Goal: Task Accomplishment & Management: Manage account settings

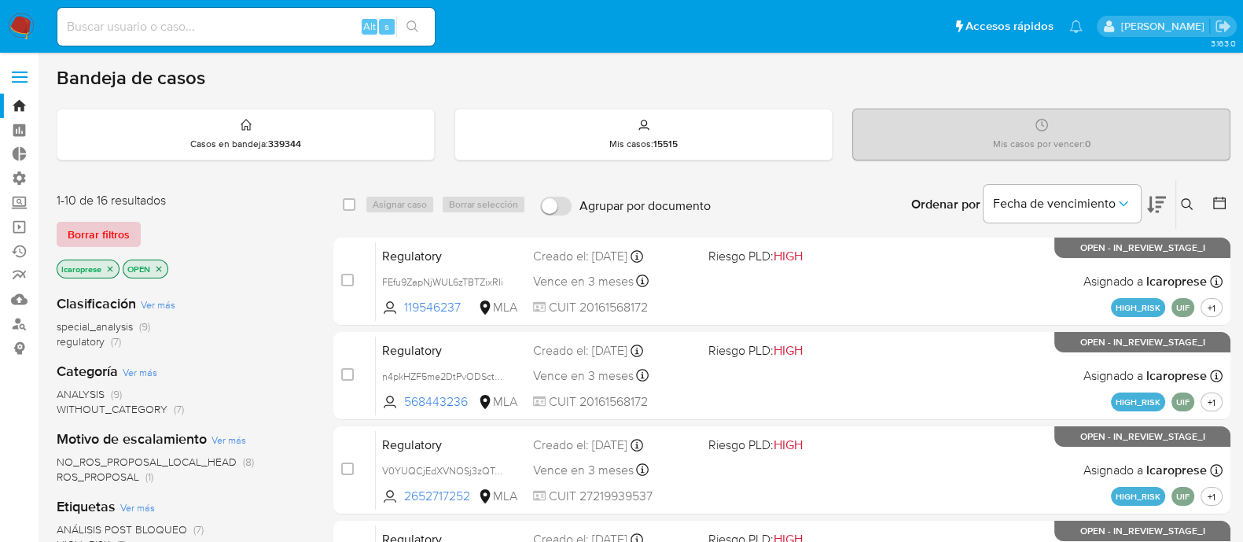
click at [112, 240] on span "Borrar filtros" at bounding box center [99, 234] width 62 height 22
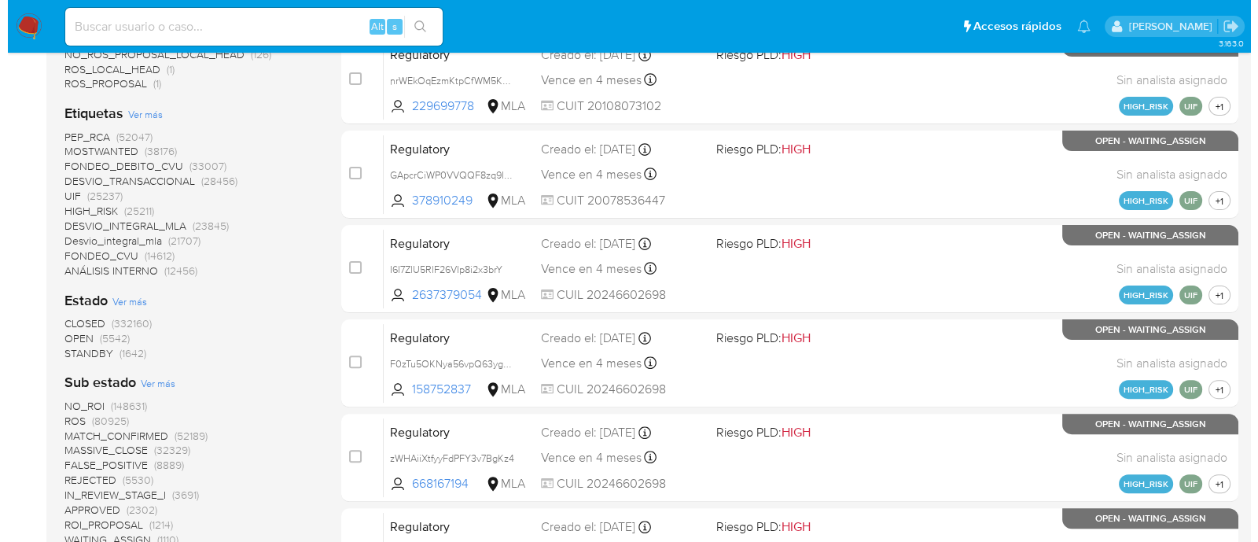
scroll to position [590, 0]
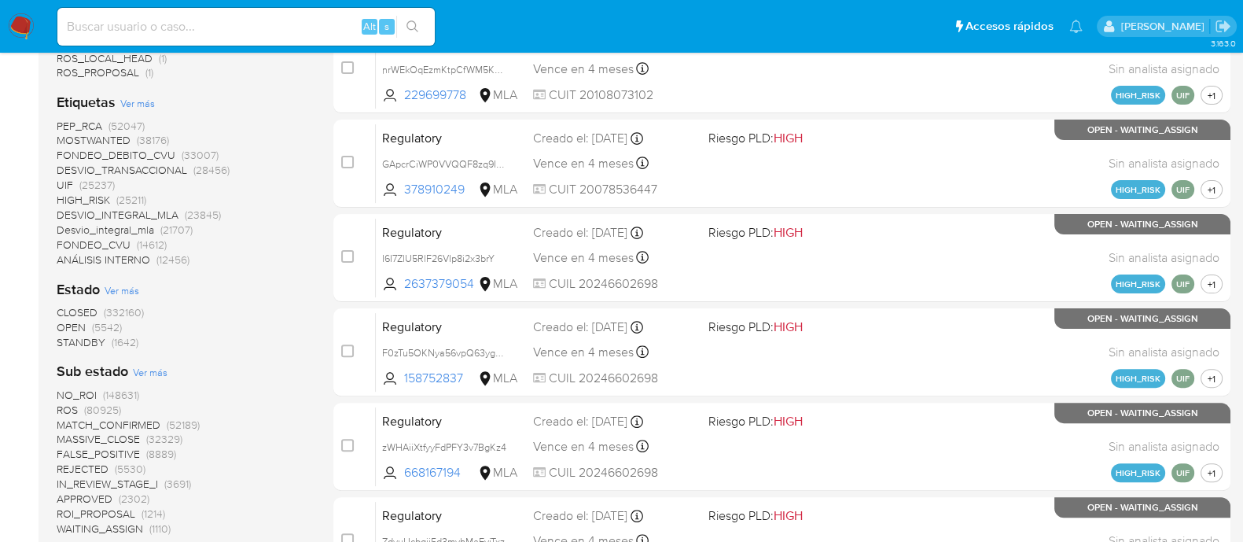
click at [139, 104] on span "Ver más" at bounding box center [137, 103] width 35 height 14
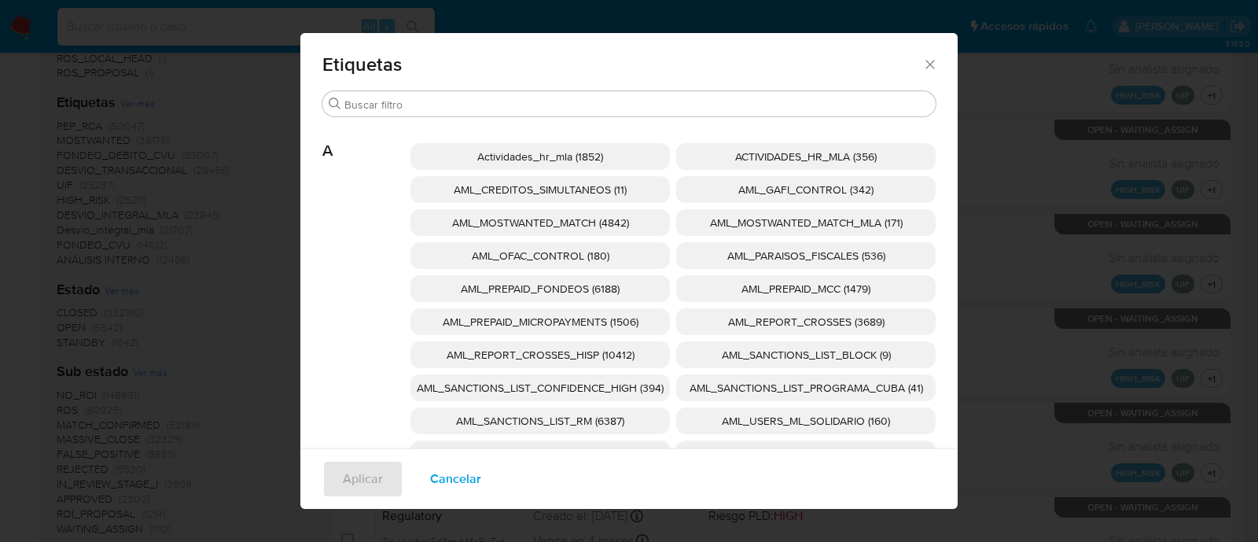
drag, startPoint x: 635, startPoint y: 350, endPoint x: 667, endPoint y: 354, distance: 31.7
click at [636, 349] on p "AML_REPORT_CROSSES_HISP (10412)" at bounding box center [539, 354] width 259 height 27
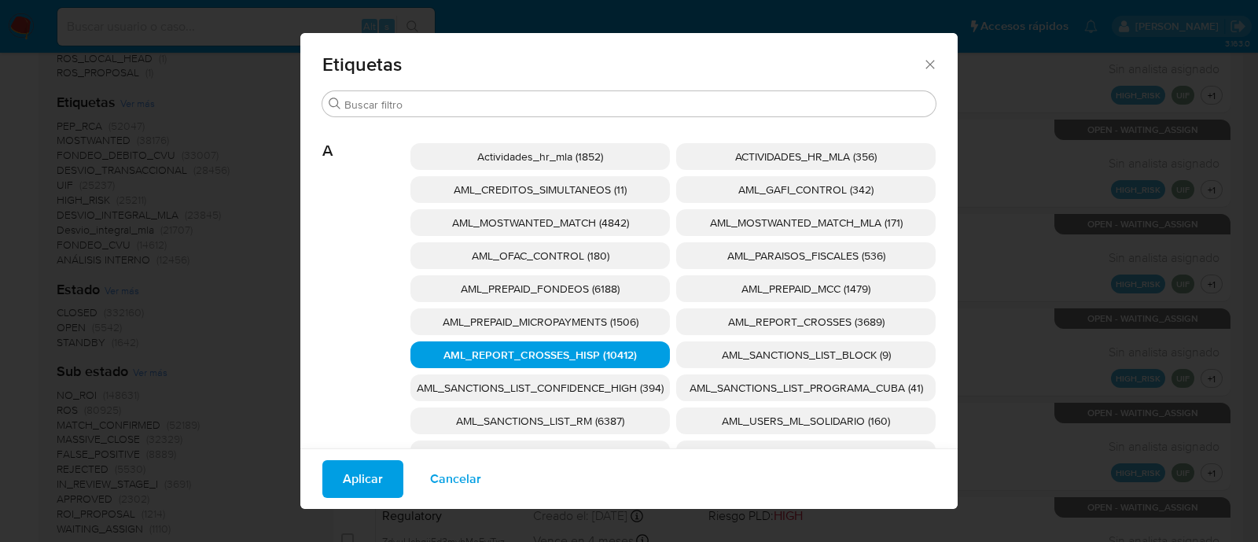
click at [625, 350] on span "AML_REPORT_CROSSES_HISP (10412)" at bounding box center [539, 355] width 193 height 16
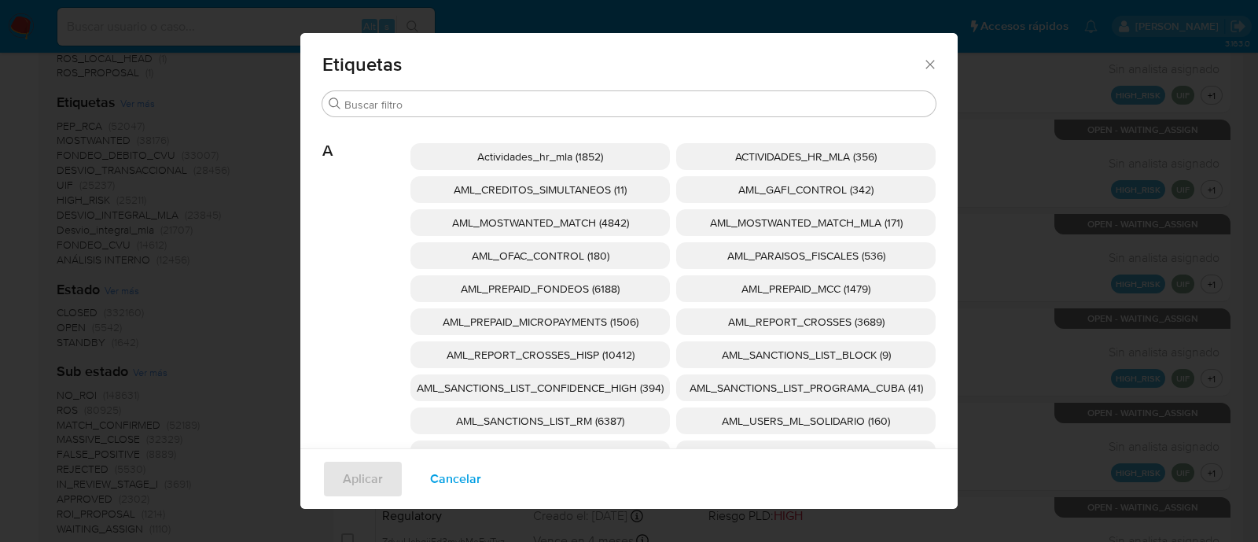
click at [632, 380] on p "AML_SANCTIONS_LIST_CONFIDENCE_HIGH (394)" at bounding box center [539, 387] width 259 height 27
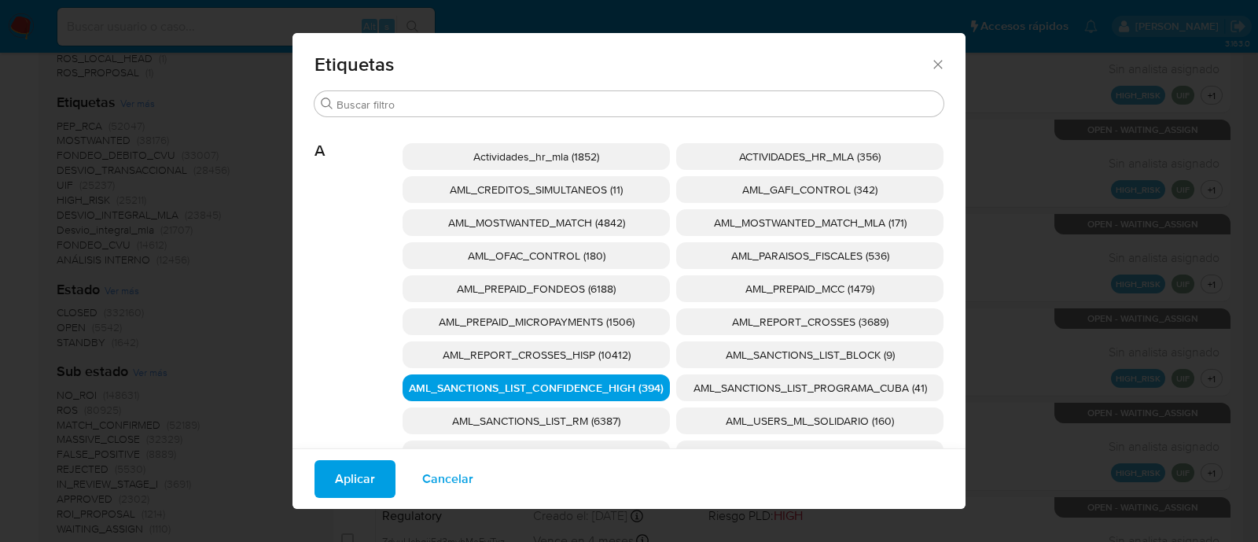
click at [711, 383] on span "AML_SANCTIONS_LIST_PROGRAMA_CUBA (41)" at bounding box center [809, 388] width 233 height 16
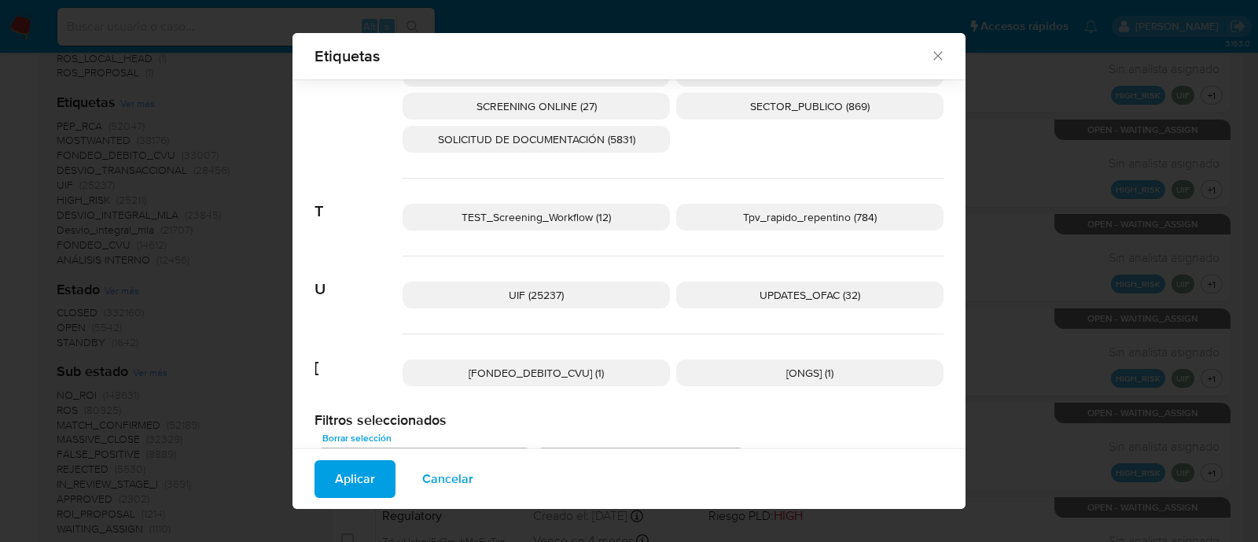
scroll to position [2629, 0]
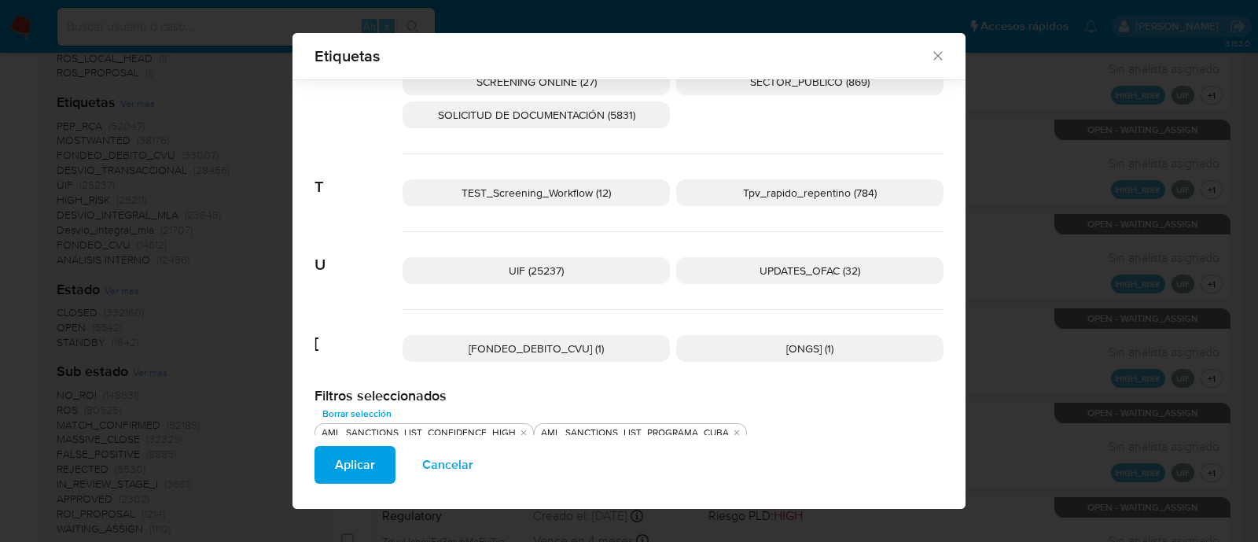
click at [774, 269] on span "UPDATES_OFAC (32)" at bounding box center [809, 271] width 101 height 16
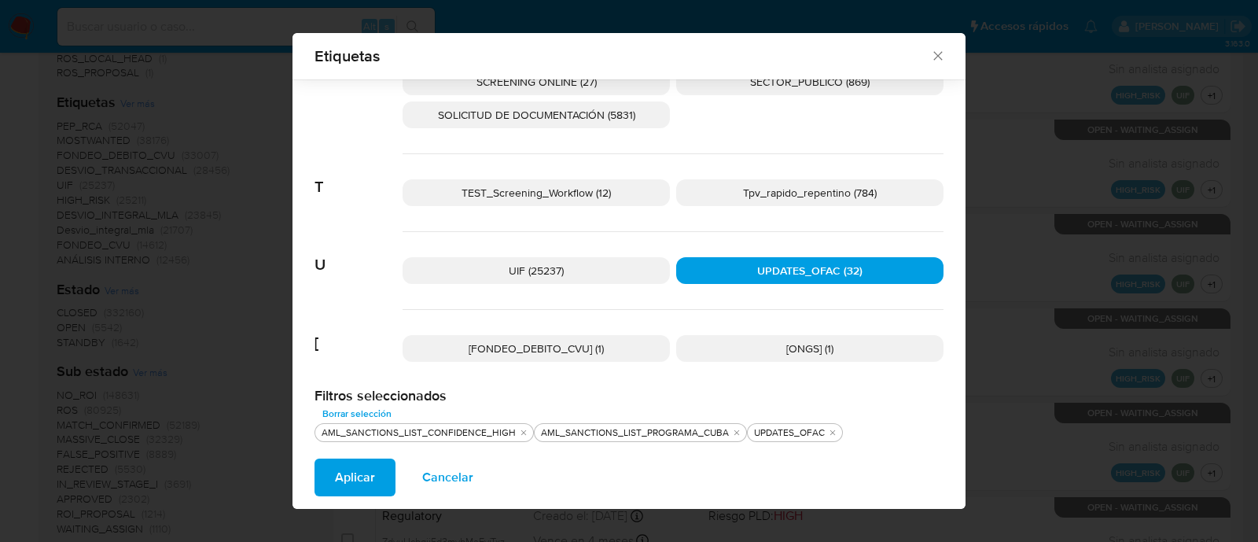
scroll to position [2531, 0]
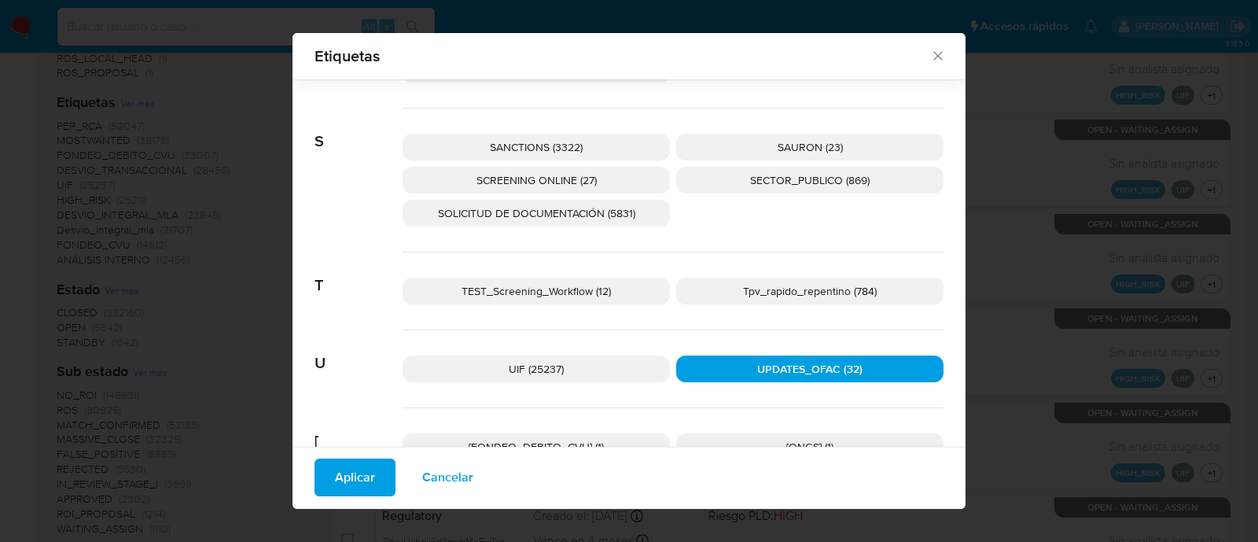
click at [605, 170] on p "SCREENING ONLINE (27)" at bounding box center [536, 180] width 267 height 27
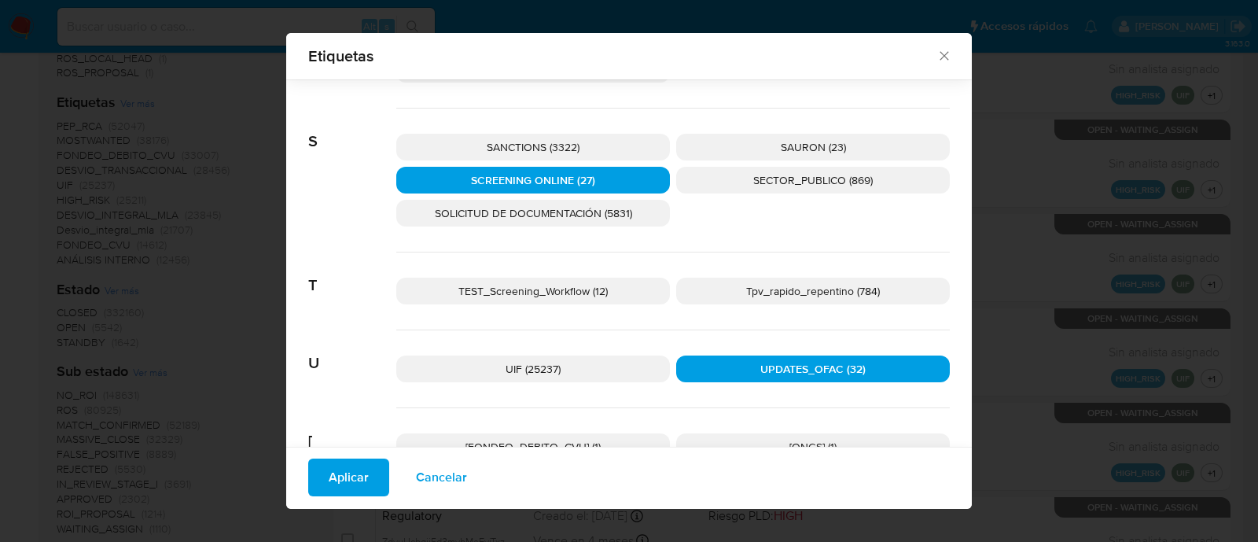
click at [613, 146] on p "SANCTIONS (3322)" at bounding box center [533, 147] width 274 height 27
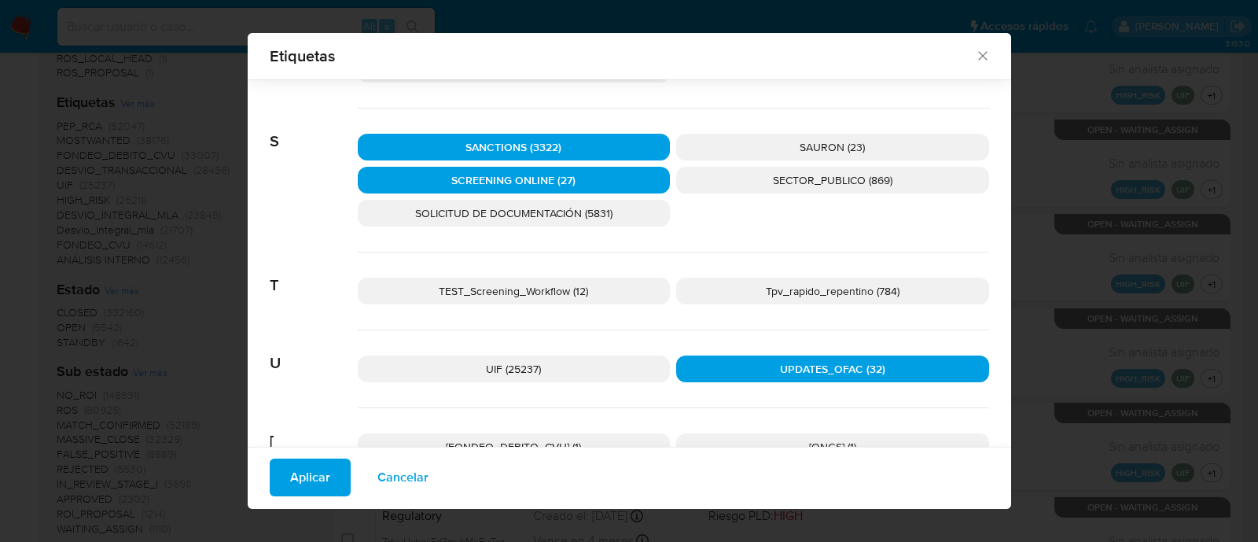
click at [305, 479] on span "Aplicar" at bounding box center [310, 477] width 40 height 35
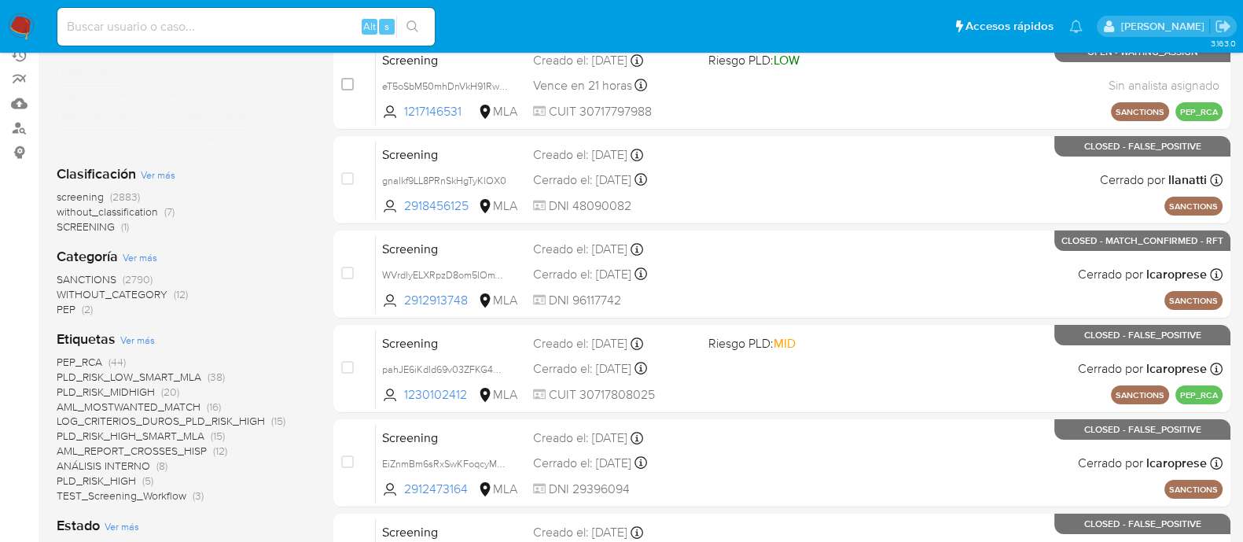
scroll to position [295, 0]
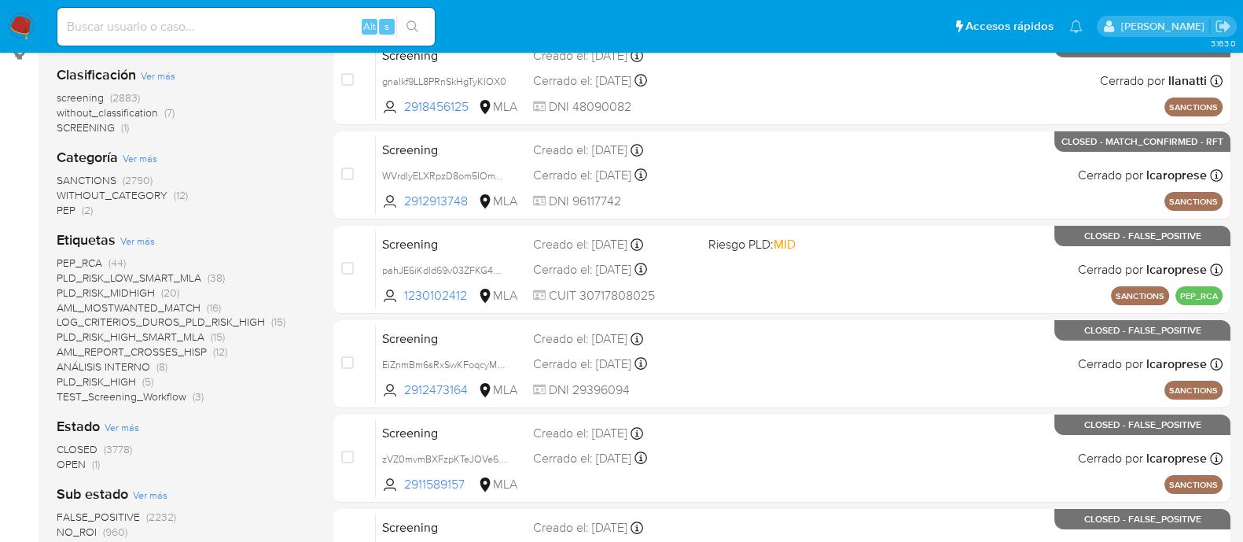
click at [79, 465] on span "OPEN" at bounding box center [71, 464] width 29 height 16
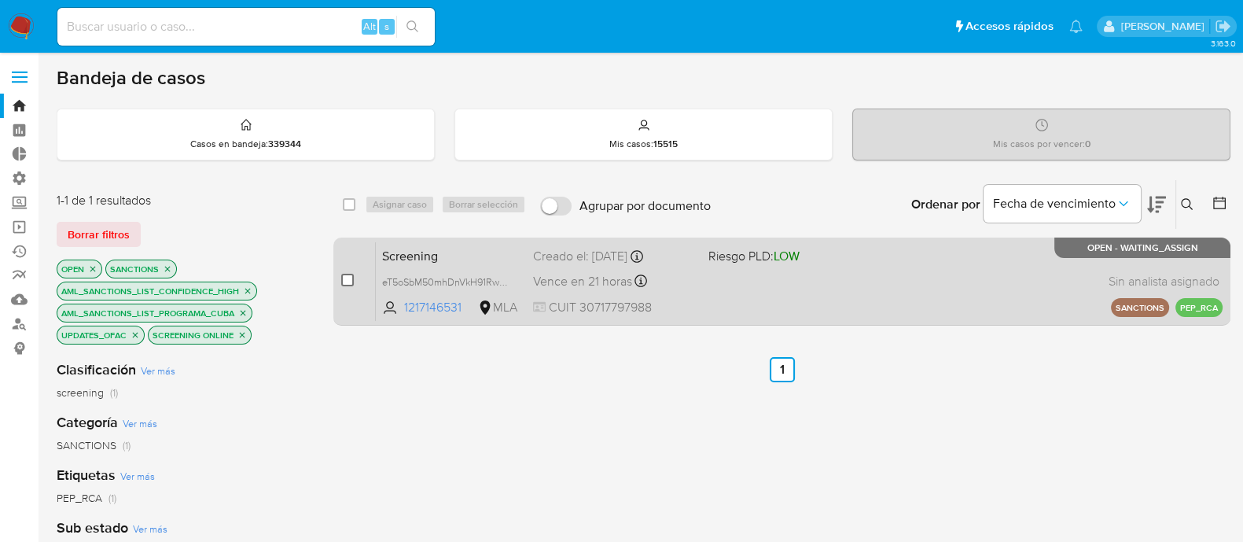
click at [344, 274] on input "checkbox" at bounding box center [347, 280] width 13 height 13
checkbox input "true"
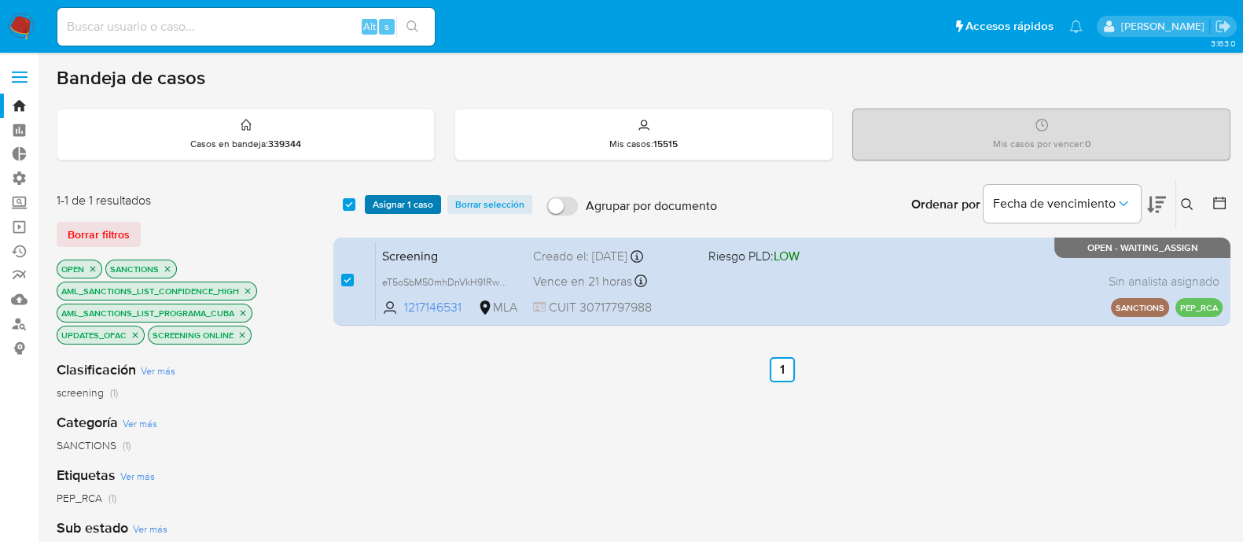
click at [403, 202] on span "Asignar 1 caso" at bounding box center [403, 205] width 61 height 16
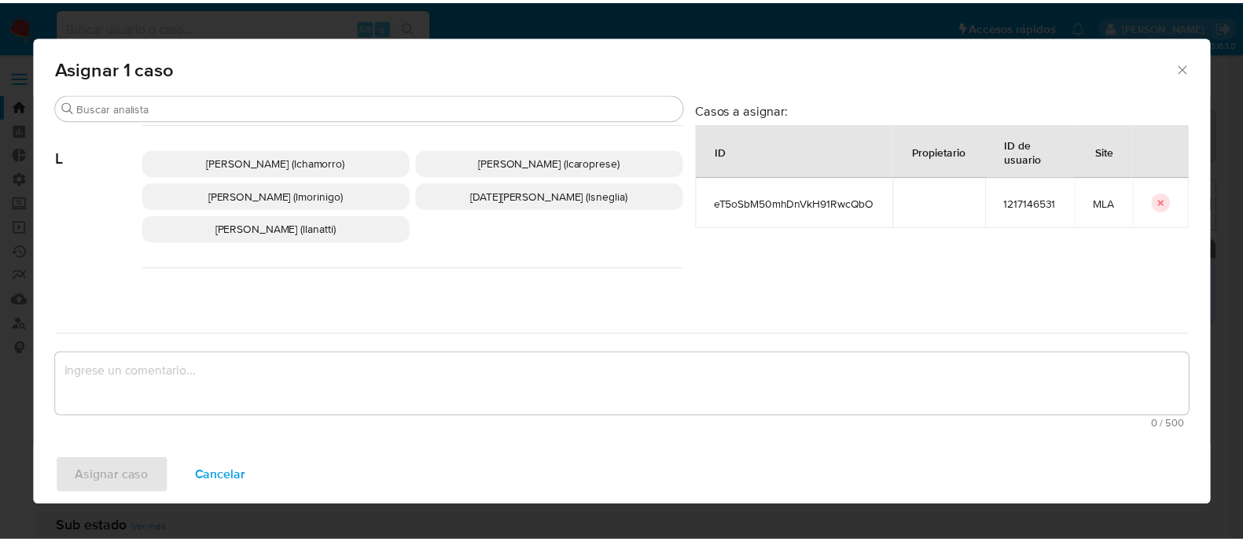
scroll to position [785, 0]
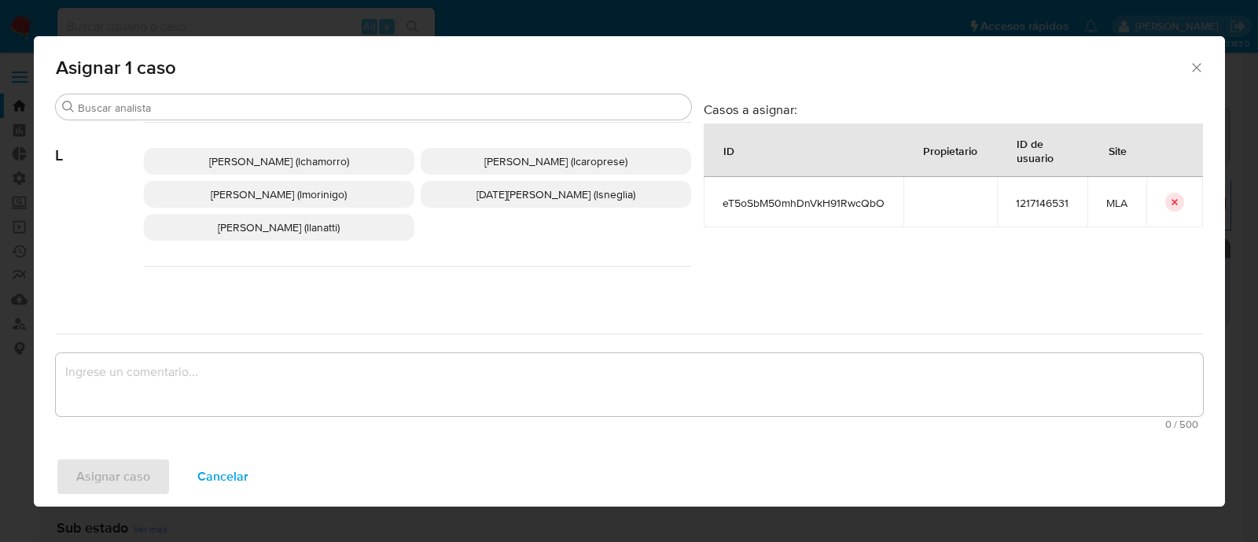
click at [502, 161] on span "Leandro Ezequiel Caroprese (lcaroprese)" at bounding box center [555, 161] width 143 height 16
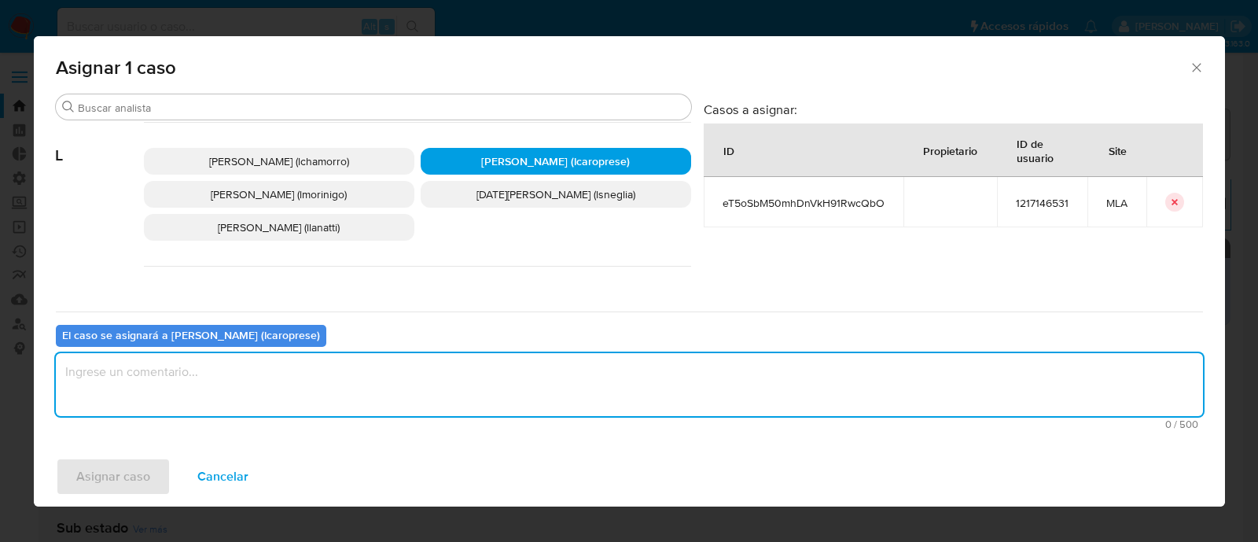
click at [499, 359] on textarea "assign-modal" at bounding box center [629, 384] width 1147 height 63
click at [149, 474] on button "Asignar caso" at bounding box center [113, 477] width 115 height 38
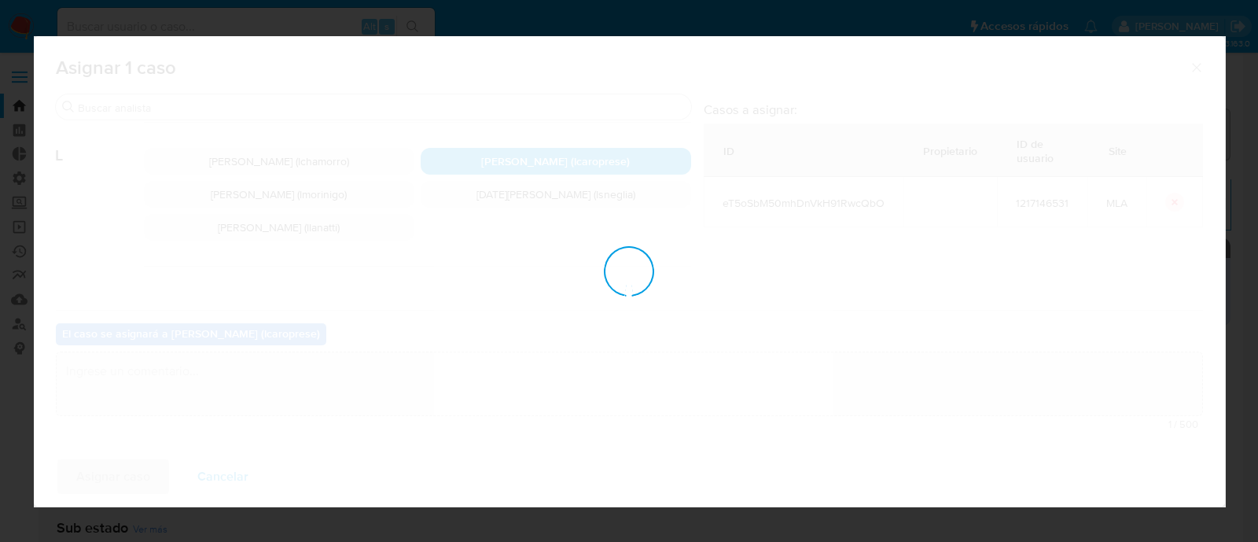
checkbox input "false"
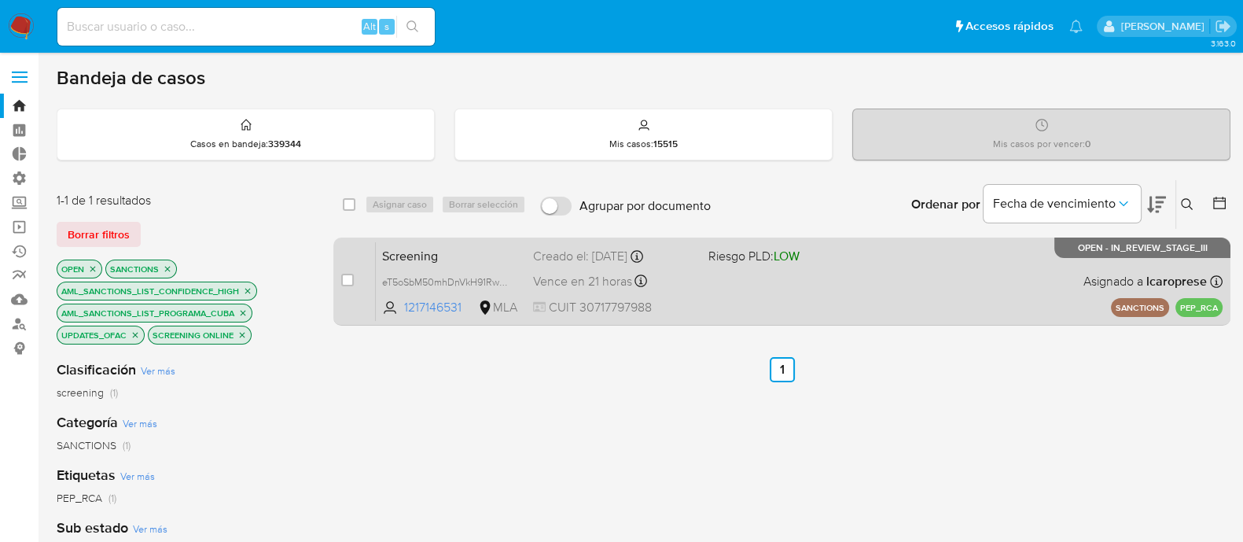
click at [503, 264] on div "Screening eT5oSbM50mhDnVkH91RwcQbO 1217146531 MLA Riesgo PLD: LOW Creado el: 11…" at bounding box center [799, 280] width 847 height 79
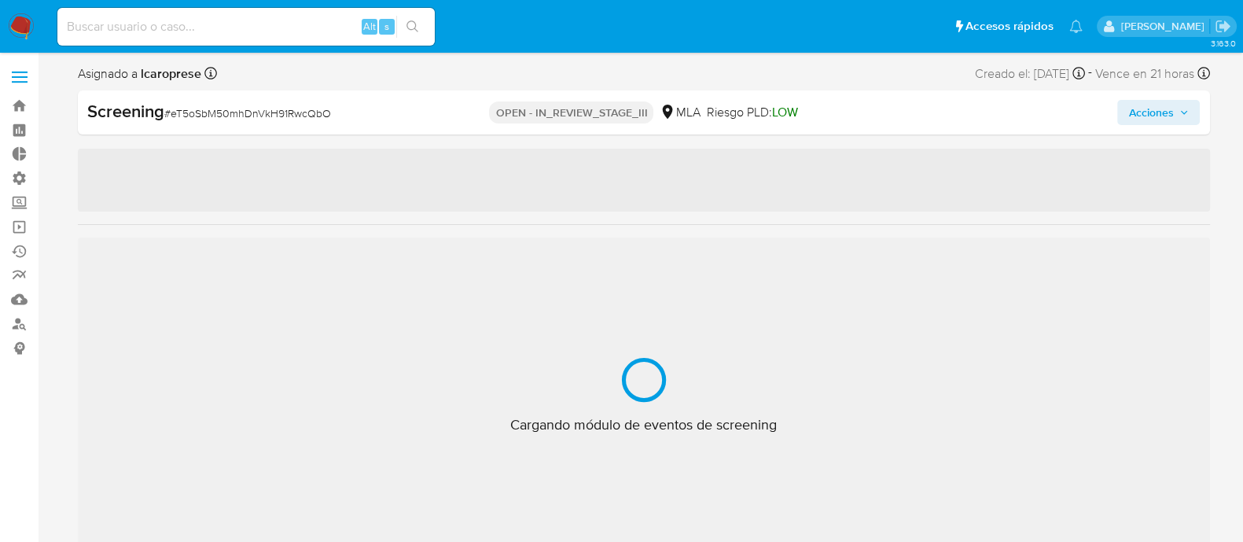
select select "10"
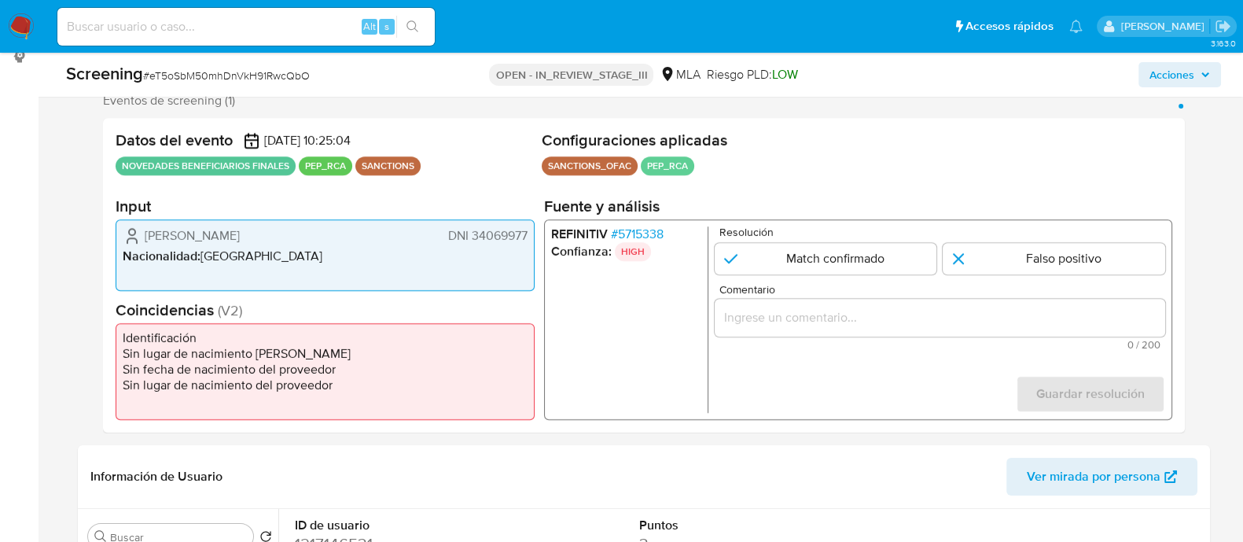
scroll to position [295, 0]
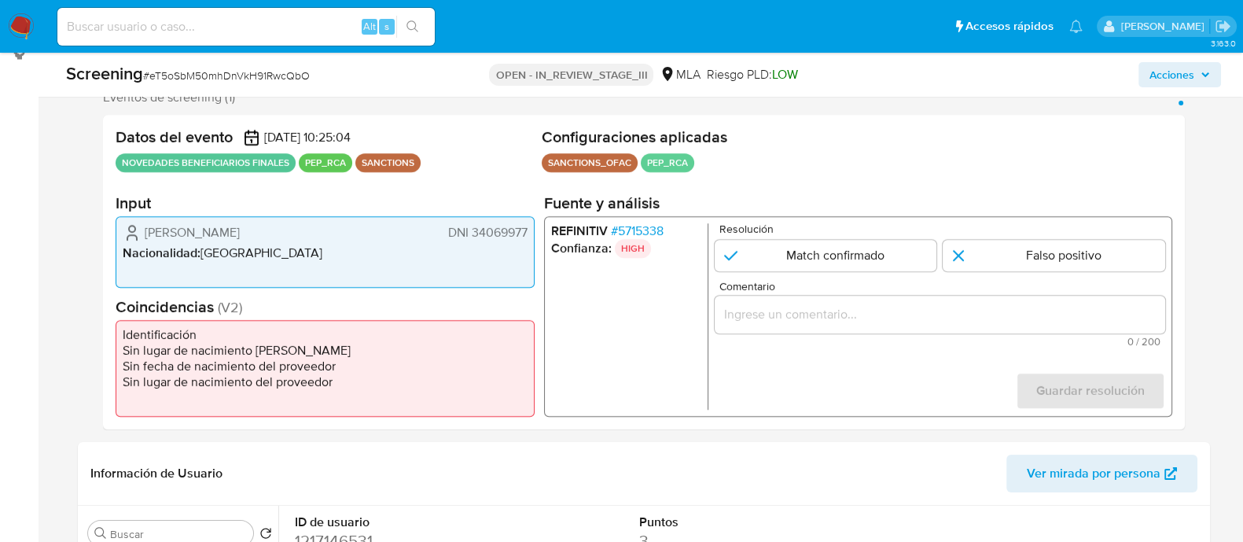
click at [657, 230] on span "# 5715338" at bounding box center [636, 231] width 53 height 16
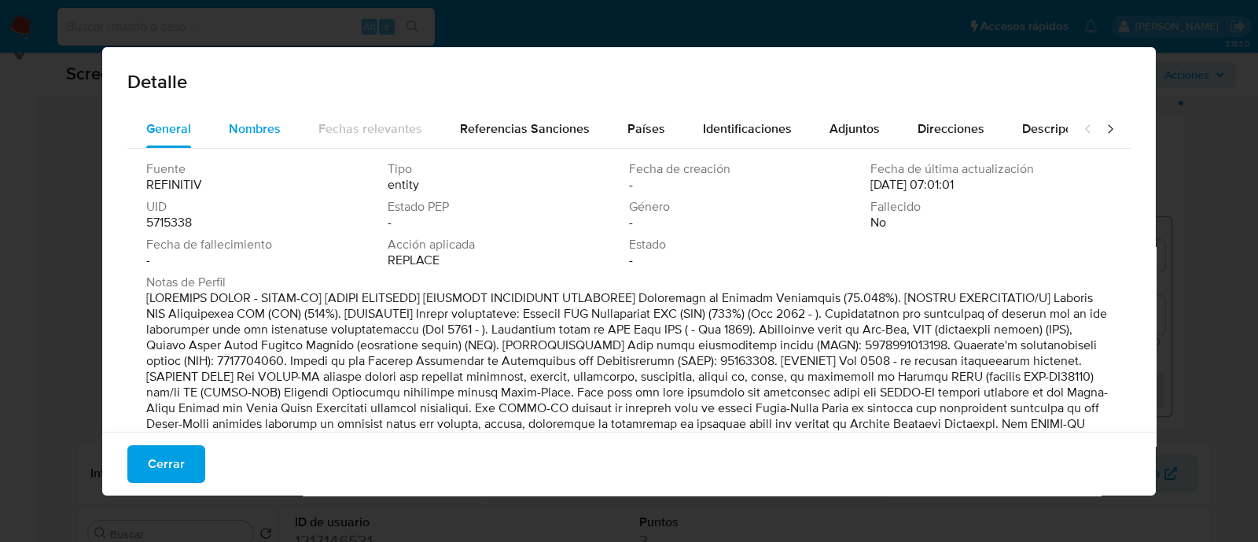
click at [283, 133] on button "Nombres" at bounding box center [255, 129] width 90 height 38
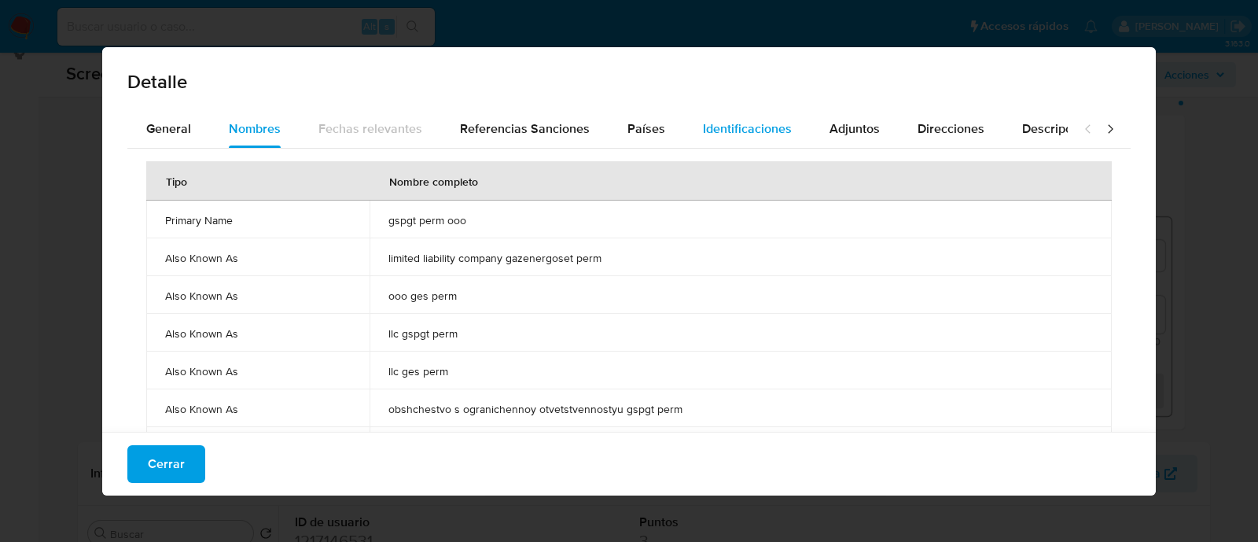
click at [718, 134] on span "Identificaciones" at bounding box center [747, 128] width 89 height 18
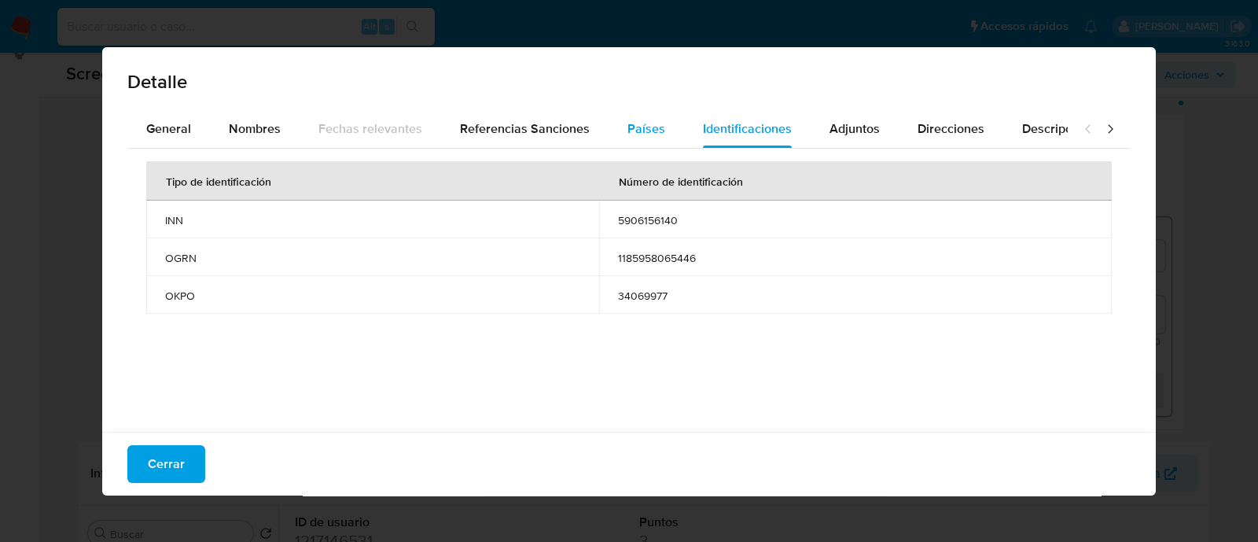
click at [649, 134] on span "Países" at bounding box center [646, 128] width 38 height 18
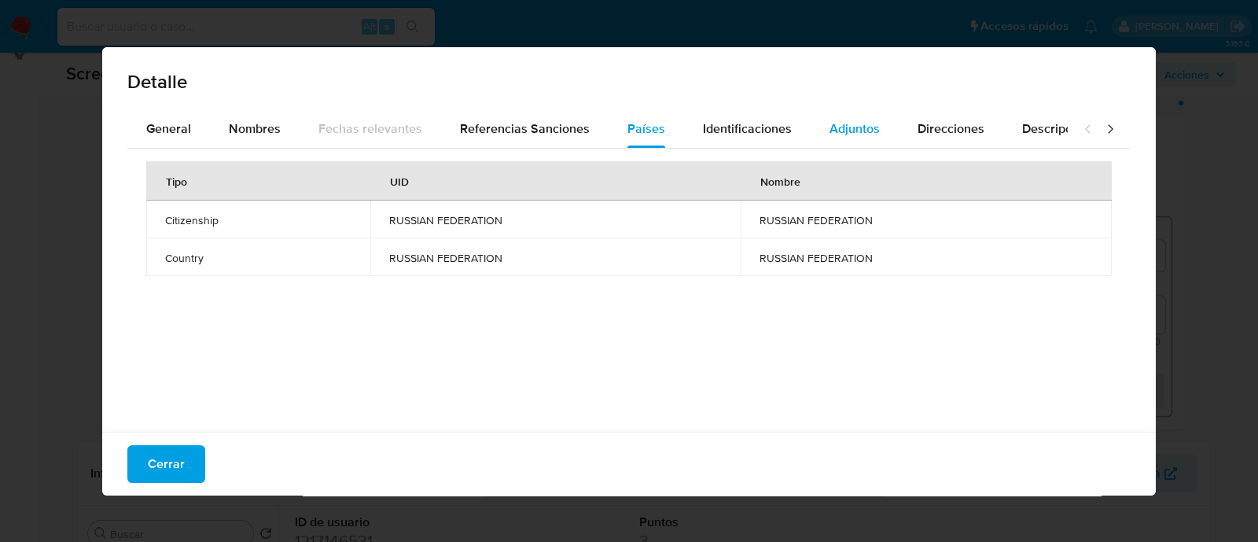
click at [877, 146] on button "Adjuntos" at bounding box center [855, 129] width 88 height 38
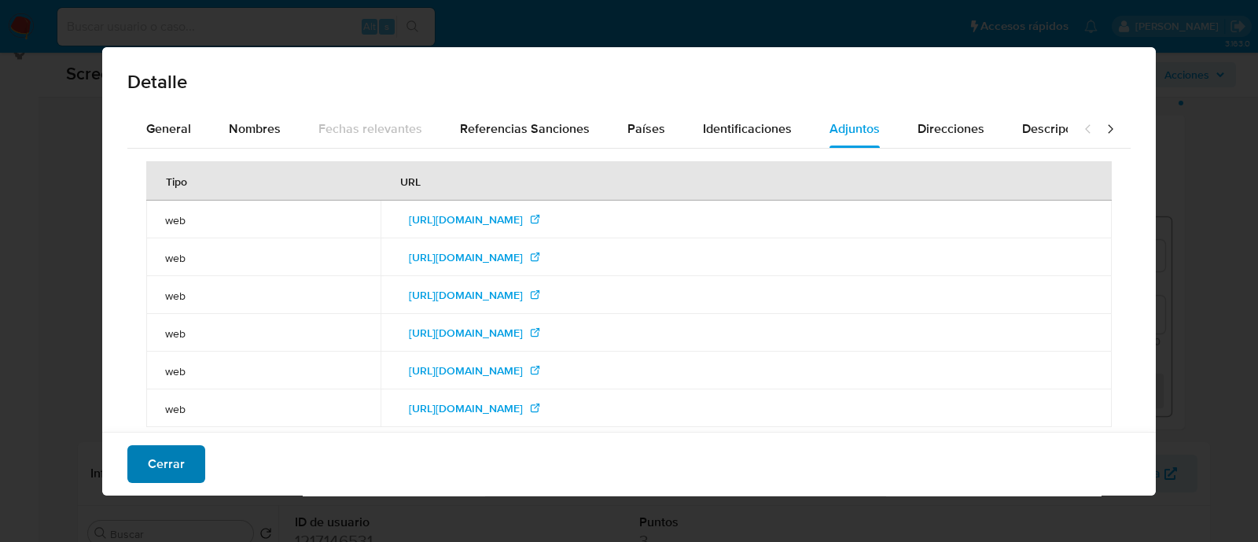
click at [191, 455] on button "Cerrar" at bounding box center [166, 464] width 78 height 38
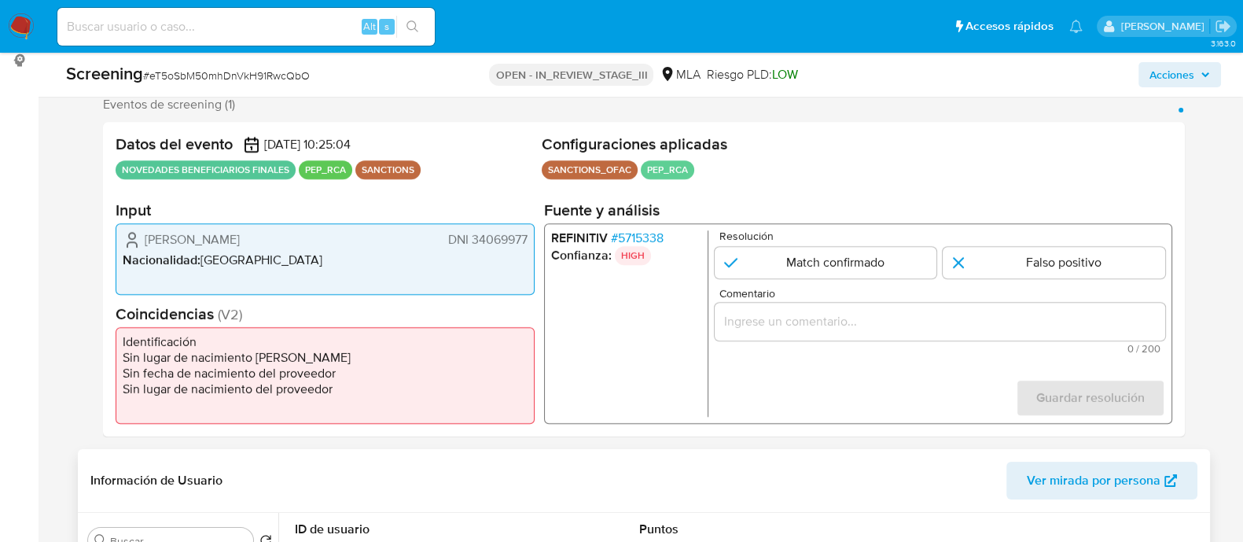
scroll to position [392, 0]
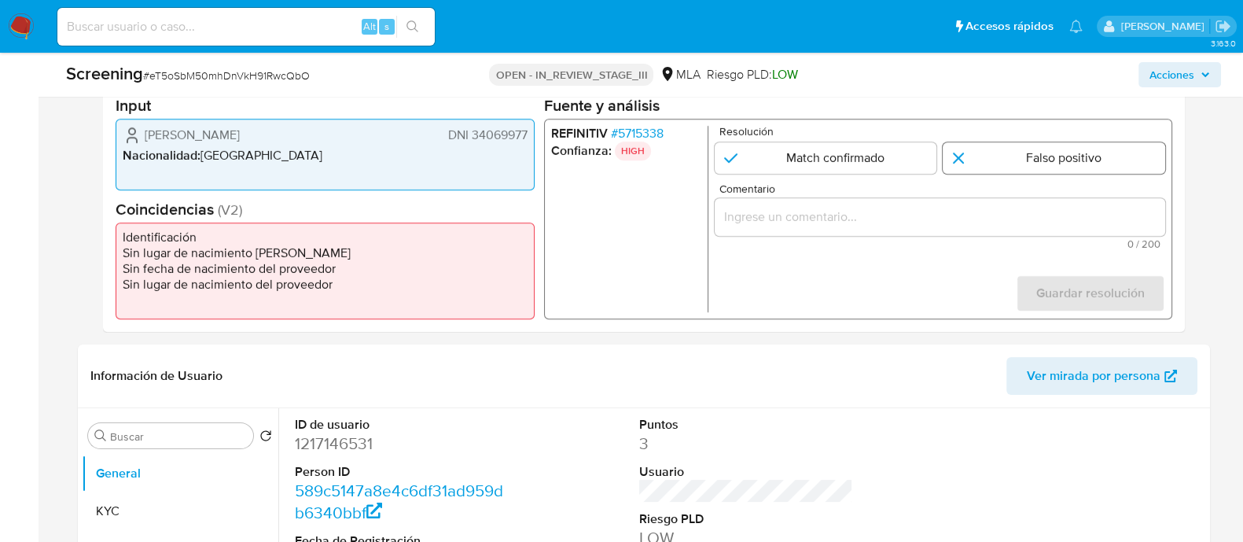
click at [982, 151] on input "1 de 1" at bounding box center [1054, 157] width 222 height 31
radio input "true"
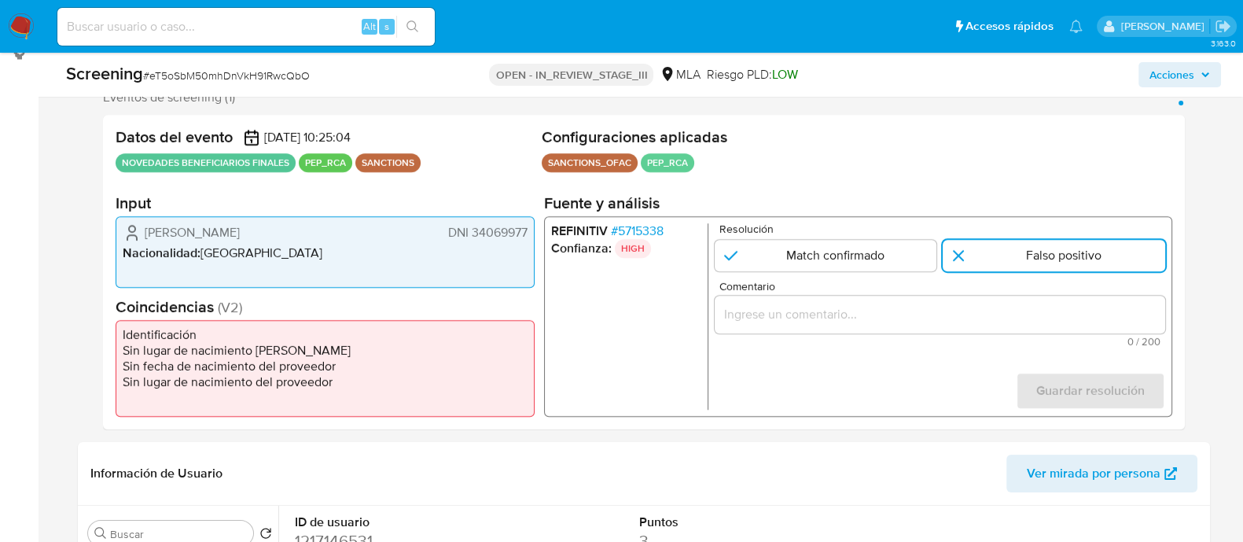
scroll to position [590, 0]
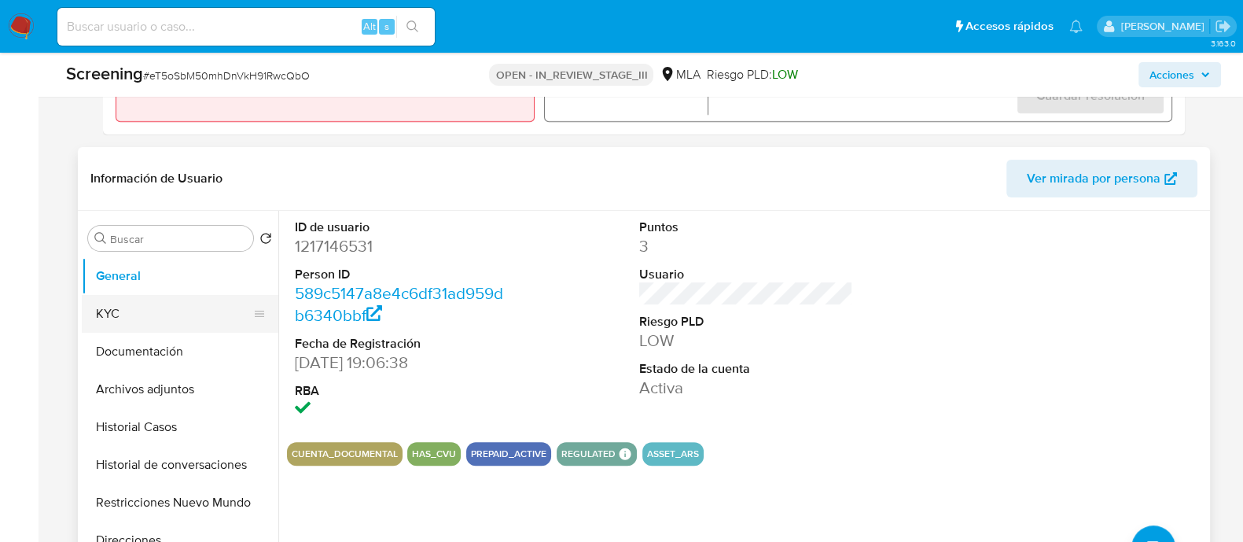
click at [134, 307] on button "KYC" at bounding box center [174, 314] width 184 height 38
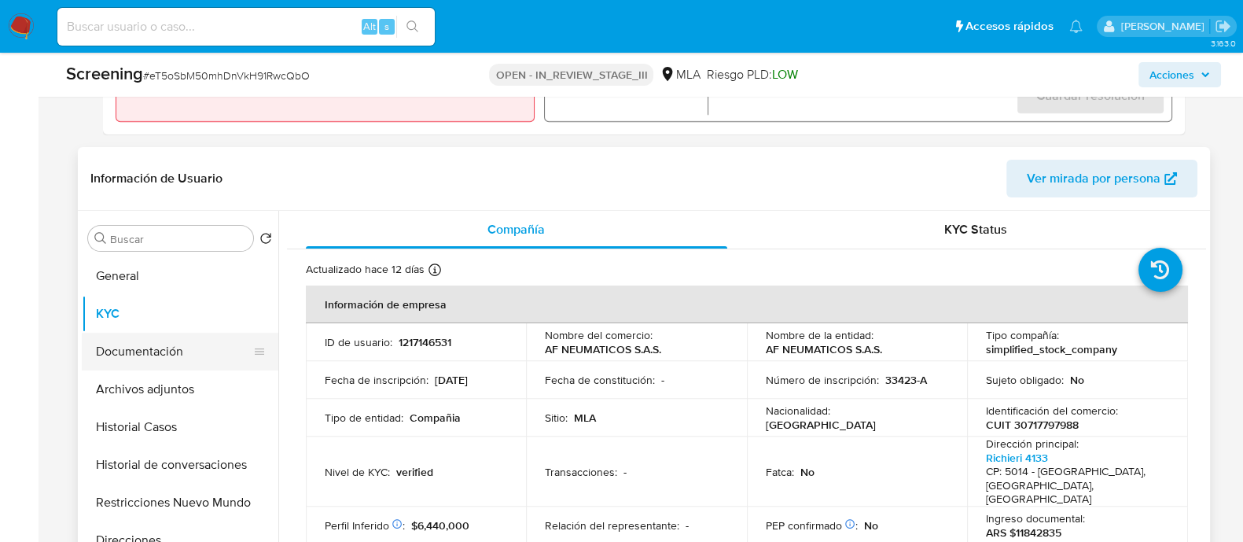
click at [171, 336] on button "Documentación" at bounding box center [174, 352] width 184 height 38
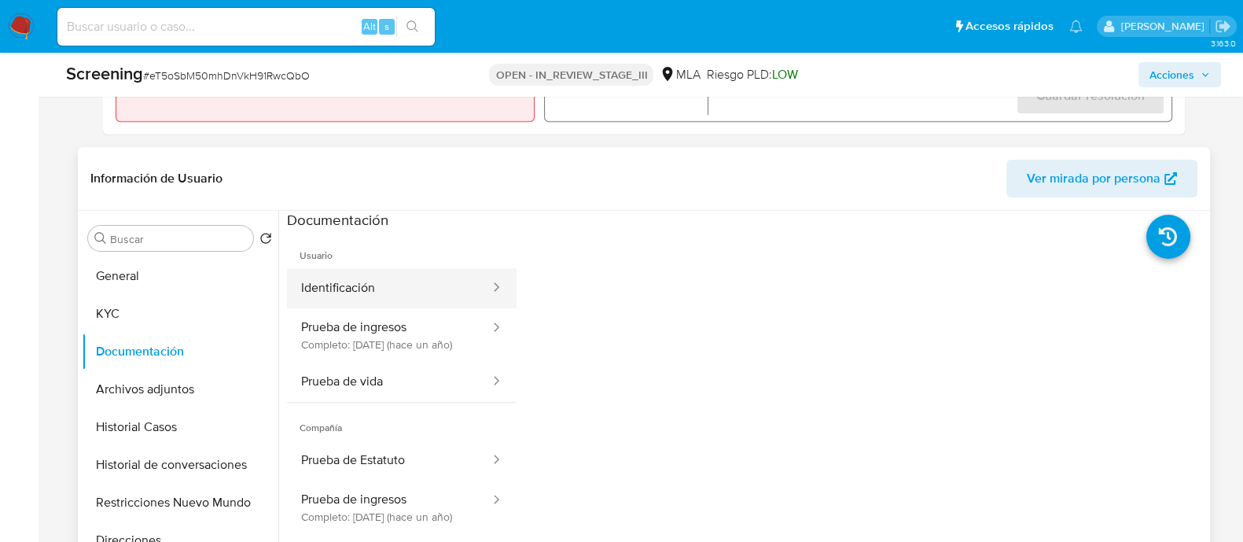
scroll to position [12, 0]
click at [410, 285] on button "Identificación" at bounding box center [389, 288] width 204 height 40
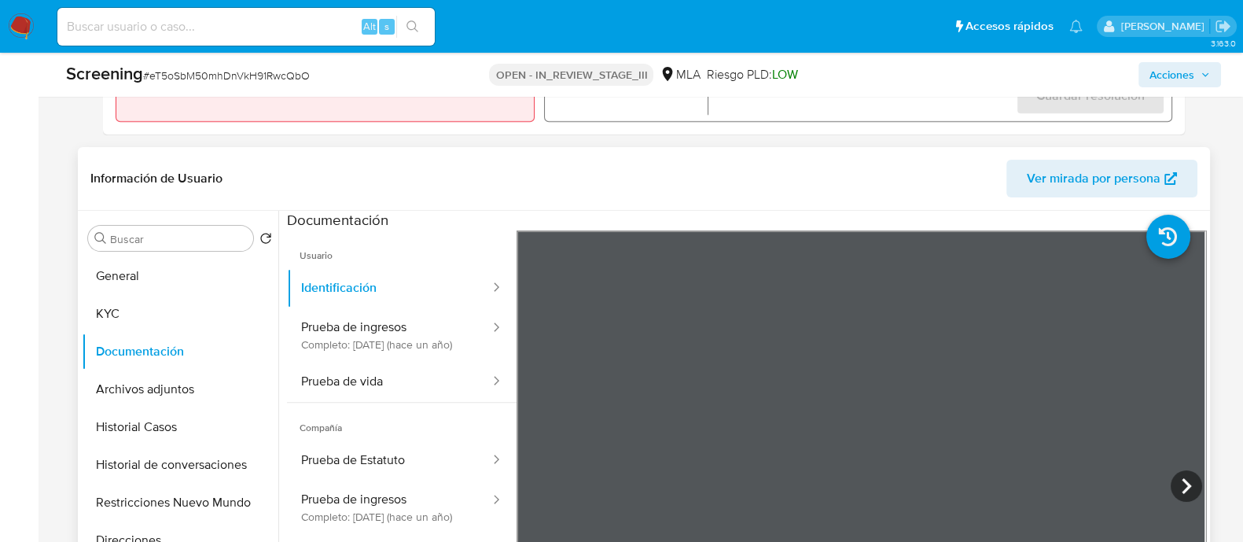
scroll to position [687, 0]
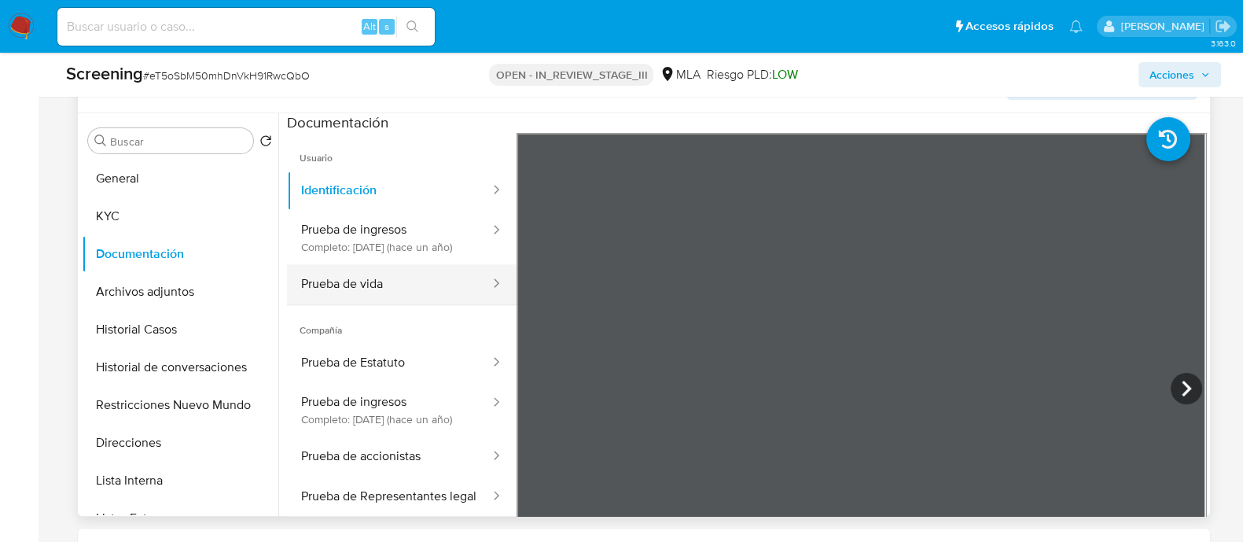
click at [401, 275] on button "Prueba de vida" at bounding box center [389, 284] width 204 height 40
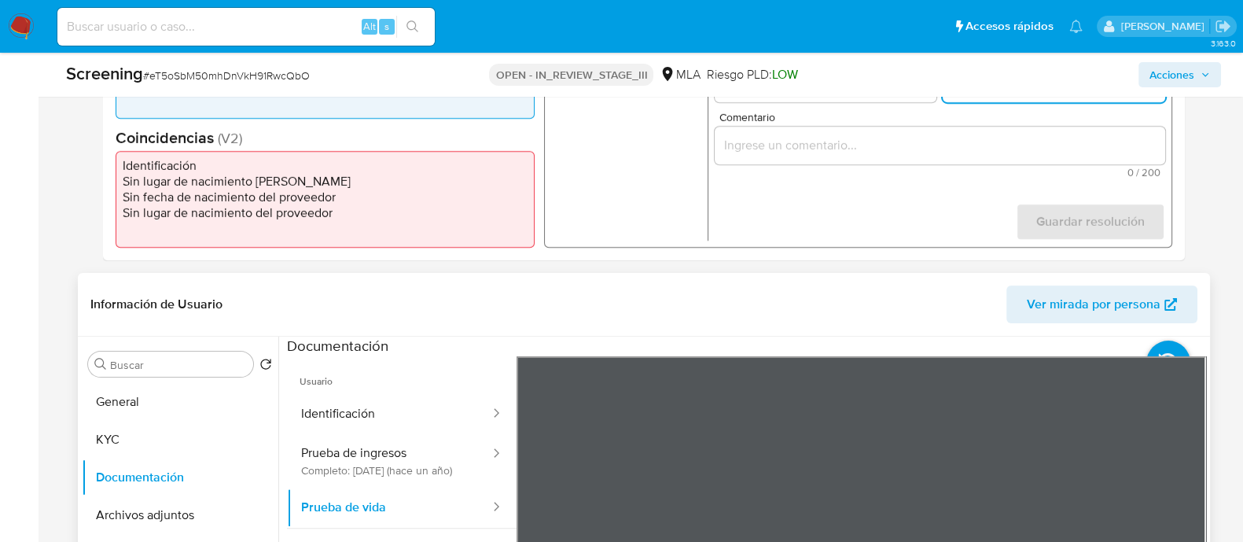
scroll to position [491, 0]
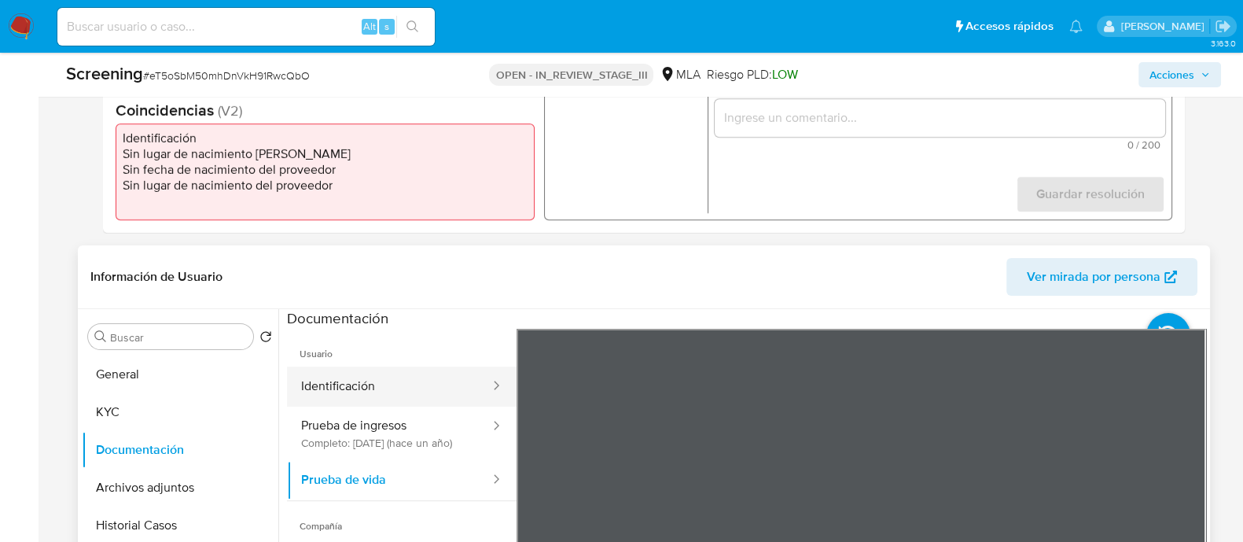
click at [417, 366] on button "Identificación" at bounding box center [389, 386] width 204 height 40
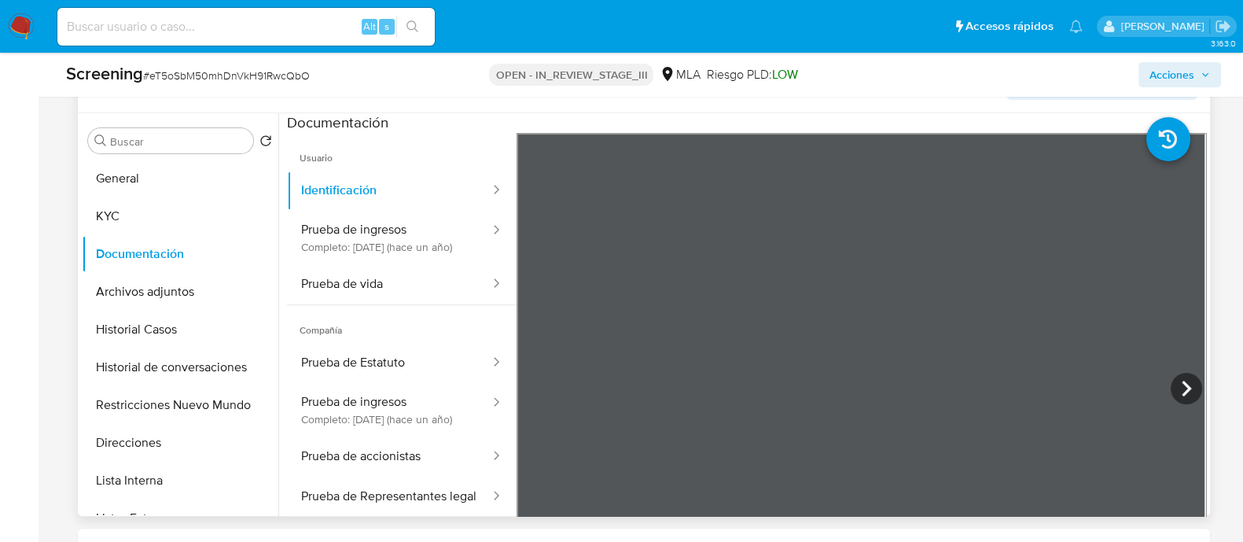
scroll to position [392, 0]
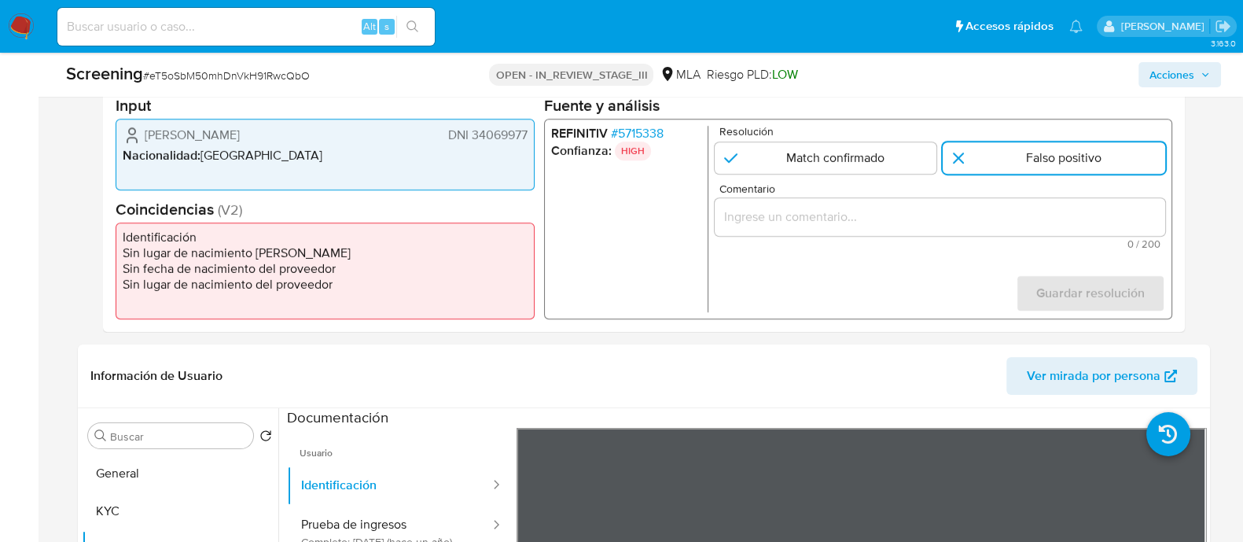
click at [856, 225] on input "Comentario" at bounding box center [939, 217] width 450 height 20
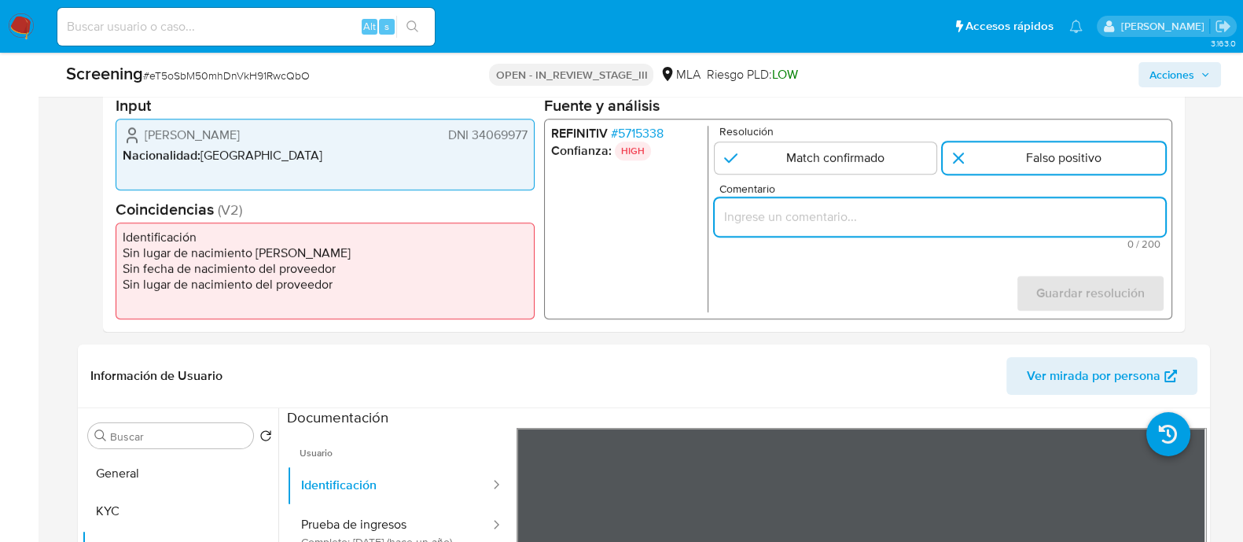
paste input "Se desestima ya que no coincide tipo de persona, nombre completo entre el Benef…"
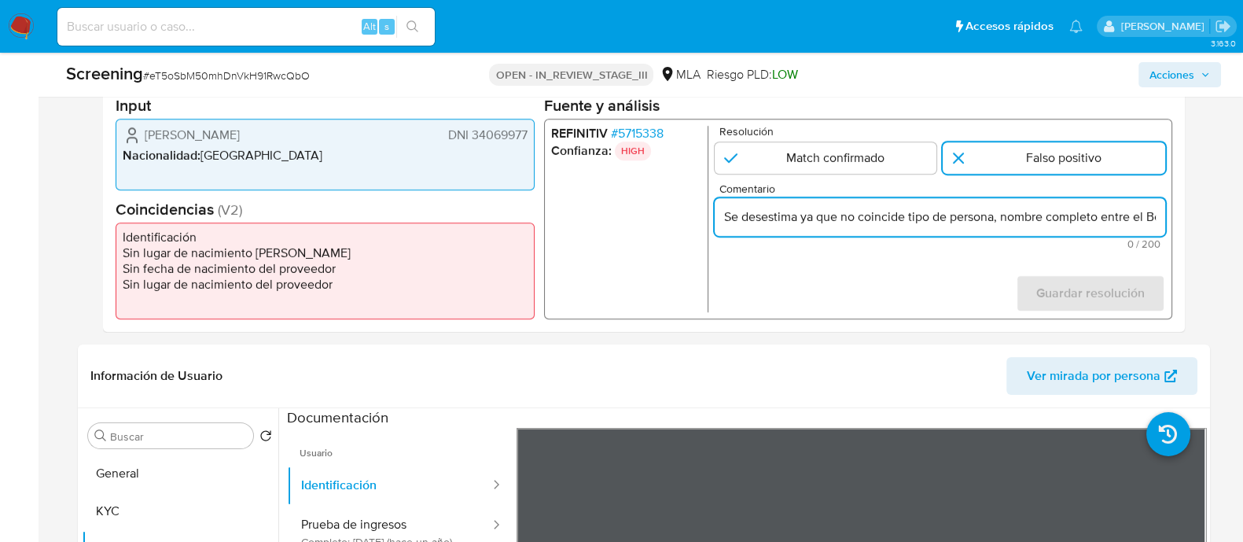
scroll to position [0, 507]
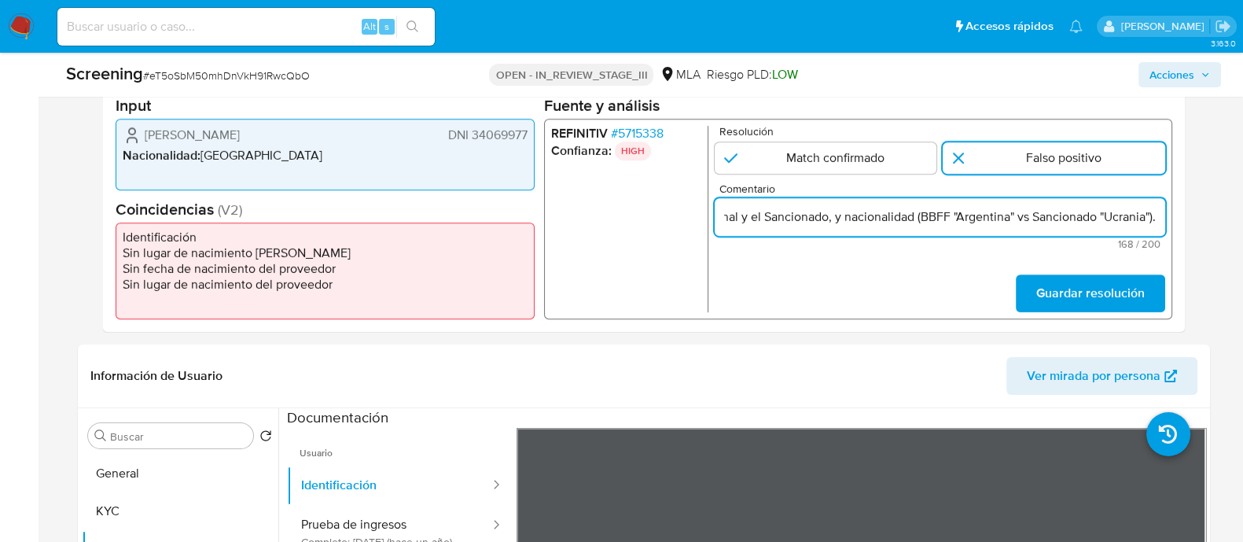
drag, startPoint x: 1101, startPoint y: 215, endPoint x: 1164, endPoint y: 249, distance: 71.4
click at [1141, 212] on input "Se desestima ya que no coincide tipo de persona, nombre completo entre el Benef…" at bounding box center [939, 217] width 450 height 20
drag, startPoint x: 831, startPoint y: 211, endPoint x: 741, endPoint y: 215, distance: 89.7
click at [688, 230] on div "REFINITIV # 5715338 Confianza: HIGH Resolución Match confirmado Falso positivo …" at bounding box center [857, 219] width 628 height 200
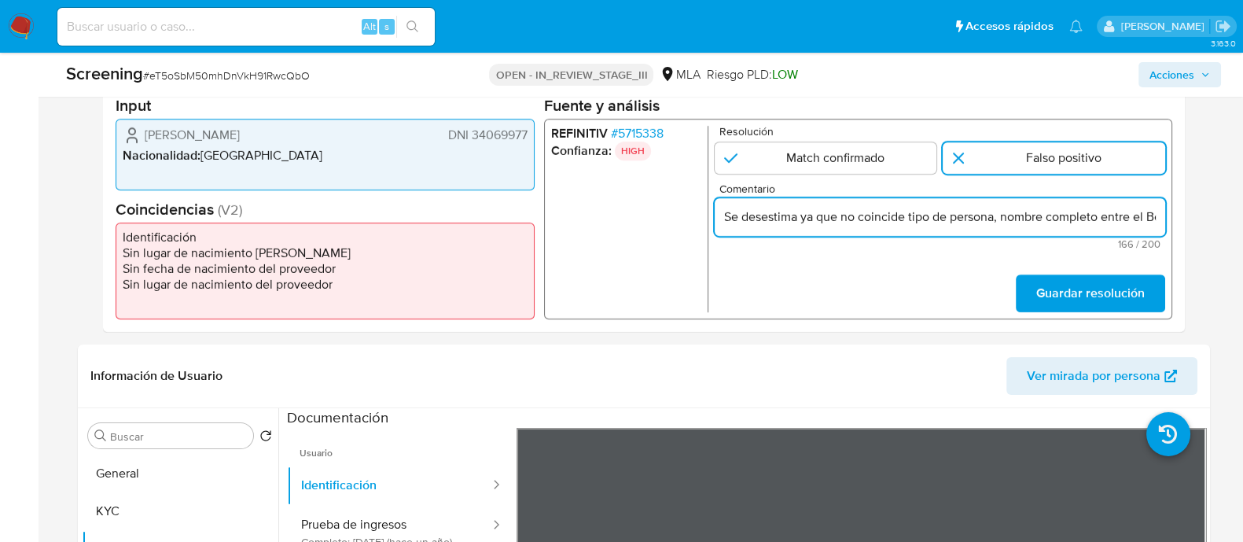
type input "Se desestima ya que no coincide tipo de persona, nombre completo entre el Benef…"
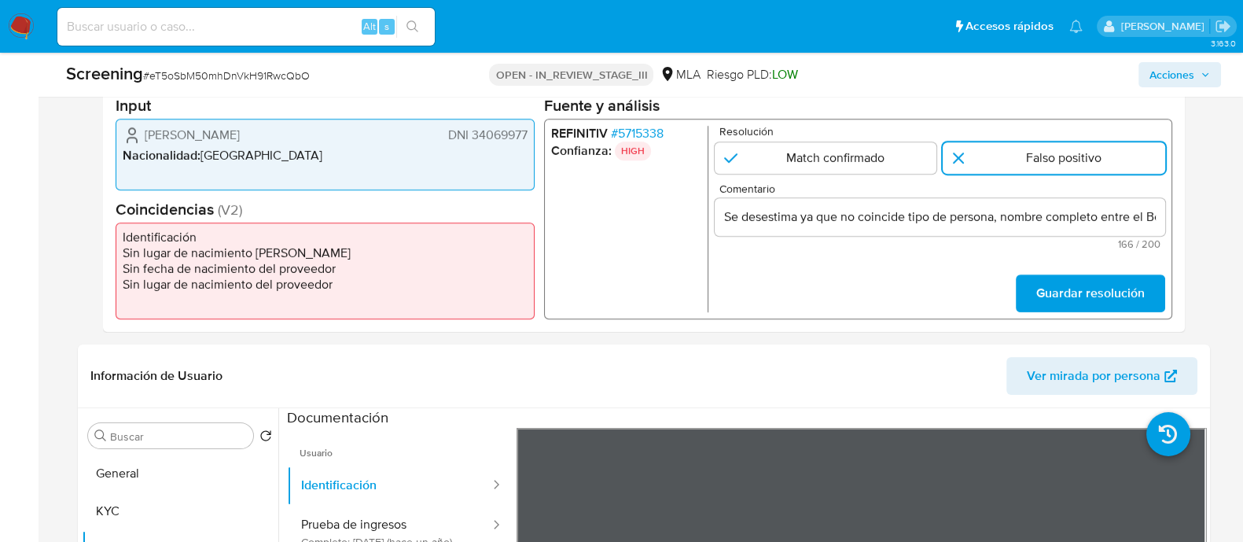
click at [774, 204] on div "Se desestima ya que no coincide tipo de persona, nombre completo entre el Benef…" at bounding box center [939, 217] width 450 height 38
click at [778, 215] on input "Se desestima ya que no coincide tipo de persona, nombre completo entre el Benef…" at bounding box center [939, 217] width 450 height 20
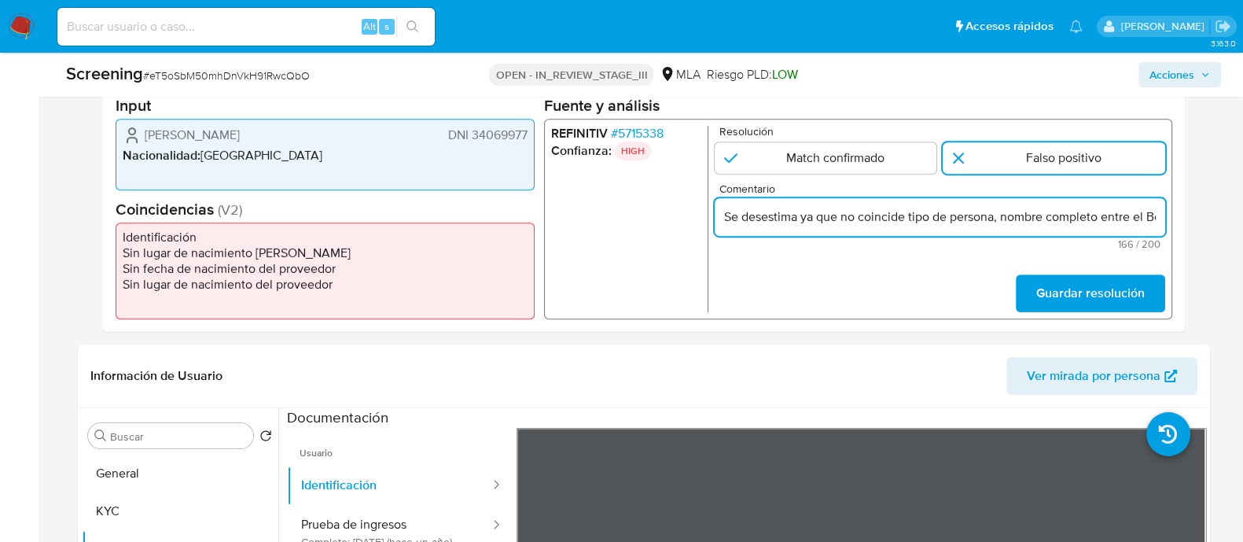
click at [768, 218] on input "Se desestima ya que no coincide tipo de persona, nombre completo entre el Benef…" at bounding box center [939, 217] width 450 height 20
click at [756, 221] on input "Se desestima ya que no coincide tipo de persona, nombre completo entre el Benef…" at bounding box center [939, 217] width 450 height 20
drag, startPoint x: 763, startPoint y: 217, endPoint x: 1187, endPoint y: 250, distance: 425.8
click at [1187, 250] on div "Eventos de screening (1) Página 1 Datos del evento 11/10/2025 10:25:04 NOVEDADE…" at bounding box center [644, 162] width 1132 height 340
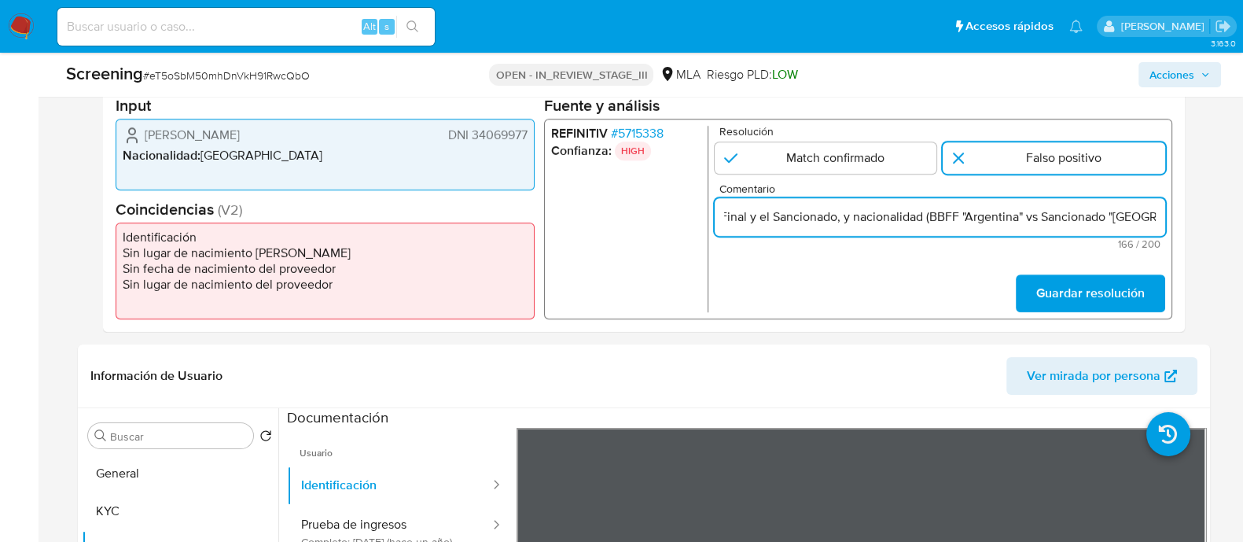
click at [1140, 225] on input "Se desestima ya que no coincide tipo de persona, nombre completo entre el Benef…" at bounding box center [939, 217] width 450 height 20
click at [1153, 222] on input "Se desestima ya que no coincide tipo de persona, nombre completo entre el Benef…" at bounding box center [939, 217] width 450 height 20
click at [1156, 219] on input "Se desestima ya que no coincide tipo de persona, nombre completo entre el Benef…" at bounding box center [939, 217] width 450 height 20
click at [1085, 218] on input "Se desestima ya que no coincide tipo de persona, nombre completo entre el Benef…" at bounding box center [939, 217] width 450 height 20
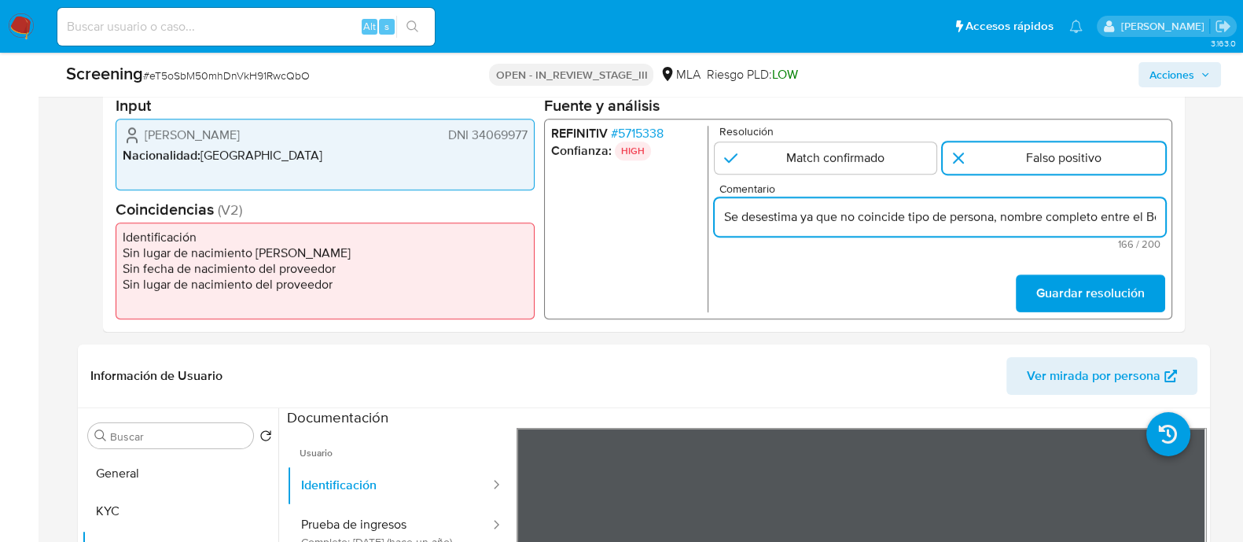
drag, startPoint x: 1021, startPoint y: 218, endPoint x: 612, endPoint y: 249, distance: 410.0
click at [612, 249] on div "REFINITIV # 5715338 Confianza: HIGH Resolución Match confirmado Falso positivo …" at bounding box center [857, 219] width 628 height 200
click at [765, 224] on input "Se desestima ya que no coincide tipo de persona, nombre completo entre el Benef…" at bounding box center [939, 217] width 450 height 20
click at [786, 252] on form "Resolución Match confirmado Falso positivo Comentario Se desestima ya que no co…" at bounding box center [939, 219] width 450 height 186
drag, startPoint x: 719, startPoint y: 220, endPoint x: 1000, endPoint y: 232, distance: 280.9
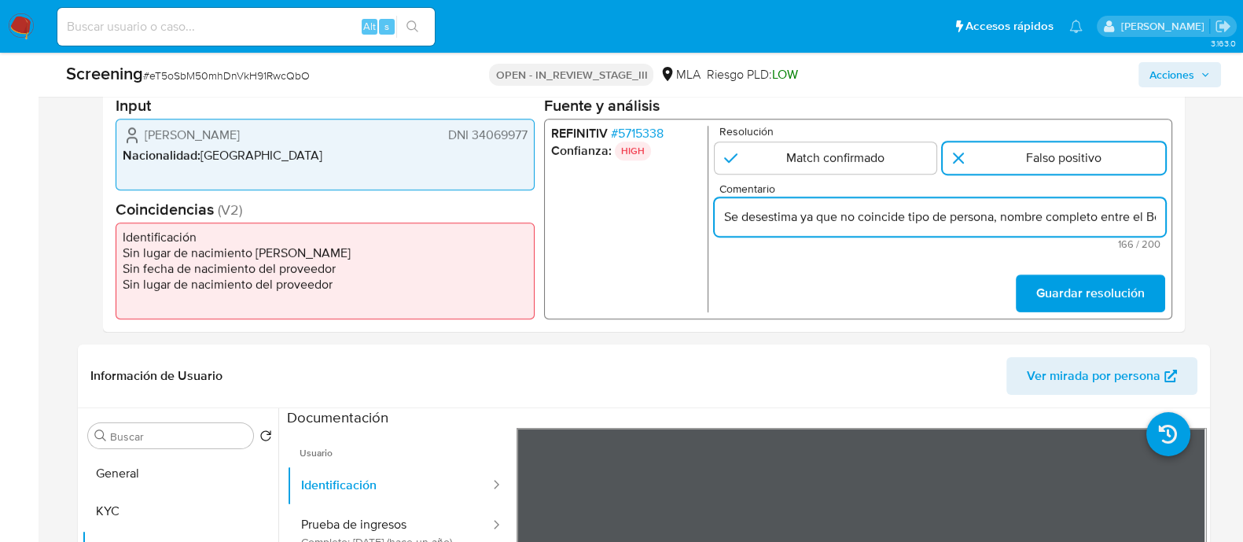
click at [1000, 233] on div "Se desestima ya que no coincide tipo de persona, nombre completo entre el Benef…" at bounding box center [939, 217] width 450 height 38
click at [963, 222] on input "Se desestima ya que no coincide tipo de persona, nombre completo entre el Benef…" at bounding box center [939, 217] width 450 height 20
drag, startPoint x: 920, startPoint y: 242, endPoint x: 910, endPoint y: 245, distance: 9.9
click at [919, 242] on span "166 / 200" at bounding box center [939, 244] width 441 height 10
drag, startPoint x: 723, startPoint y: 216, endPoint x: 950, endPoint y: 217, distance: 226.4
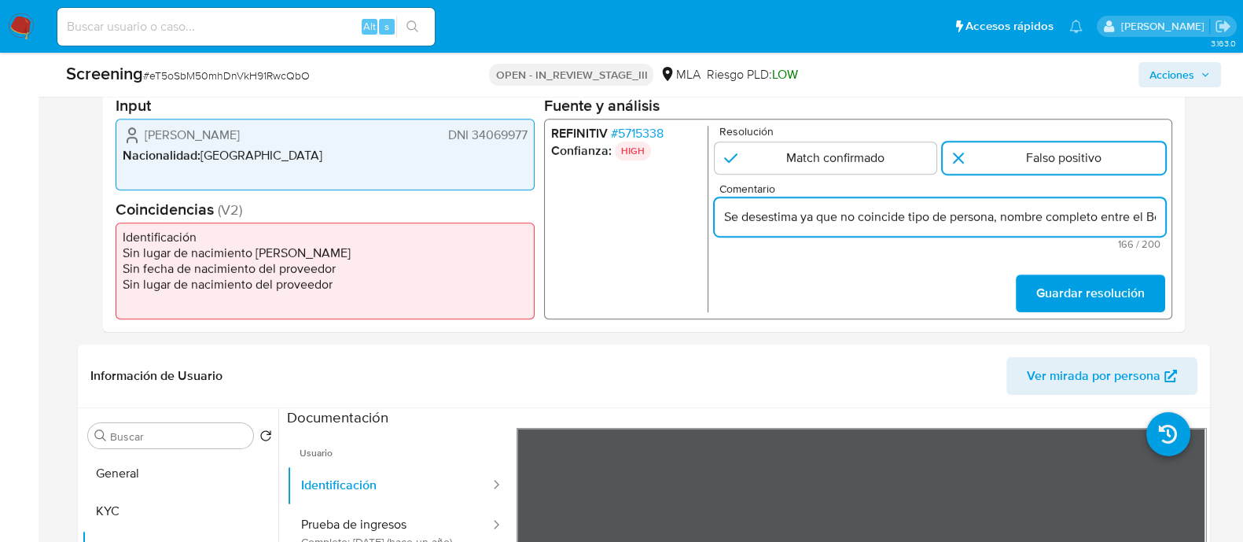
click at [950, 217] on input "Se desestima ya que no coincide tipo de persona, nombre completo entre el Benef…" at bounding box center [939, 217] width 450 height 20
drag, startPoint x: 914, startPoint y: 237, endPoint x: 829, endPoint y: 242, distance: 84.3
click at [877, 248] on span "166 / 200" at bounding box center [939, 244] width 441 height 10
drag, startPoint x: 722, startPoint y: 218, endPoint x: 932, endPoint y: 219, distance: 210.7
click at [932, 219] on input "Se desestima ya que no coincide tipo de persona, nombre completo entre el Benef…" at bounding box center [939, 217] width 450 height 20
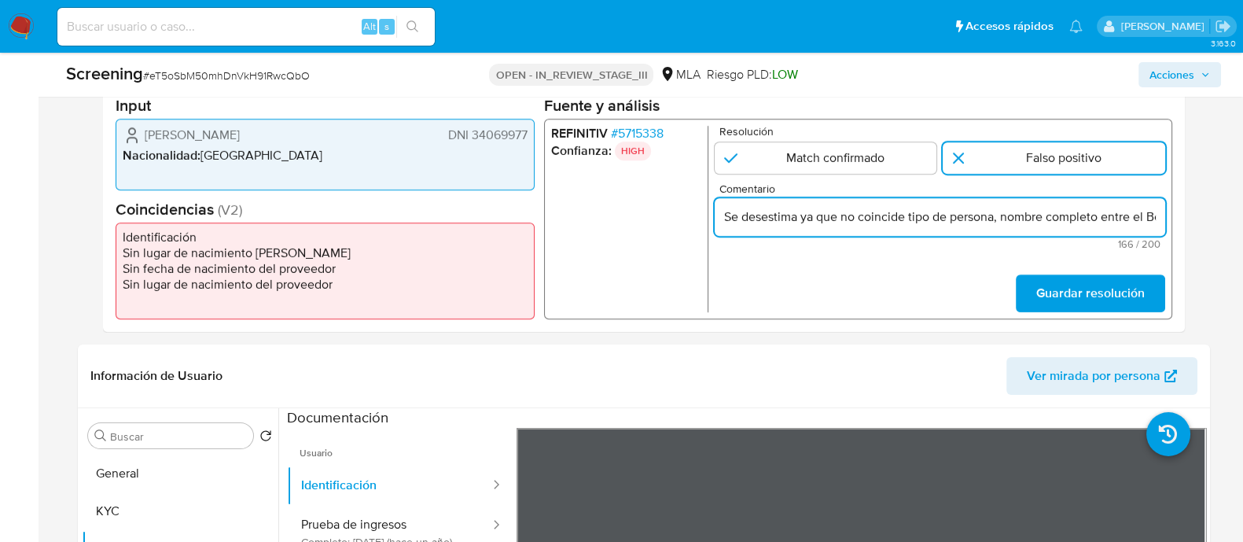
click at [905, 214] on input "Se desestima ya que no coincide tipo de persona, nombre completo entre el Benef…" at bounding box center [939, 217] width 450 height 20
click at [951, 218] on input "Se desestima ya que no coincide tipo de persona, nombre completo entre el Benef…" at bounding box center [939, 217] width 450 height 20
click at [960, 215] on input "Se desestima ya que no coincide tipo de persona, nombre completo entre el Benef…" at bounding box center [939, 217] width 450 height 20
click at [995, 220] on input "Se desestima ya que no coincide tipo de persona, nombre completo entre el Benef…" at bounding box center [939, 217] width 450 height 20
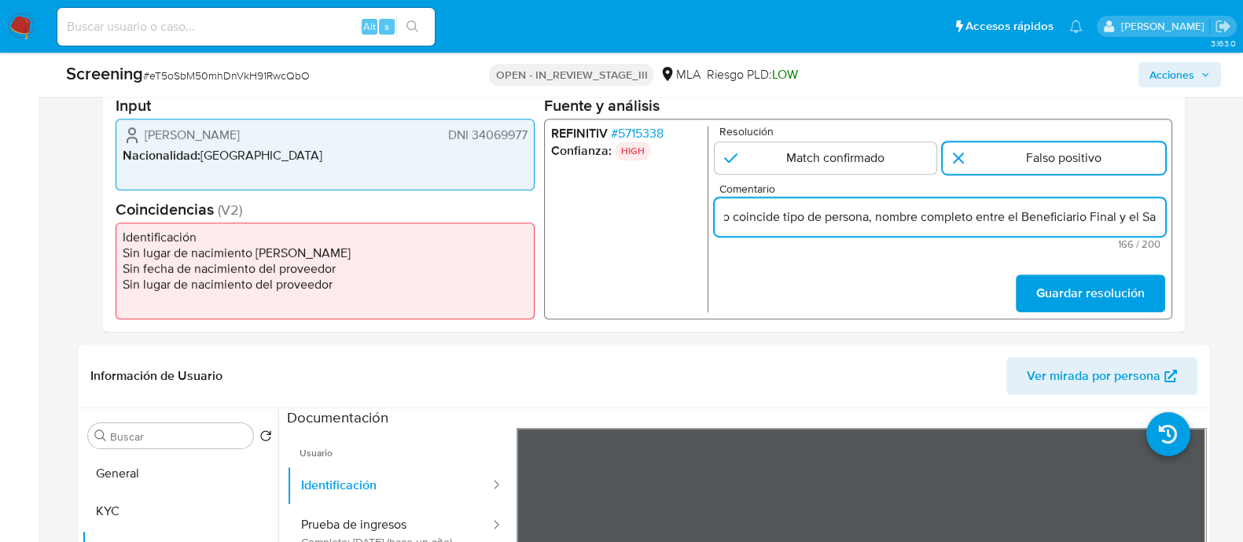
drag, startPoint x: 1002, startPoint y: 219, endPoint x: 1055, endPoint y: 233, distance: 54.3
click at [1055, 233] on div "Se desestima ya que no coincide tipo de persona, nombre completo entre el Benef…" at bounding box center [939, 217] width 450 height 38
click at [1054, 226] on input "Se desestima ya que no coincide tipo de persona, nombre completo entre el Benef…" at bounding box center [939, 217] width 450 height 20
drag, startPoint x: 1108, startPoint y: 222, endPoint x: 1119, endPoint y: 222, distance: 10.2
click at [1119, 222] on input "Se desestima ya que no coincide tipo de persona, nombre completo entre el Benef…" at bounding box center [939, 217] width 450 height 20
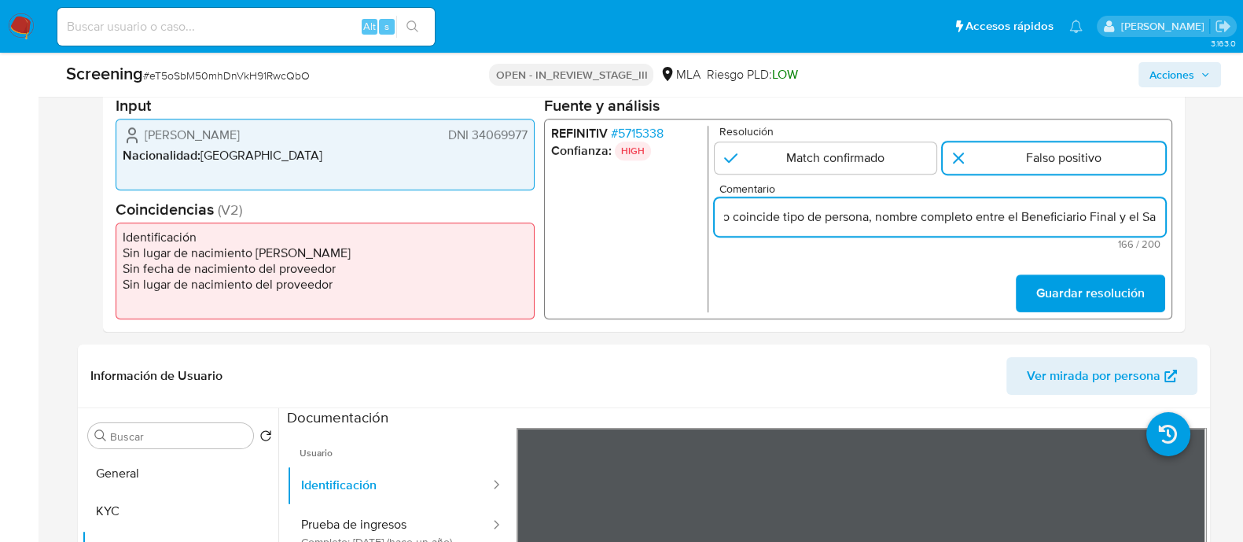
click at [1134, 218] on input "Se desestima ya que no coincide tipo de persona, nombre completo entre el Benef…" at bounding box center [939, 217] width 450 height 20
drag, startPoint x: 1127, startPoint y: 222, endPoint x: 1098, endPoint y: 218, distance: 28.6
click at [1104, 219] on input "Se desestima ya que no coincide tipo de persona, nombre completo entre el Benef…" at bounding box center [939, 217] width 450 height 20
click at [1095, 220] on input "Se desestima ya que no coincide tipo de persona, nombre completo entre el Benef…" at bounding box center [939, 217] width 450 height 20
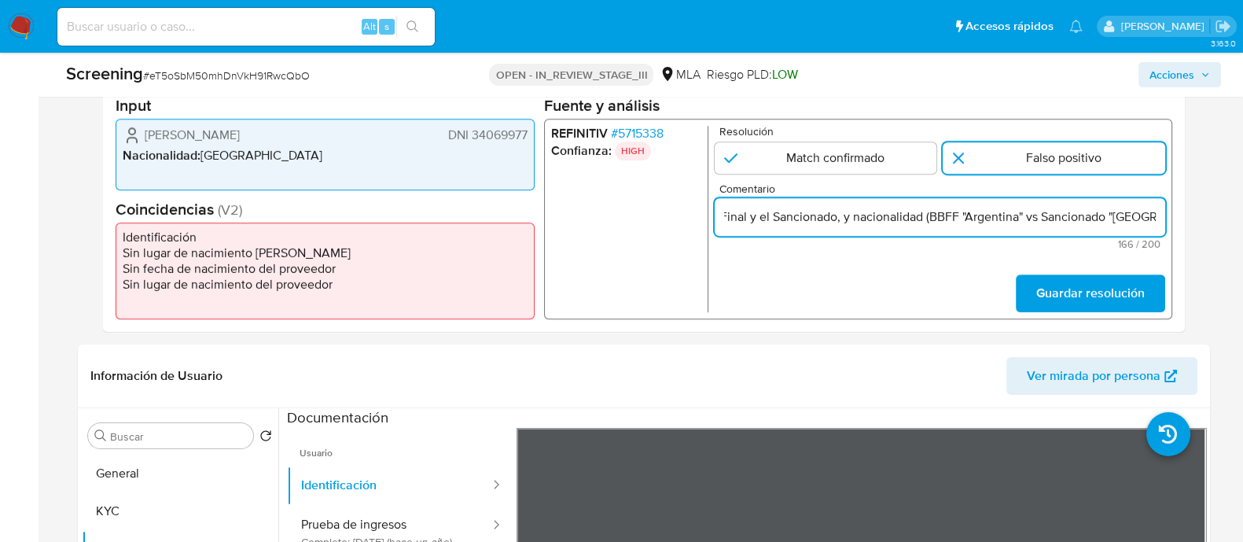
click at [1158, 218] on input "Se desestima ya que no coincide tipo de persona, nombre completo entre el Benef…" at bounding box center [939, 217] width 450 height 20
click at [744, 205] on div "Se desestima ya que no coincide tipo de persona, nombre completo entre el Benef…" at bounding box center [939, 217] width 450 height 38
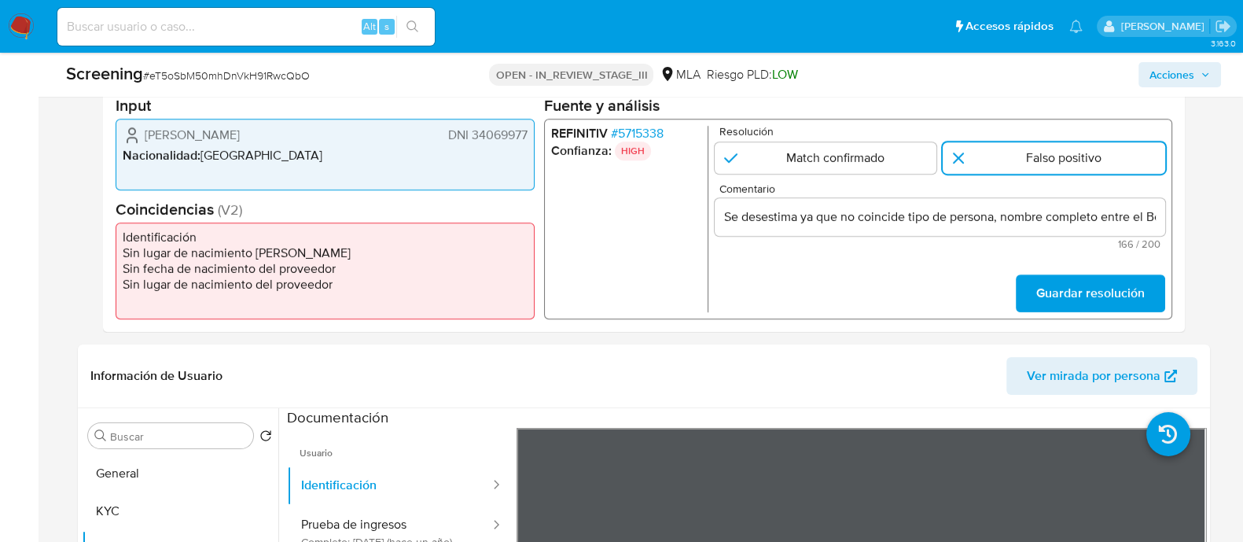
click at [757, 214] on input "Se desestima ya que no coincide tipo de persona, nombre completo entre el Benef…" at bounding box center [939, 217] width 450 height 20
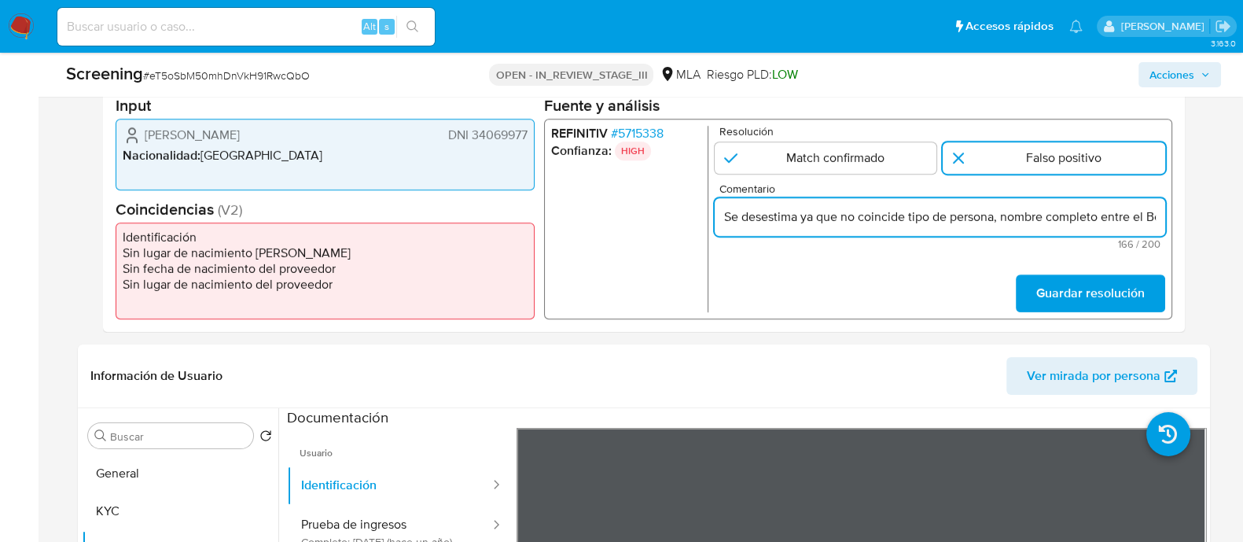
drag, startPoint x: 757, startPoint y: 214, endPoint x: 711, endPoint y: 215, distance: 46.4
click at [711, 215] on div "REFINITIV # 5715338 Confianza: HIGH Resolución Match confirmado Falso positivo …" at bounding box center [857, 219] width 628 height 200
click at [793, 221] on input "Se desestima ya que no coincide tipo de persona, nombre completo entre el Benef…" at bounding box center [939, 217] width 450 height 20
drag, startPoint x: 1132, startPoint y: 213, endPoint x: 1057, endPoint y: 209, distance: 75.6
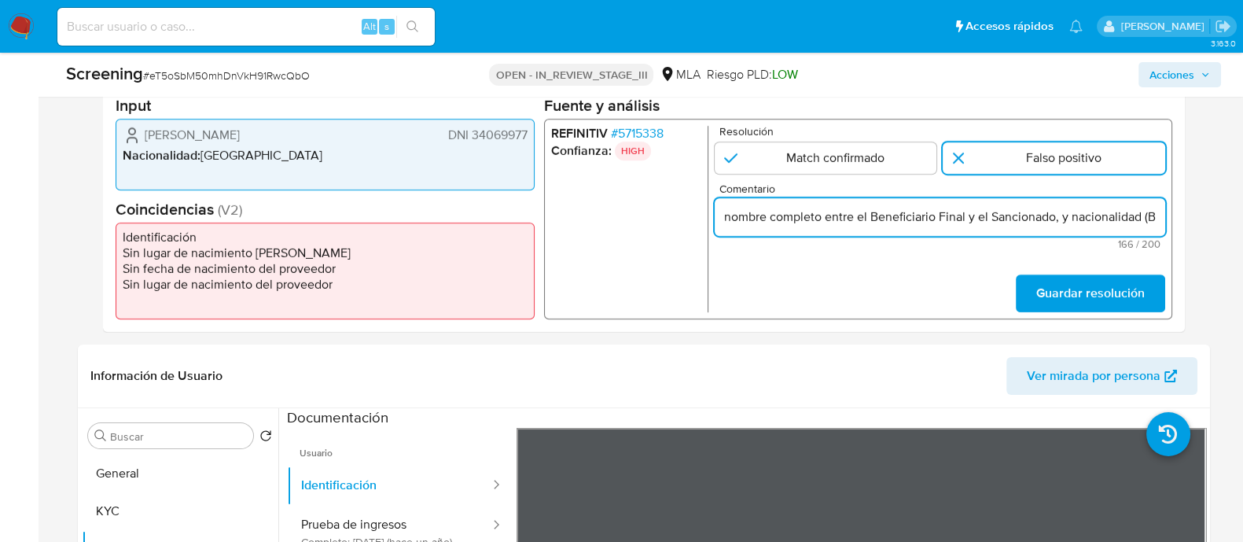
click at [1057, 209] on input "Se desestima ya que no coincide tipo de persona, nombre completo entre el Benef…" at bounding box center [939, 217] width 450 height 20
click at [1046, 217] on input "Se desestima ya que no coincide tipo de persona, nombre completo entre el Benef…" at bounding box center [939, 217] width 450 height 20
drag, startPoint x: 1083, startPoint y: 219, endPoint x: 1144, endPoint y: 214, distance: 61.5
click at [1167, 215] on div "REFINITIV # 5715338 Confianza: HIGH Resolución Match confirmado Falso positivo …" at bounding box center [857, 219] width 628 height 200
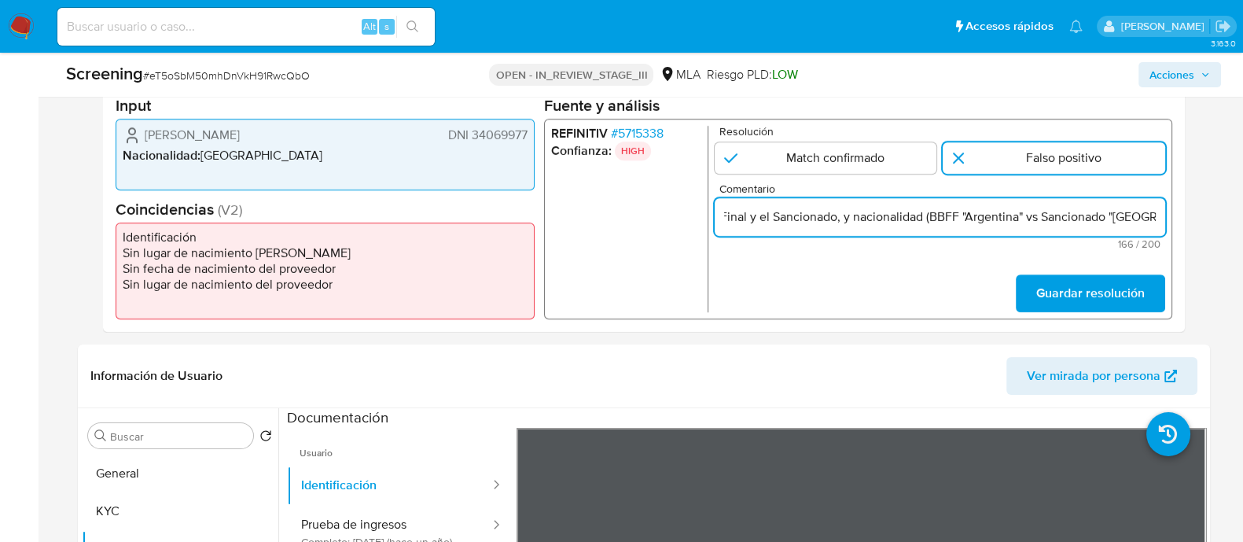
click at [1117, 216] on input "Se desestima ya que no coincide tipo de persona, nombre completo entre el Benef…" at bounding box center [939, 217] width 450 height 20
click at [999, 167] on input "1 de 1" at bounding box center [1054, 157] width 222 height 31
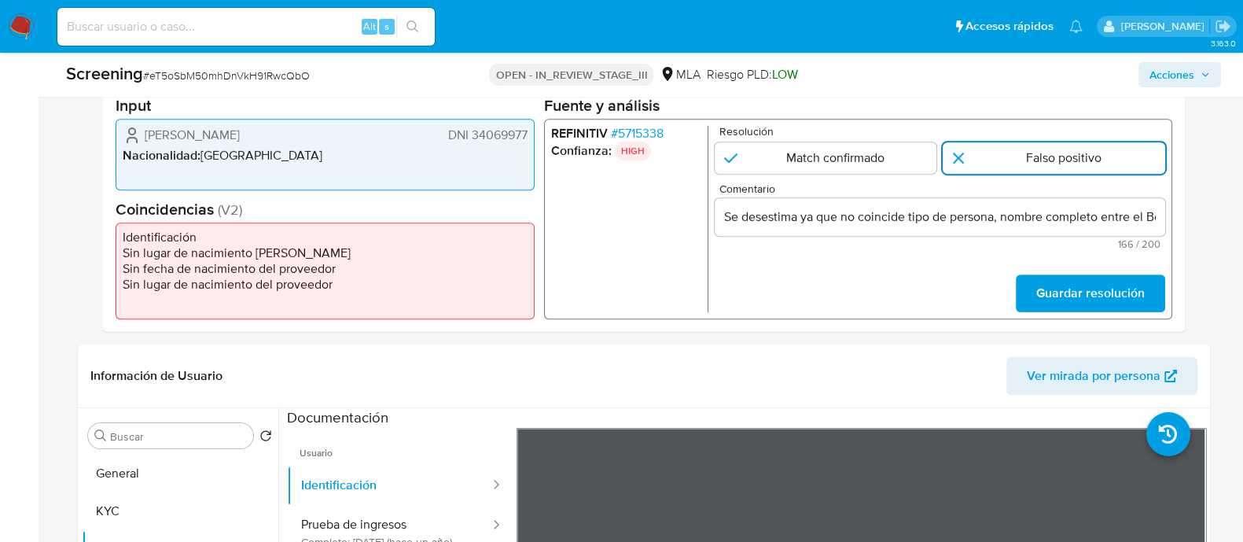
click at [1002, 159] on input "1 de 1" at bounding box center [1054, 157] width 222 height 31
click at [1084, 289] on span "Guardar resolución" at bounding box center [1089, 293] width 108 height 35
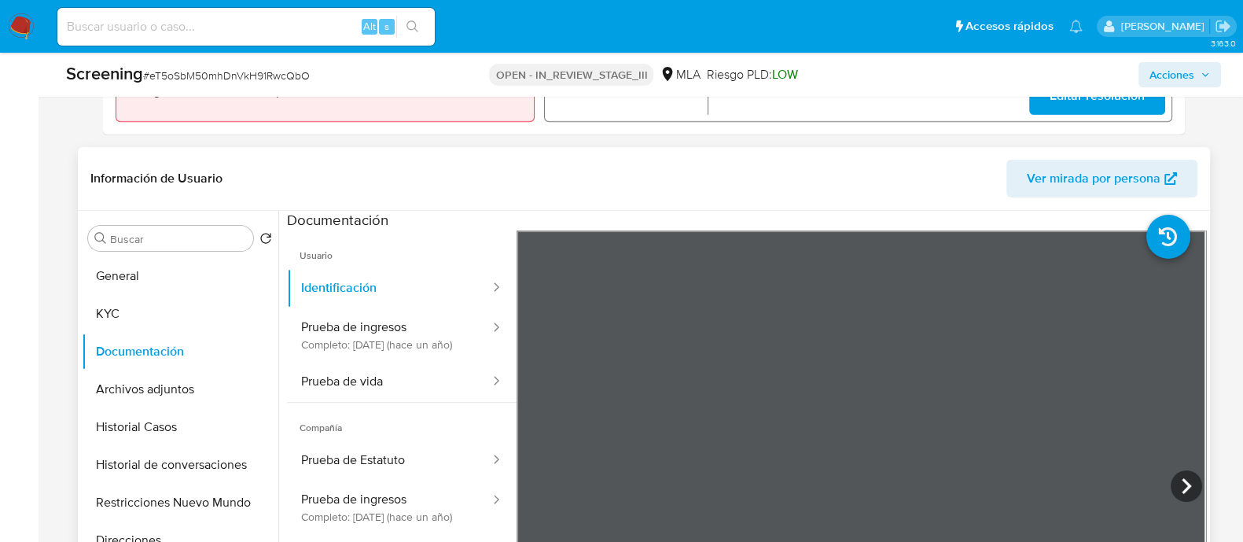
scroll to position [687, 0]
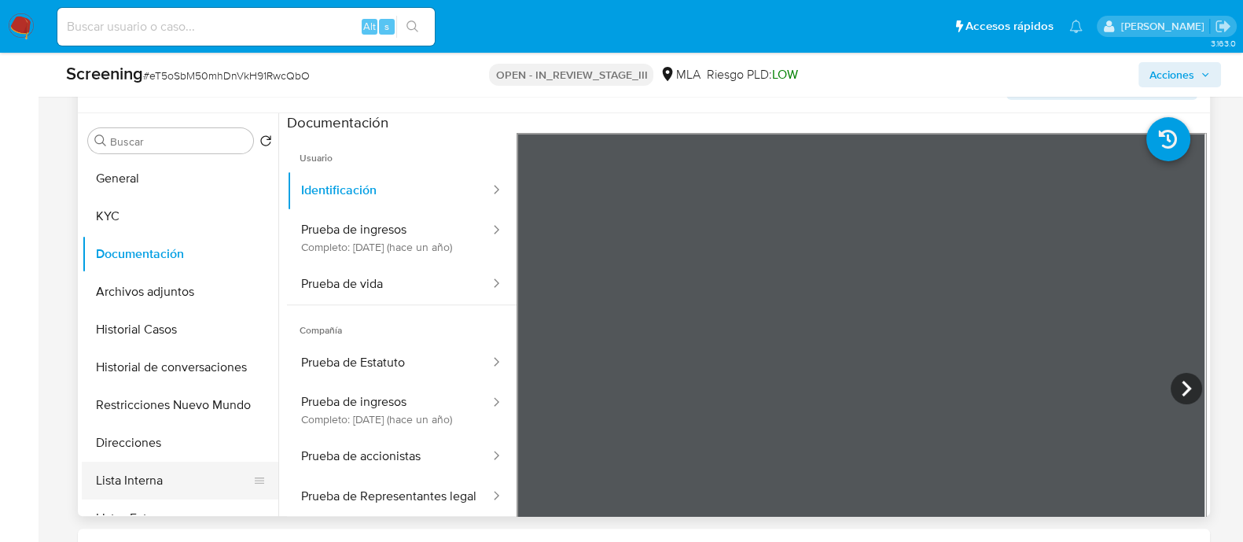
click at [177, 465] on button "Lista Interna" at bounding box center [174, 480] width 184 height 38
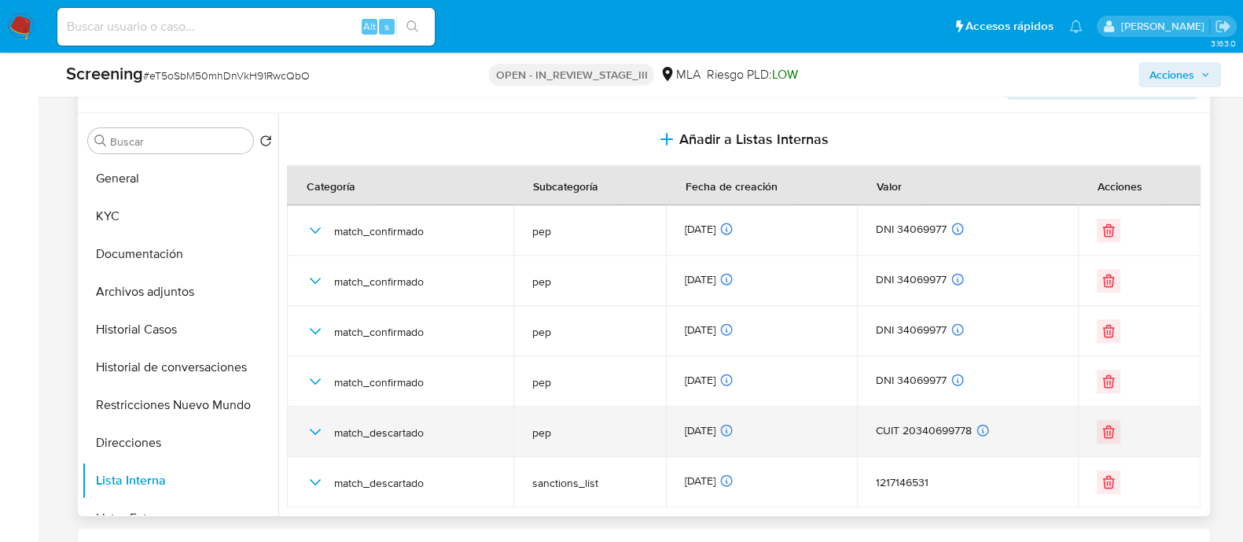
click at [303, 436] on td "match_descartado" at bounding box center [400, 431] width 226 height 50
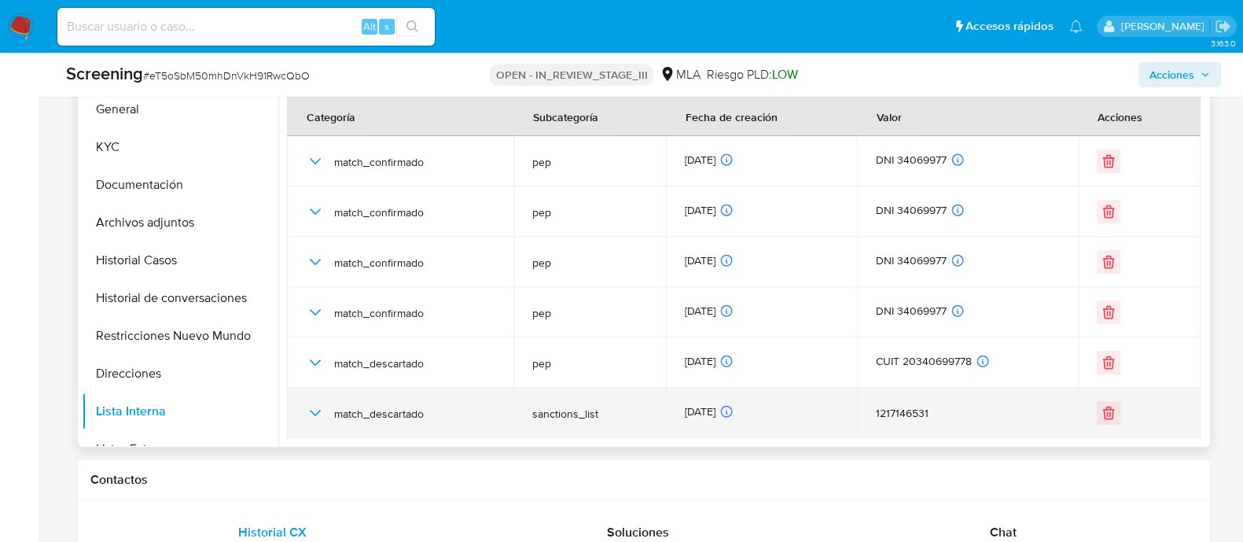
scroll to position [785, 0]
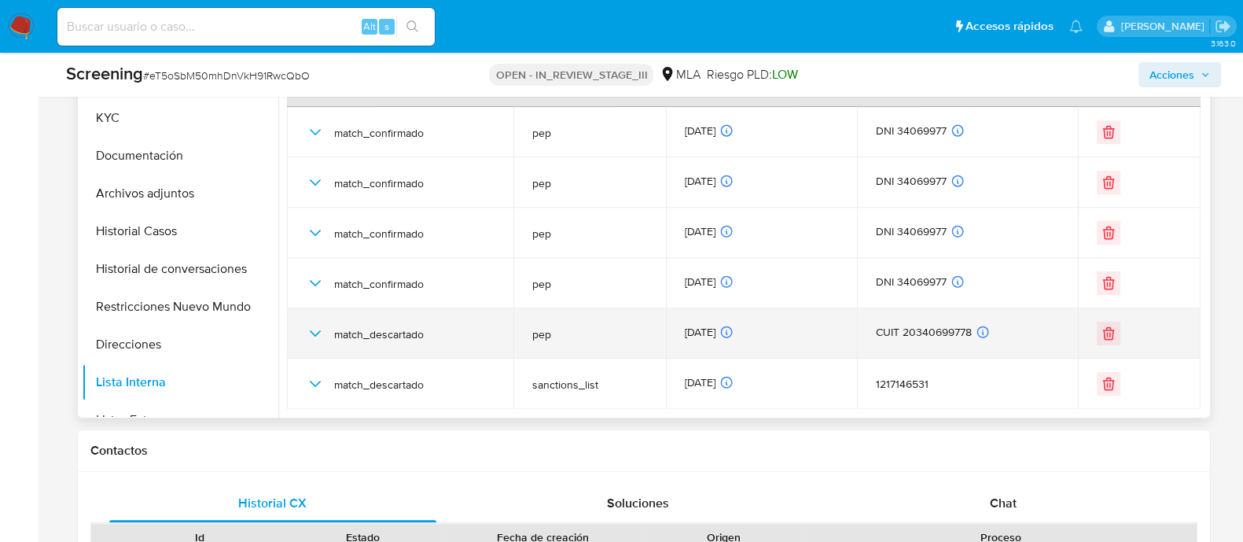
click at [309, 335] on icon "button" at bounding box center [315, 333] width 19 height 19
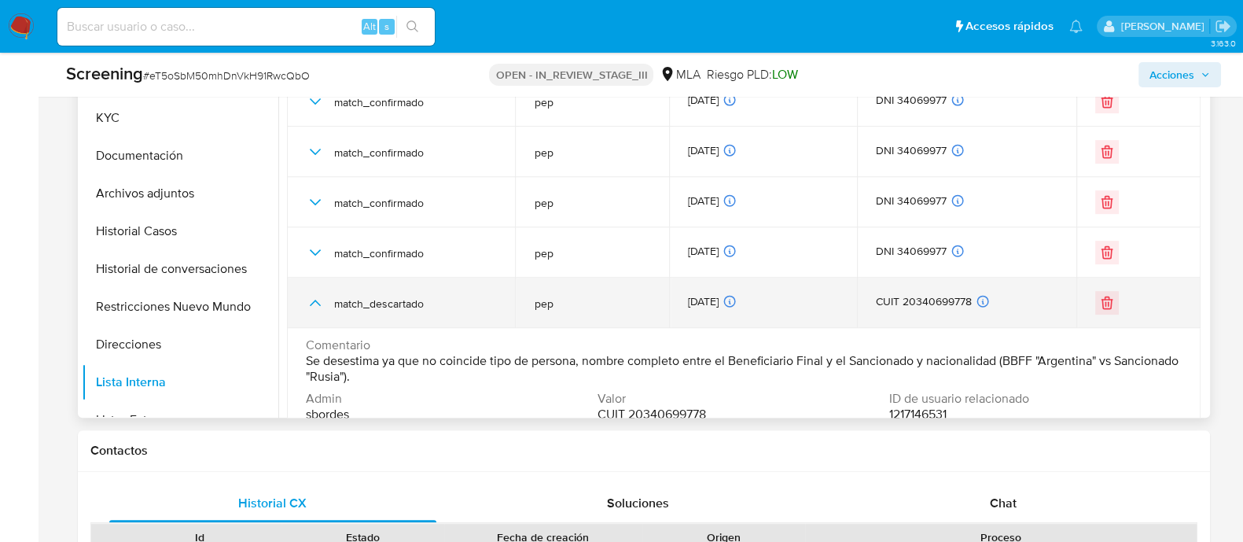
scroll to position [0, 0]
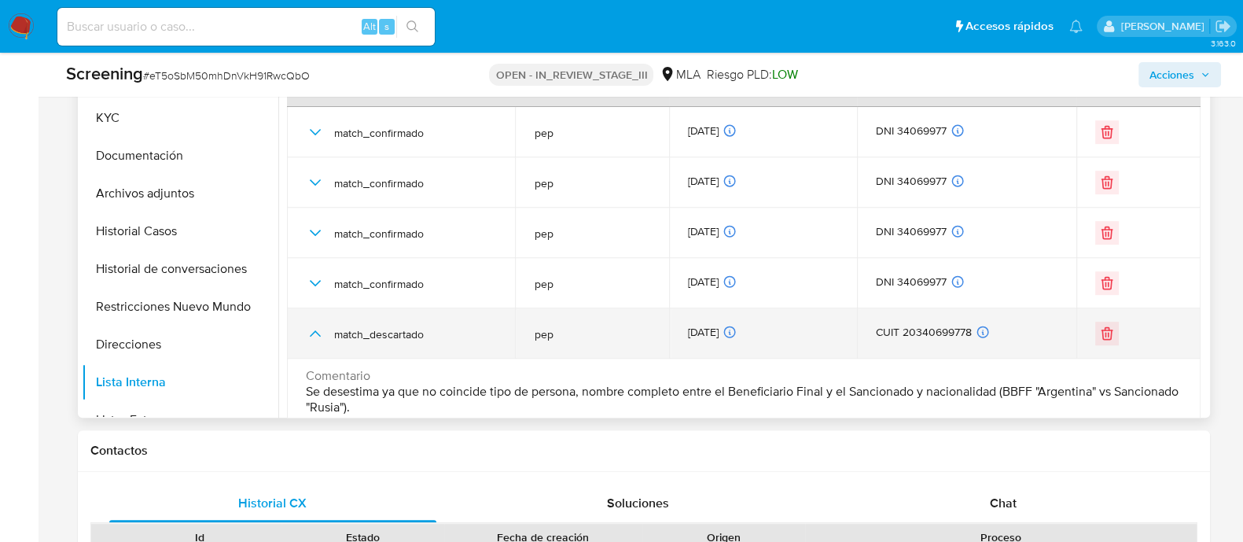
click at [308, 329] on icon "button" at bounding box center [315, 333] width 19 height 19
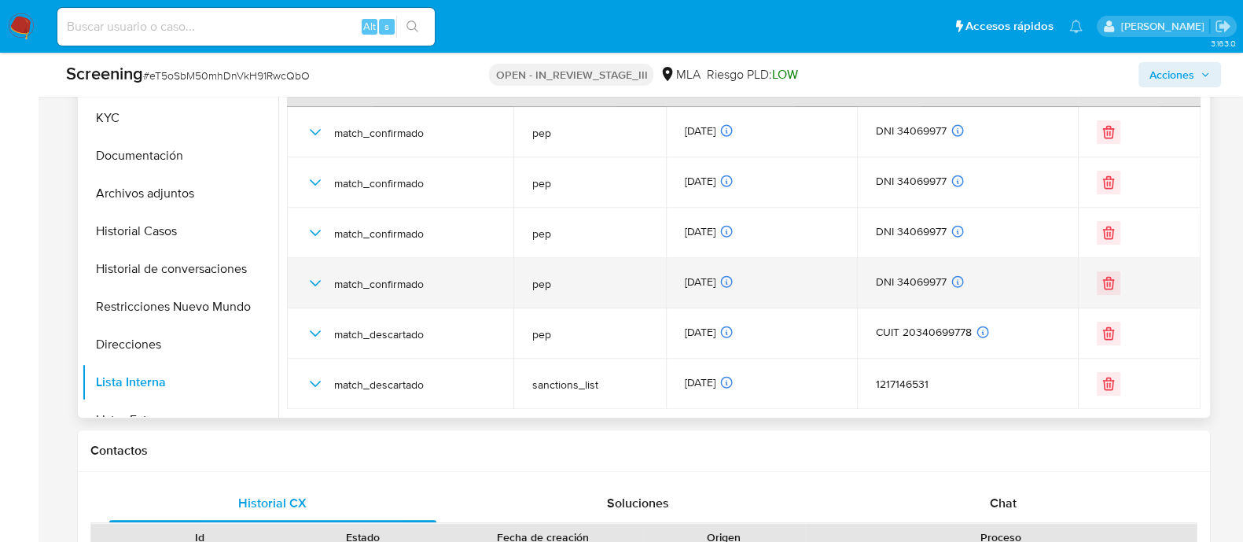
click at [320, 285] on icon "button" at bounding box center [315, 283] width 19 height 19
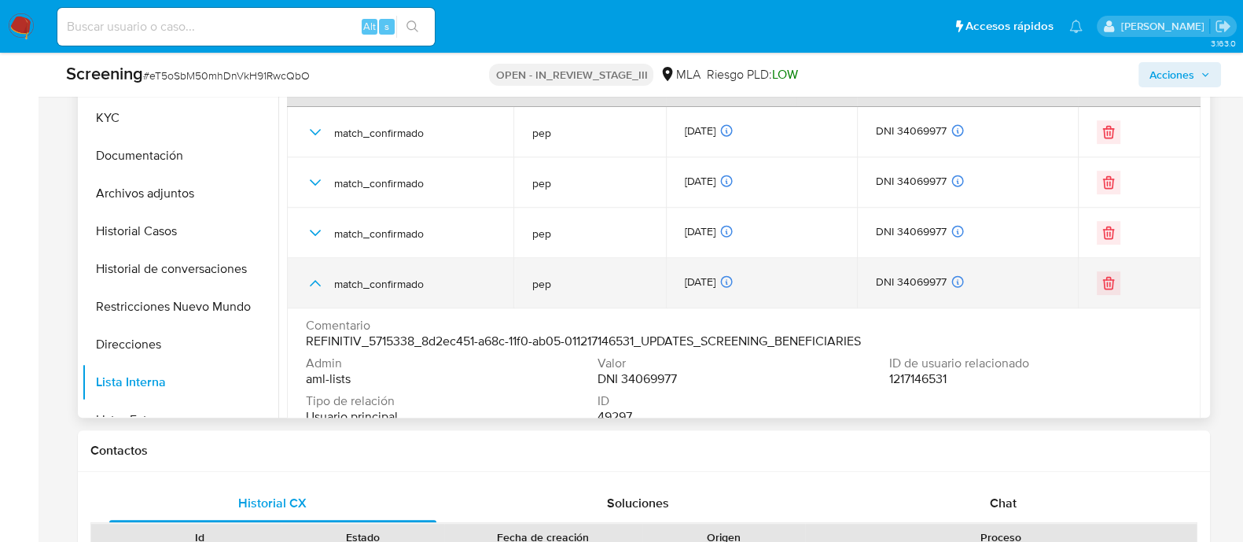
click at [320, 285] on icon "button" at bounding box center [315, 283] width 19 height 19
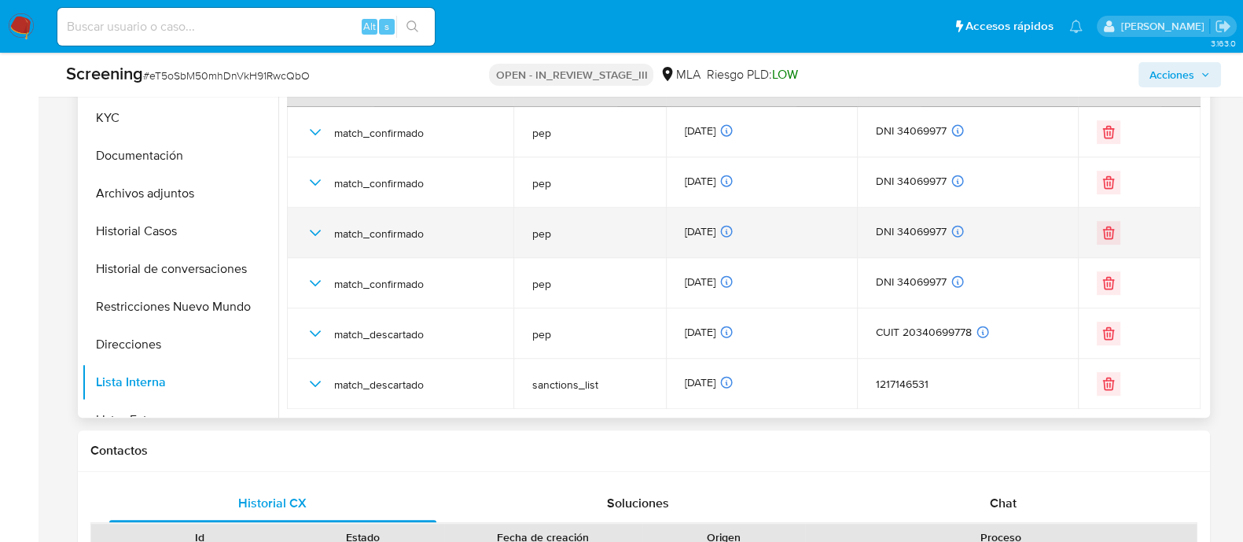
click at [319, 235] on icon "button" at bounding box center [315, 232] width 19 height 19
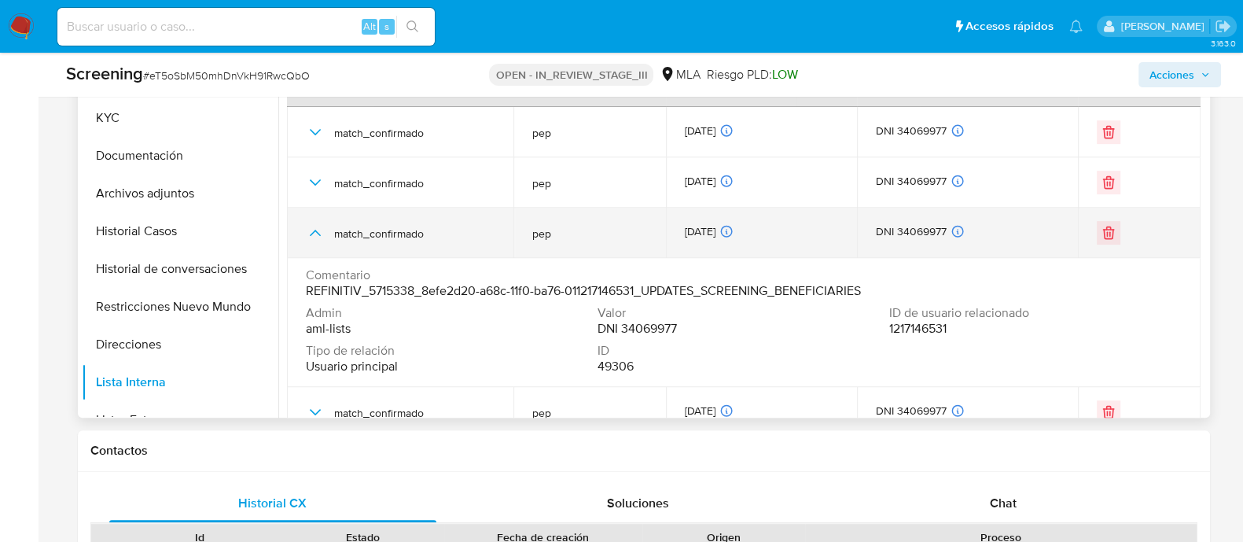
click at [319, 235] on icon "button" at bounding box center [315, 232] width 19 height 19
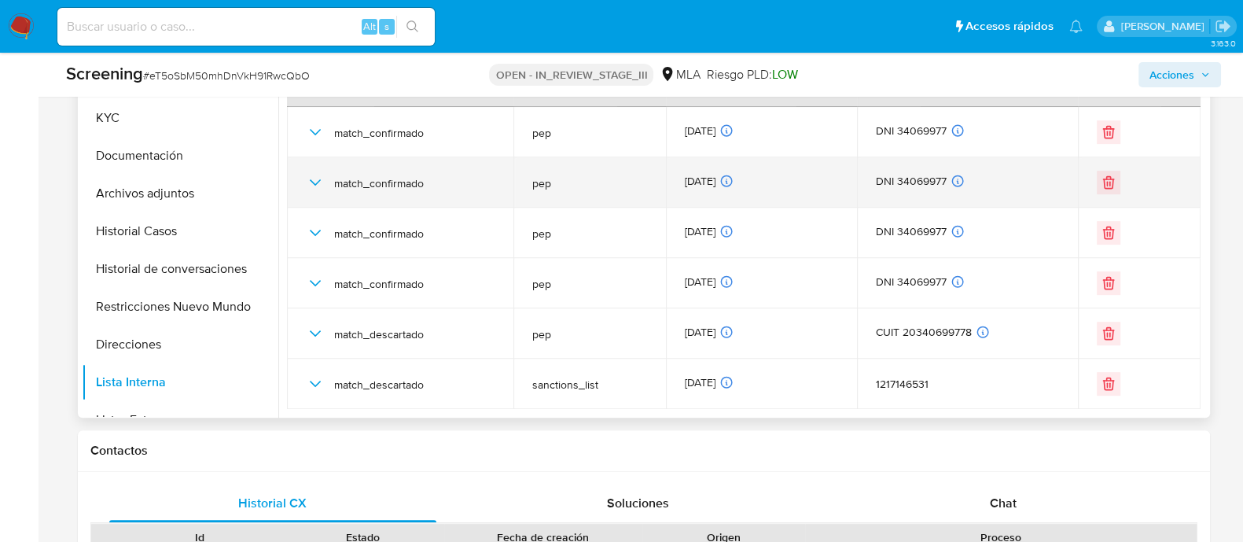
click at [313, 182] on icon "button" at bounding box center [314, 182] width 11 height 6
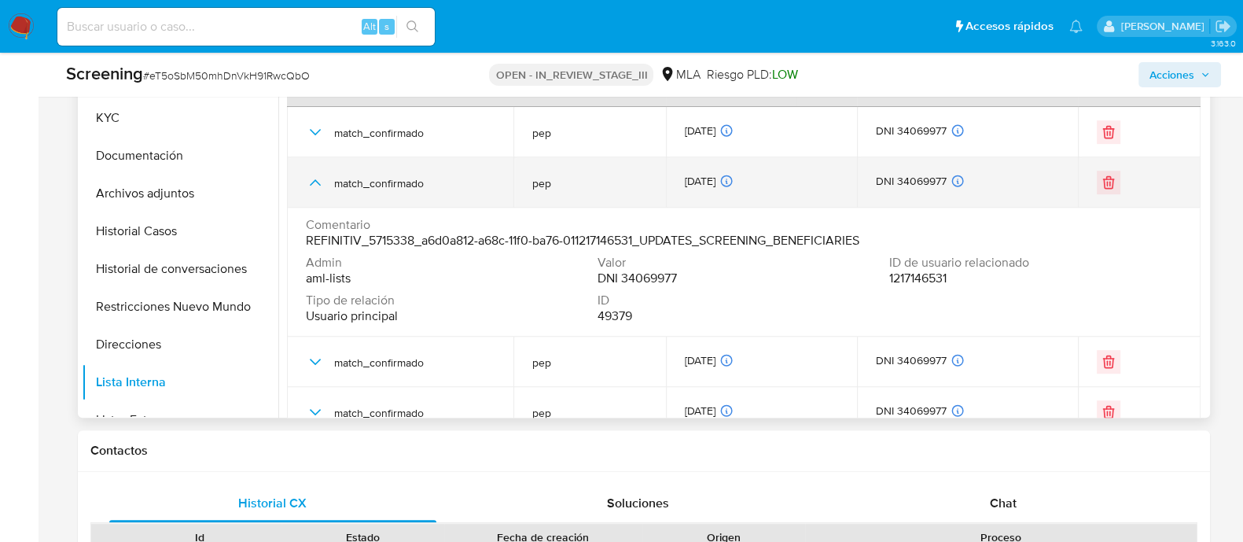
click at [313, 182] on icon "button" at bounding box center [315, 182] width 19 height 19
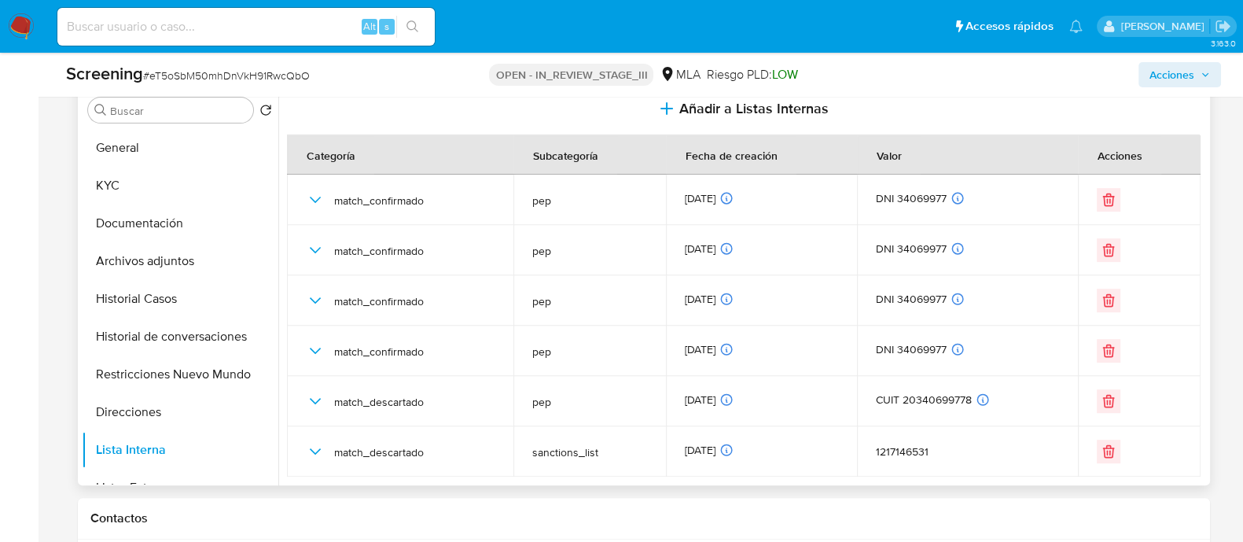
scroll to position [687, 0]
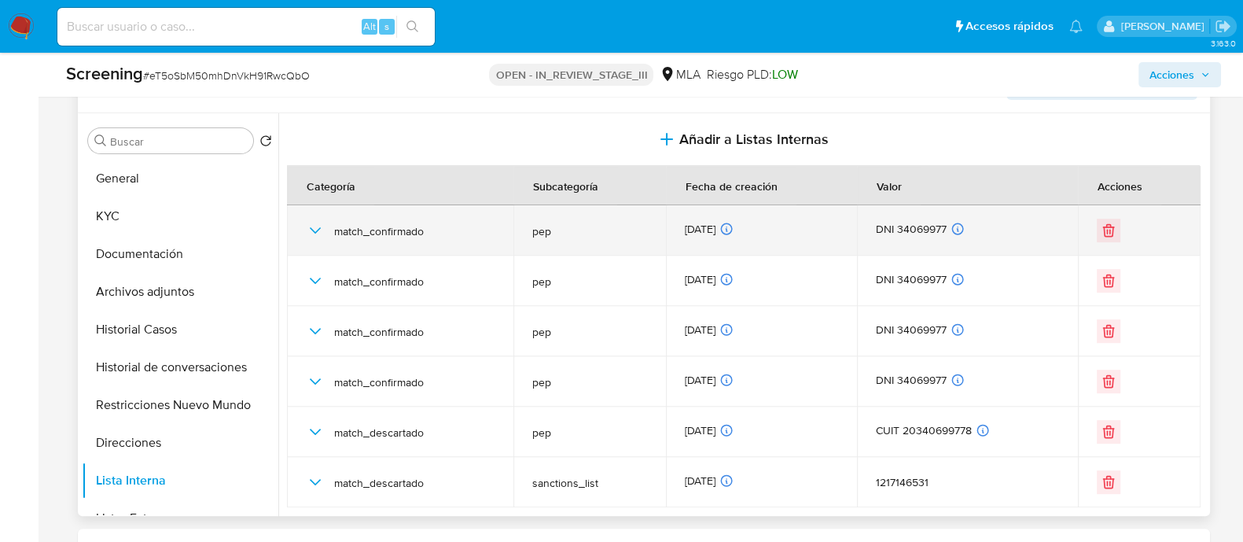
click at [320, 227] on icon "button" at bounding box center [315, 230] width 19 height 19
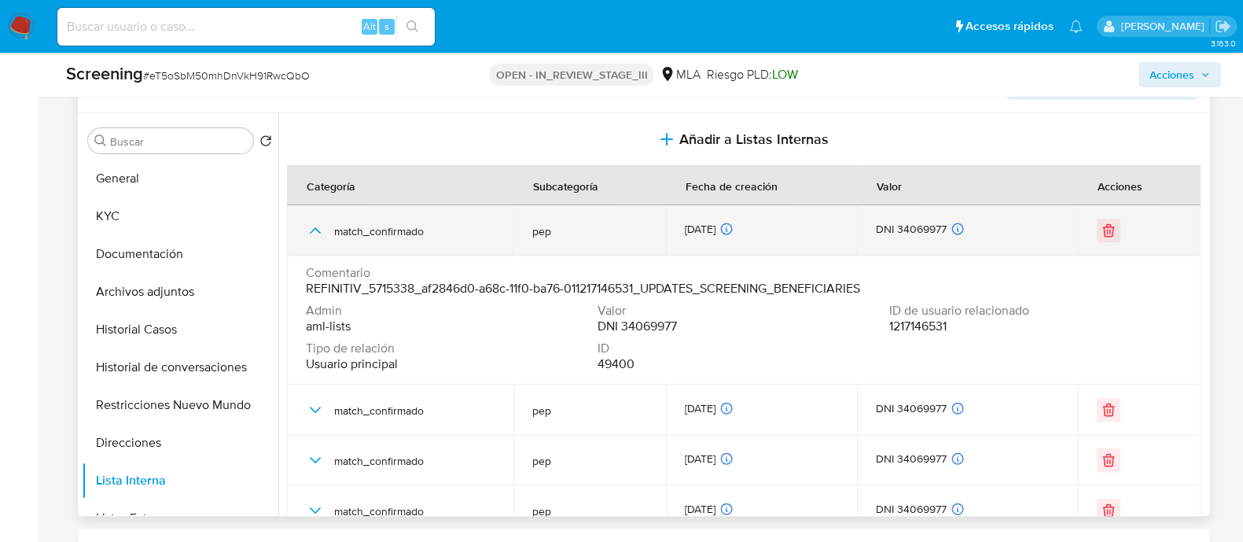
click at [318, 227] on icon "button" at bounding box center [315, 230] width 19 height 19
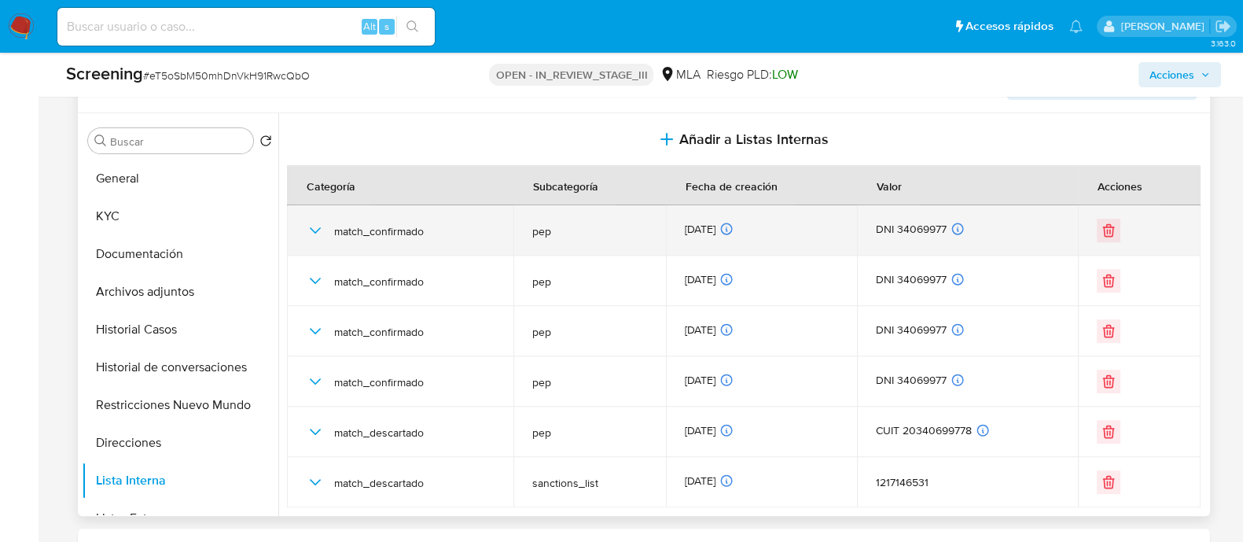
click at [315, 226] on icon "button" at bounding box center [315, 230] width 19 height 19
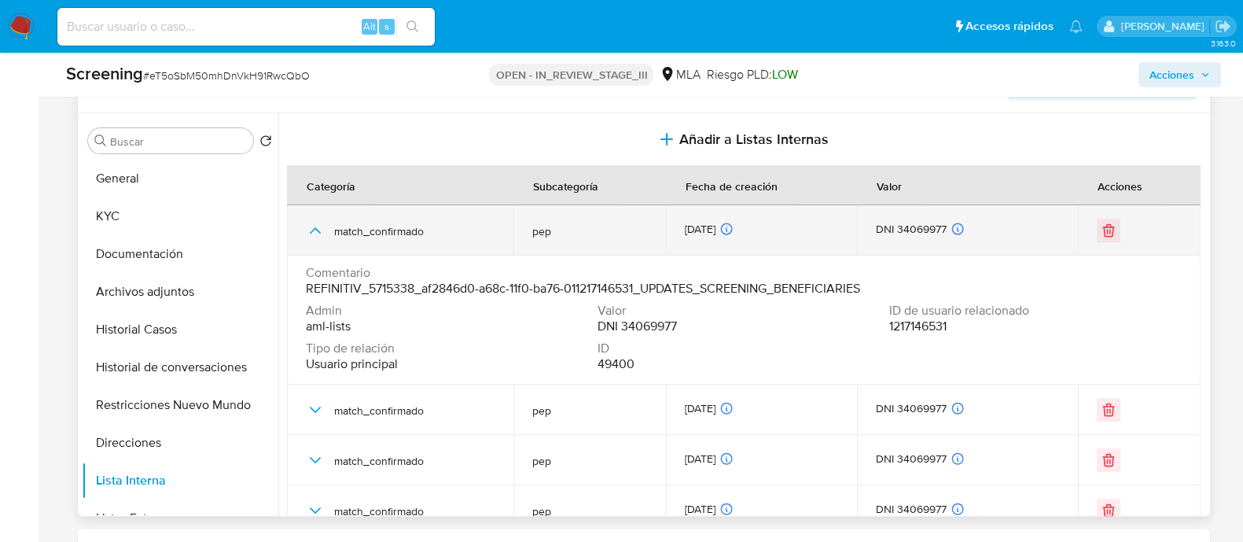
click at [315, 226] on icon "button" at bounding box center [315, 230] width 19 height 19
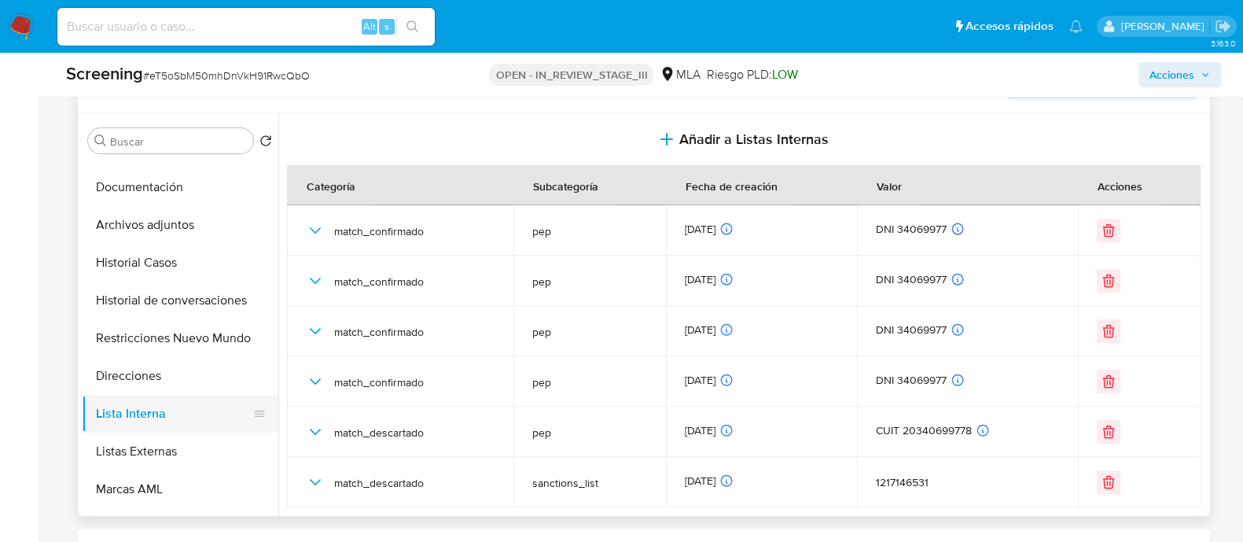
scroll to position [97, 0]
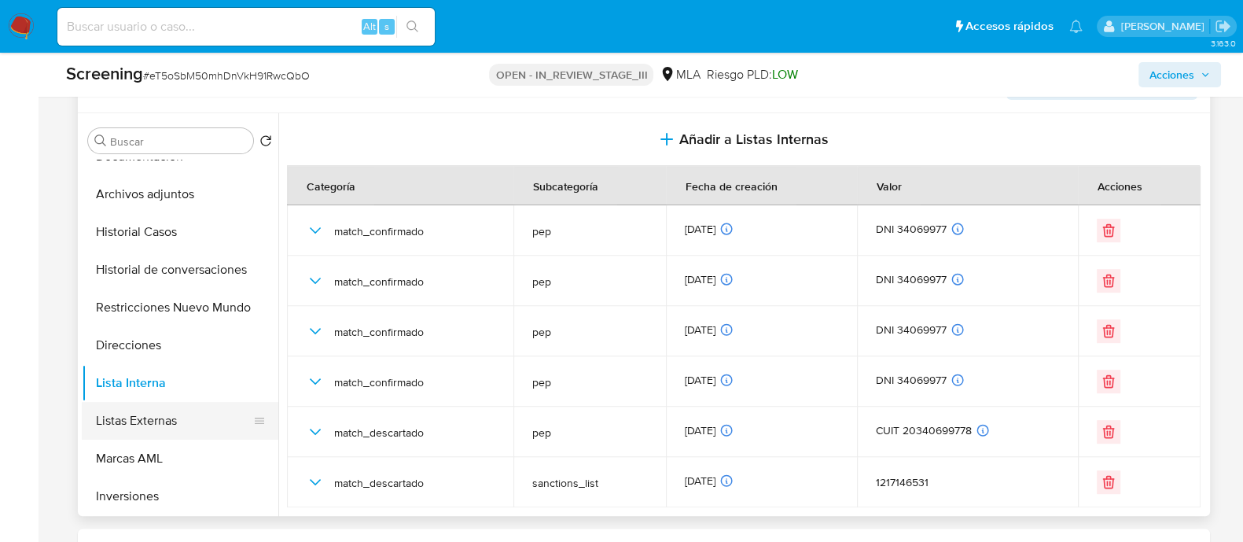
click at [167, 414] on button "Listas Externas" at bounding box center [174, 421] width 184 height 38
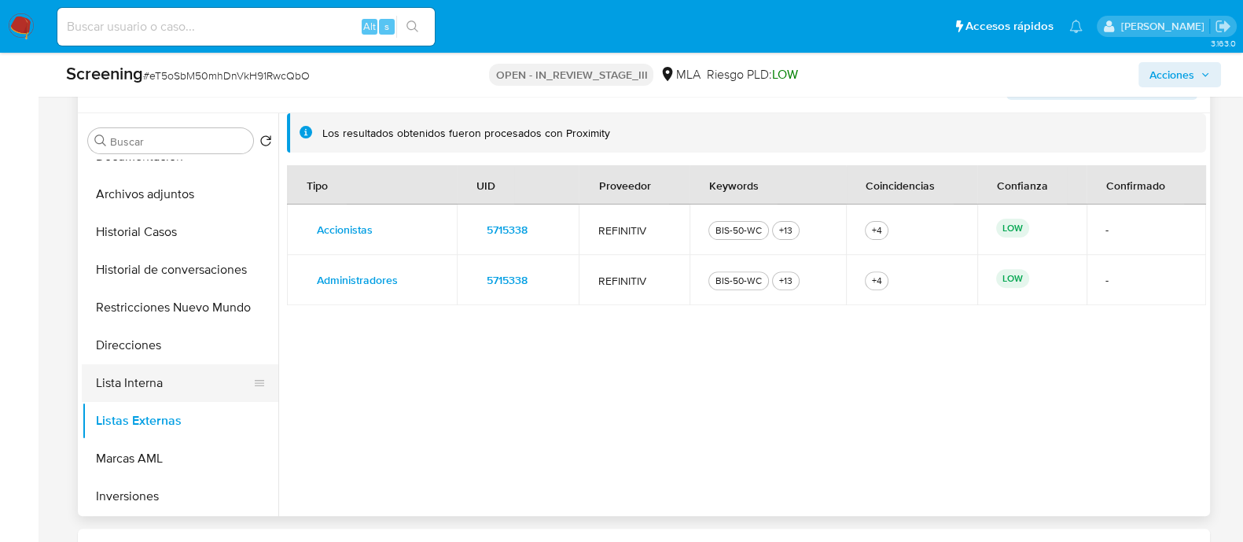
click at [156, 377] on button "Lista Interna" at bounding box center [174, 383] width 184 height 38
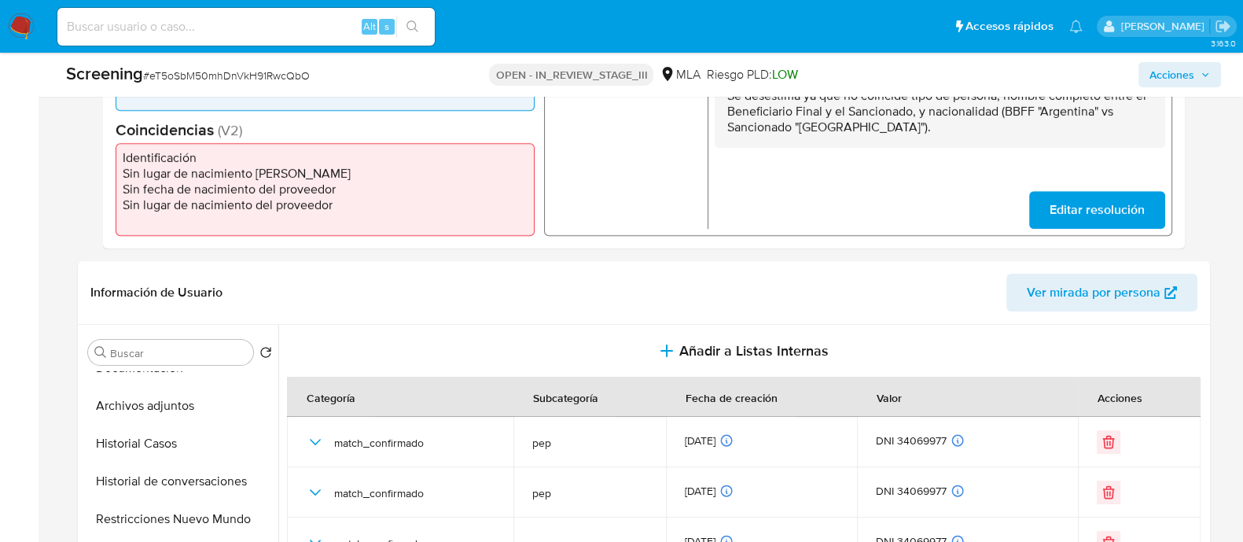
scroll to position [196, 0]
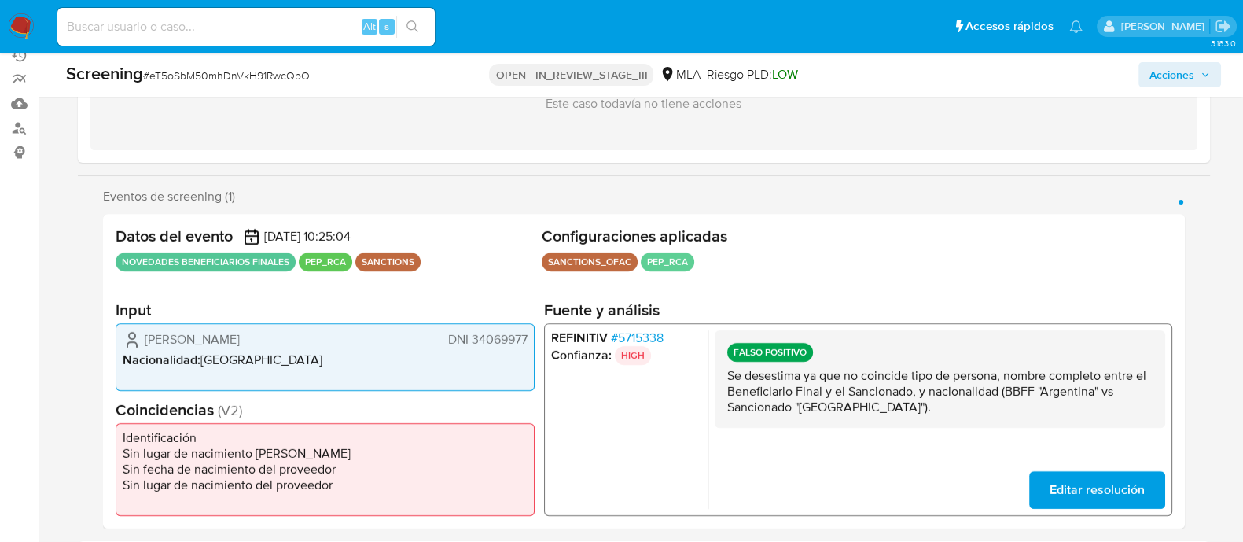
drag, startPoint x: 293, startPoint y: 341, endPoint x: 144, endPoint y: 342, distance: 149.4
click at [144, 342] on div "lucas emanuel fernandez DNI 34069977" at bounding box center [325, 339] width 405 height 19
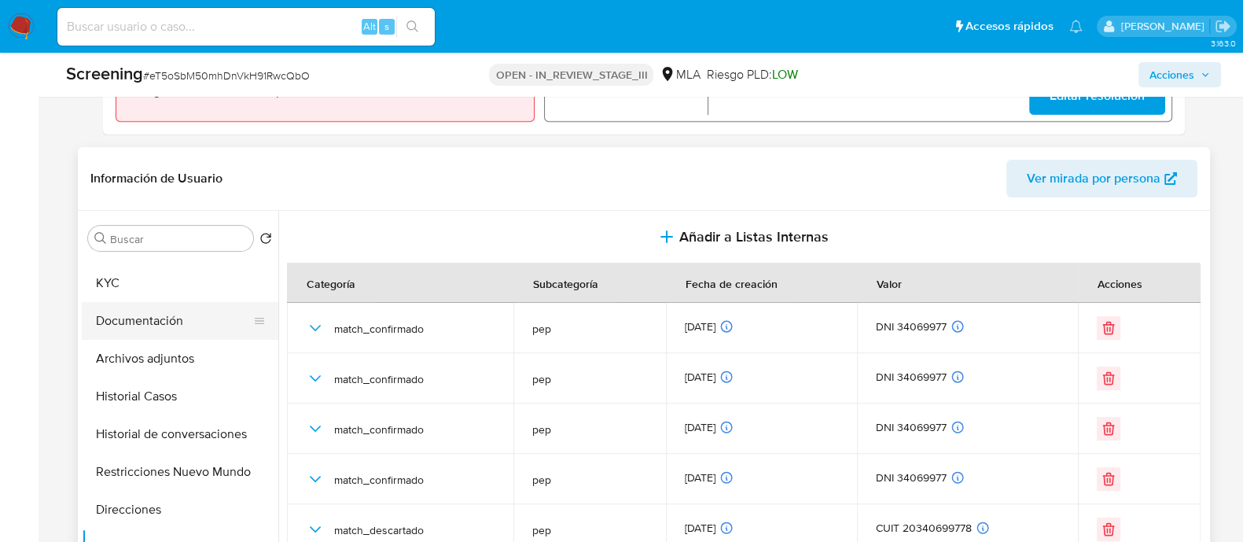
scroll to position [0, 0]
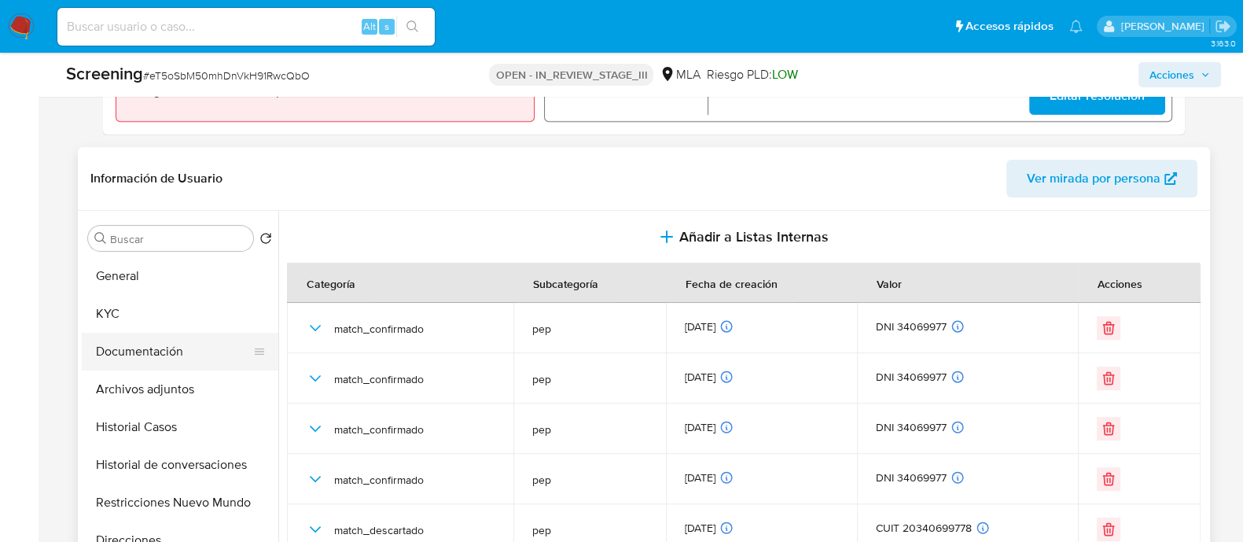
click at [159, 347] on button "Documentación" at bounding box center [174, 352] width 184 height 38
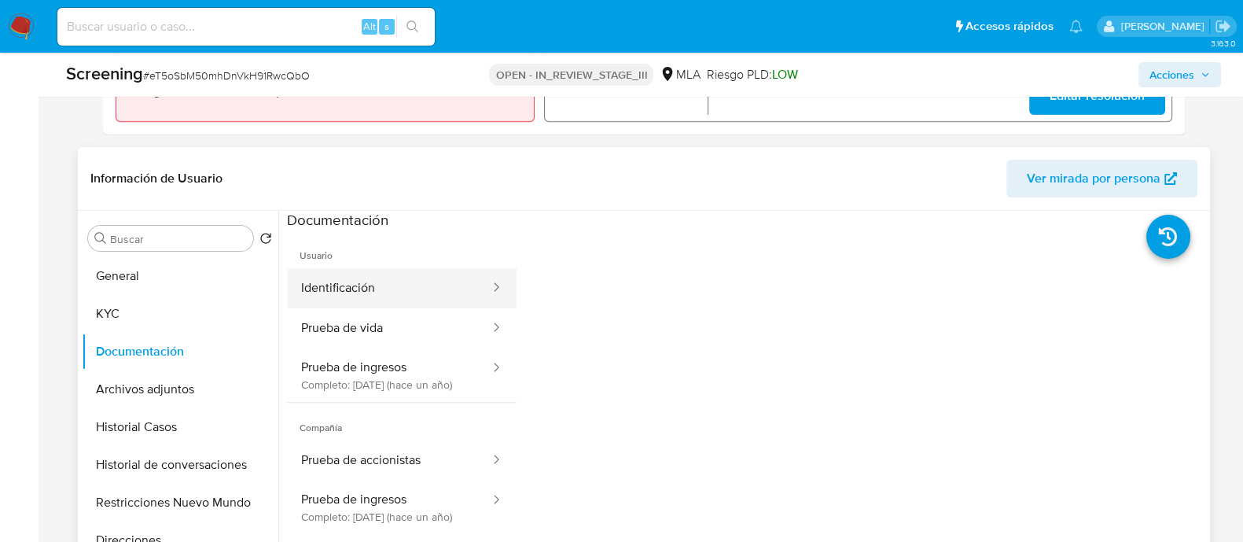
click at [405, 296] on button "Identificación" at bounding box center [389, 288] width 204 height 40
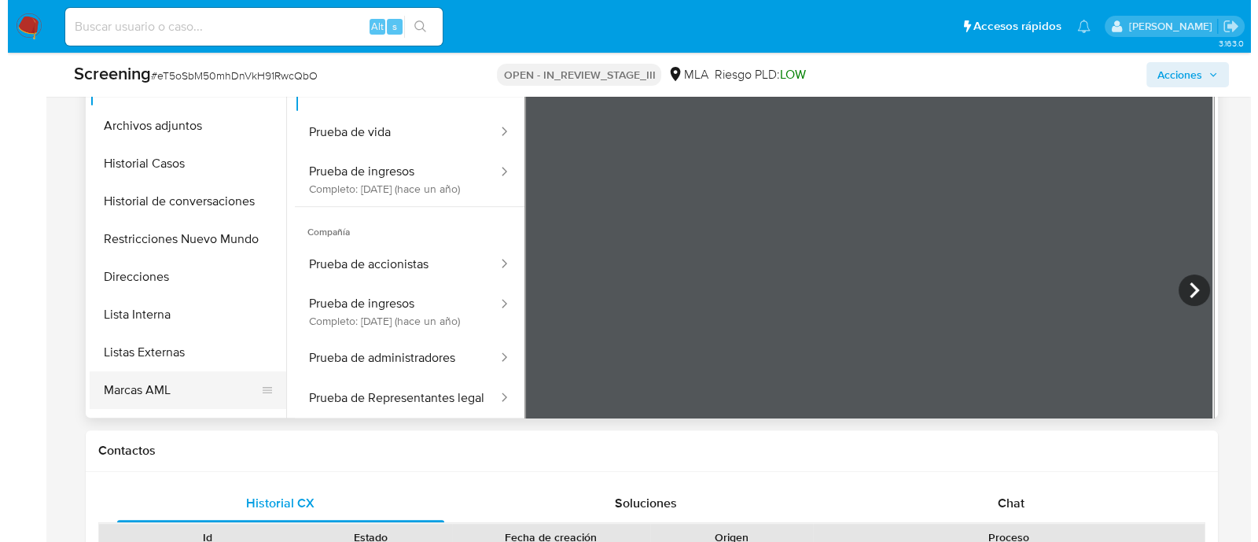
scroll to position [97, 0]
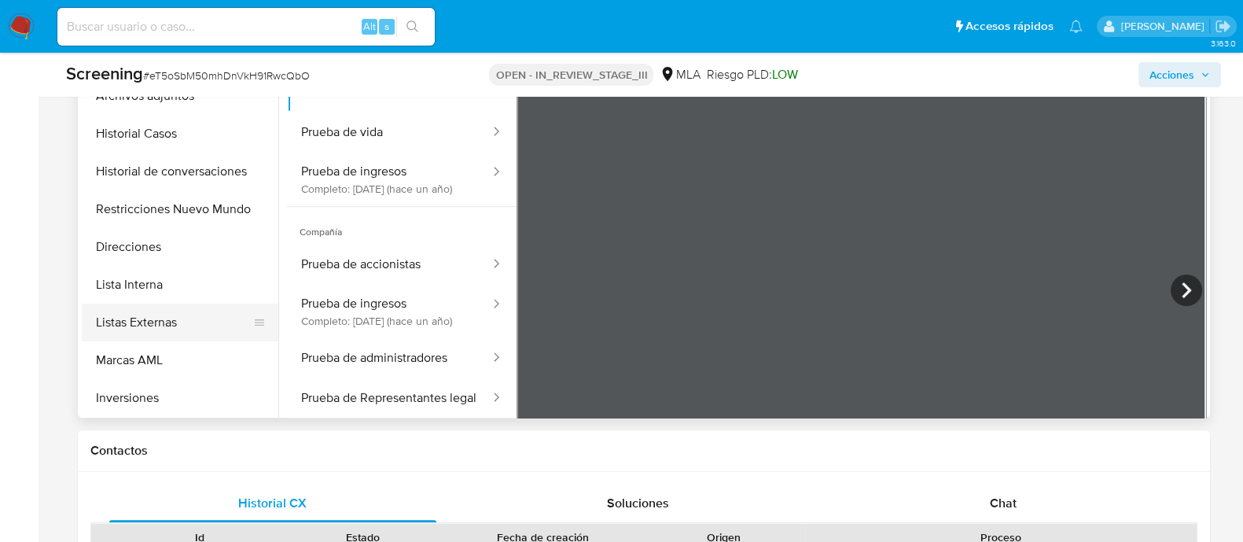
click at [169, 318] on button "Listas Externas" at bounding box center [174, 322] width 184 height 38
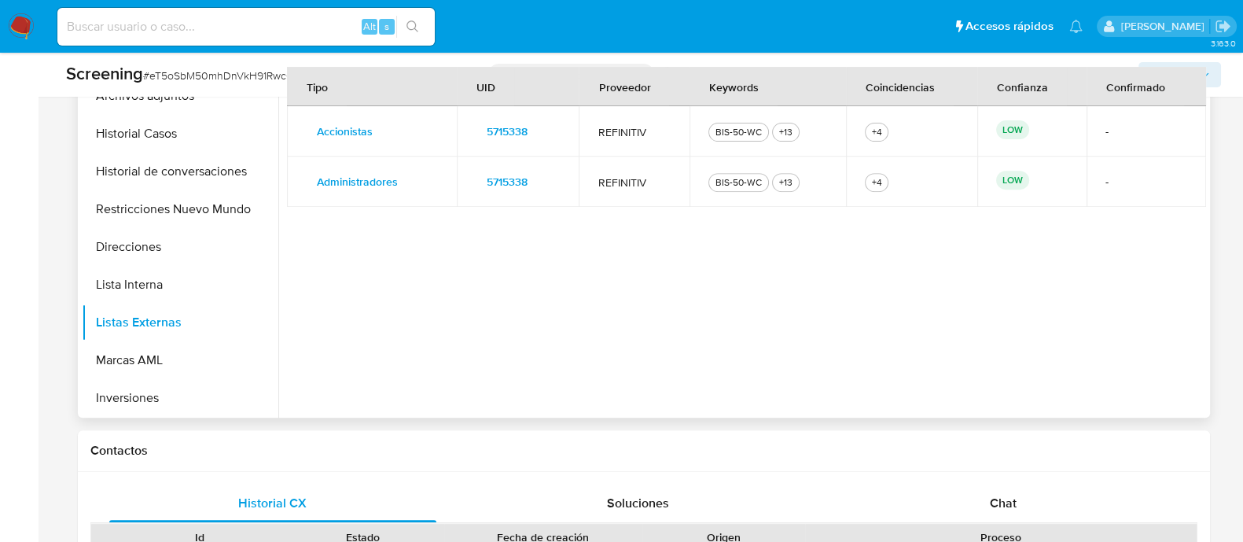
drag, startPoint x: 537, startPoint y: 127, endPoint x: 477, endPoint y: 127, distance: 59.8
click at [477, 127] on button "5715338" at bounding box center [507, 131] width 63 height 25
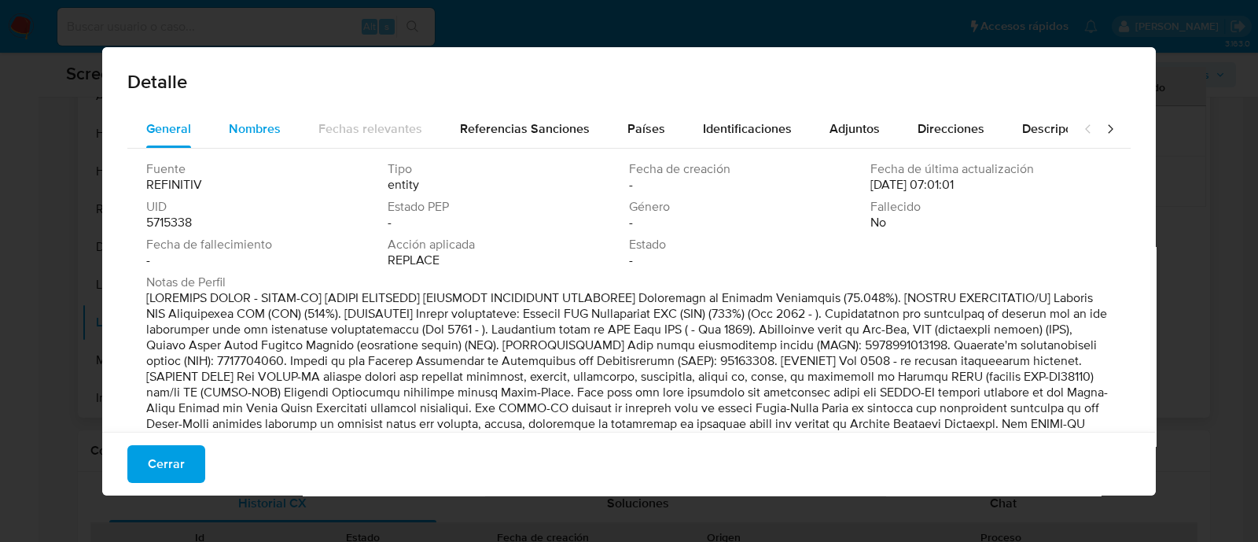
click at [257, 127] on span "Nombres" at bounding box center [255, 128] width 52 height 18
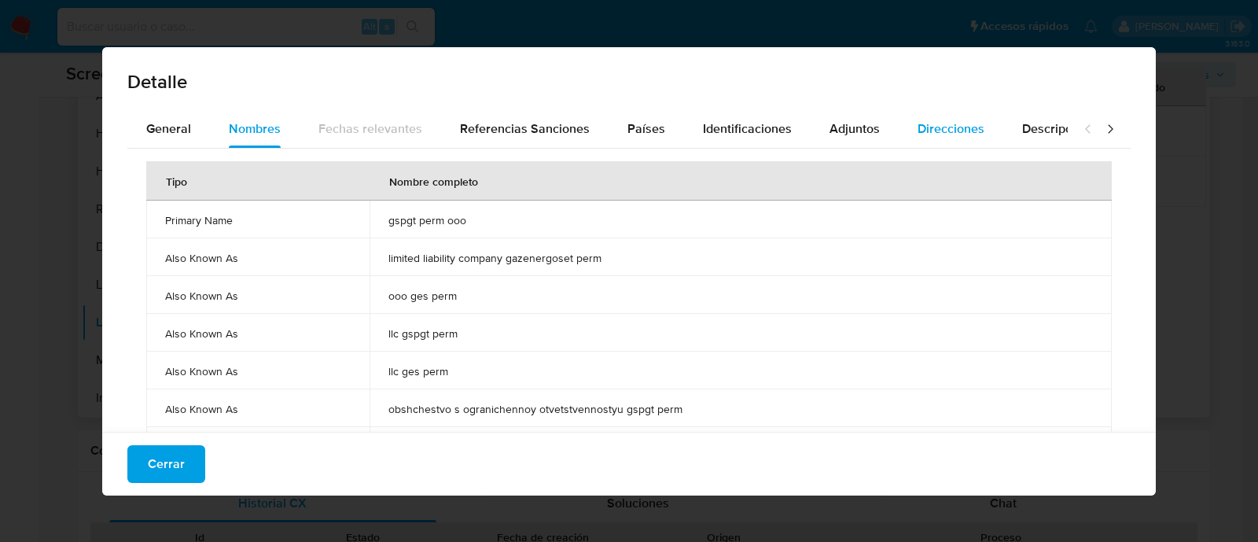
drag, startPoint x: 865, startPoint y: 130, endPoint x: 901, endPoint y: 136, distance: 36.7
click at [866, 130] on span "Adjuntos" at bounding box center [854, 128] width 50 height 18
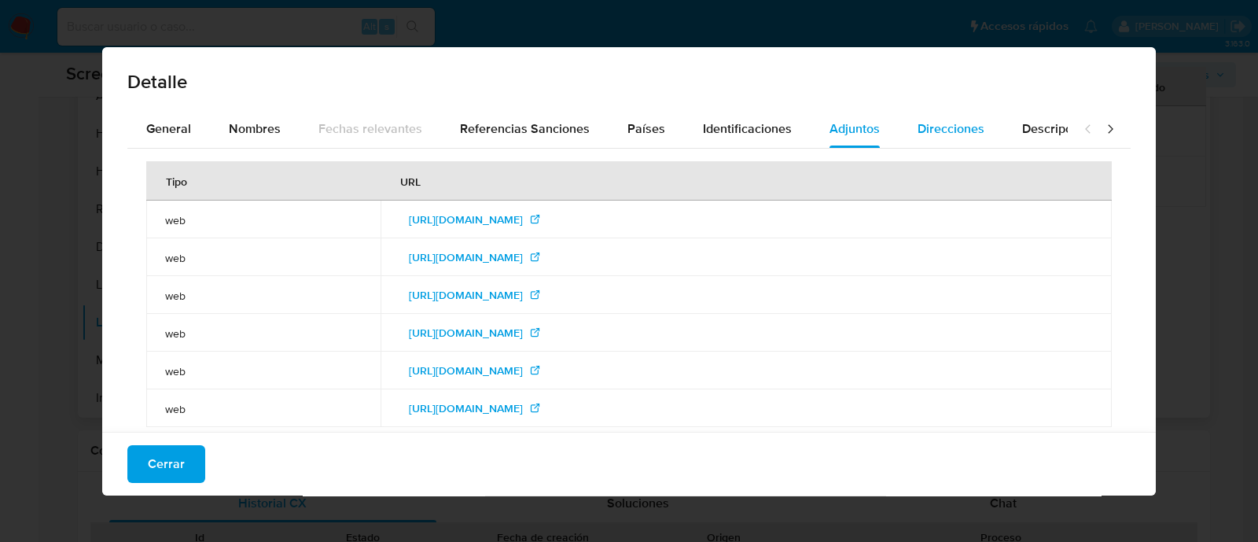
drag, startPoint x: 936, startPoint y: 138, endPoint x: 965, endPoint y: 135, distance: 29.3
click at [936, 139] on div "Direcciones" at bounding box center [950, 129] width 67 height 38
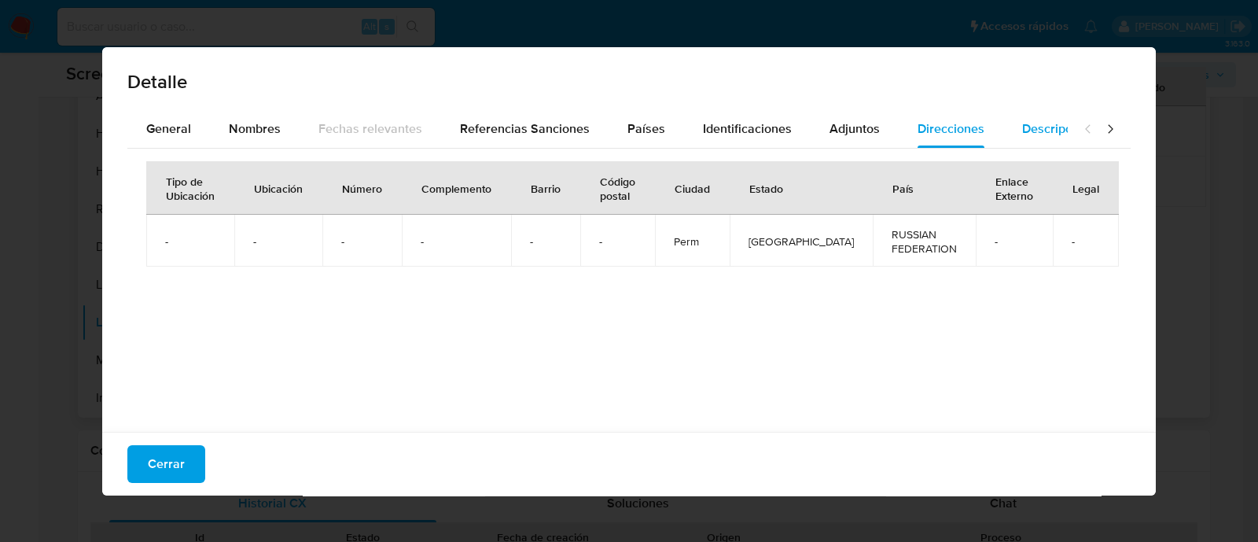
click at [1040, 116] on div "Descripciones" at bounding box center [1062, 129] width 80 height 38
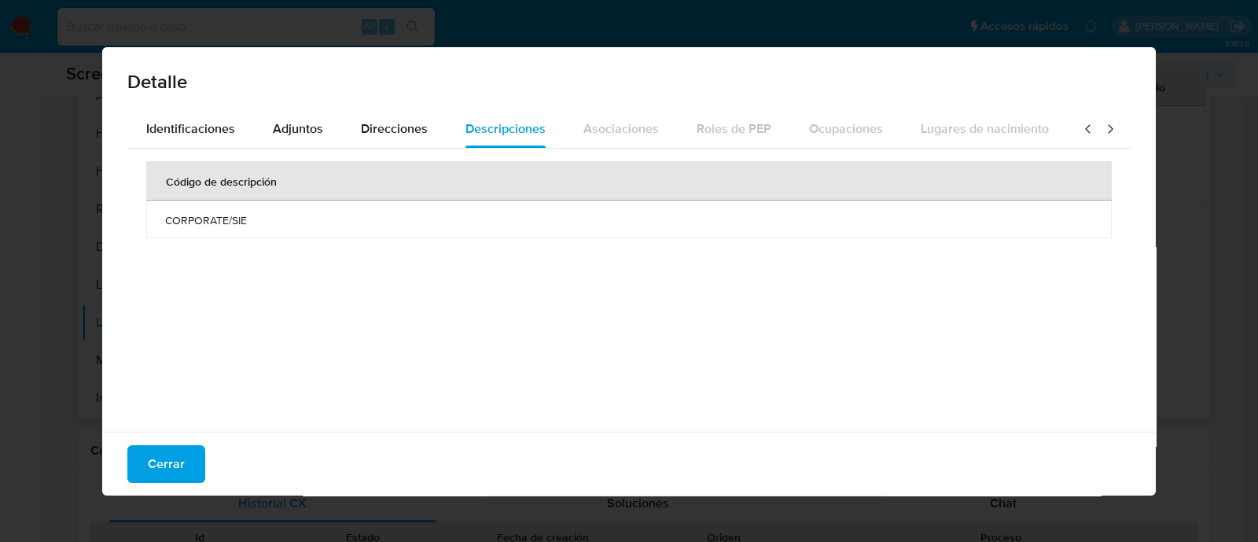
scroll to position [0, 559]
drag, startPoint x: 714, startPoint y: 108, endPoint x: 707, endPoint y: 116, distance: 10.6
click at [712, 108] on div "Detalle" at bounding box center [628, 78] width 1053 height 63
drag, startPoint x: 395, startPoint y: 134, endPoint x: 368, endPoint y: 136, distance: 27.6
click at [395, 134] on span "Direcciones" at bounding box center [394, 128] width 67 height 18
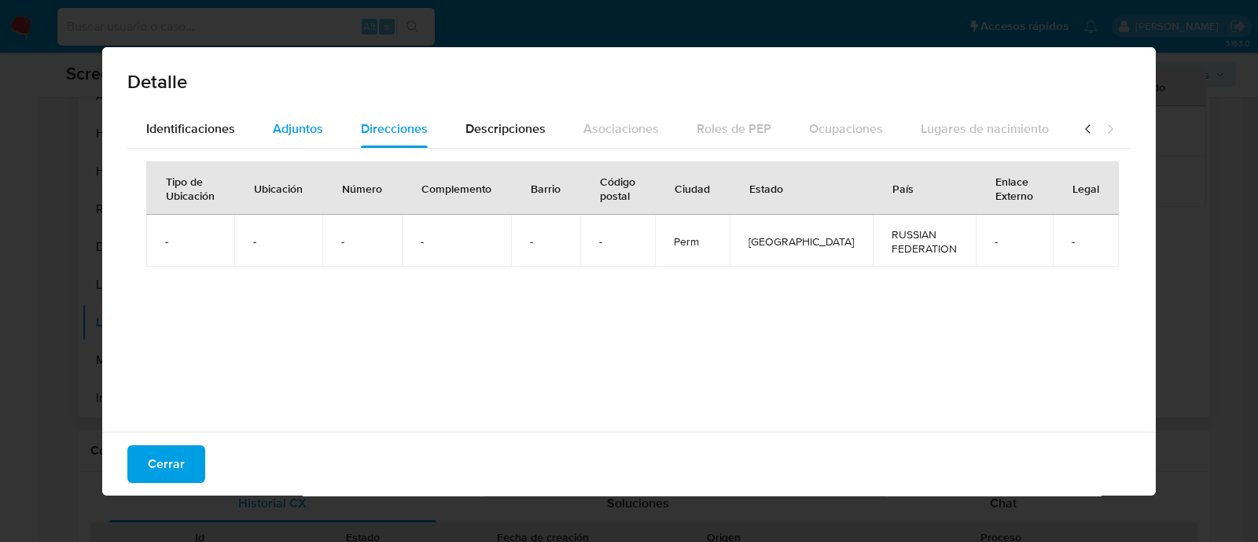
click at [273, 135] on span "Adjuntos" at bounding box center [298, 128] width 50 height 18
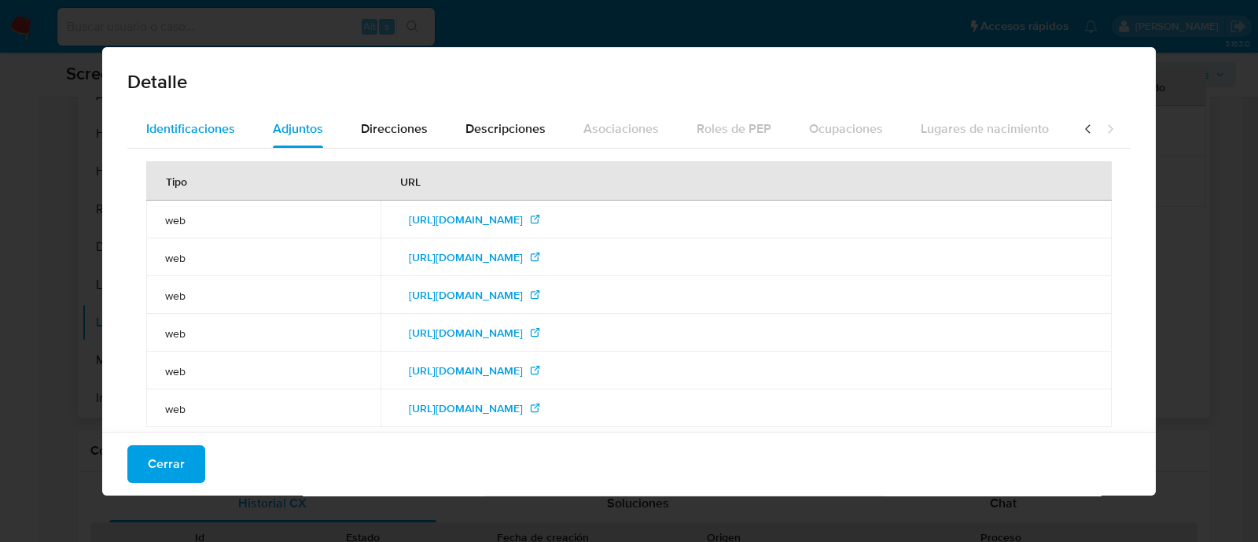
click at [203, 124] on span "Identificaciones" at bounding box center [190, 128] width 89 height 18
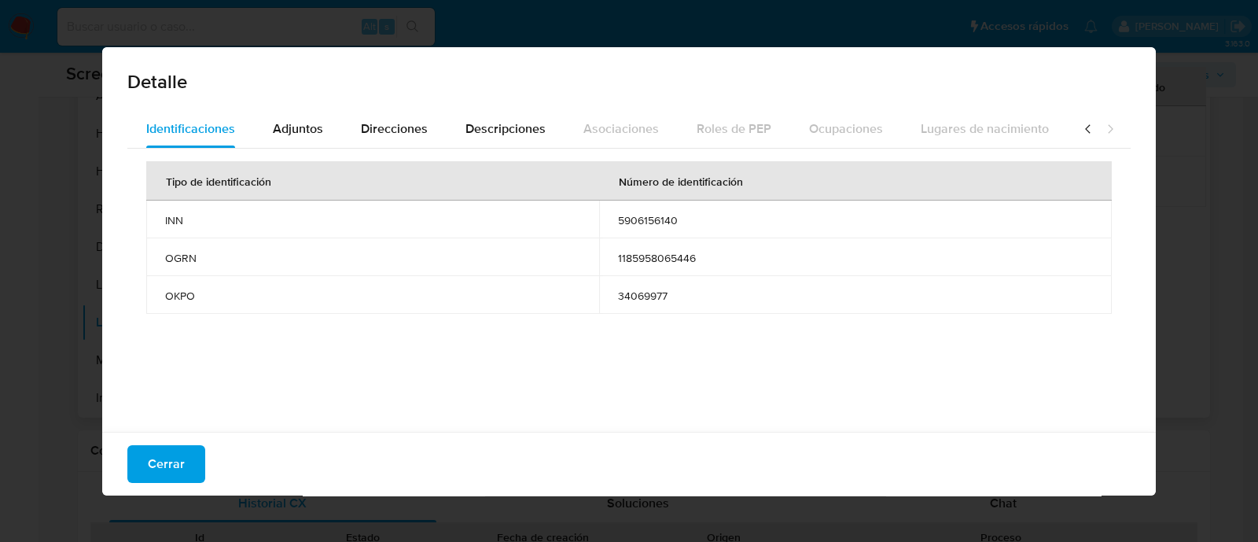
click at [1080, 123] on icon at bounding box center [1088, 129] width 16 height 16
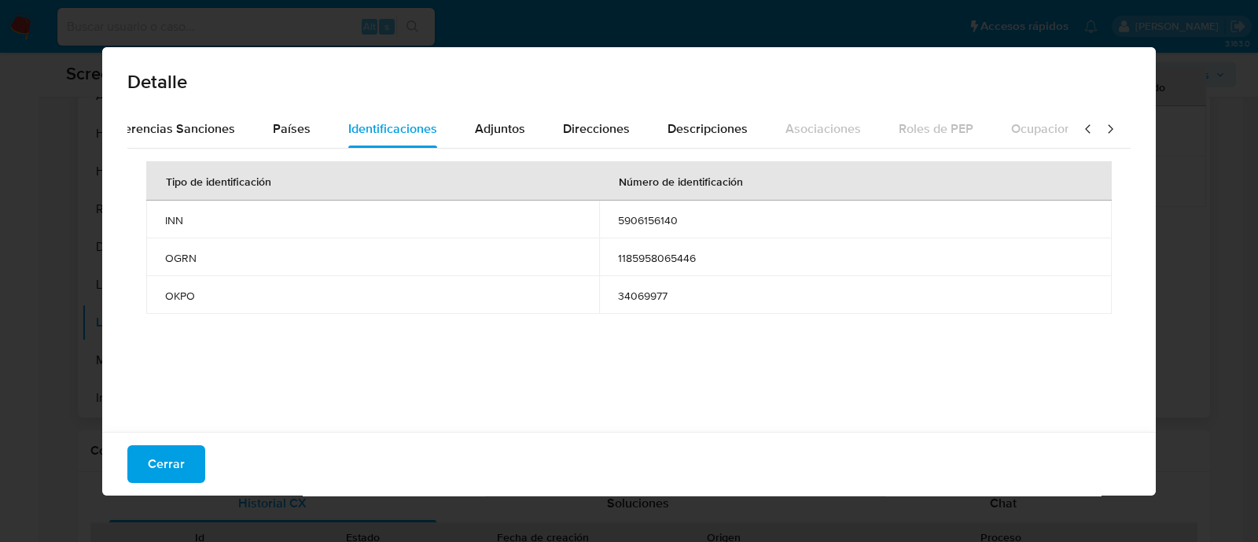
click at [1080, 123] on icon at bounding box center [1088, 129] width 16 height 16
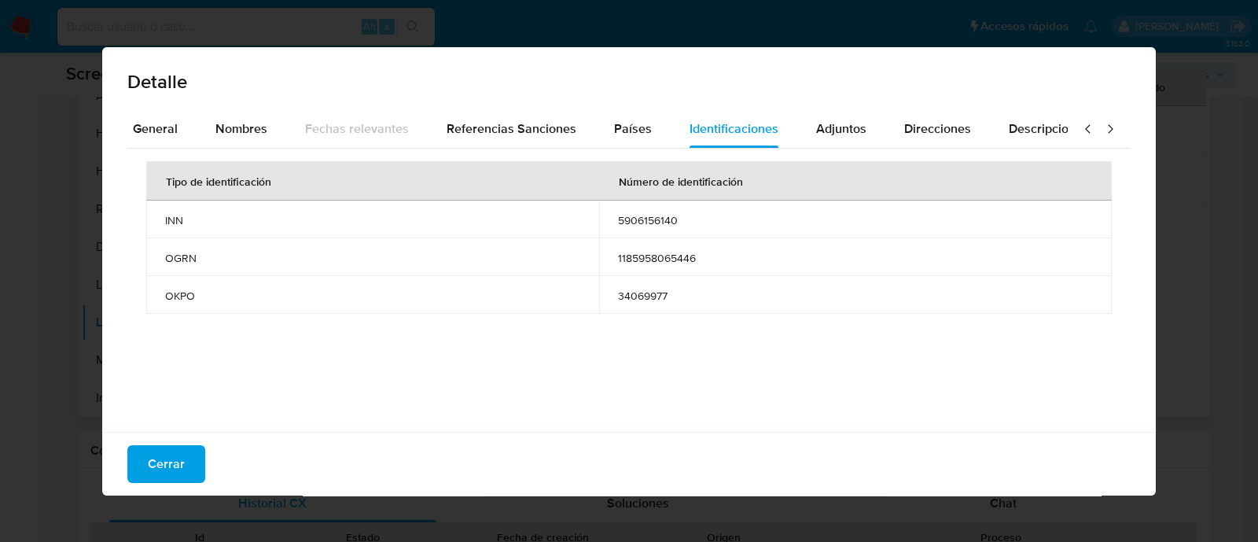
click at [1080, 123] on icon at bounding box center [1088, 129] width 16 height 16
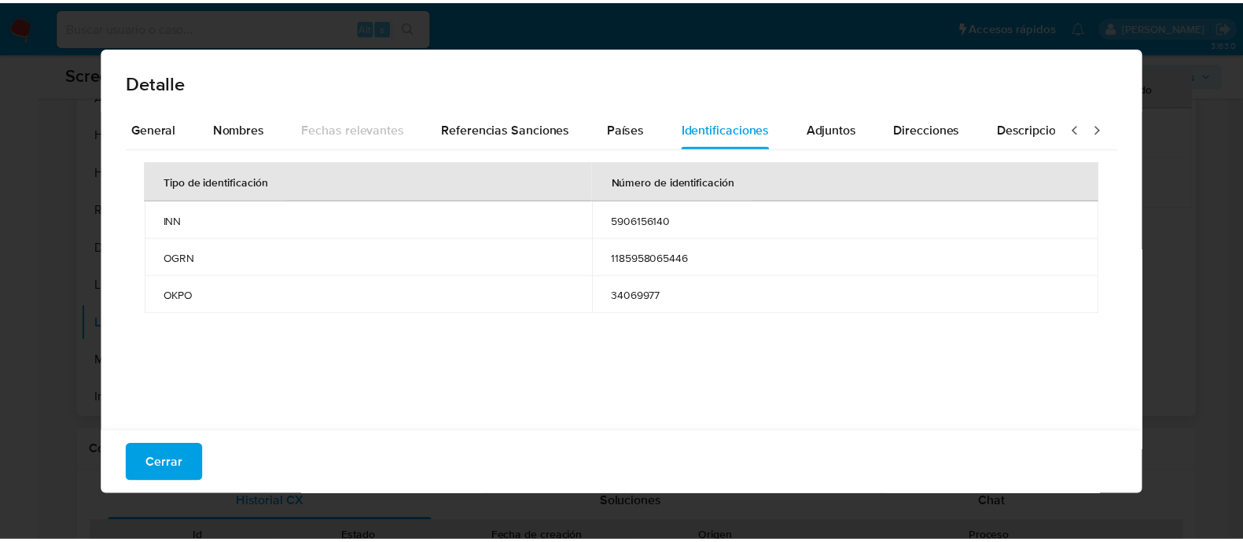
scroll to position [0, 0]
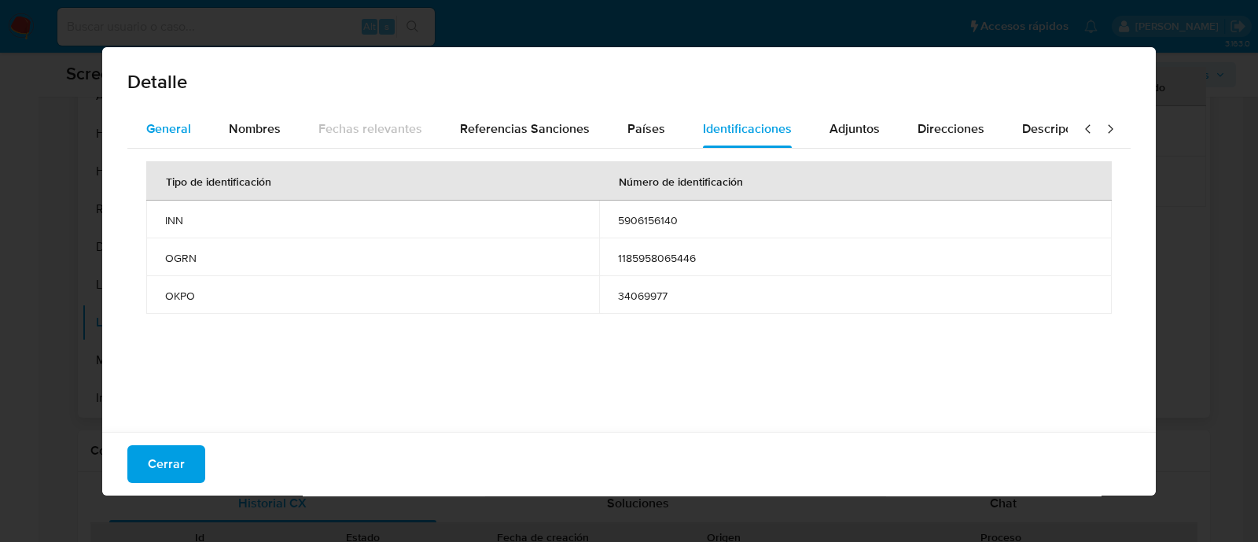
click at [146, 134] on span "General" at bounding box center [168, 128] width 45 height 18
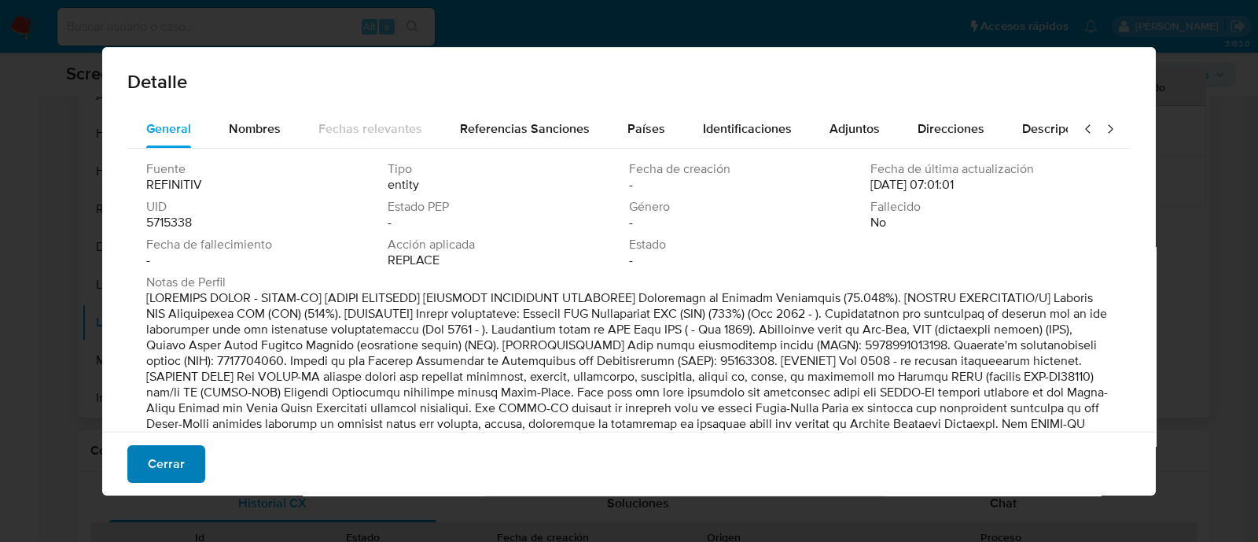
click at [169, 460] on span "Cerrar" at bounding box center [166, 464] width 37 height 35
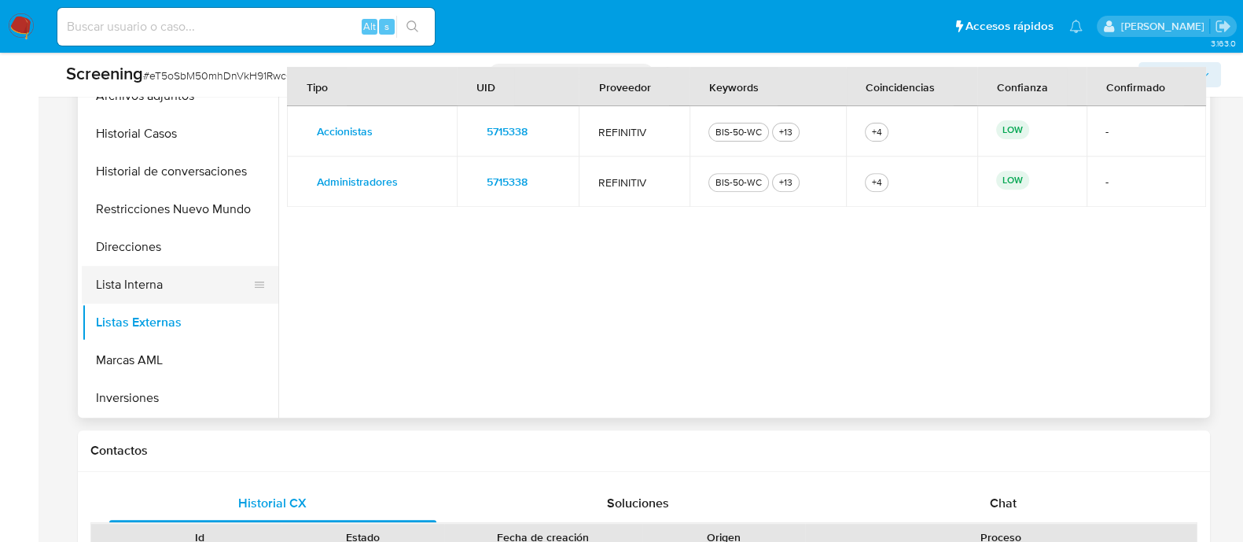
click at [123, 273] on button "Lista Interna" at bounding box center [174, 285] width 184 height 38
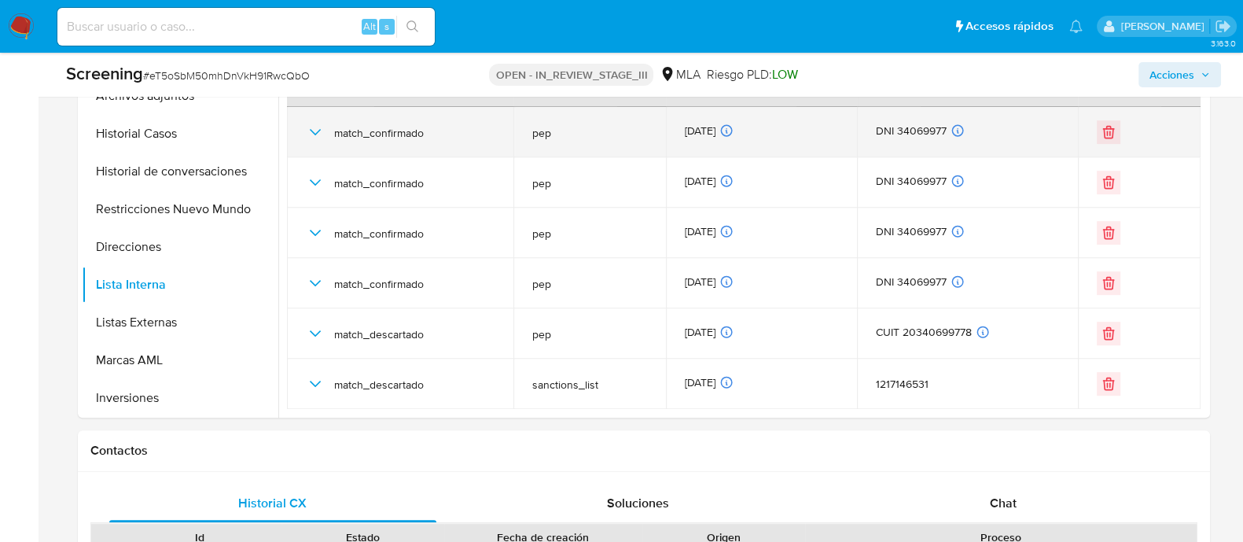
click at [307, 132] on icon "button" at bounding box center [315, 132] width 19 height 19
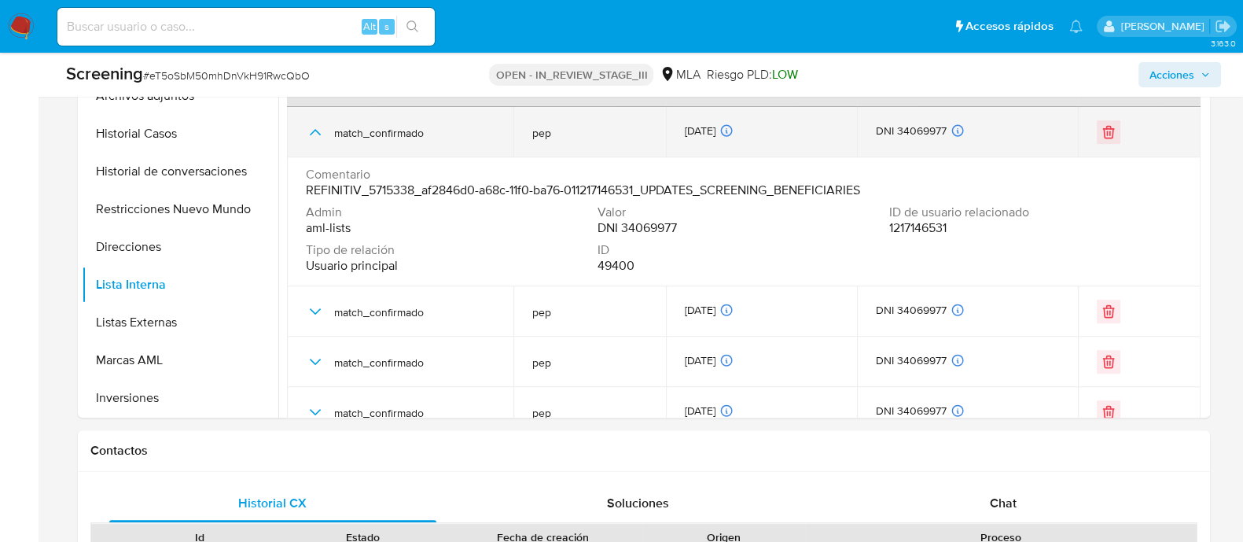
click at [308, 134] on icon "button" at bounding box center [315, 132] width 19 height 19
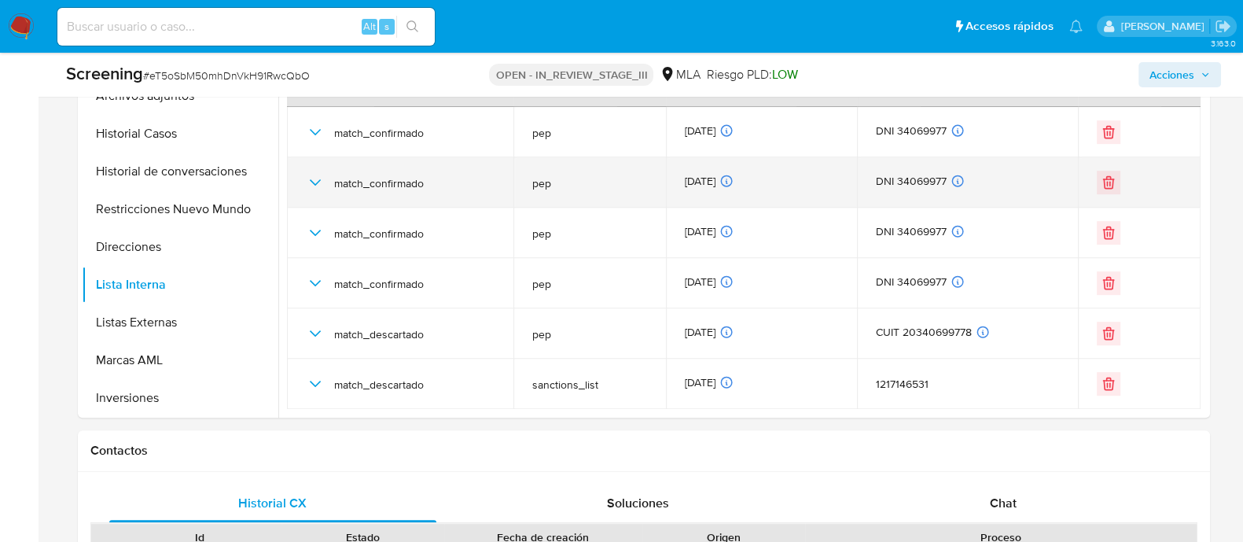
click at [318, 178] on icon "button" at bounding box center [315, 182] width 19 height 19
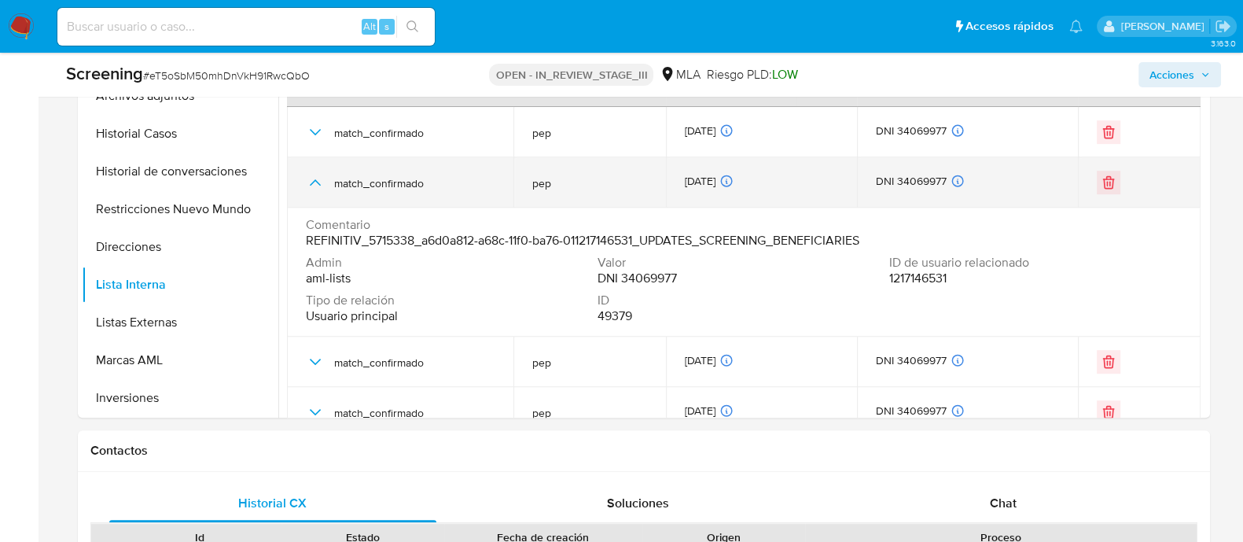
click at [318, 178] on icon "button" at bounding box center [315, 182] width 19 height 19
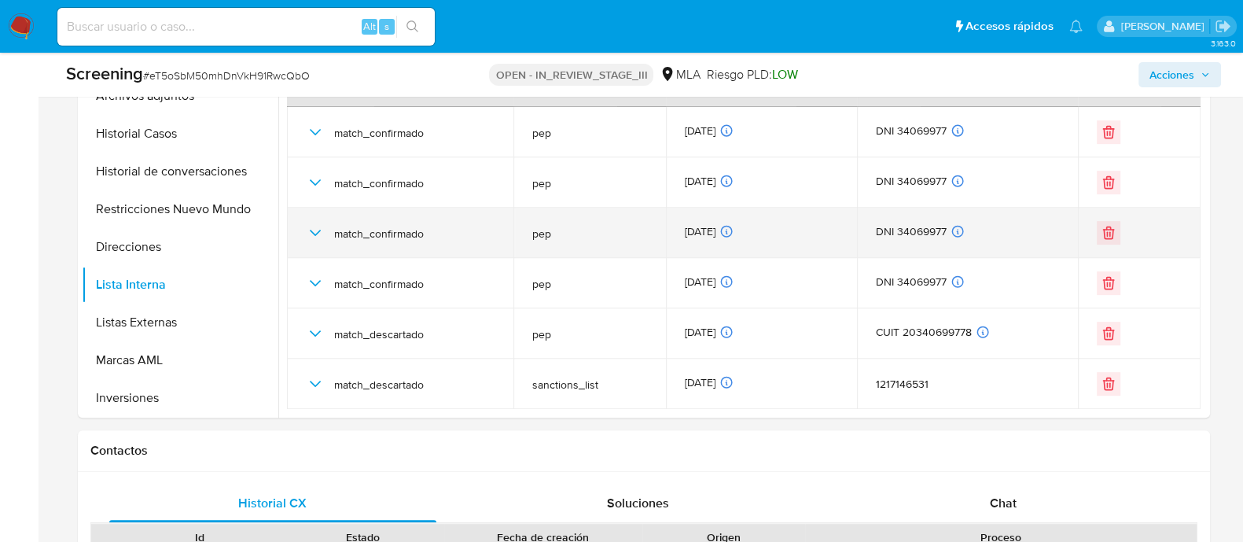
click at [318, 233] on icon "button" at bounding box center [315, 232] width 19 height 19
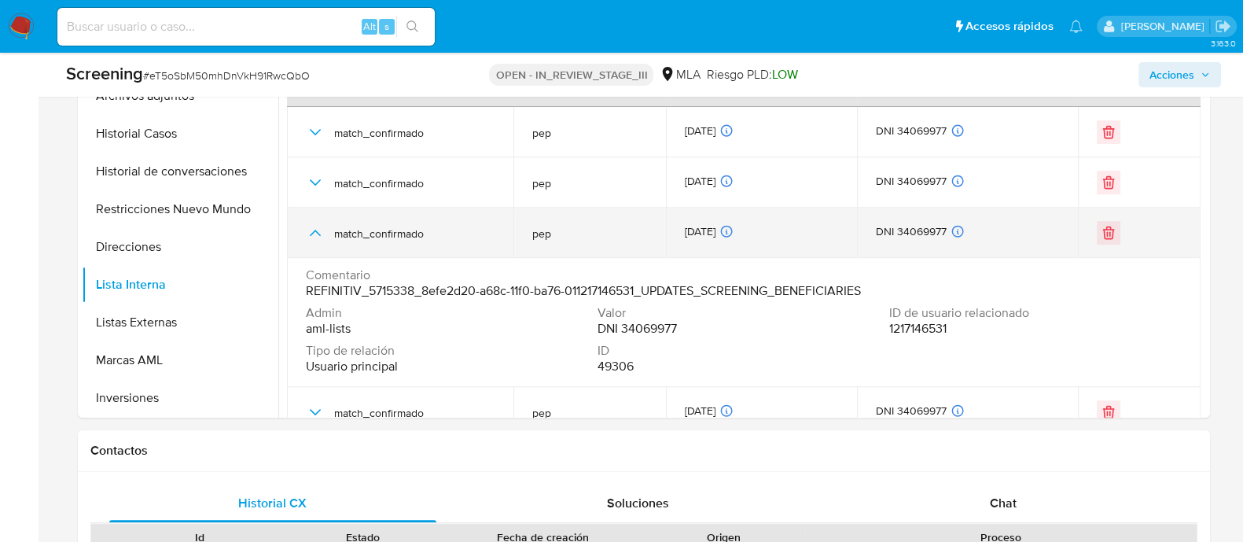
click at [315, 233] on icon "button" at bounding box center [315, 232] width 19 height 19
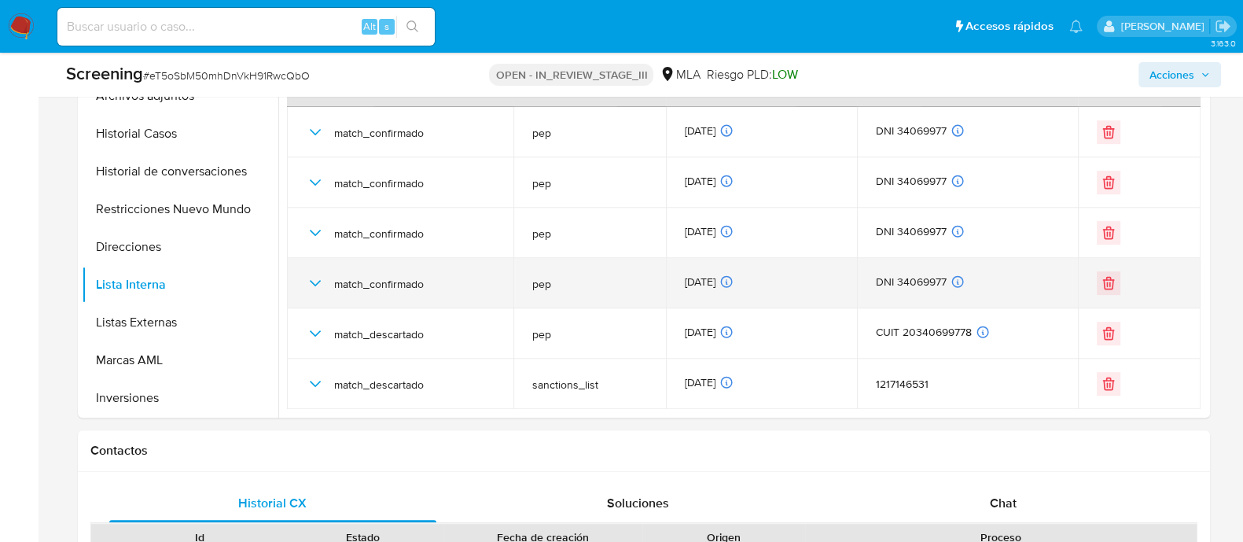
click at [315, 286] on icon "button" at bounding box center [315, 283] width 19 height 19
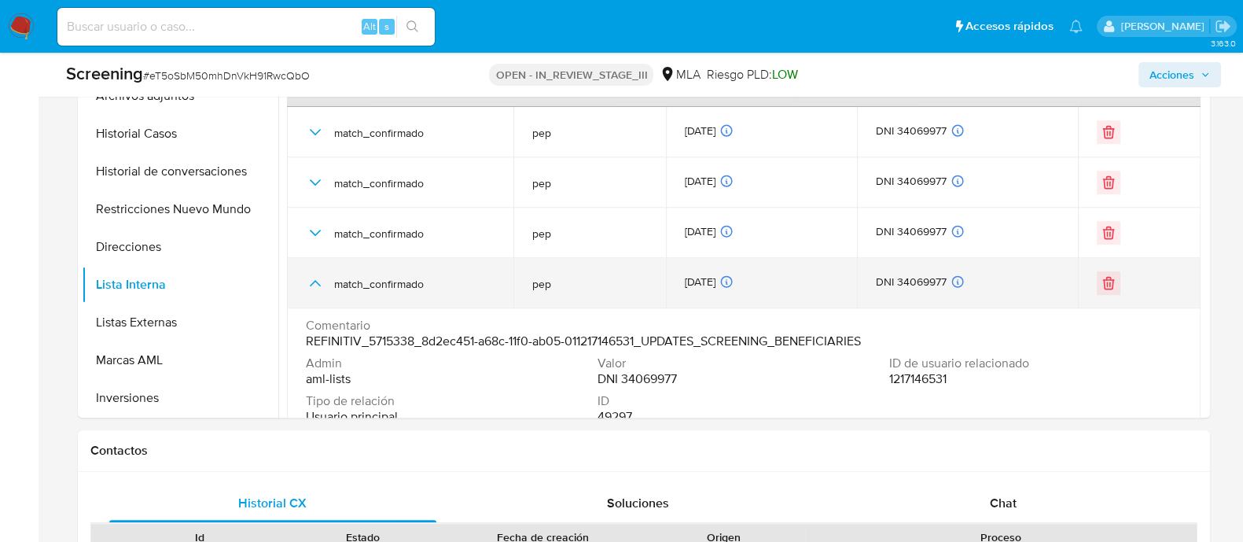
click at [315, 286] on icon "button" at bounding box center [315, 283] width 19 height 19
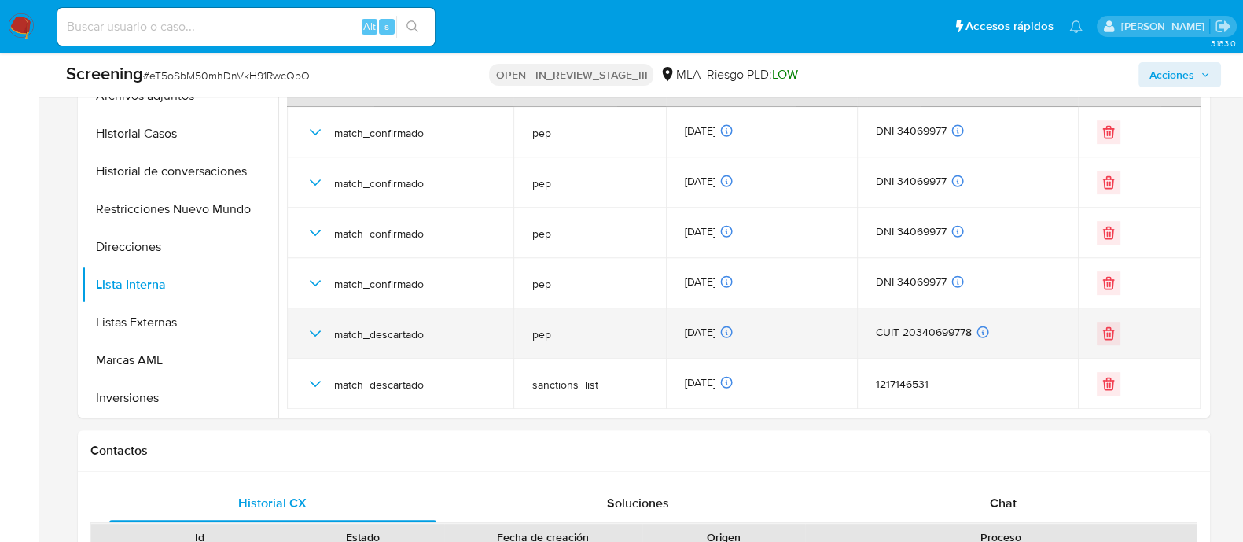
click at [311, 330] on icon "button" at bounding box center [315, 333] width 19 height 19
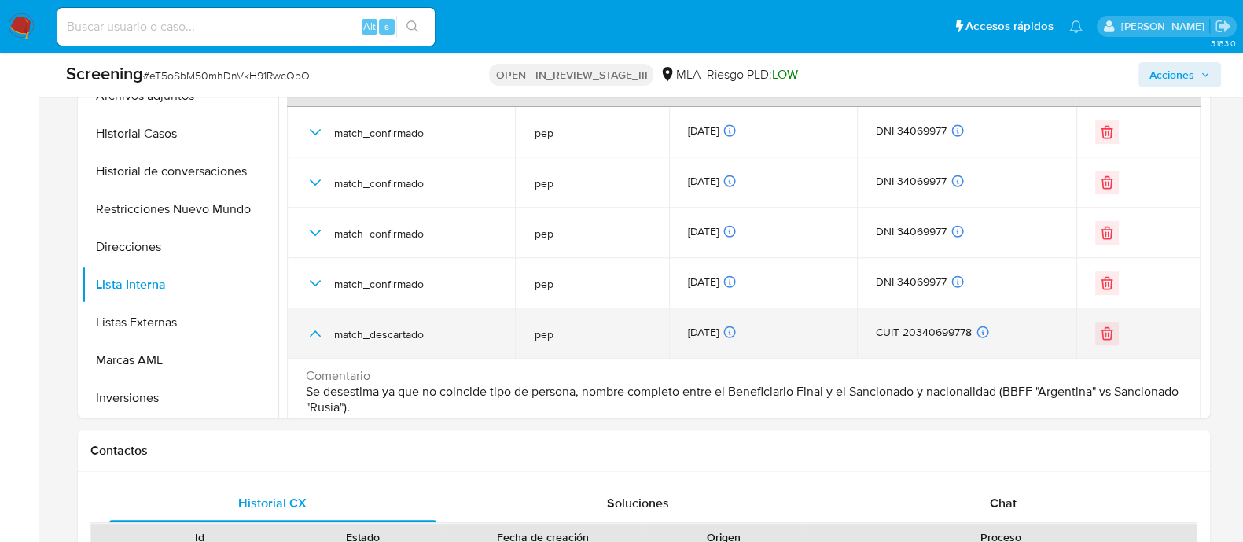
click at [311, 335] on icon "button" at bounding box center [315, 333] width 19 height 19
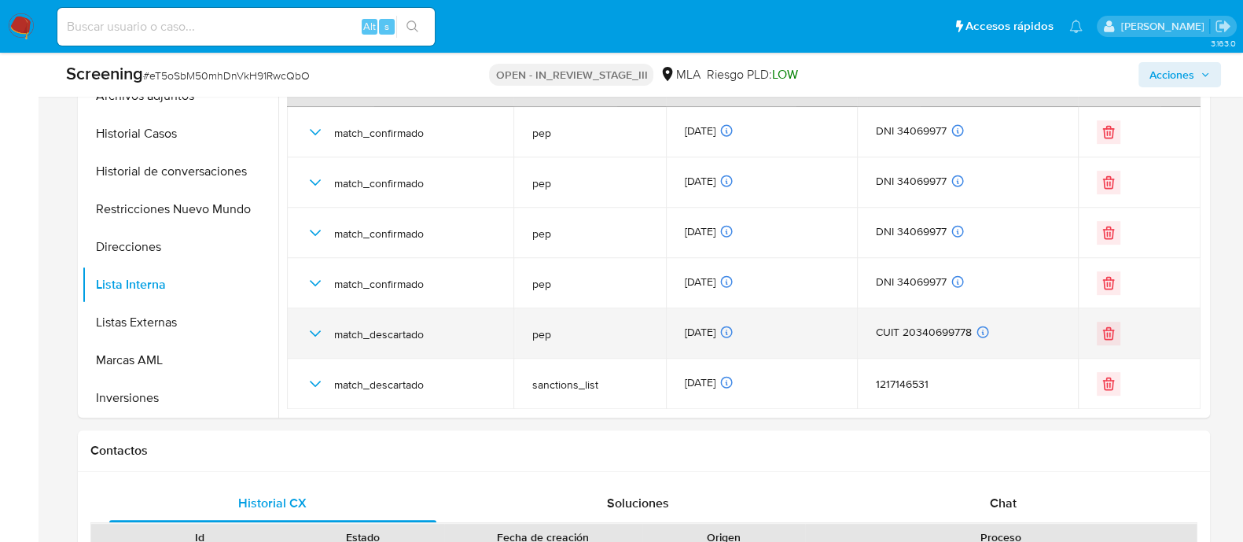
click at [311, 335] on icon "button" at bounding box center [315, 333] width 19 height 19
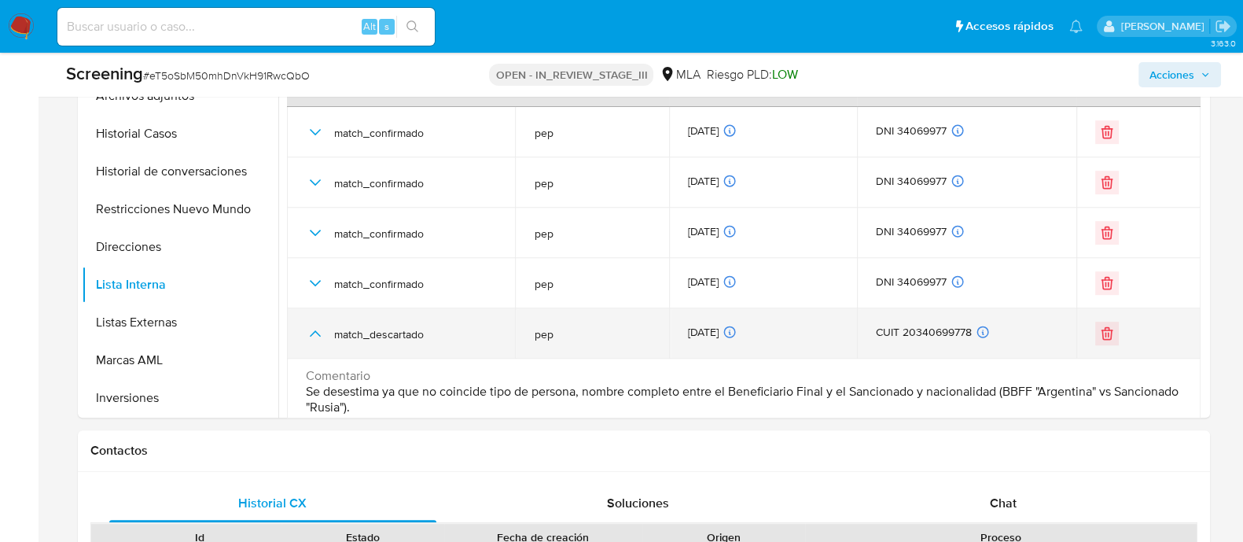
click at [311, 335] on icon "button" at bounding box center [315, 333] width 19 height 19
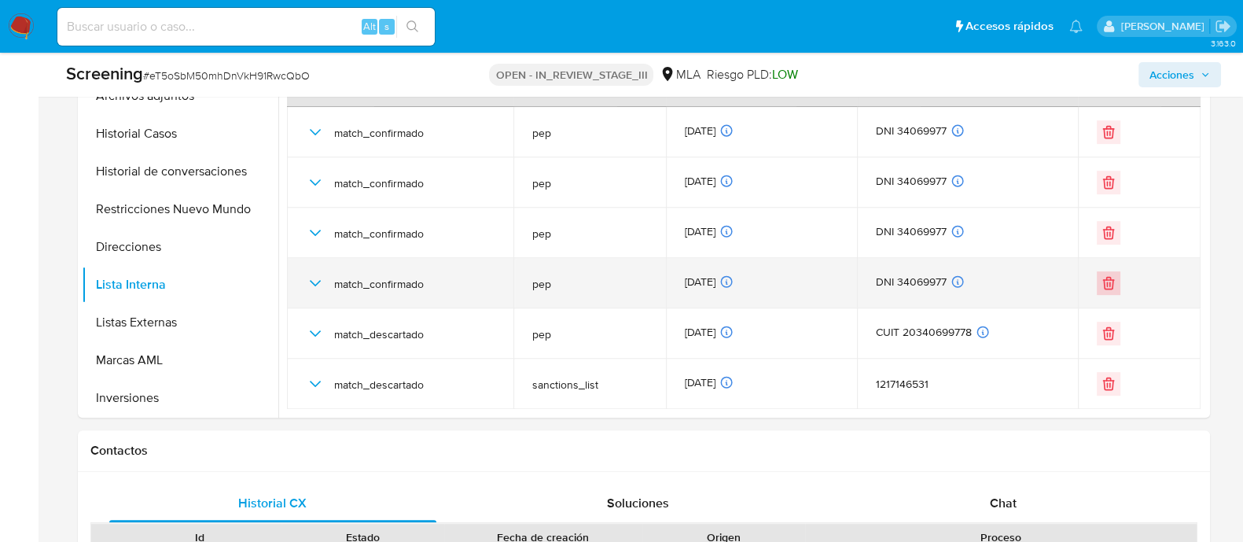
click at [1109, 282] on icon "Eliminar" at bounding box center [1109, 284] width 0 height 4
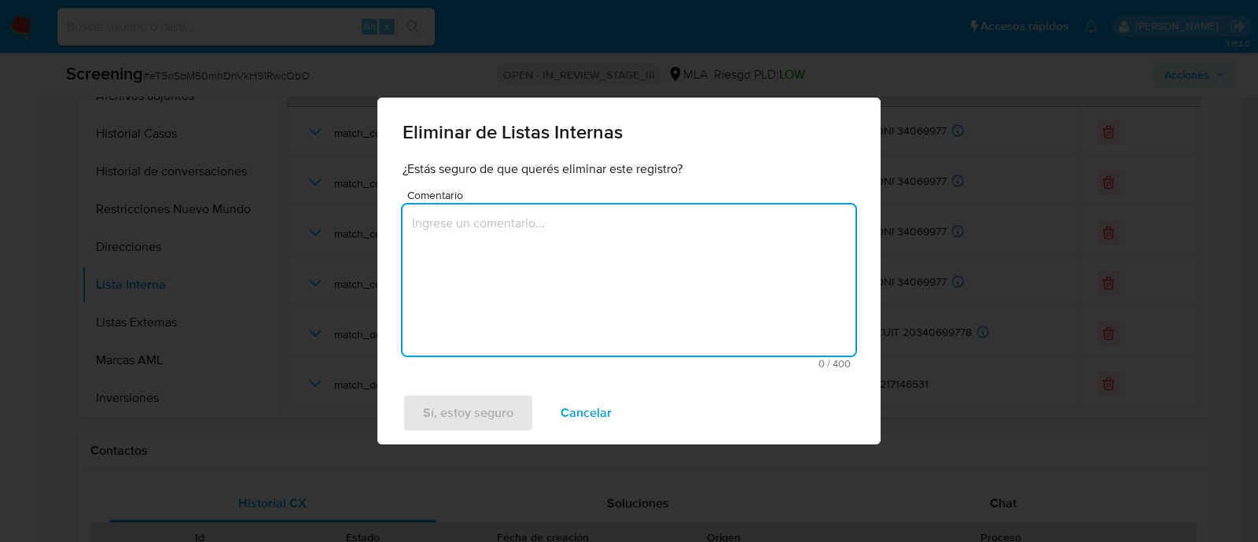
click at [744, 292] on textarea "Comentario" at bounding box center [629, 279] width 453 height 151
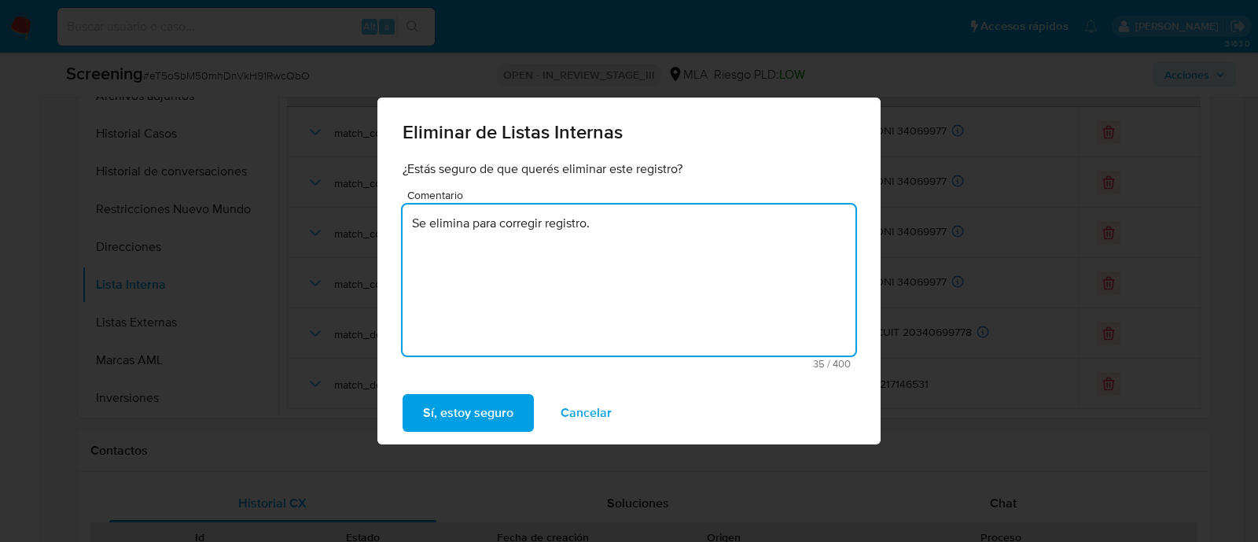
drag, startPoint x: 608, startPoint y: 237, endPoint x: 406, endPoint y: 222, distance: 203.4
click at [408, 222] on textarea "Se elimina para corregir registro." at bounding box center [629, 279] width 453 height 151
type textarea "Se elimina para corregir registro."
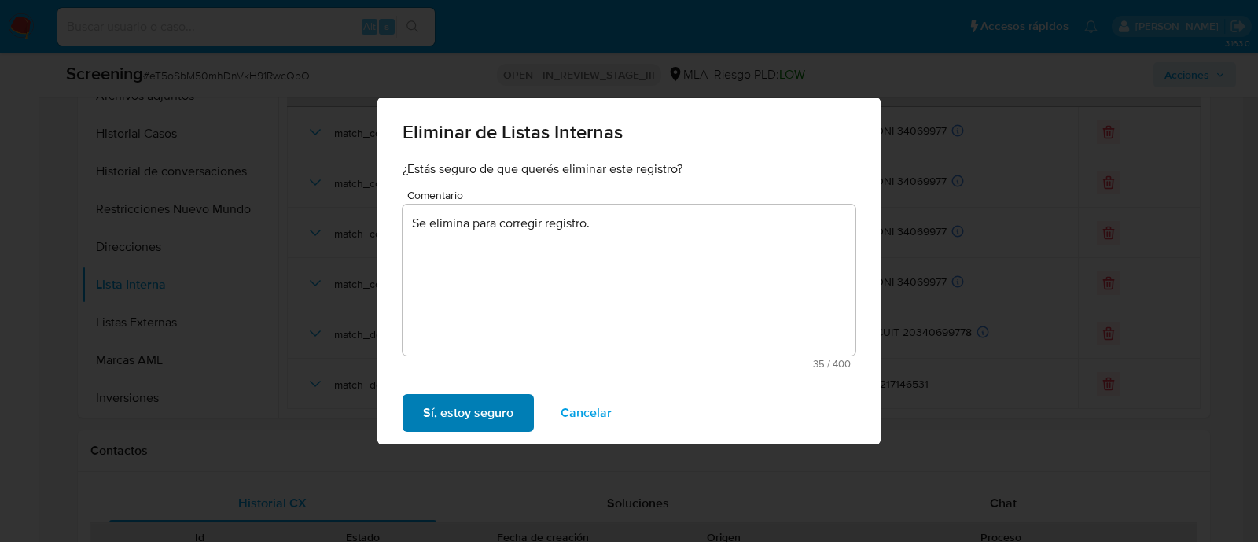
click at [501, 403] on span "Sí, estoy seguro" at bounding box center [468, 412] width 90 height 35
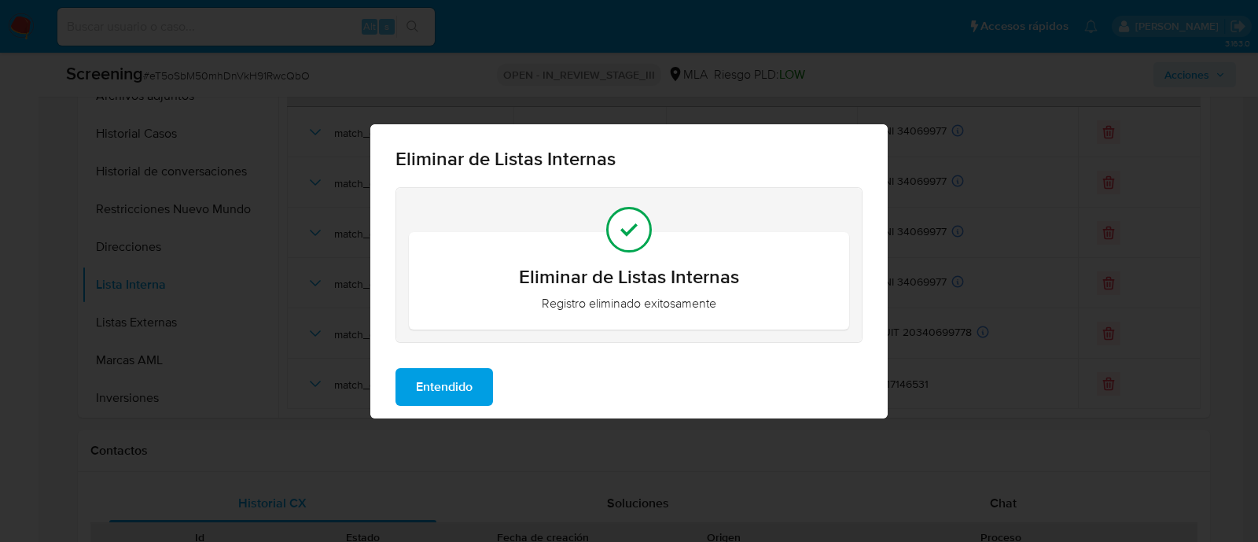
click at [476, 388] on button "Entendido" at bounding box center [443, 387] width 97 height 38
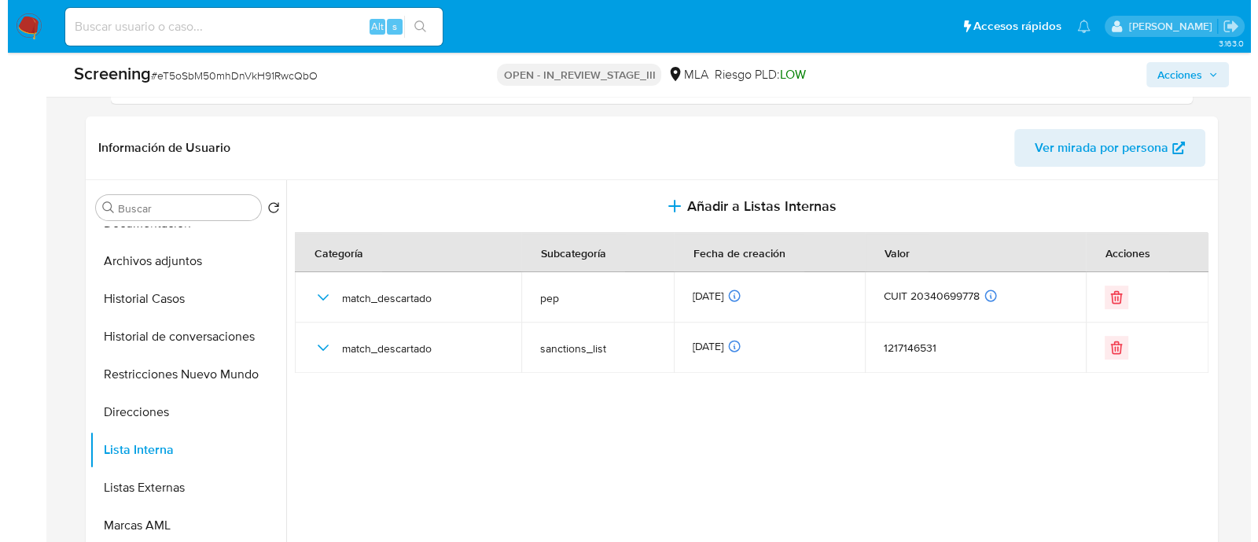
scroll to position [590, 0]
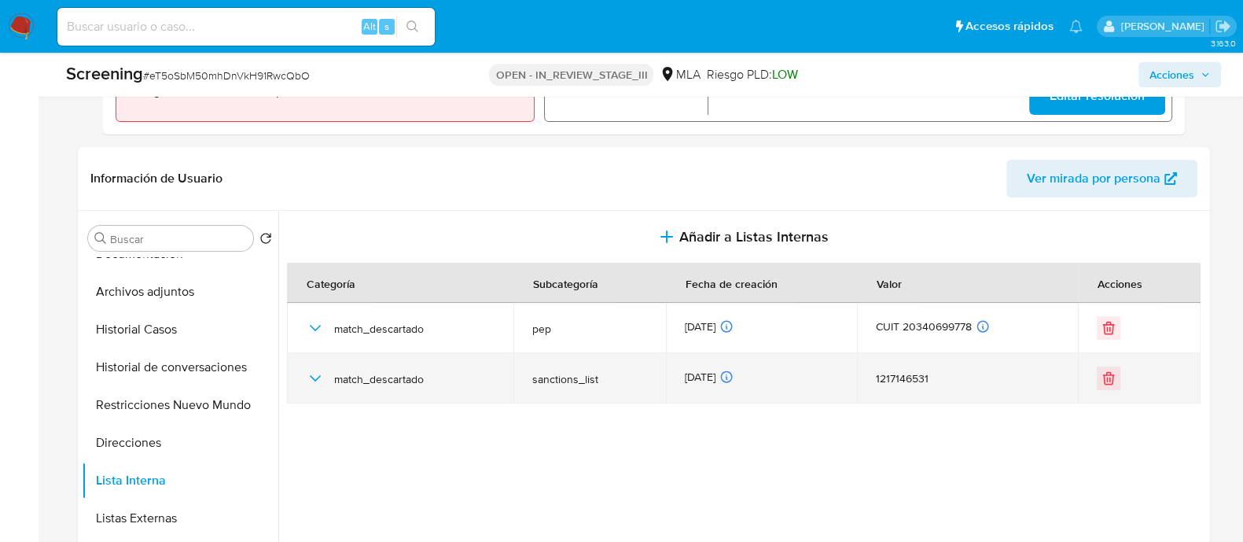
click at [315, 380] on icon "button" at bounding box center [315, 378] width 19 height 19
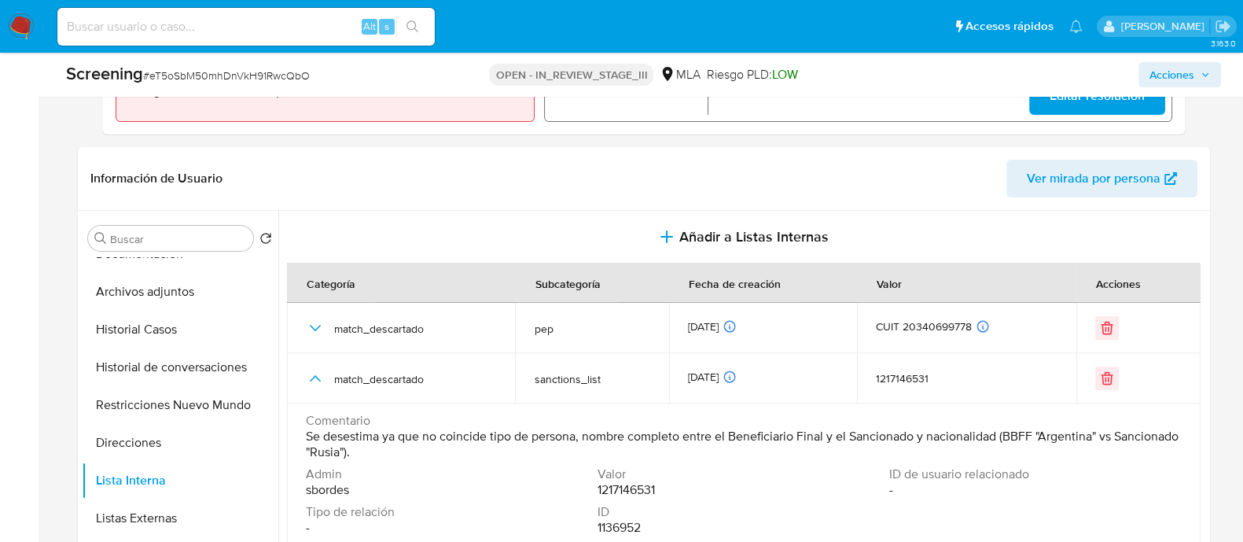
drag, startPoint x: 425, startPoint y: 454, endPoint x: 301, endPoint y: 438, distance: 124.4
click at [301, 438] on td "Comentario Se desestima ya que no coincide tipo de persona, nombre completo ent…" at bounding box center [744, 475] width 914 height 145
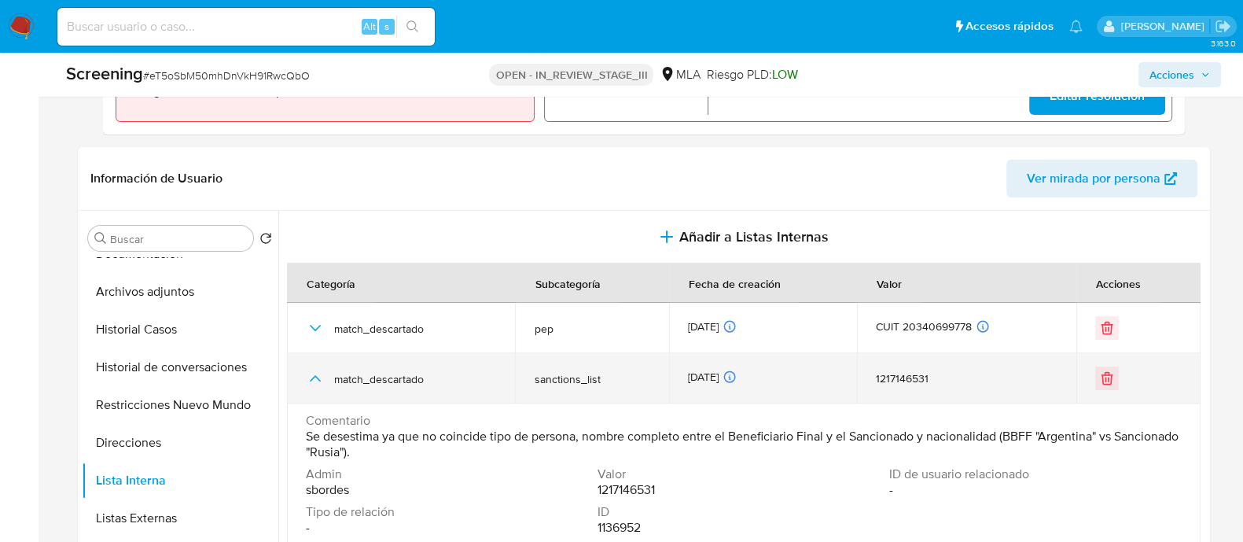
click at [314, 377] on icon "button" at bounding box center [315, 378] width 19 height 19
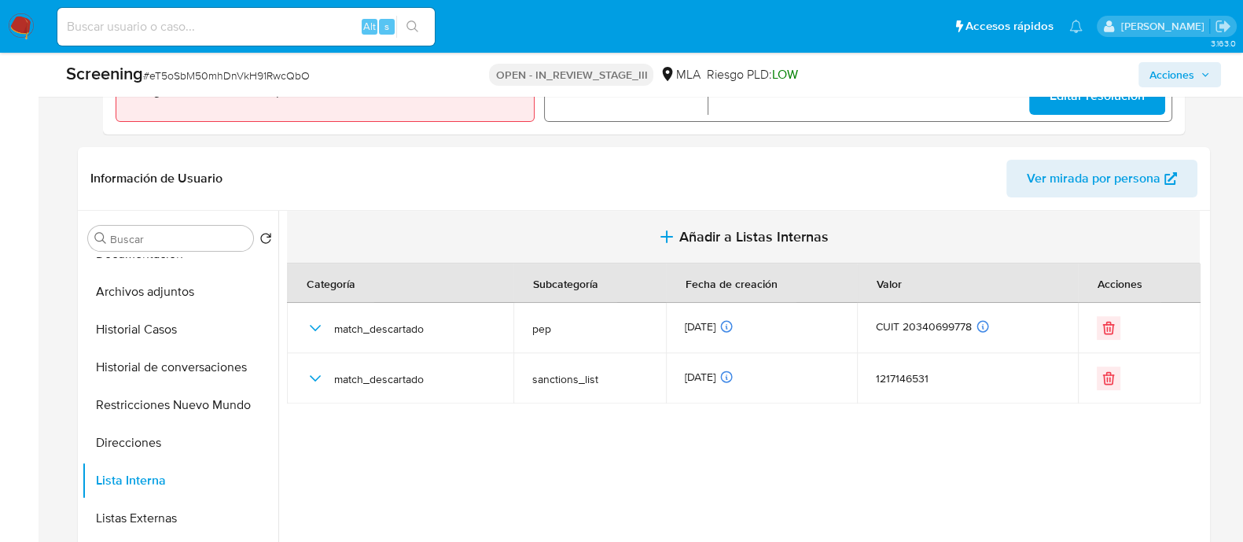
click at [730, 237] on span "Añadir a Listas Internas" at bounding box center [753, 236] width 149 height 17
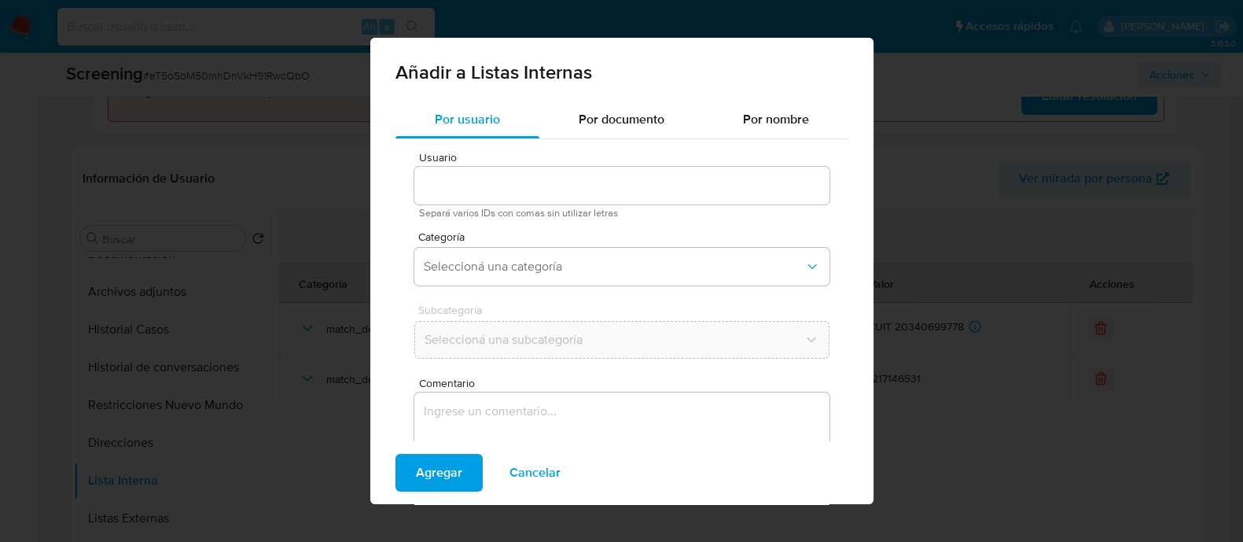
type input "1217146531"
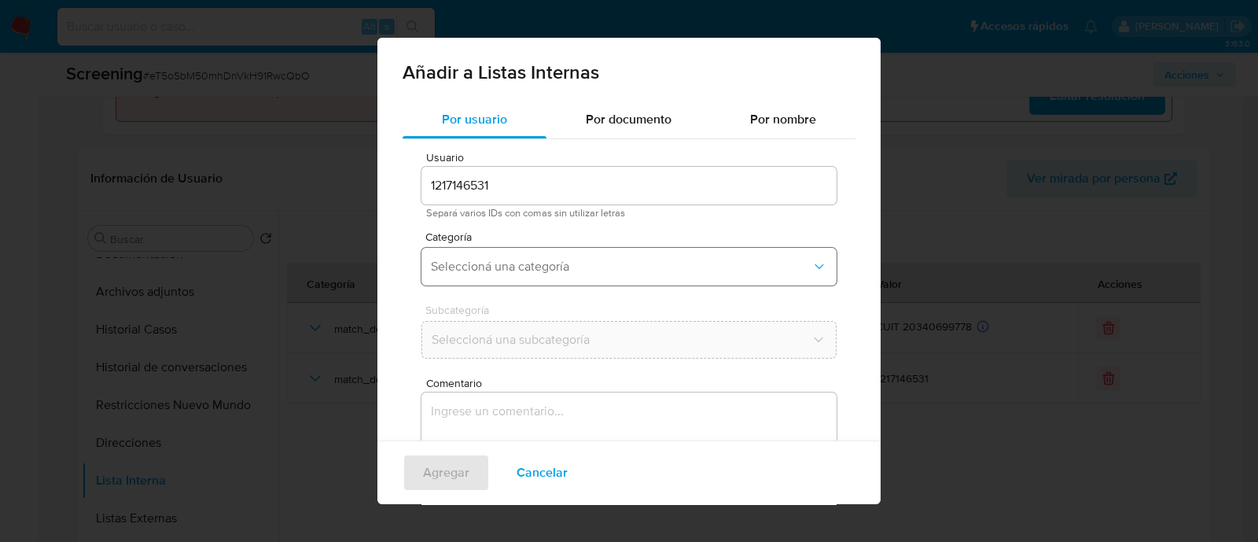
click at [572, 263] on span "Seleccioná una categoría" at bounding box center [621, 267] width 380 height 16
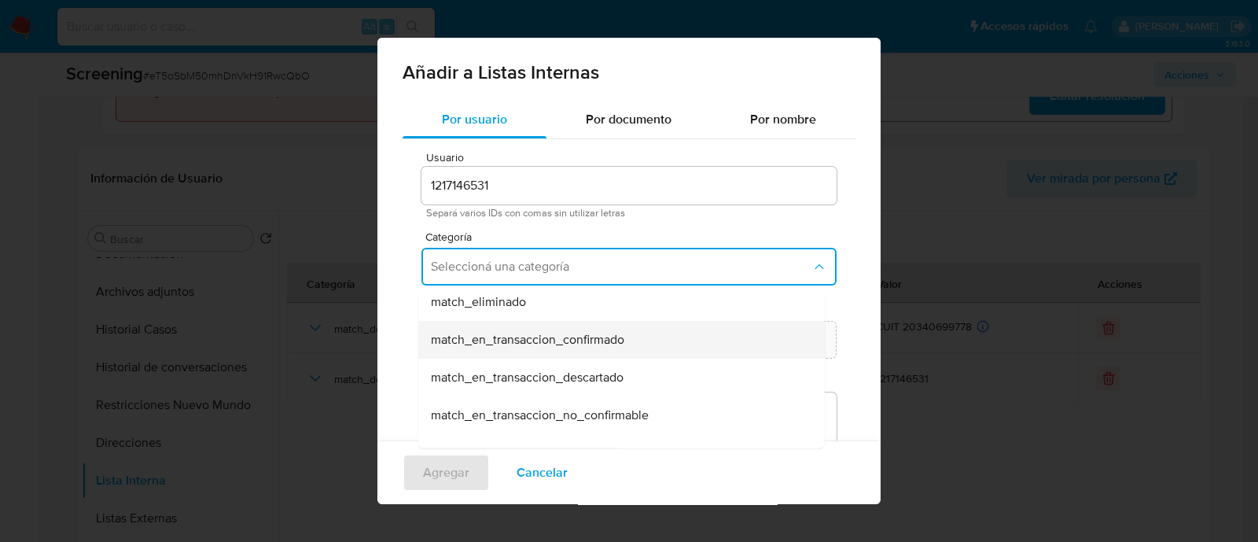
scroll to position [97, 0]
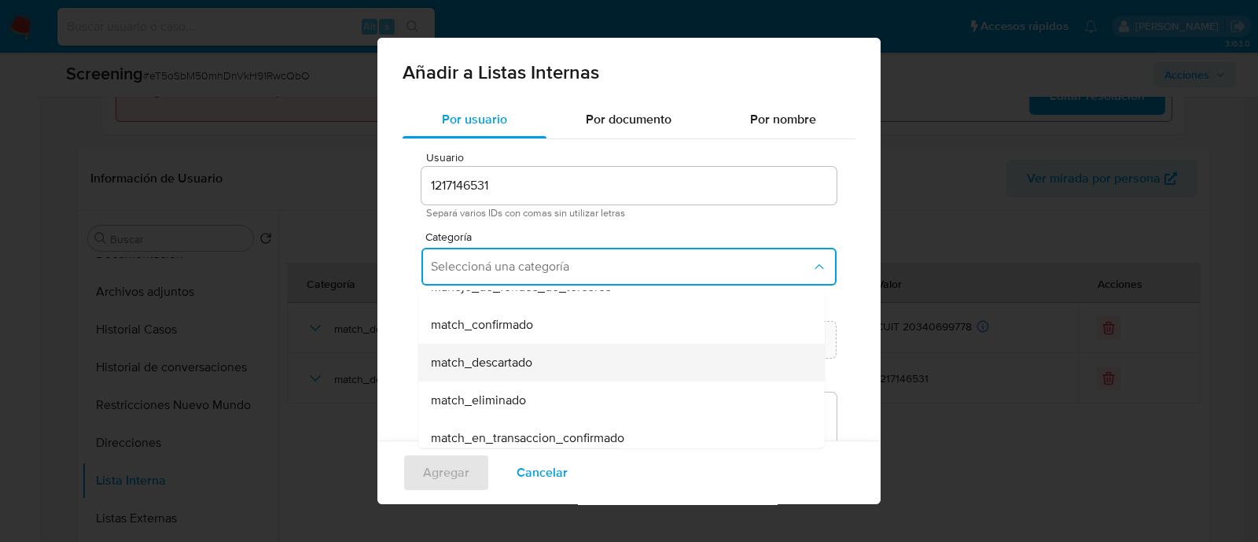
click at [545, 360] on div "match_descartado" at bounding box center [617, 363] width 372 height 38
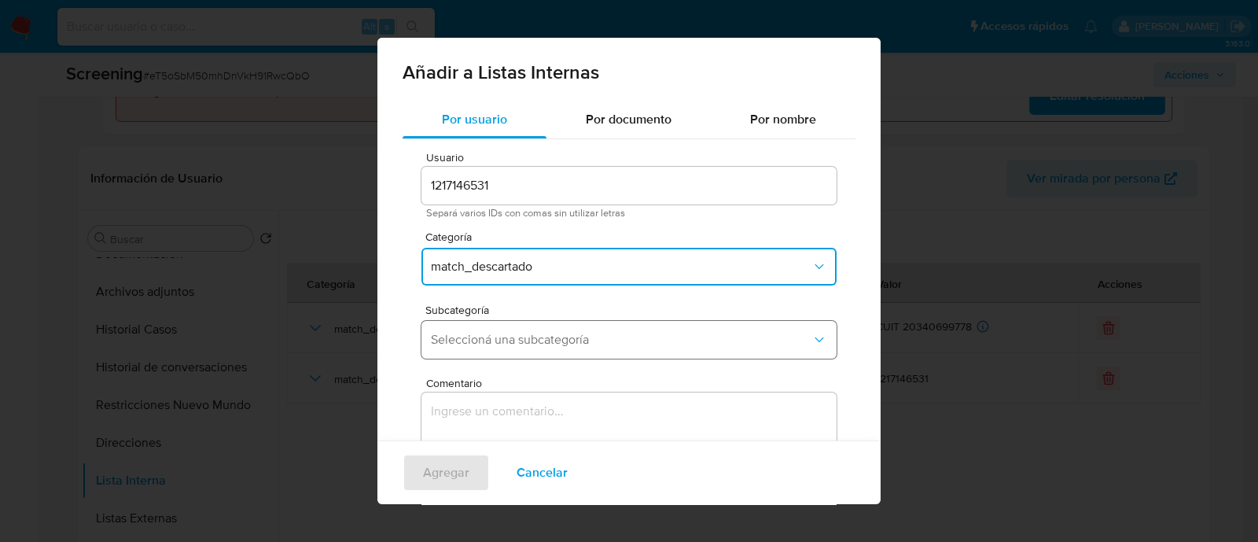
click at [546, 346] on span "Seleccioná una subcategoría" at bounding box center [621, 340] width 380 height 16
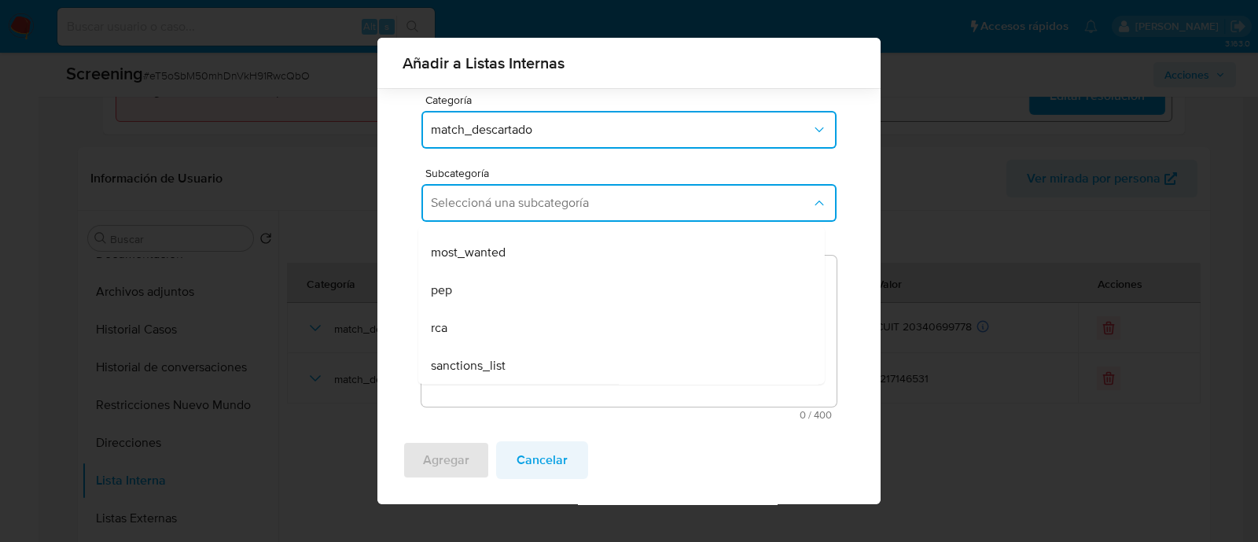
scroll to position [128, 0]
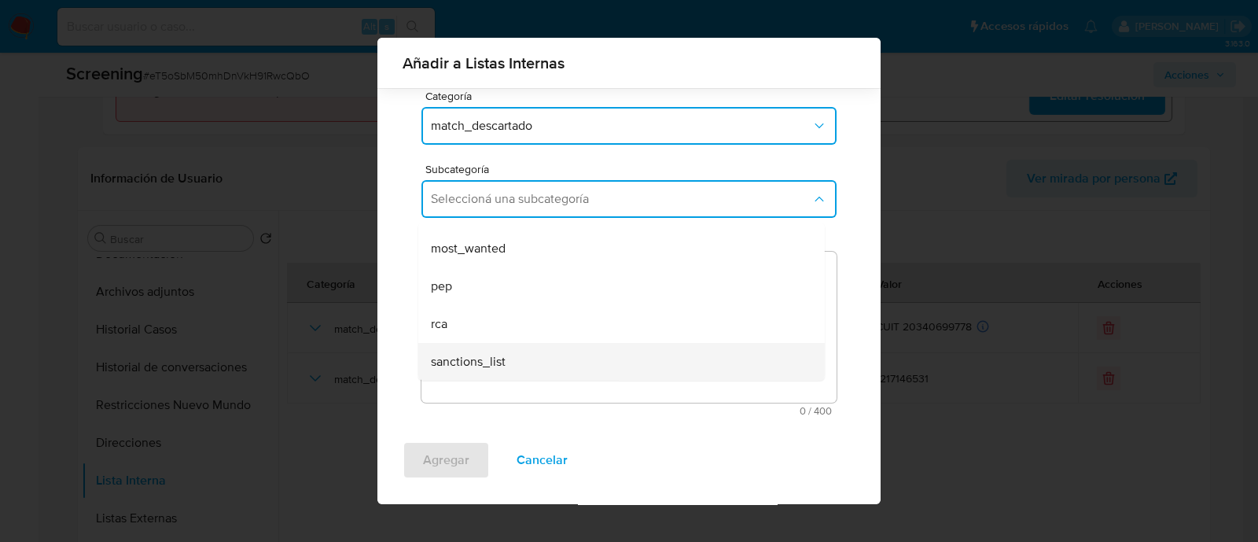
click at [500, 373] on div "sanctions_list" at bounding box center [617, 362] width 372 height 38
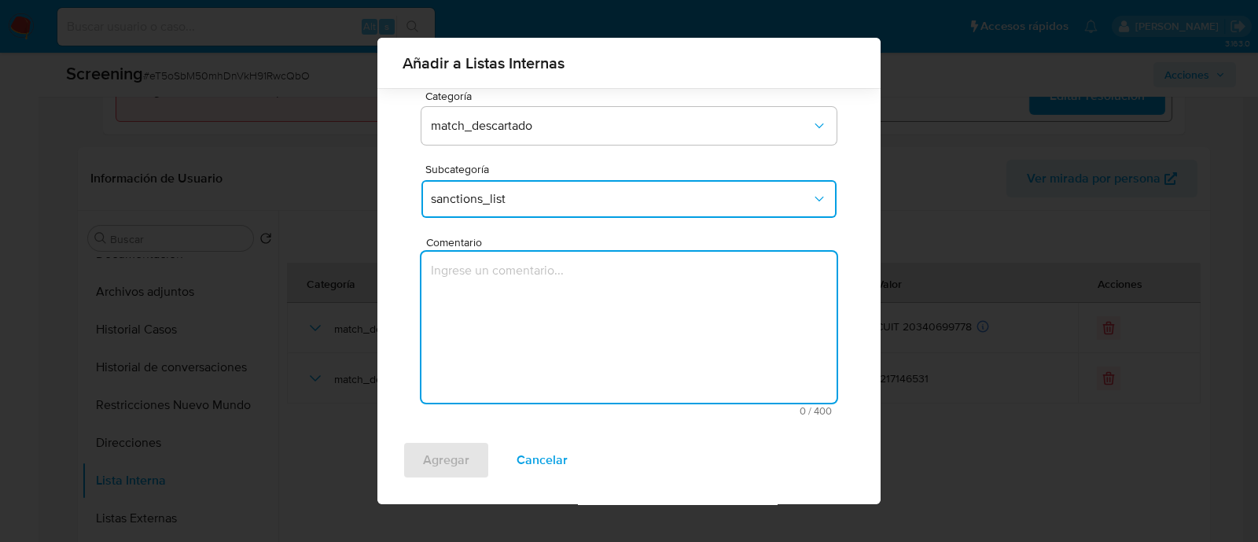
click at [515, 346] on textarea "Comentario" at bounding box center [628, 327] width 415 height 151
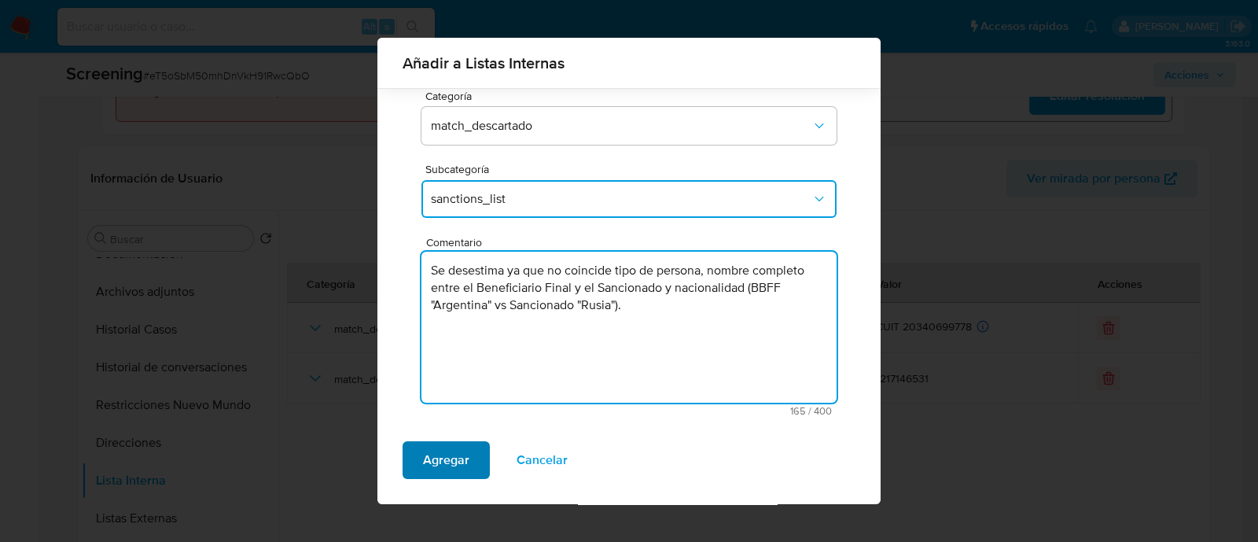
type textarea "Se desestima ya que no coincide tipo de persona, nombre completo entre el Benef…"
click at [459, 460] on span "Agregar" at bounding box center [446, 460] width 46 height 35
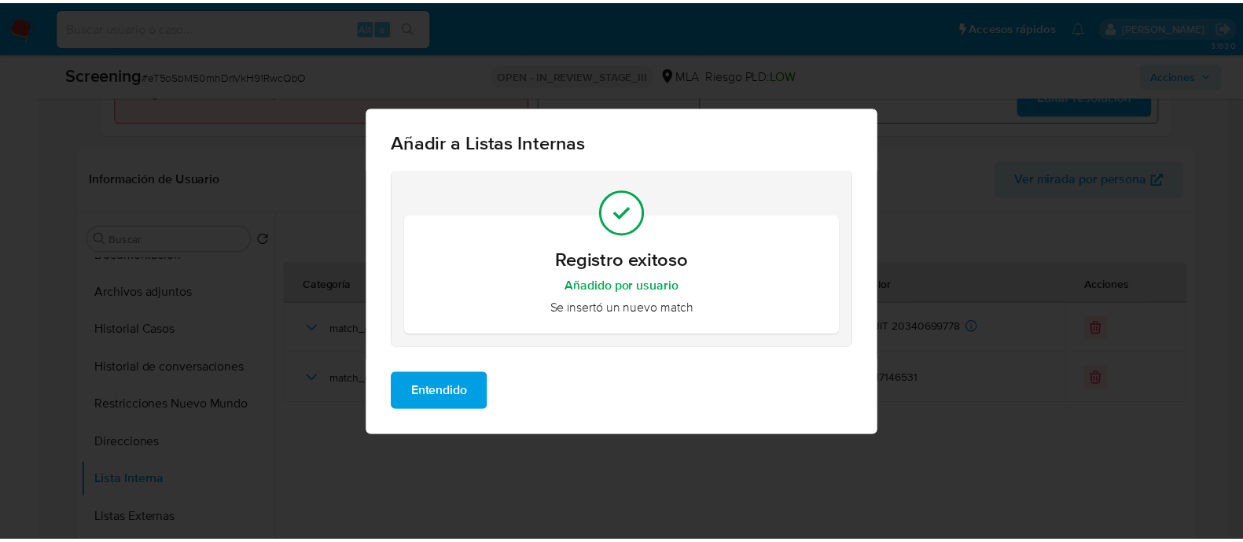
scroll to position [0, 0]
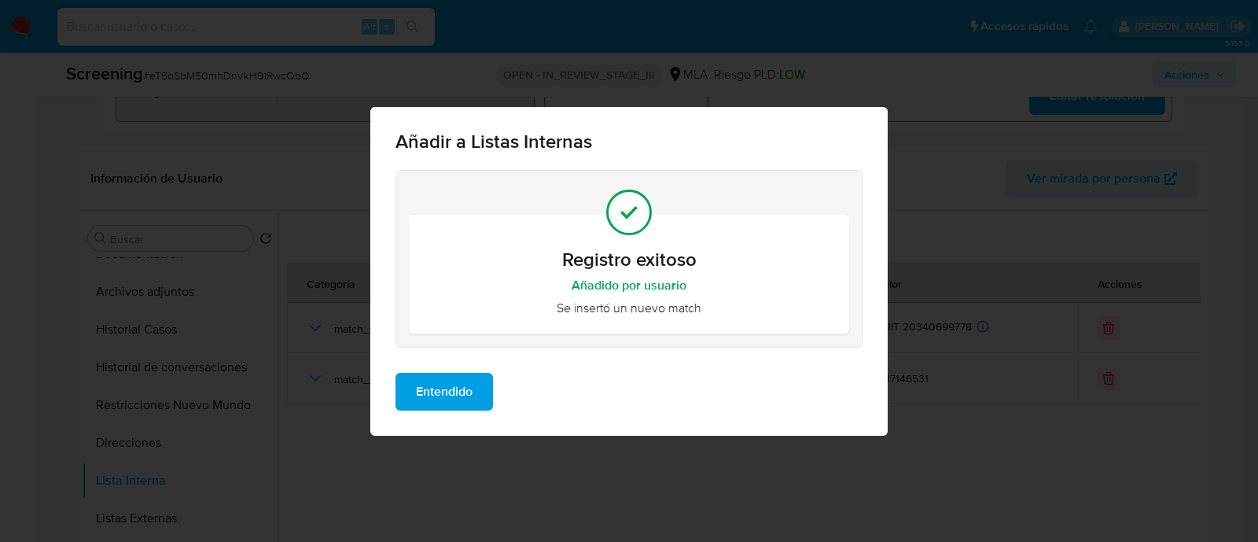
click at [465, 389] on span "Entendido" at bounding box center [444, 391] width 57 height 35
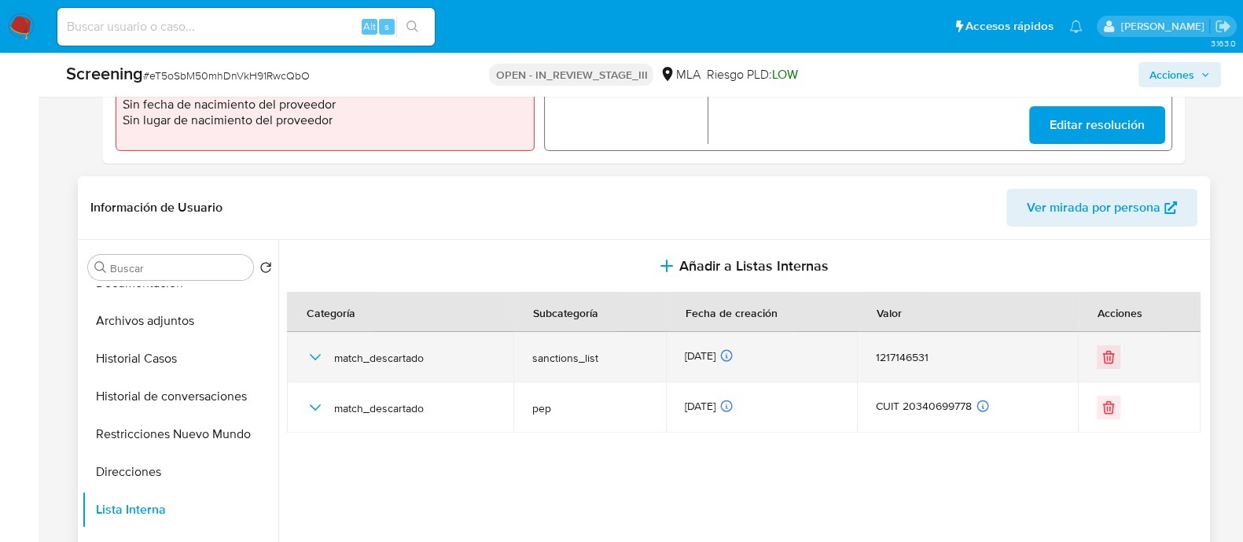
scroll to position [590, 0]
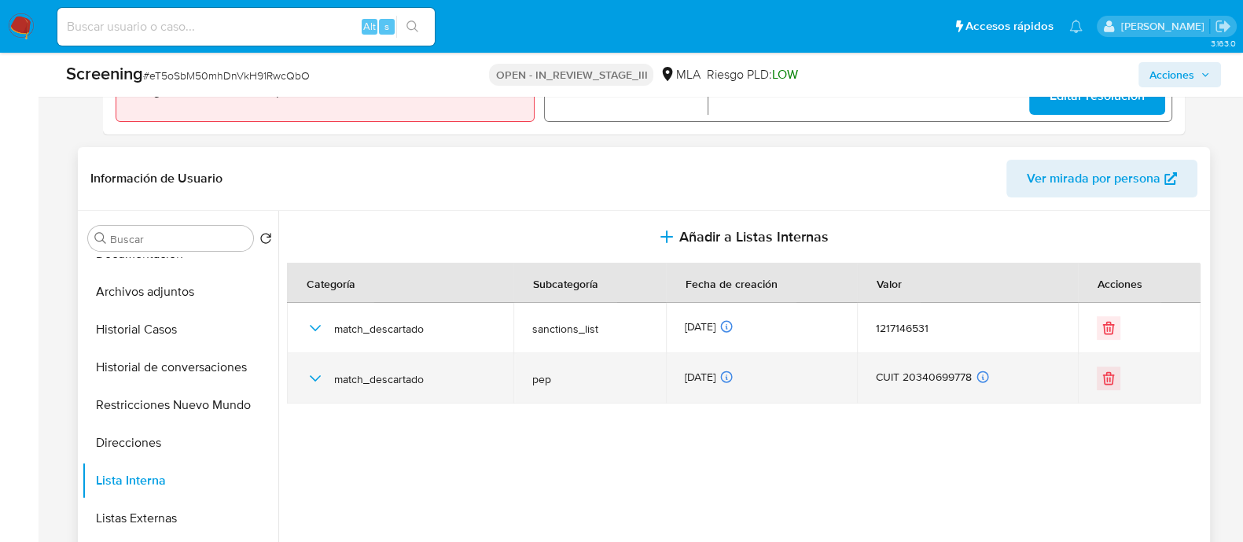
click at [329, 377] on div "match_descartado" at bounding box center [400, 378] width 189 height 50
click at [319, 377] on icon "button" at bounding box center [315, 378] width 19 height 19
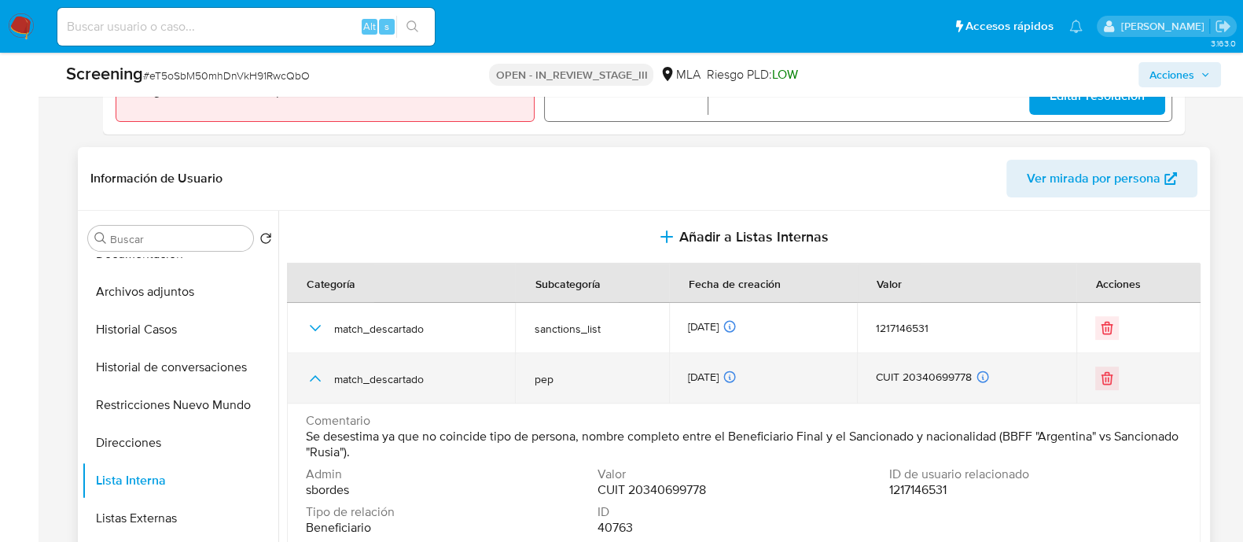
click at [314, 380] on icon "button" at bounding box center [315, 378] width 19 height 19
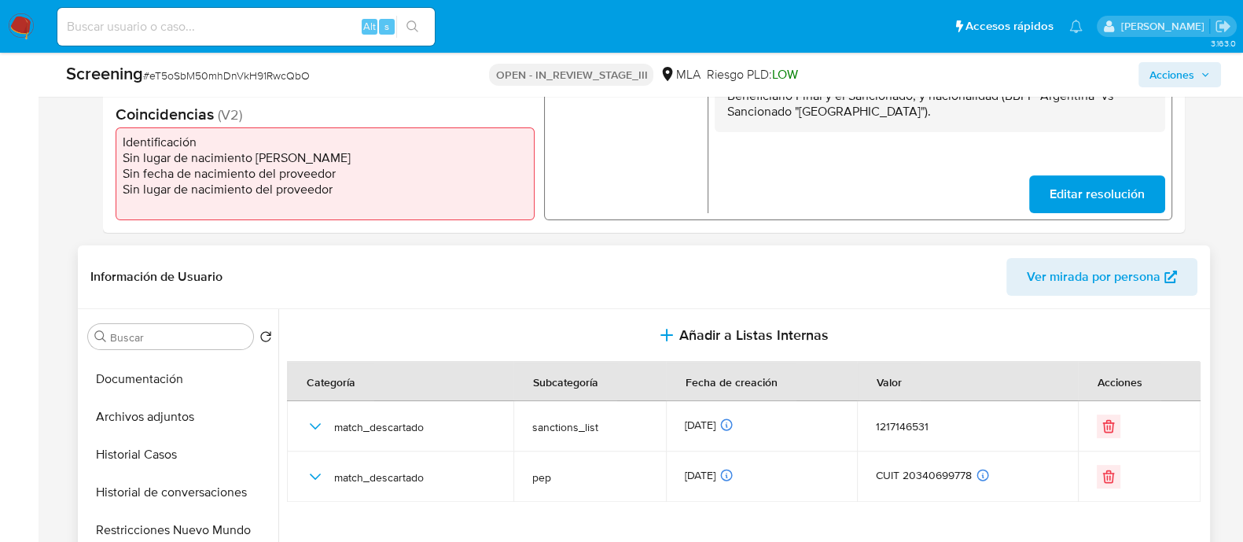
scroll to position [97, 0]
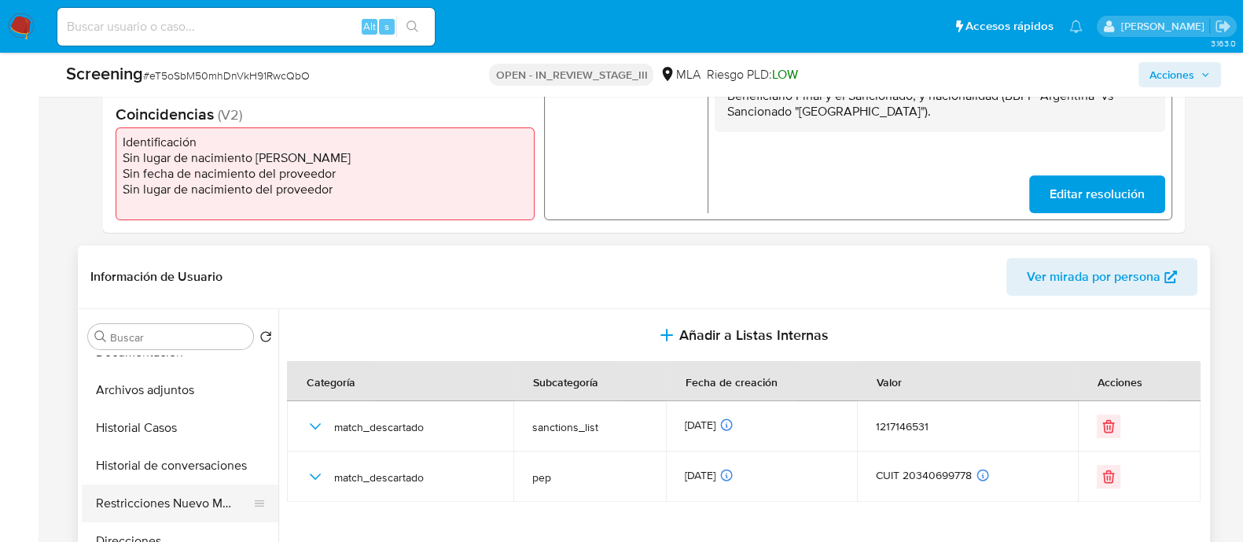
click at [165, 497] on button "Restricciones Nuevo Mundo" at bounding box center [174, 503] width 184 height 38
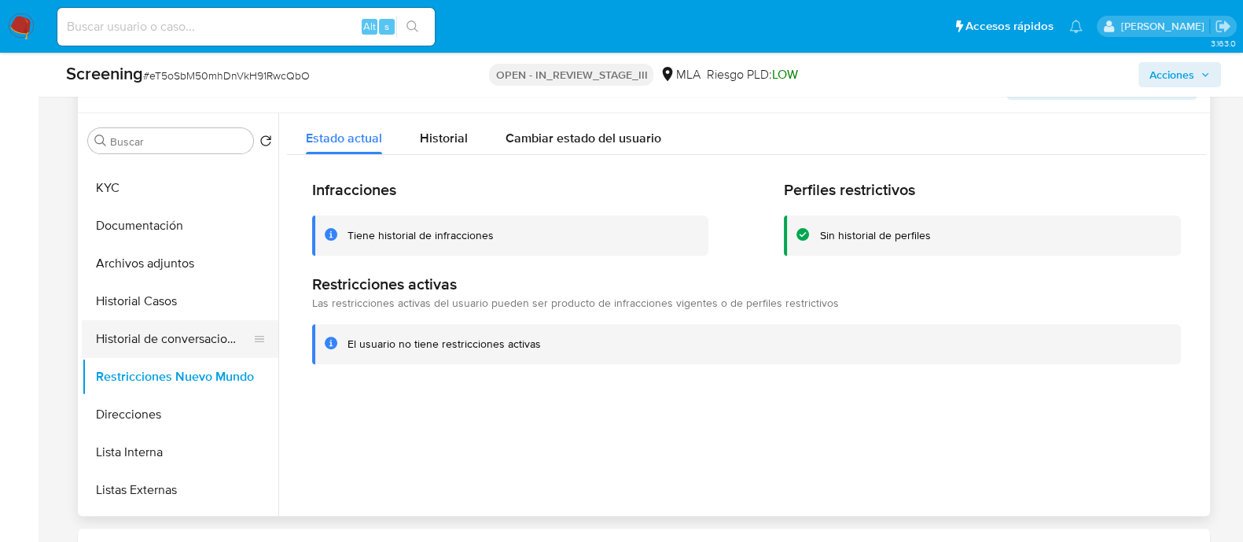
scroll to position [0, 0]
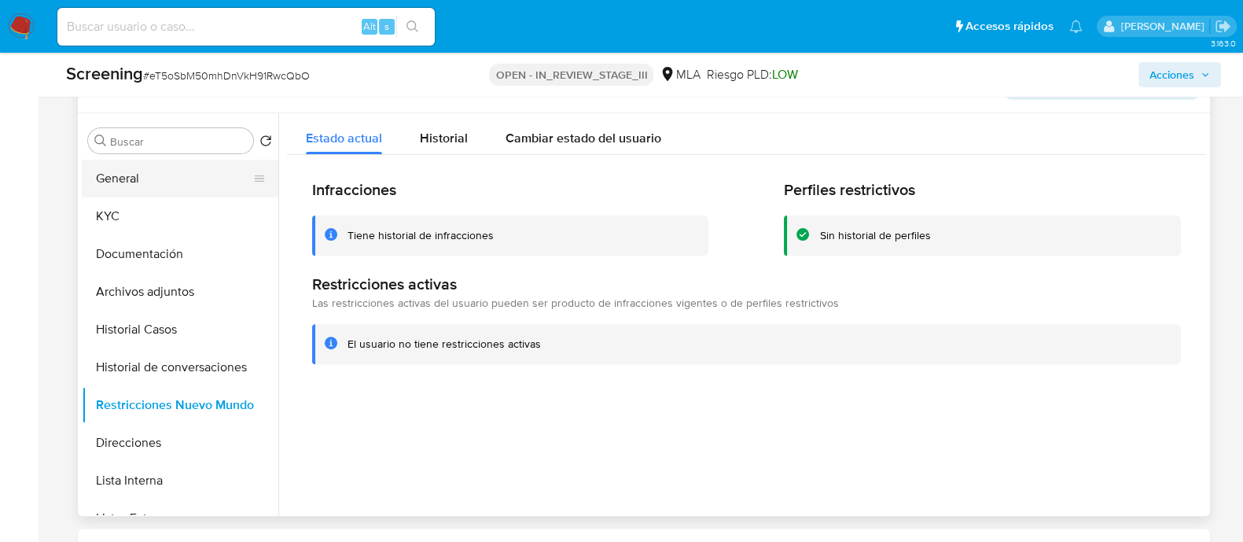
click at [223, 167] on button "General" at bounding box center [174, 179] width 184 height 38
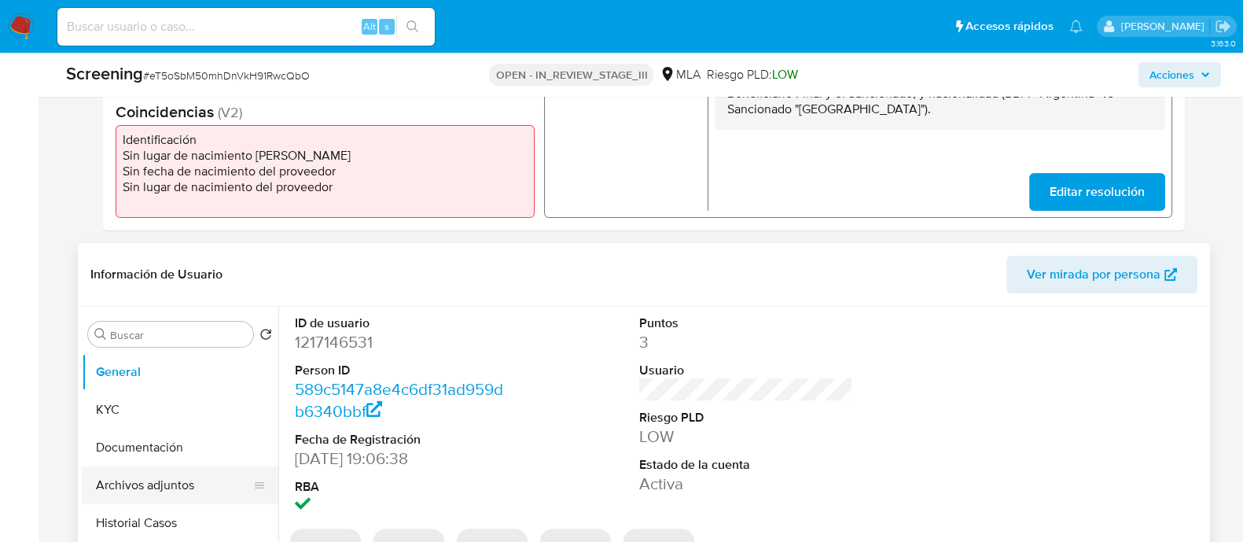
scroll to position [590, 0]
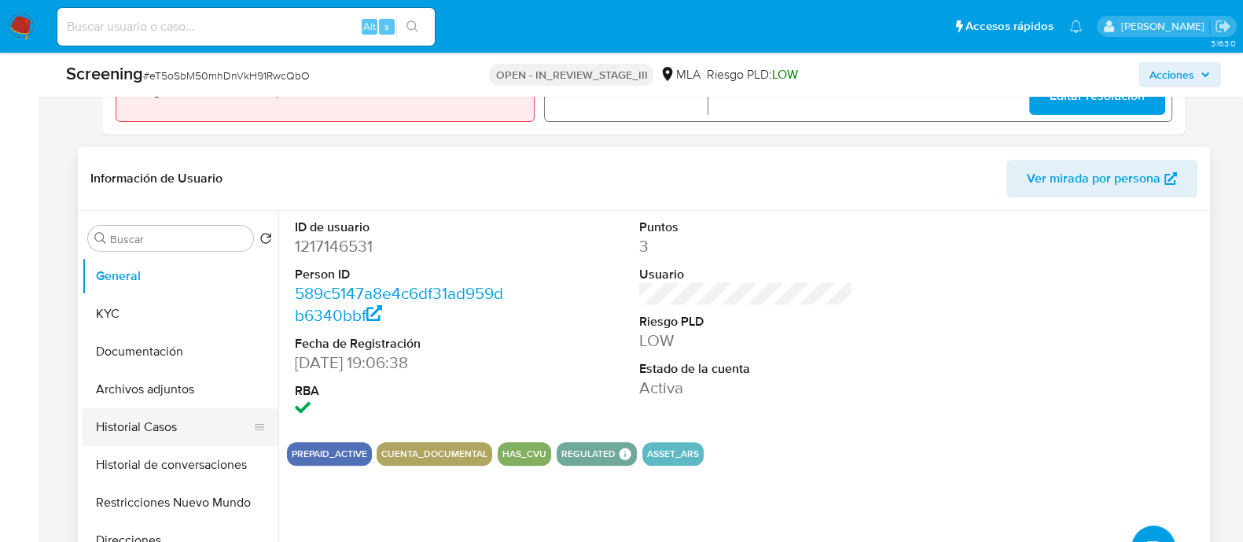
click at [134, 426] on button "Historial Casos" at bounding box center [174, 427] width 184 height 38
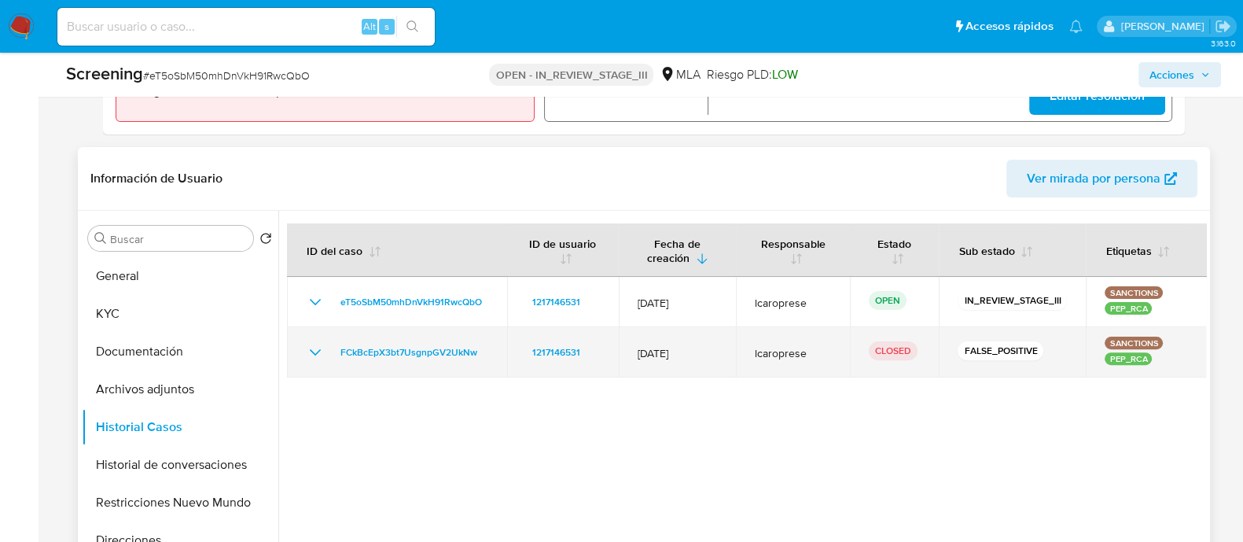
drag, startPoint x: 325, startPoint y: 358, endPoint x: 318, endPoint y: 351, distance: 10.0
click at [323, 357] on div "FCkBcEpX3bt7UsgnpGV2UkNw" at bounding box center [397, 352] width 182 height 19
click at [326, 347] on div "FCkBcEpX3bt7UsgnpGV2UkNw" at bounding box center [397, 352] width 182 height 19
click at [320, 348] on icon "Mostrar/Ocultar" at bounding box center [315, 352] width 19 height 19
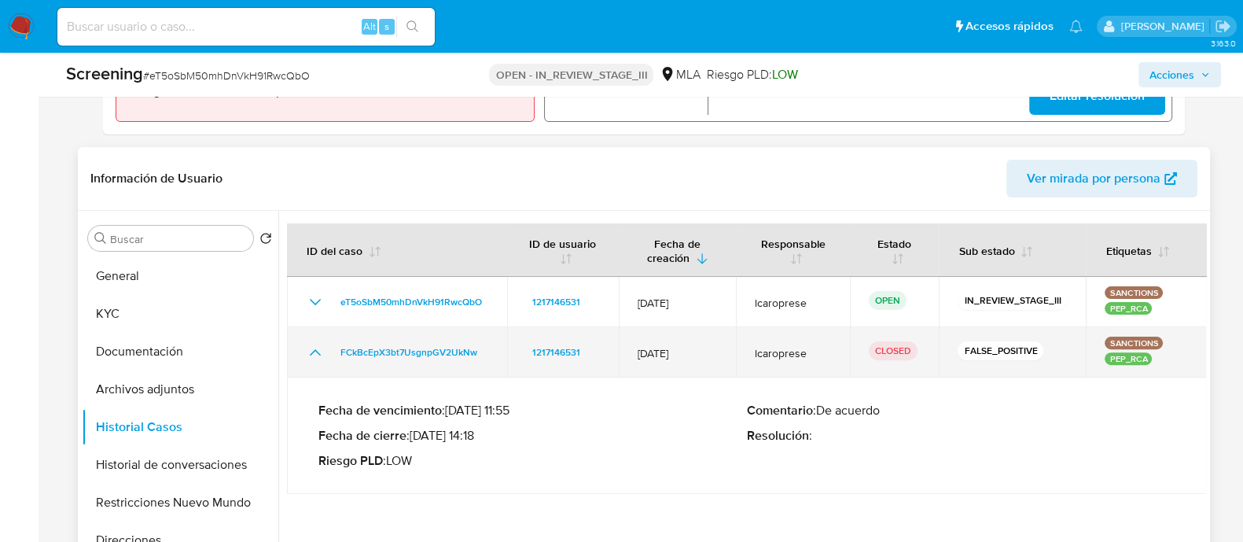
click at [320, 348] on icon "Mostrar/Ocultar" at bounding box center [315, 352] width 19 height 19
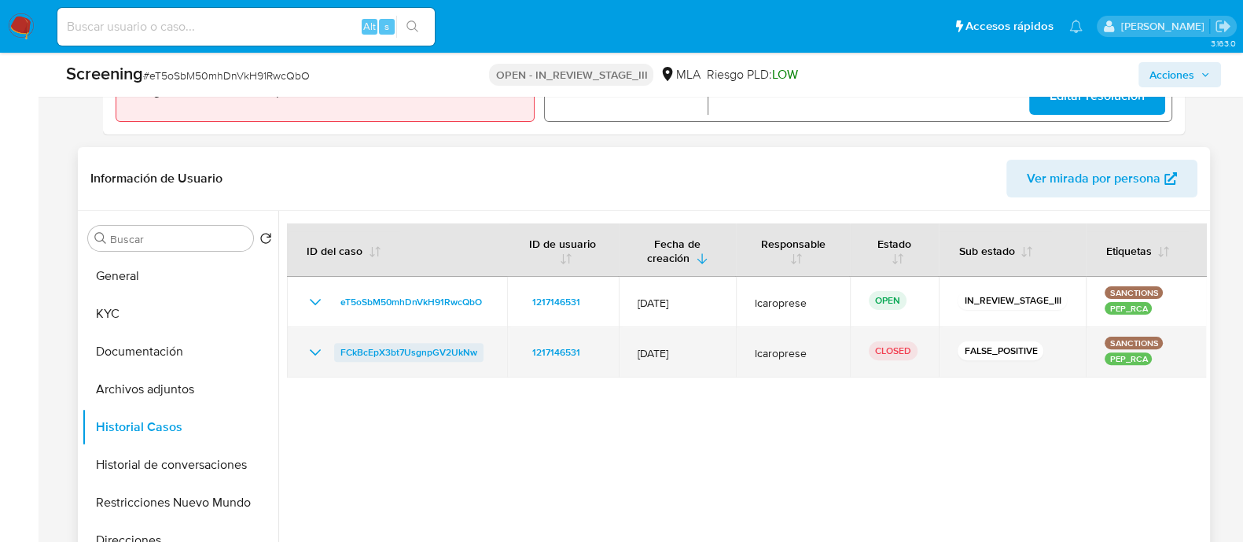
click at [358, 351] on span "FCkBcEpX3bt7UsgnpGV2UkNw" at bounding box center [408, 352] width 137 height 19
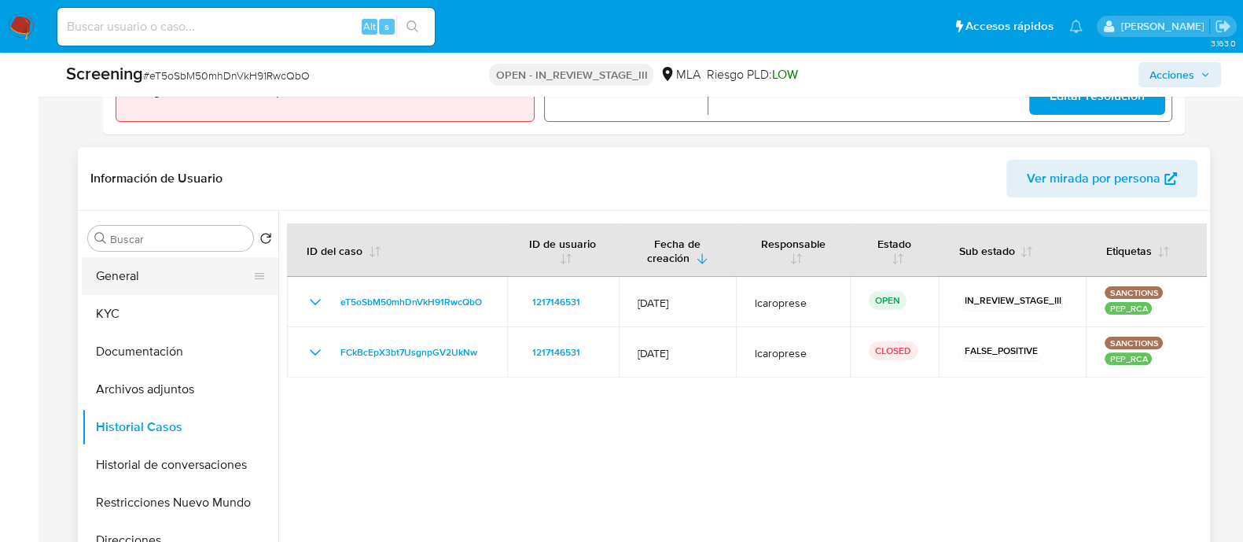
click at [179, 281] on button "General" at bounding box center [174, 276] width 184 height 38
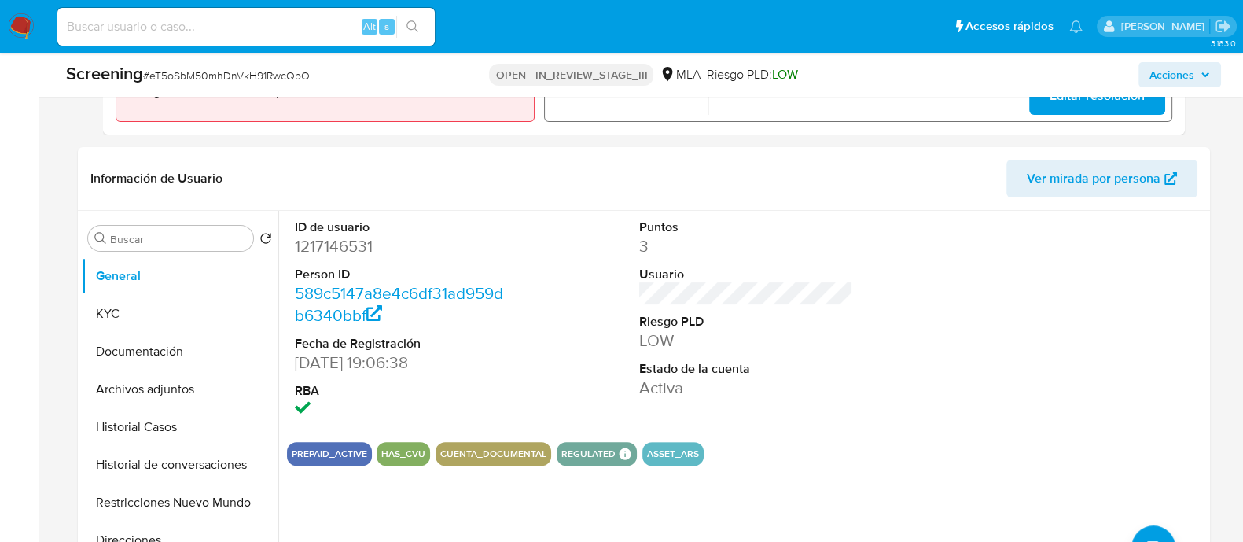
click at [215, 79] on span "# eT5oSbM50mhDnVkH91RwcQbO" at bounding box center [226, 76] width 167 height 16
copy span "eT5oSbM50mhDnVkH91RwcQbO"
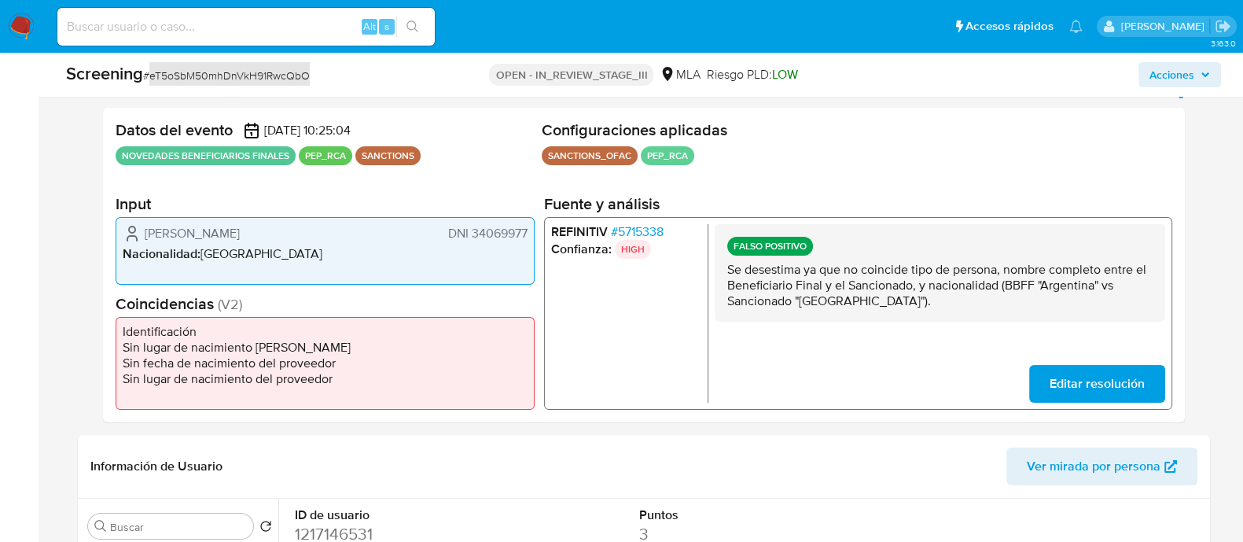
scroll to position [196, 0]
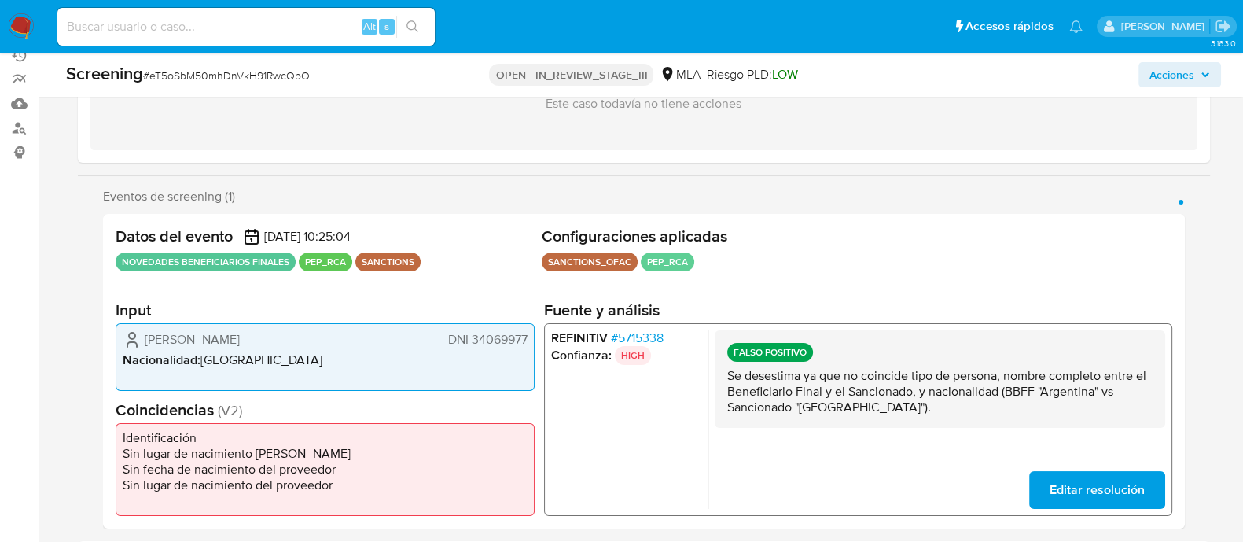
click at [347, 403] on h2 "Coincidencias ( V2 )" at bounding box center [325, 410] width 419 height 20
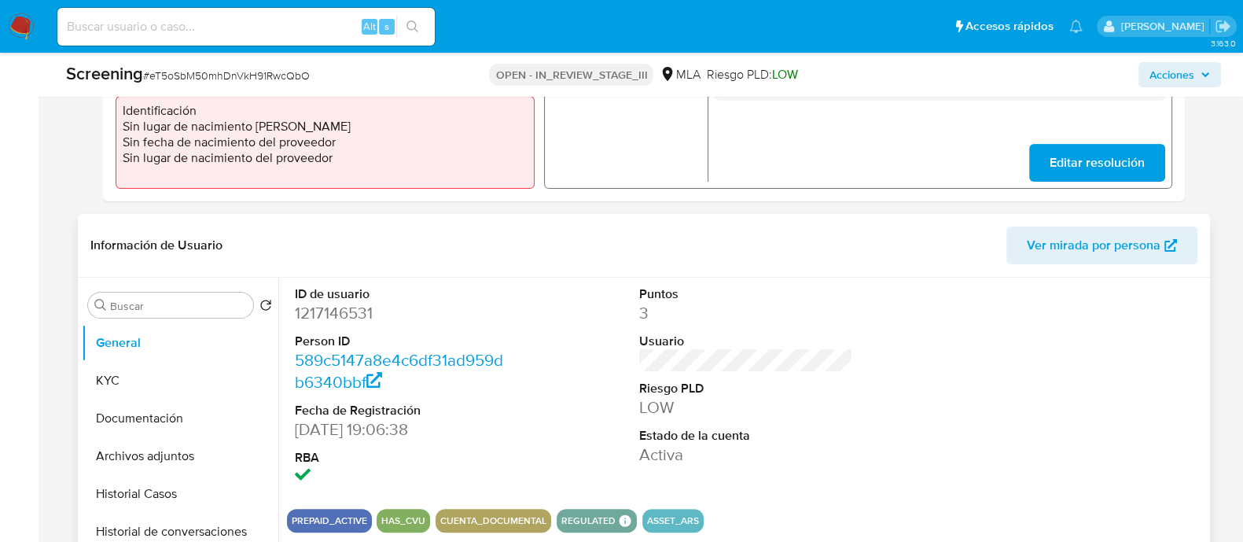
scroll to position [590, 0]
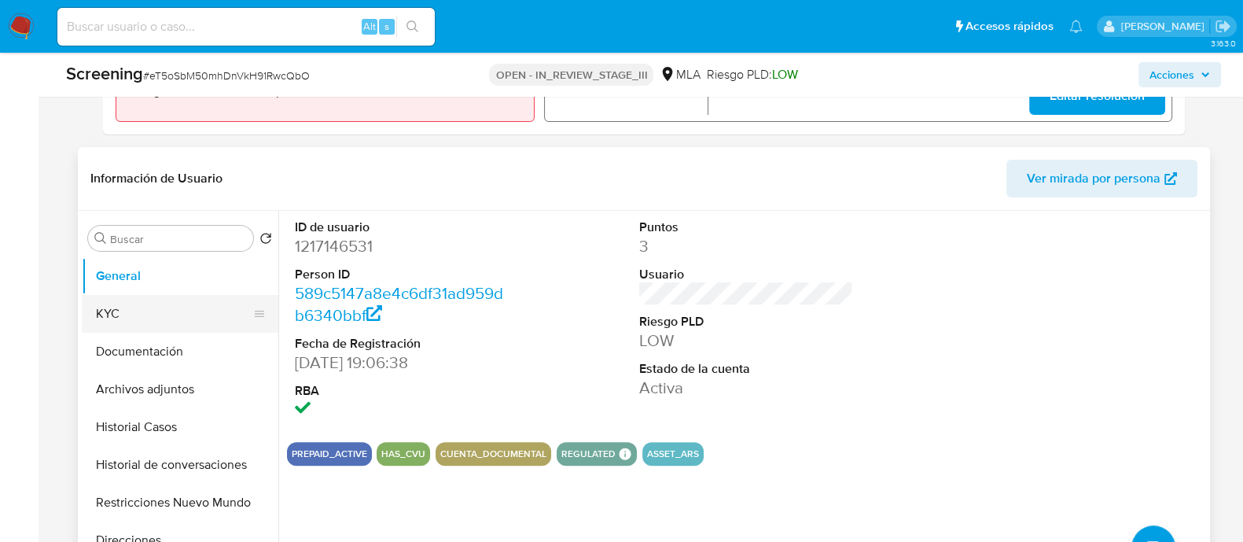
drag, startPoint x: 189, startPoint y: 310, endPoint x: 198, endPoint y: 310, distance: 9.4
click at [189, 308] on button "KYC" at bounding box center [174, 314] width 184 height 38
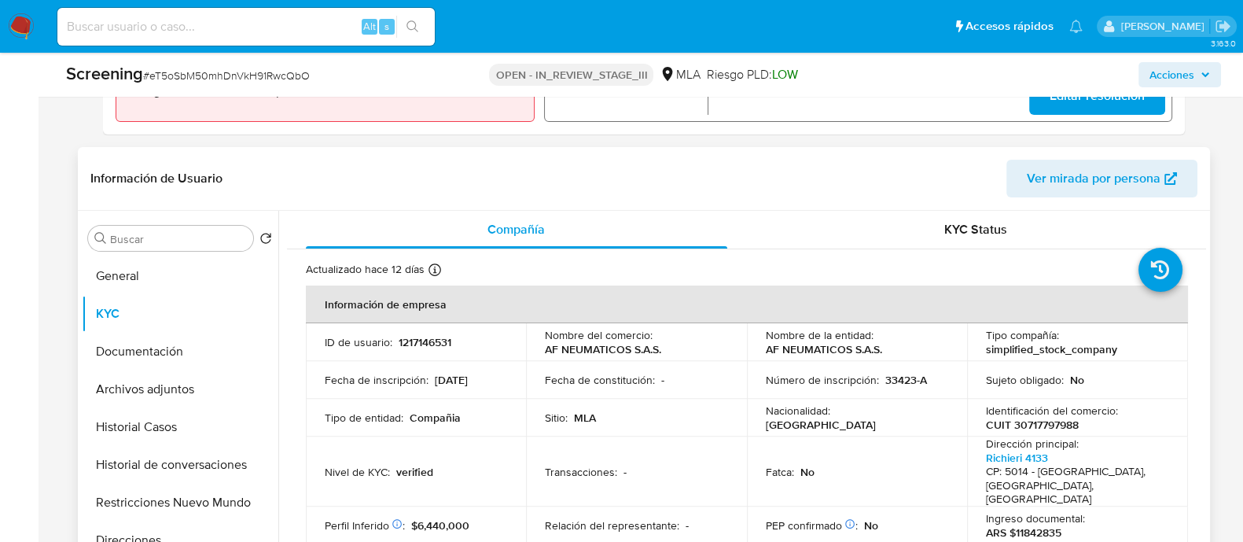
drag, startPoint x: 354, startPoint y: 374, endPoint x: 362, endPoint y: 376, distance: 8.0
click at [353, 374] on p "Fecha de inscripción :" at bounding box center [377, 380] width 104 height 14
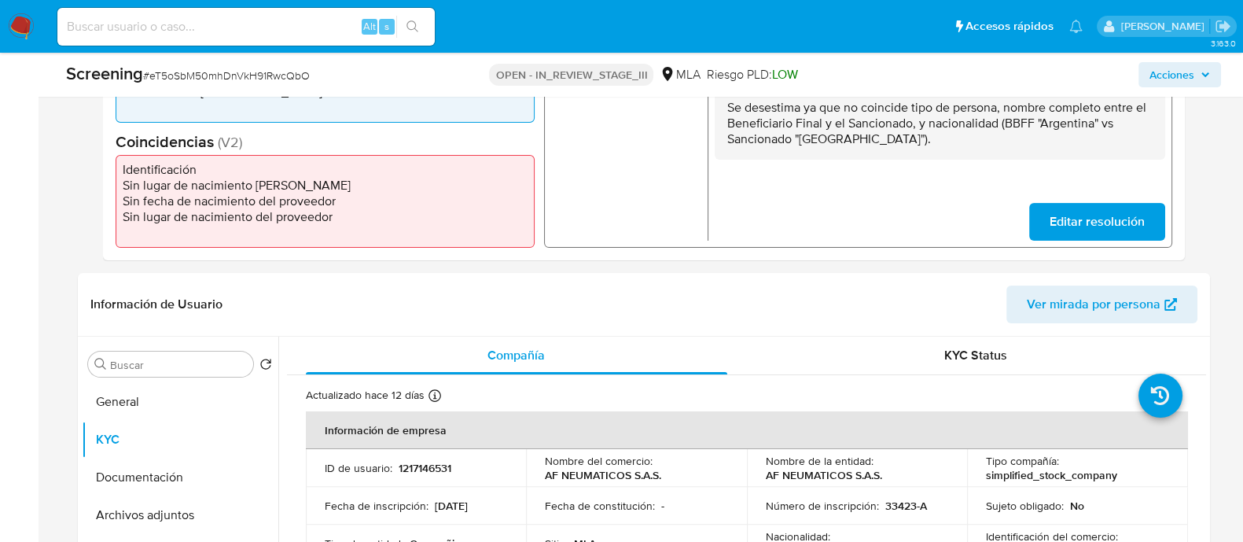
scroll to position [392, 0]
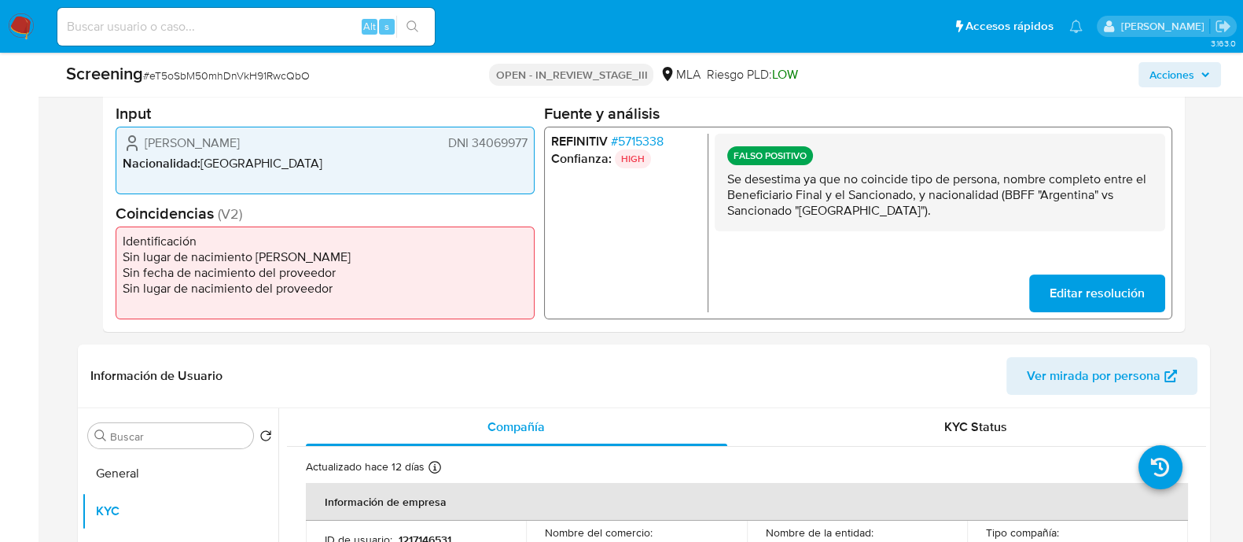
click at [507, 136] on span "DNI 34069977" at bounding box center [486, 143] width 79 height 16
drag, startPoint x: 397, startPoint y: 386, endPoint x: 468, endPoint y: 304, distance: 108.1
click at [397, 385] on header "Información de Usuario Ver mirada por persona" at bounding box center [643, 376] width 1107 height 38
click at [636, 143] on span "# 5715338" at bounding box center [636, 142] width 53 height 16
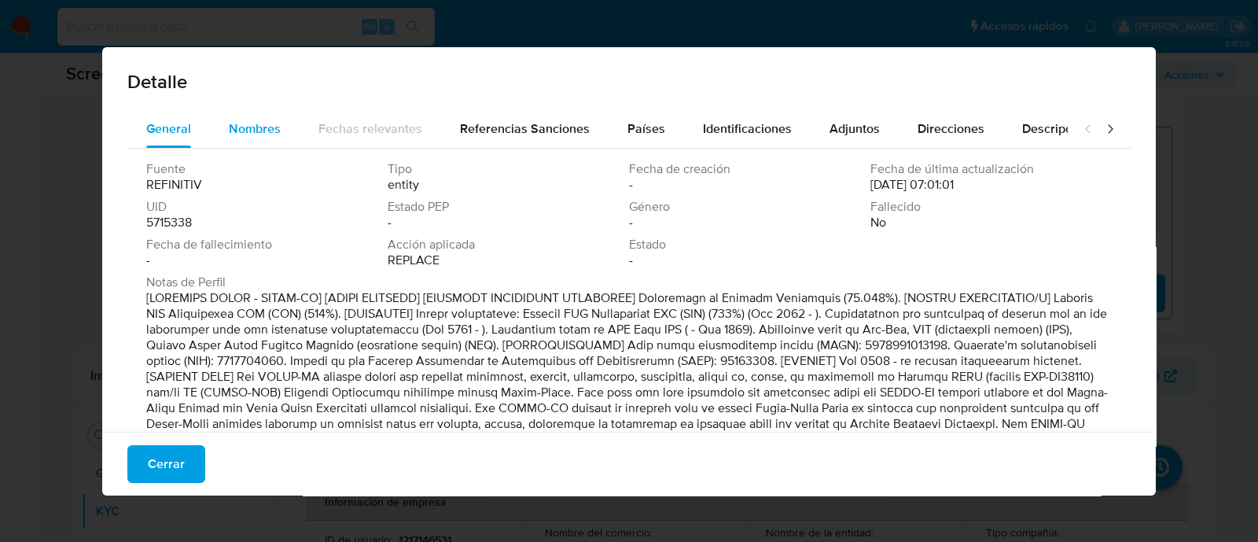
click at [254, 122] on span "Nombres" at bounding box center [255, 128] width 52 height 18
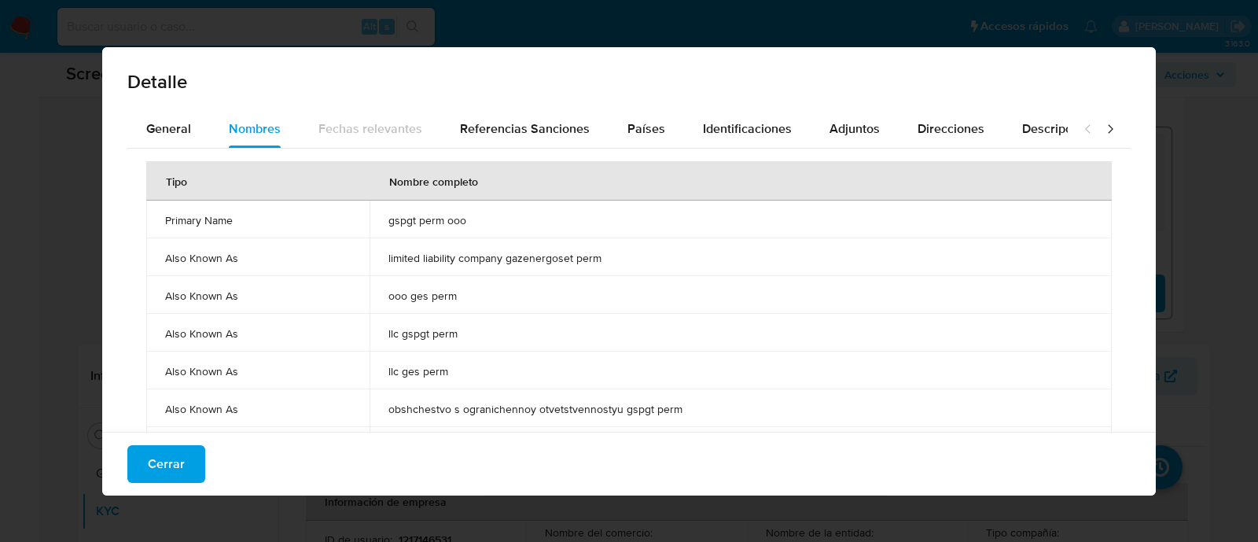
drag, startPoint x: 465, startPoint y: 218, endPoint x: 383, endPoint y: 222, distance: 81.9
click at [383, 222] on td "gspgt perm ooo" at bounding box center [740, 219] width 742 height 38
click at [176, 454] on span "Cerrar" at bounding box center [166, 464] width 37 height 35
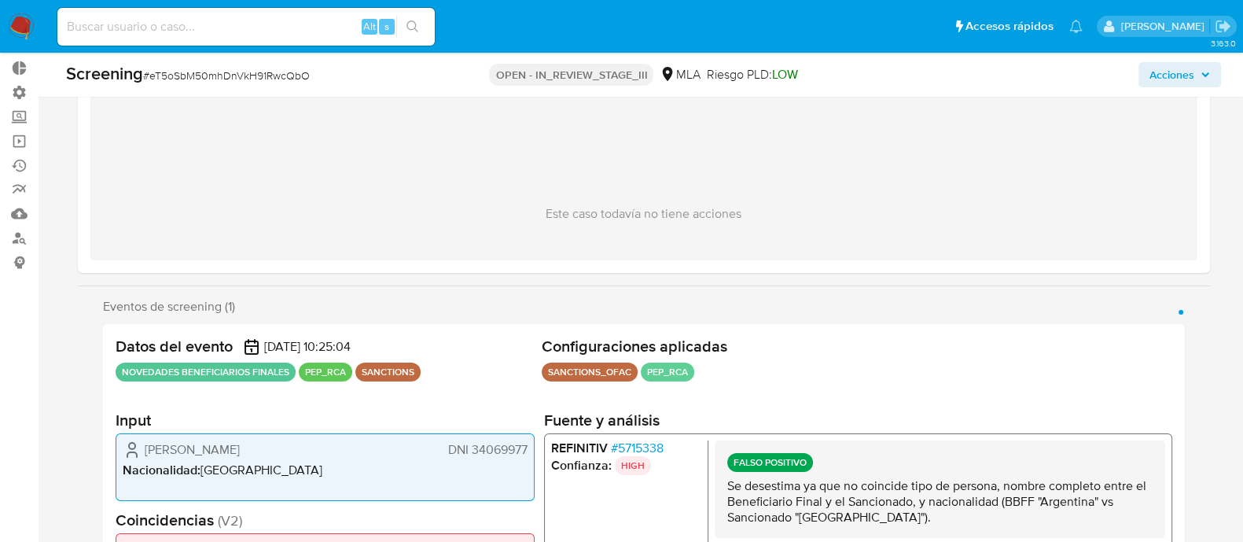
scroll to position [0, 0]
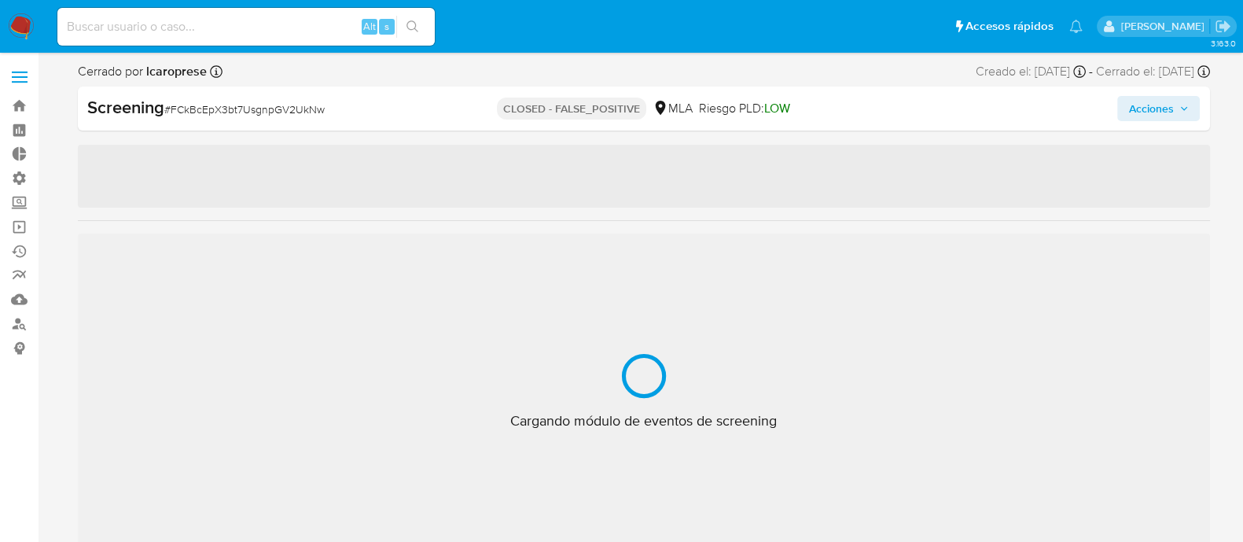
select select "10"
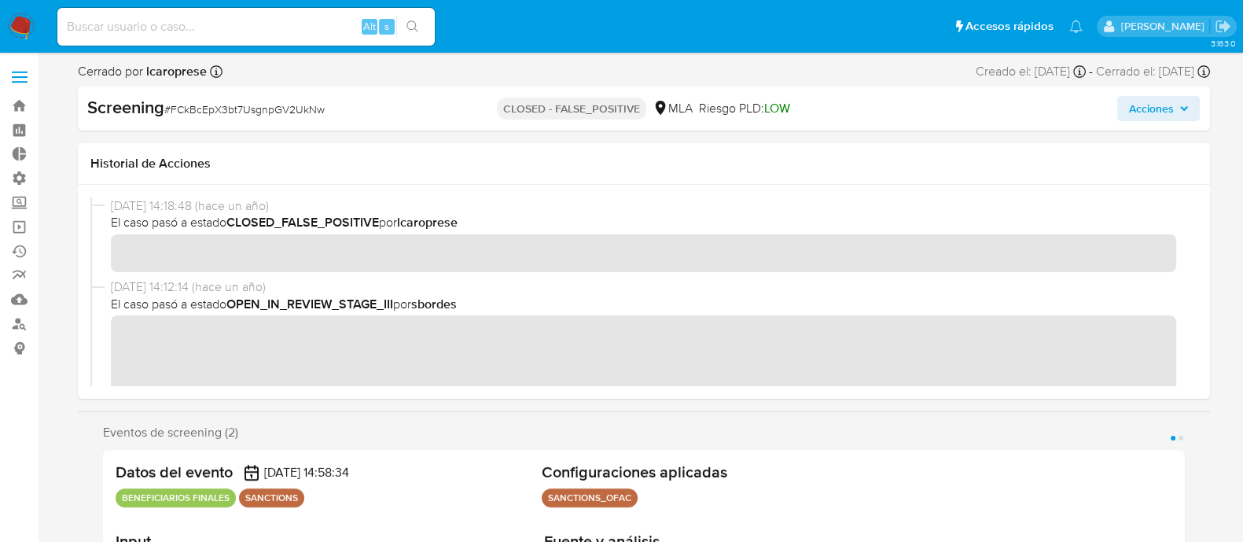
scroll to position [97, 0]
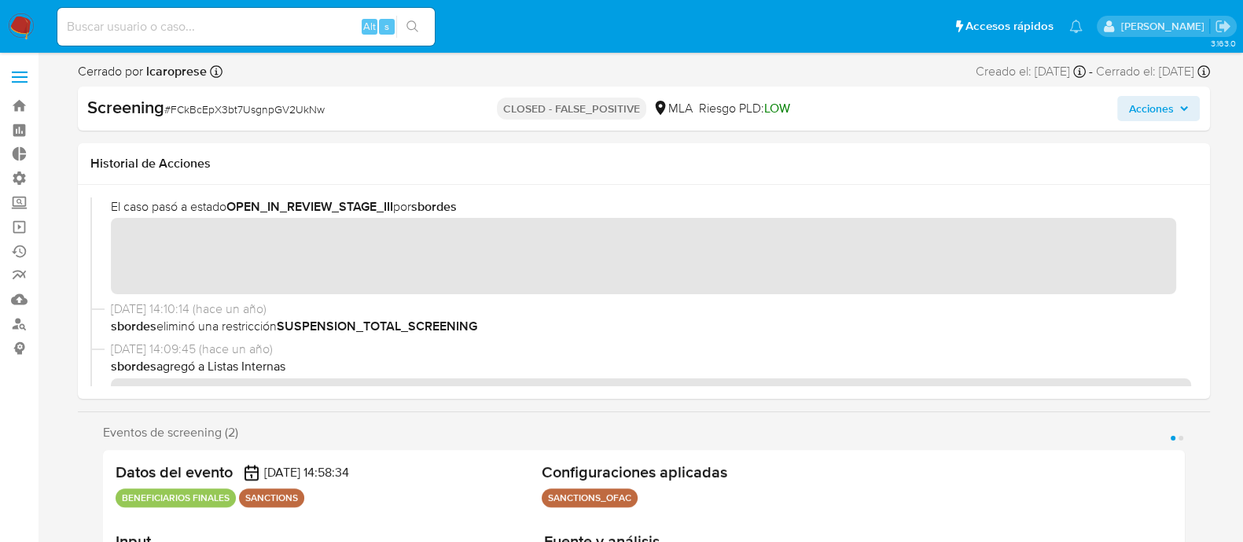
click at [548, 300] on span "10/06/2024 14:10:14 (hace un año)" at bounding box center [651, 308] width 1080 height 17
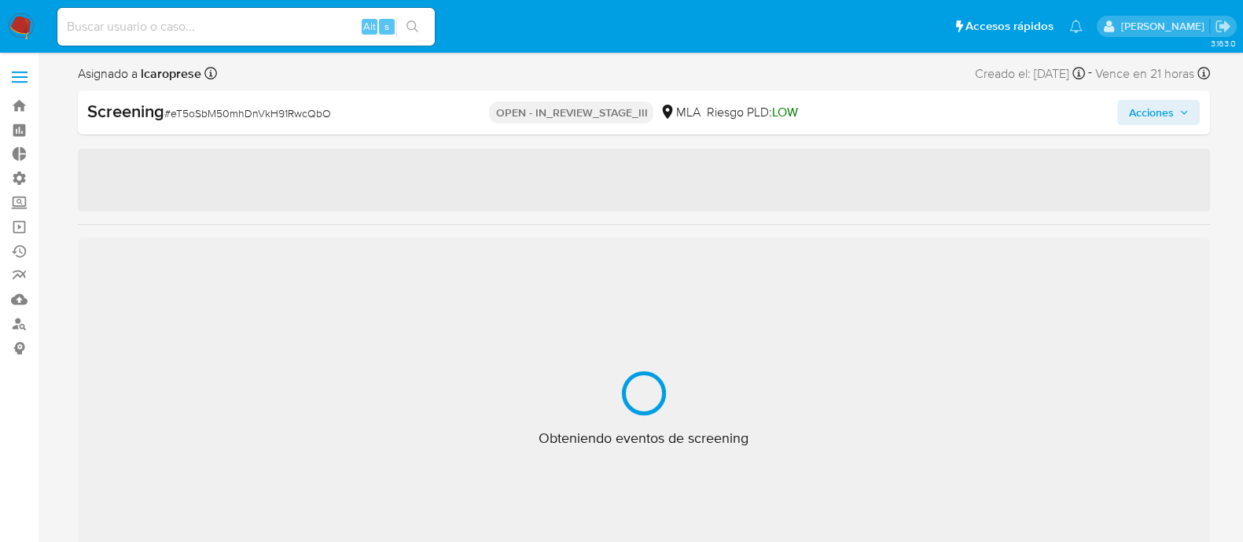
select select "10"
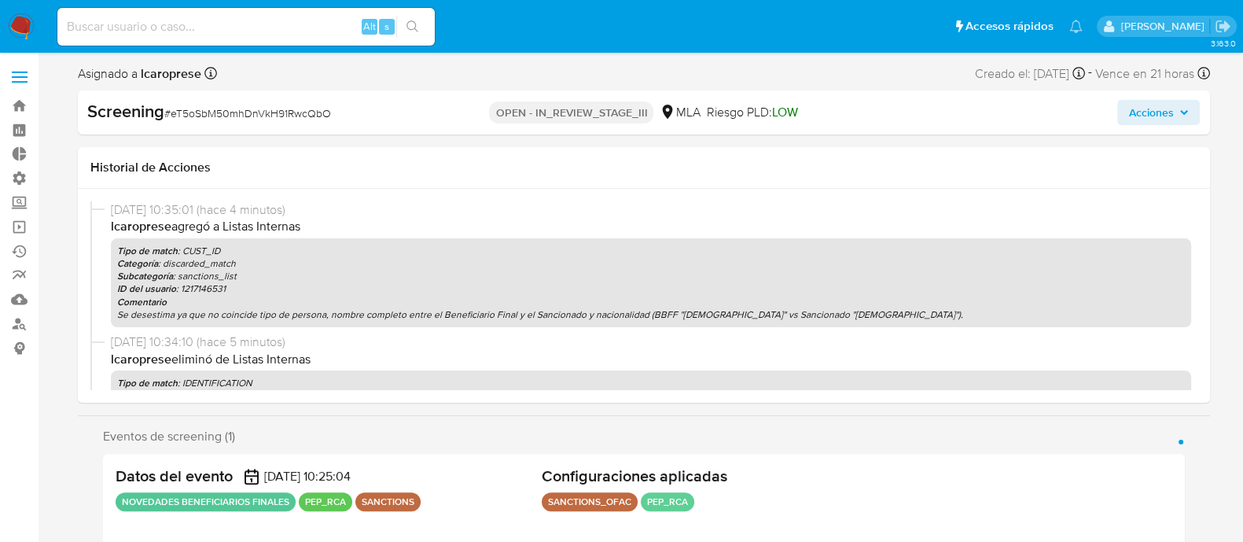
click at [1160, 108] on span "Acciones" at bounding box center [1150, 112] width 45 height 25
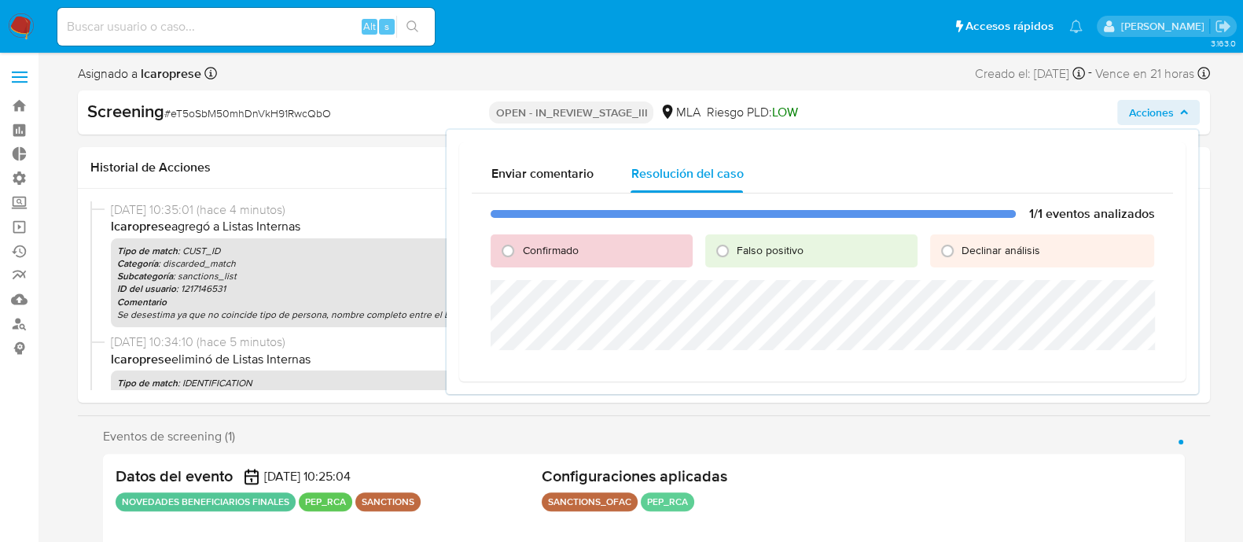
click at [777, 252] on span "Falso positivo" at bounding box center [770, 250] width 67 height 16
click at [735, 252] on input "Falso positivo" at bounding box center [722, 250] width 25 height 25
radio input "true"
click at [354, 355] on p "lcaroprese eliminó de Listas Internas" at bounding box center [651, 359] width 1080 height 17
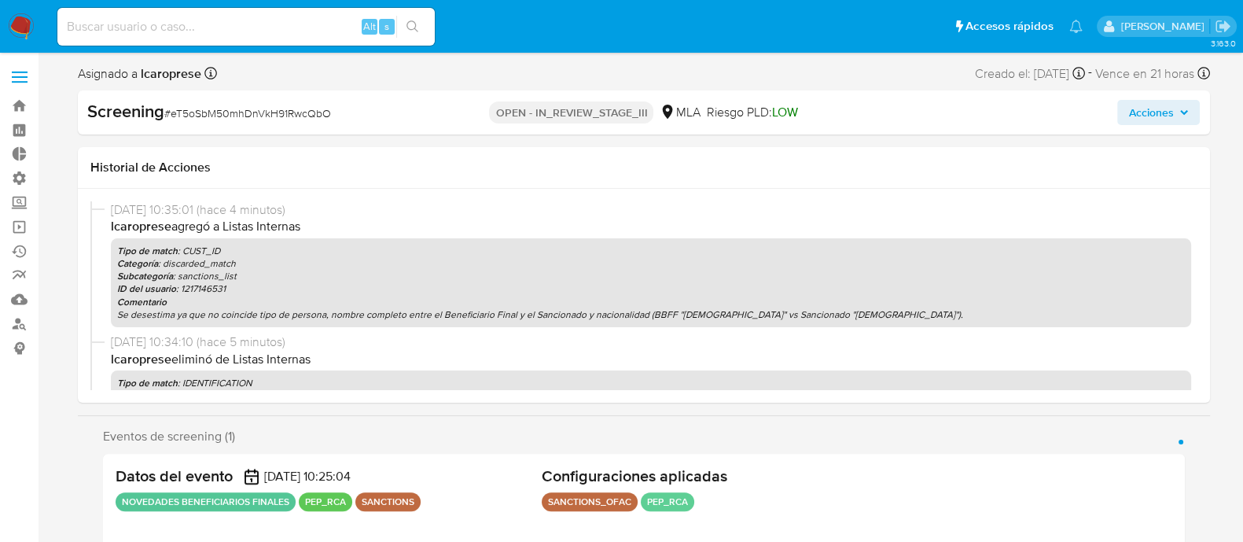
click at [1157, 119] on span "Acciones" at bounding box center [1150, 112] width 45 height 25
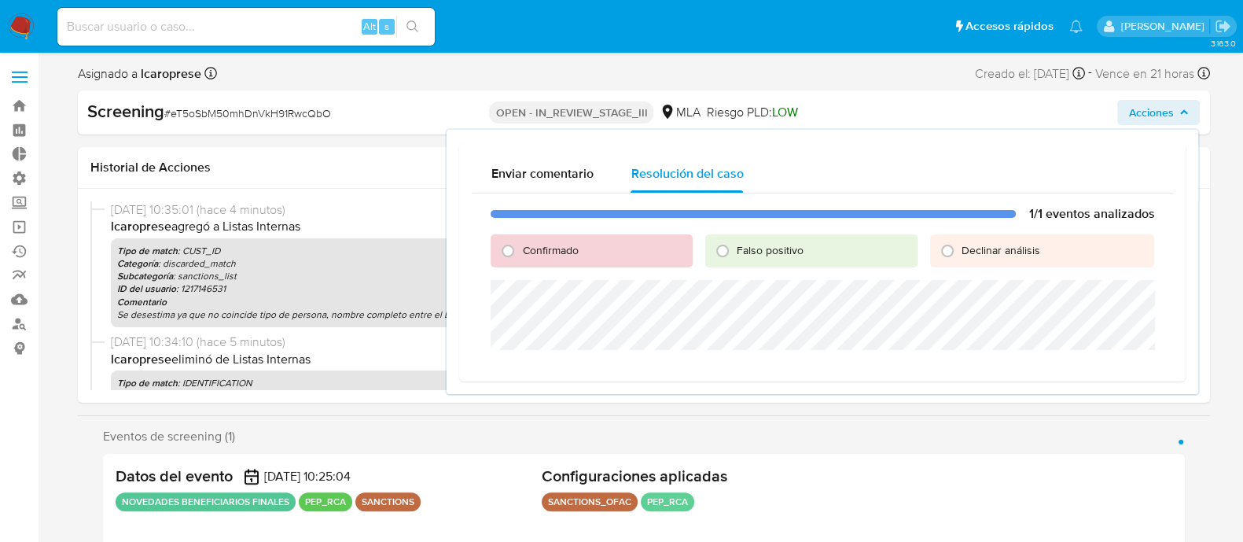
click at [755, 245] on span "Falso positivo" at bounding box center [770, 250] width 67 height 16
click at [735, 245] on input "Falso positivo" at bounding box center [722, 250] width 25 height 25
radio input "true"
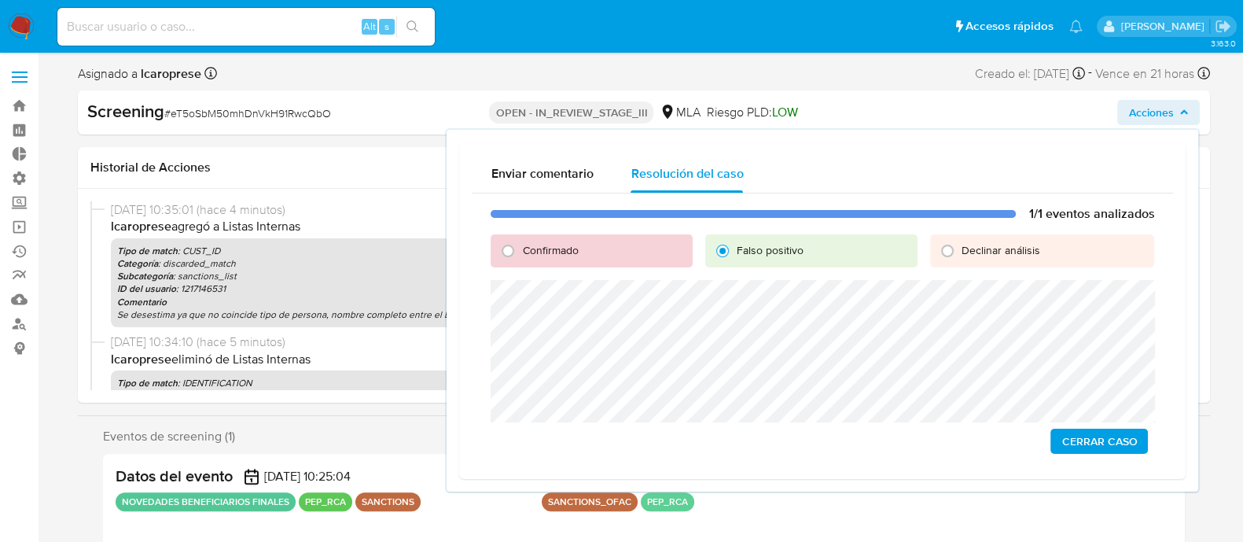
click at [1090, 436] on span "Cerrar Caso" at bounding box center [1098, 441] width 75 height 22
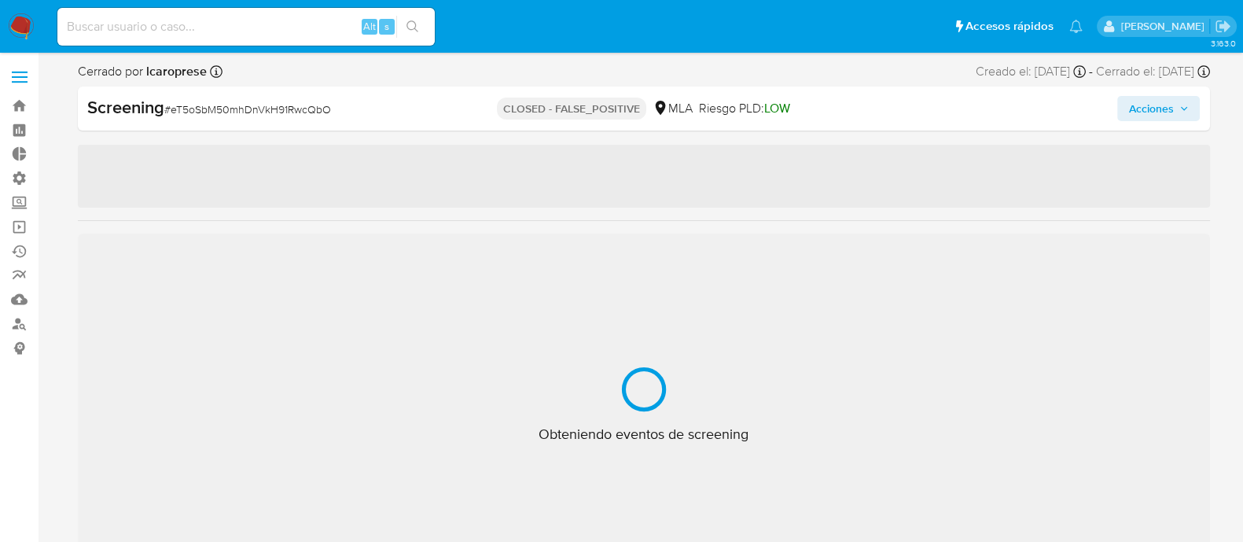
select select "10"
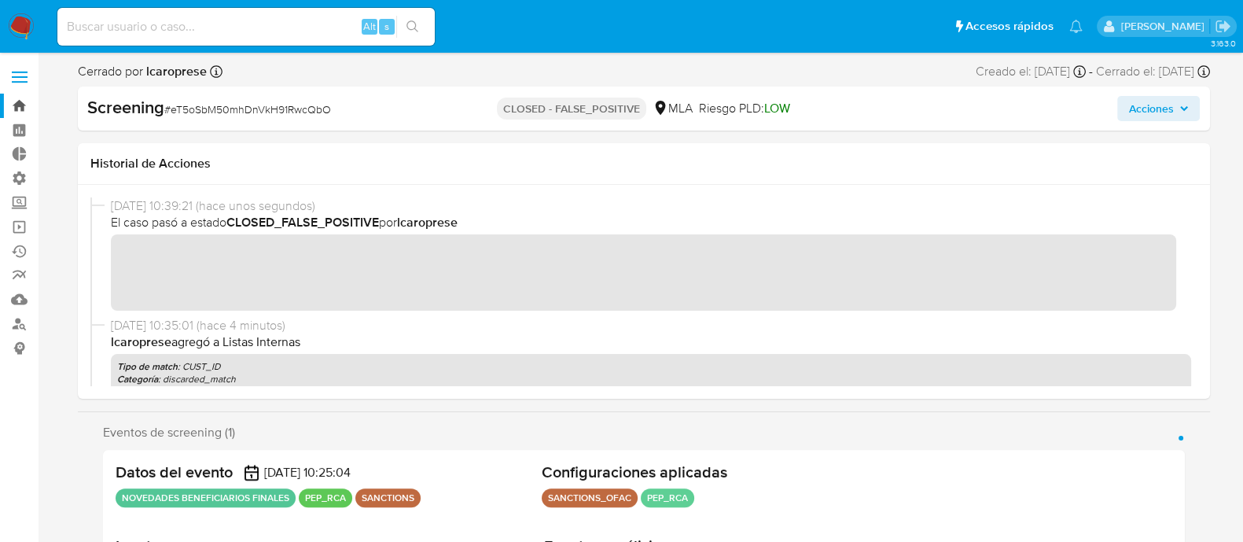
click at [23, 109] on link "Bandeja" at bounding box center [93, 106] width 187 height 24
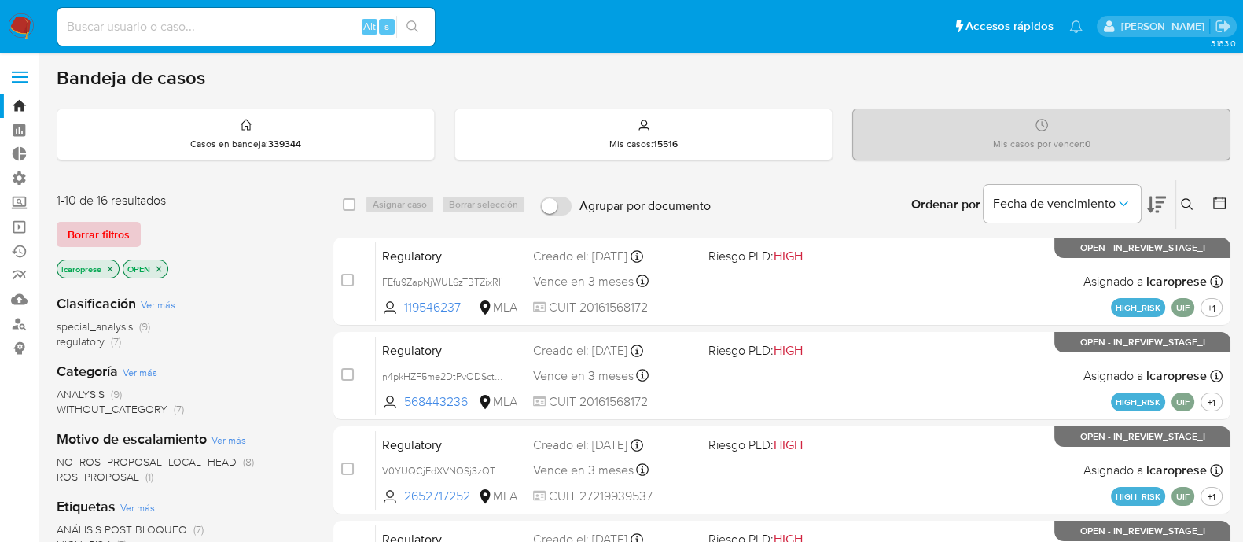
click at [123, 226] on span "Borrar filtros" at bounding box center [99, 234] width 62 height 22
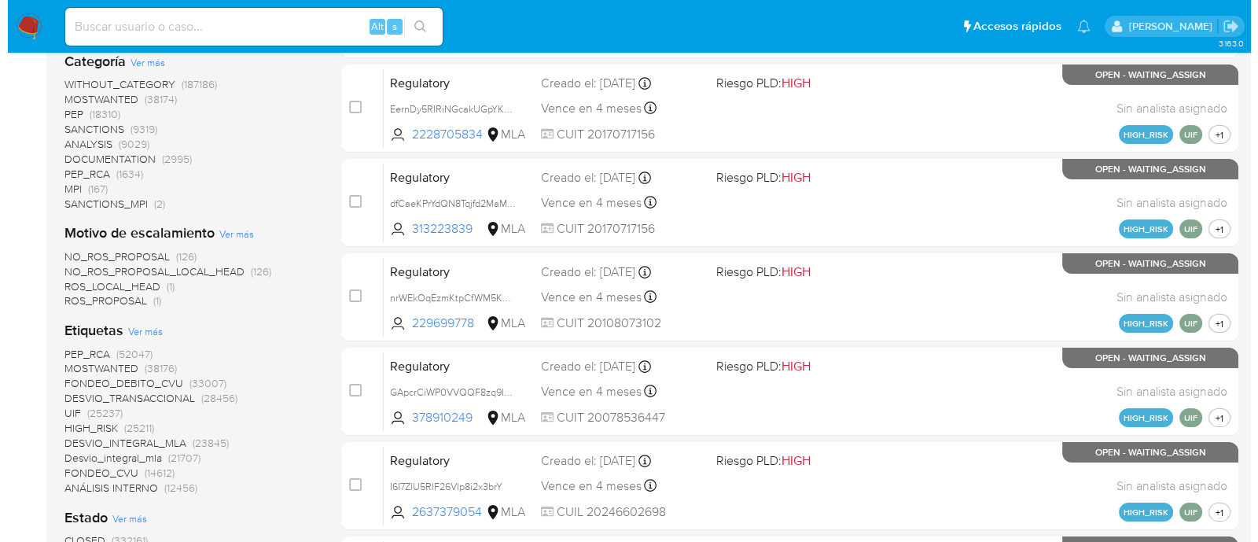
scroll to position [392, 0]
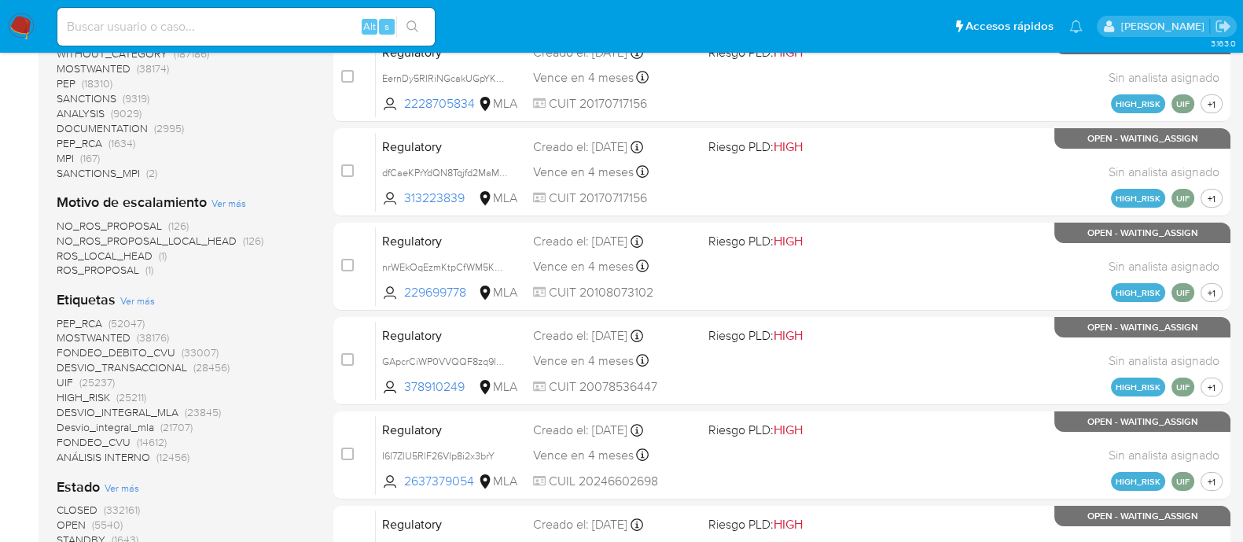
click at [149, 299] on span "Ver más" at bounding box center [137, 300] width 35 height 14
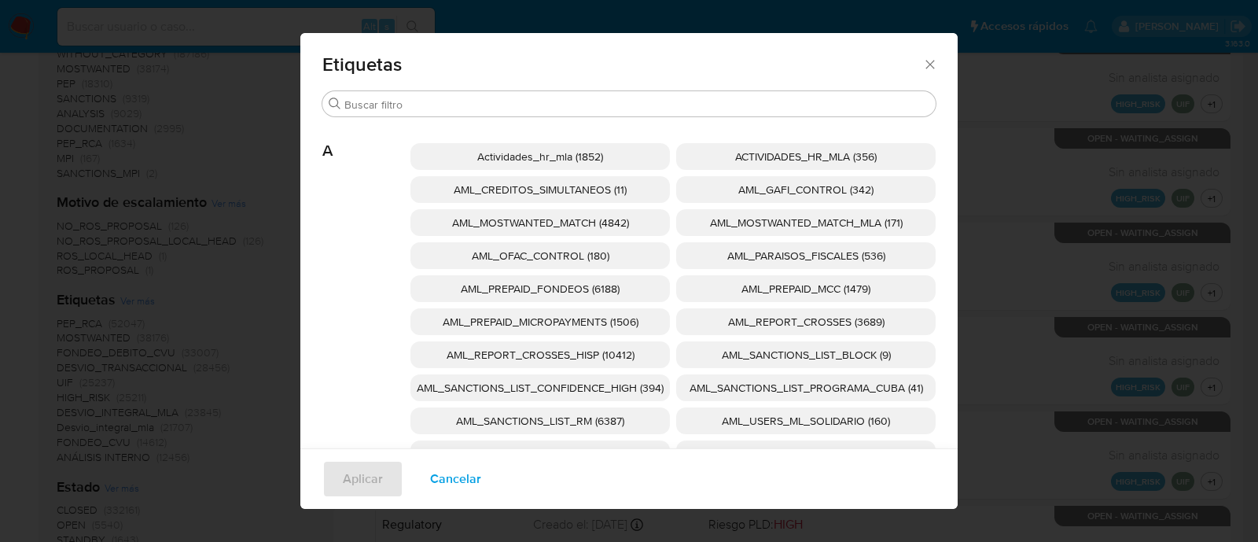
click at [607, 351] on span "AML_REPORT_CROSSES_HISP (10412)" at bounding box center [541, 355] width 188 height 16
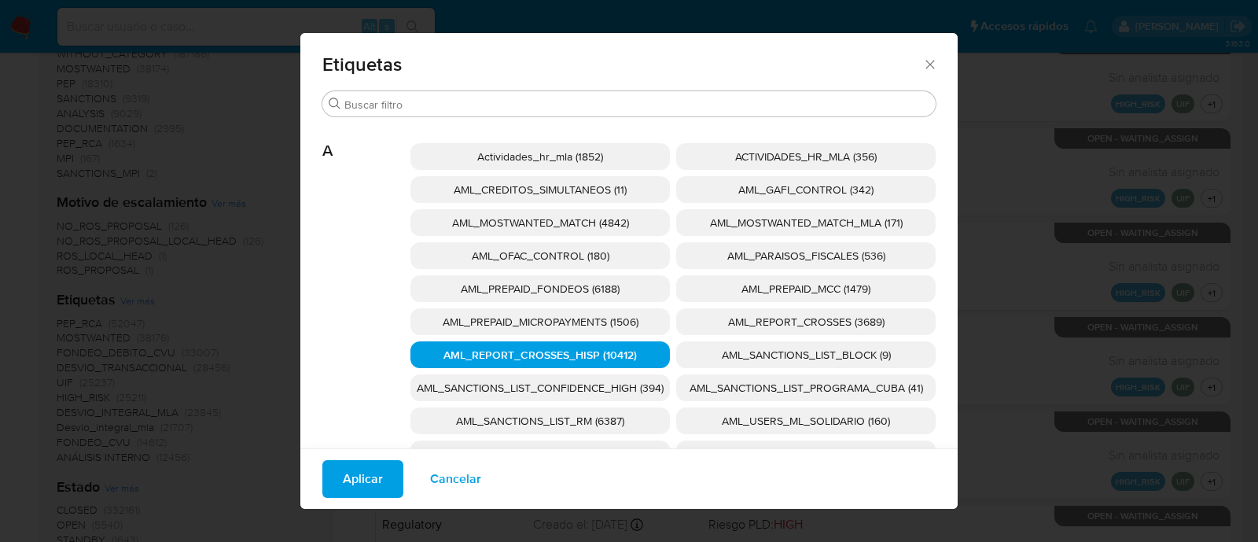
drag, startPoint x: 605, startPoint y: 358, endPoint x: 611, endPoint y: 344, distance: 15.2
click at [605, 358] on span "AML_REPORT_CROSSES_HISP (10412)" at bounding box center [539, 355] width 193 height 16
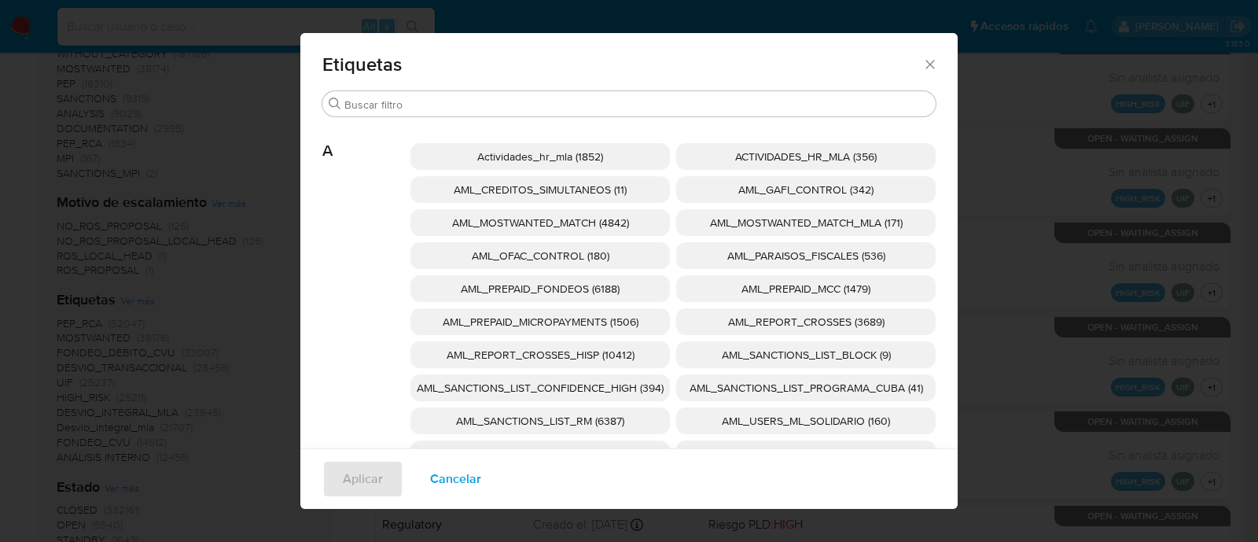
click at [634, 392] on span "AML_SANCTIONS_LIST_CONFIDENCE_HIGH (394)" at bounding box center [540, 388] width 247 height 16
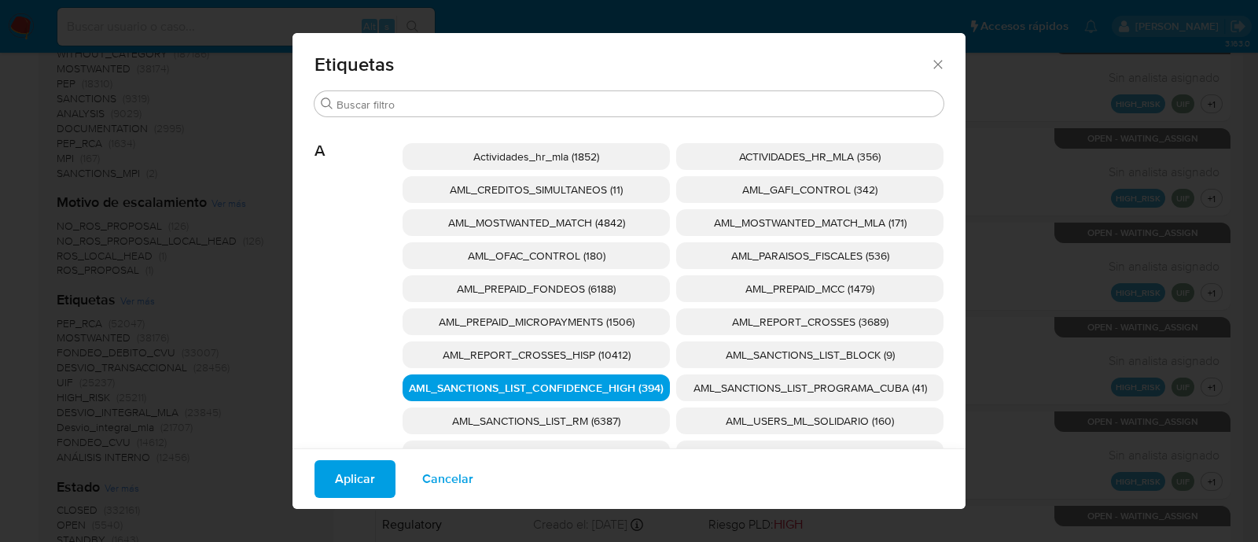
click at [726, 388] on span "AML_SANCTIONS_LIST_PROGRAMA_CUBA (41)" at bounding box center [809, 388] width 233 height 16
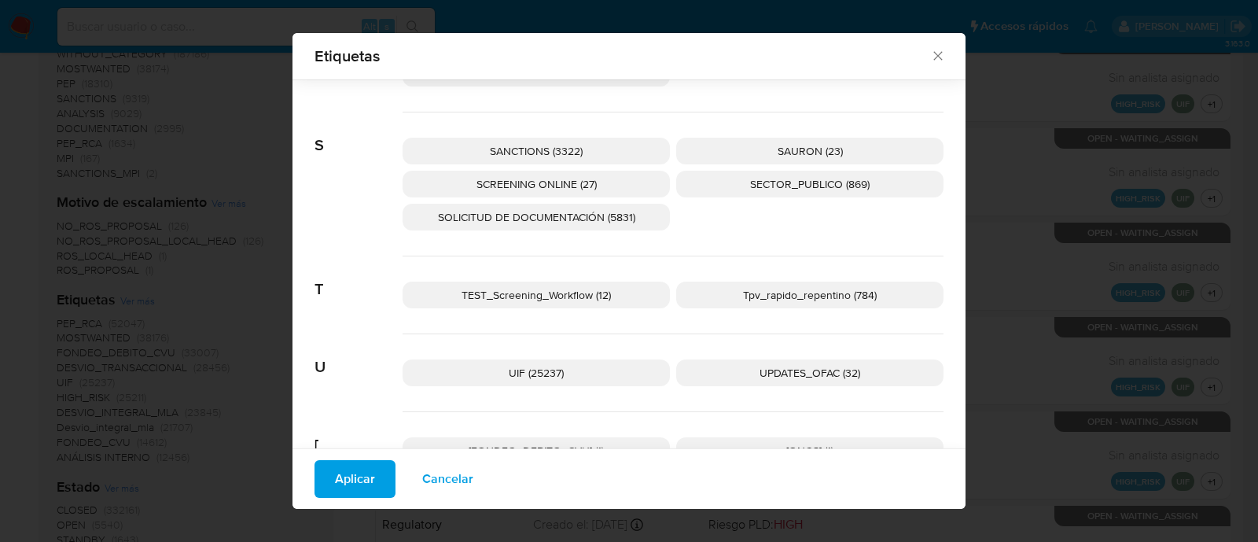
scroll to position [2629, 0]
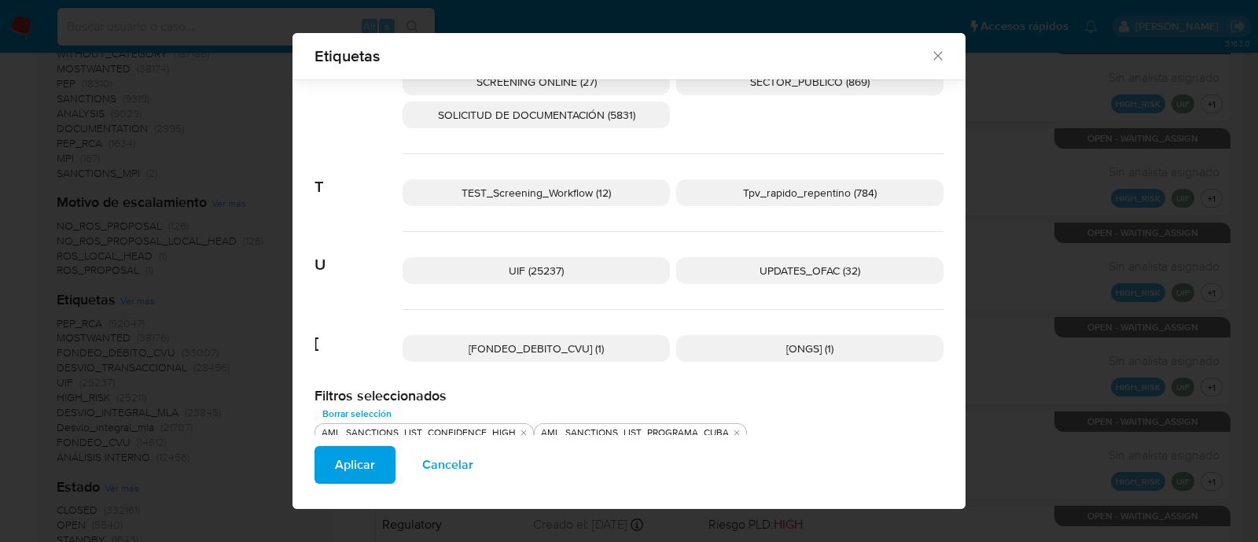
click at [723, 262] on p "UPDATES_OFAC (32)" at bounding box center [809, 270] width 267 height 27
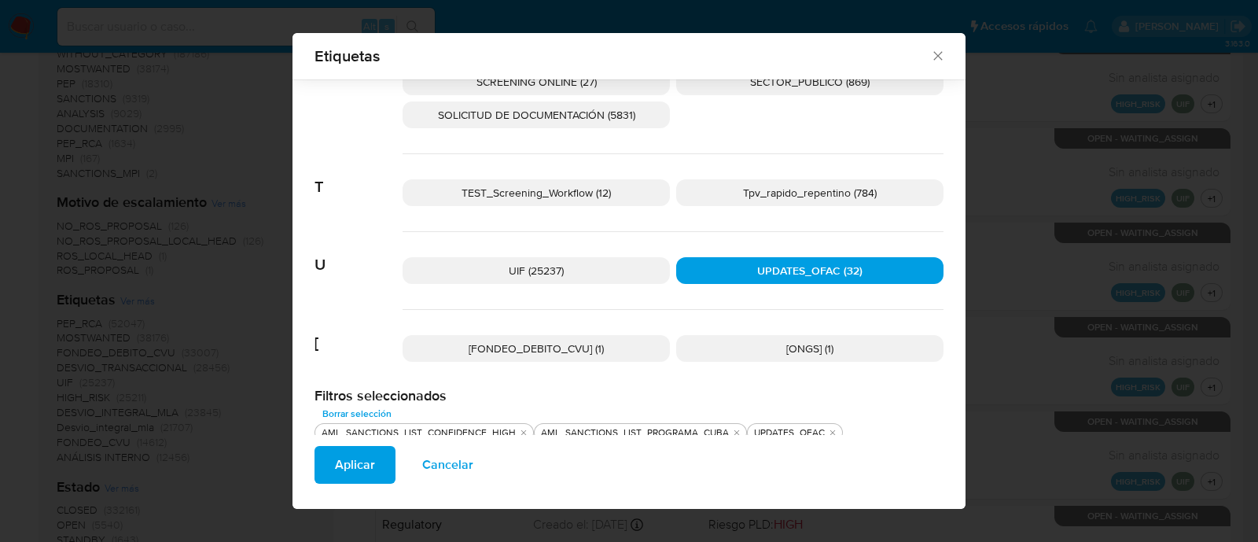
scroll to position [2531, 0]
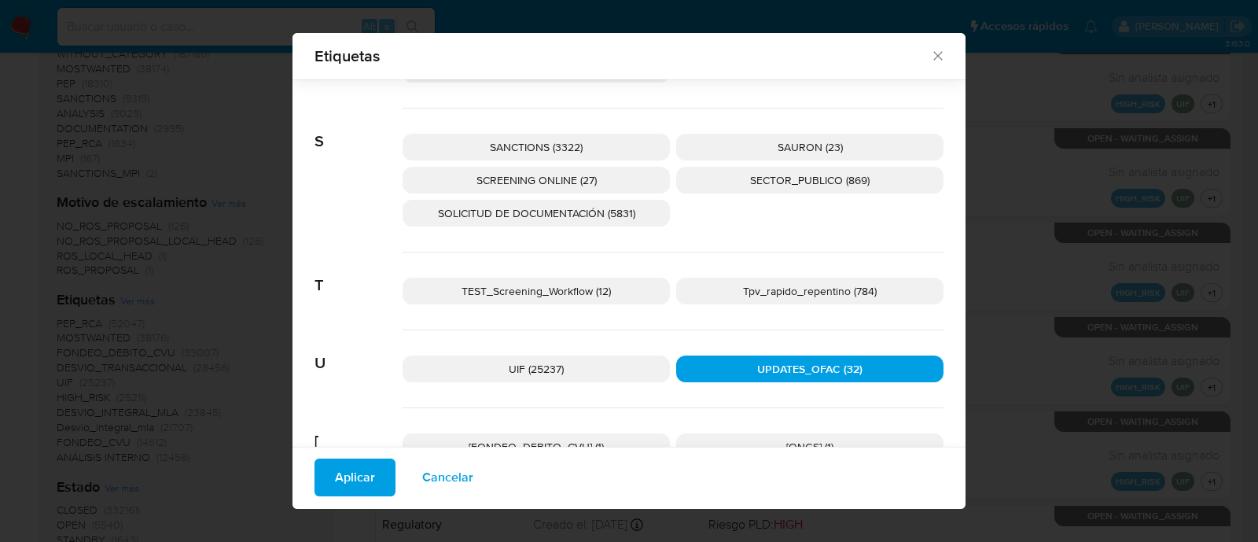
click at [582, 172] on span "SCREENING ONLINE (27)" at bounding box center [536, 180] width 120 height 16
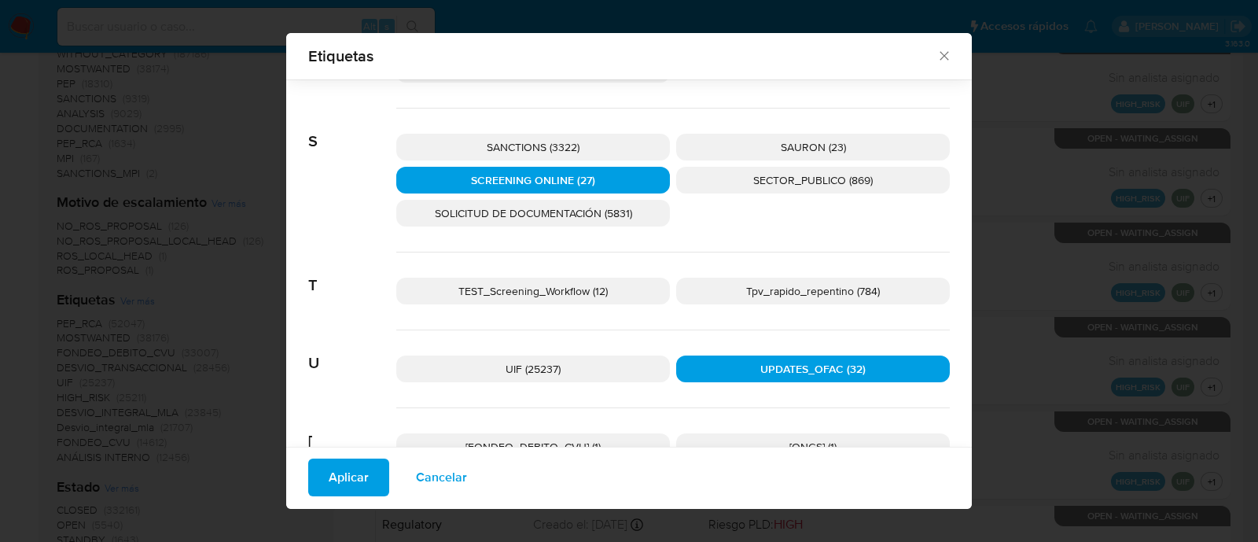
click at [581, 139] on p "SANCTIONS (3322)" at bounding box center [533, 147] width 274 height 27
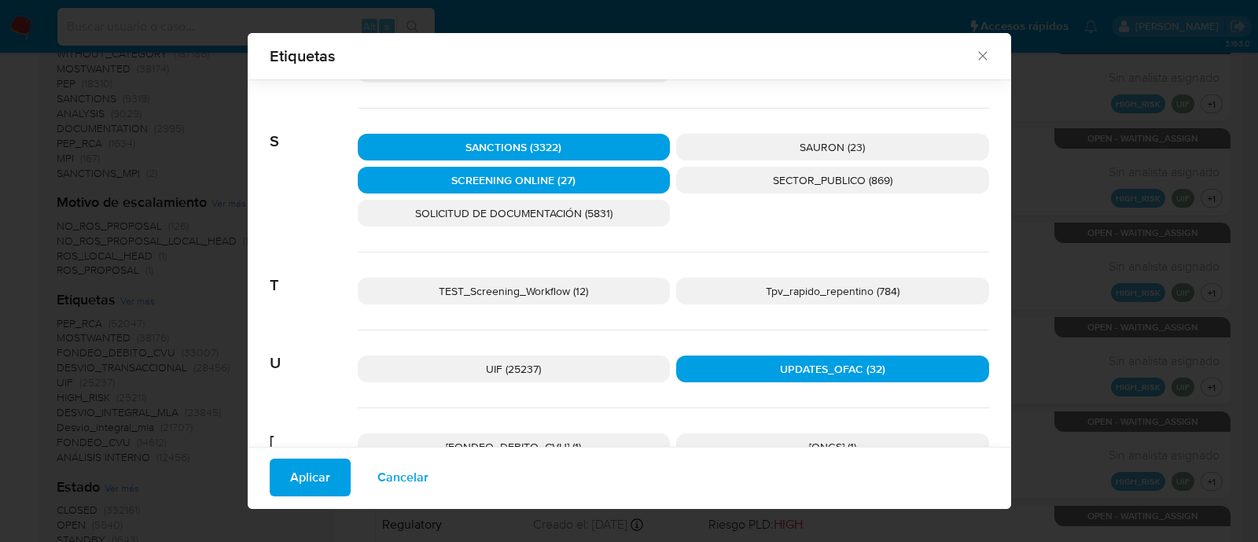
click at [311, 466] on span "Aplicar" at bounding box center [310, 477] width 40 height 35
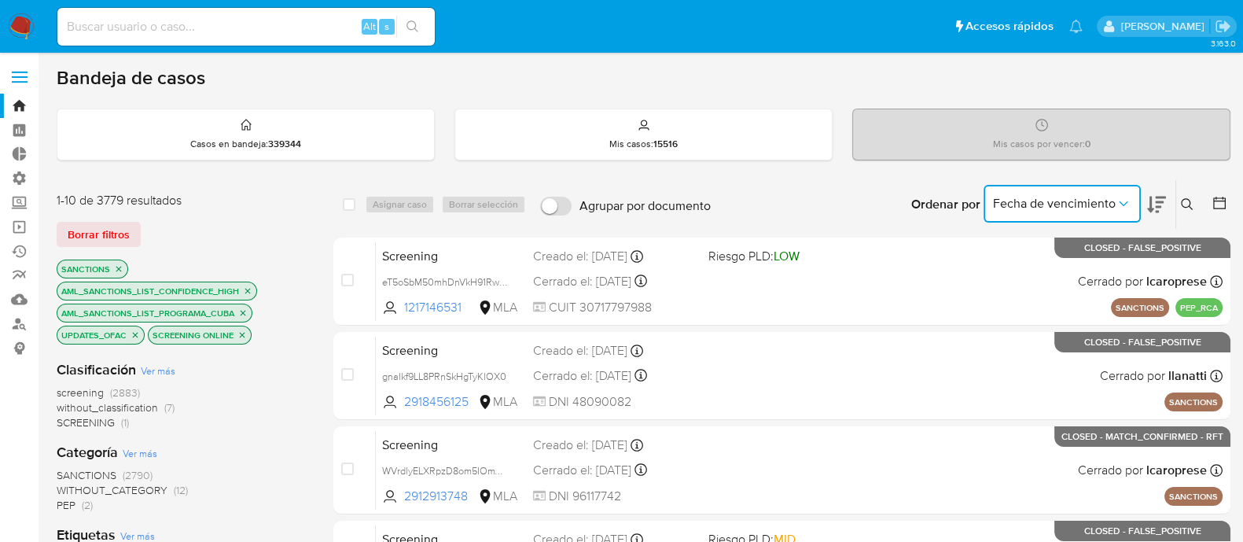
click at [1125, 211] on button "Fecha de vencimiento" at bounding box center [1061, 204] width 157 height 38
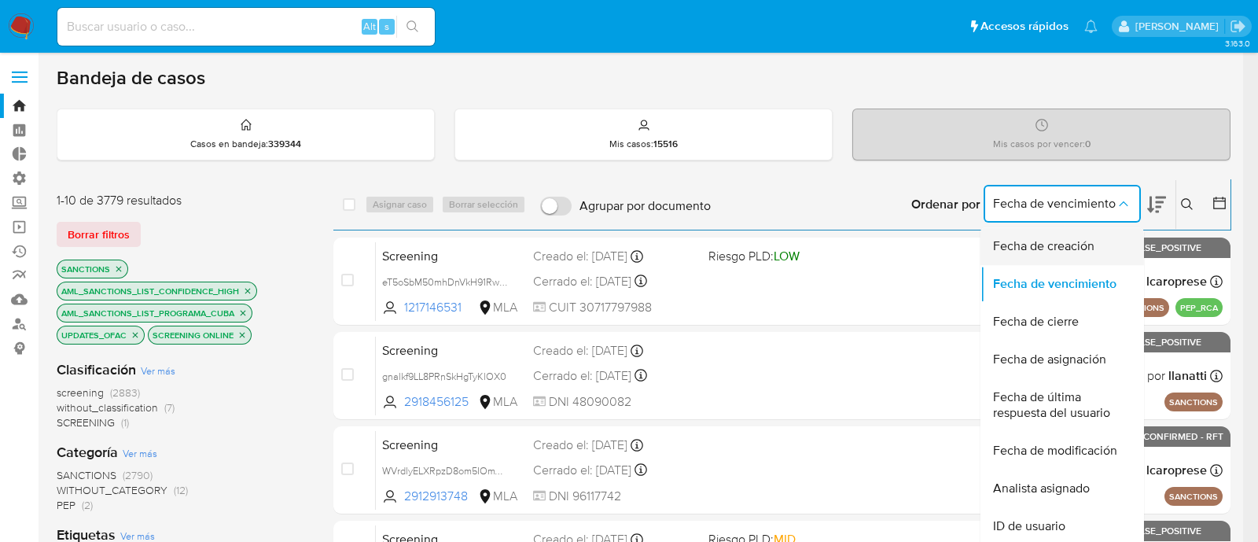
click at [1083, 241] on span "Fecha de creación" at bounding box center [1043, 246] width 101 height 16
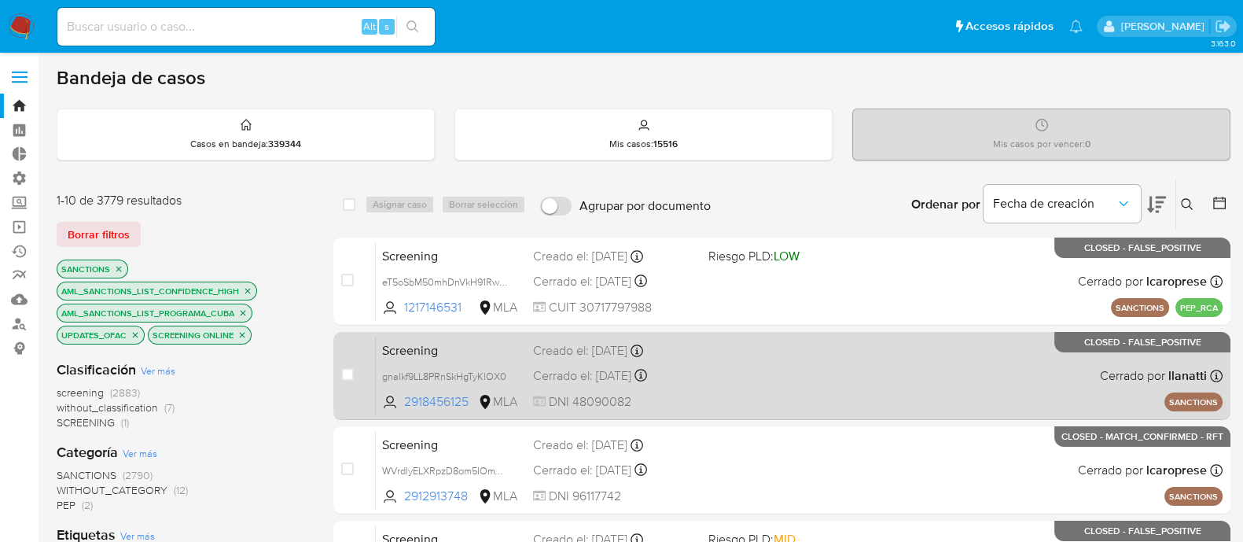
click at [810, 351] on div "Screening gnalkf9LL8PRnSkHgTyKlOX0 2918456125 MLA Creado el: 10/10/2025 Creado …" at bounding box center [799, 375] width 847 height 79
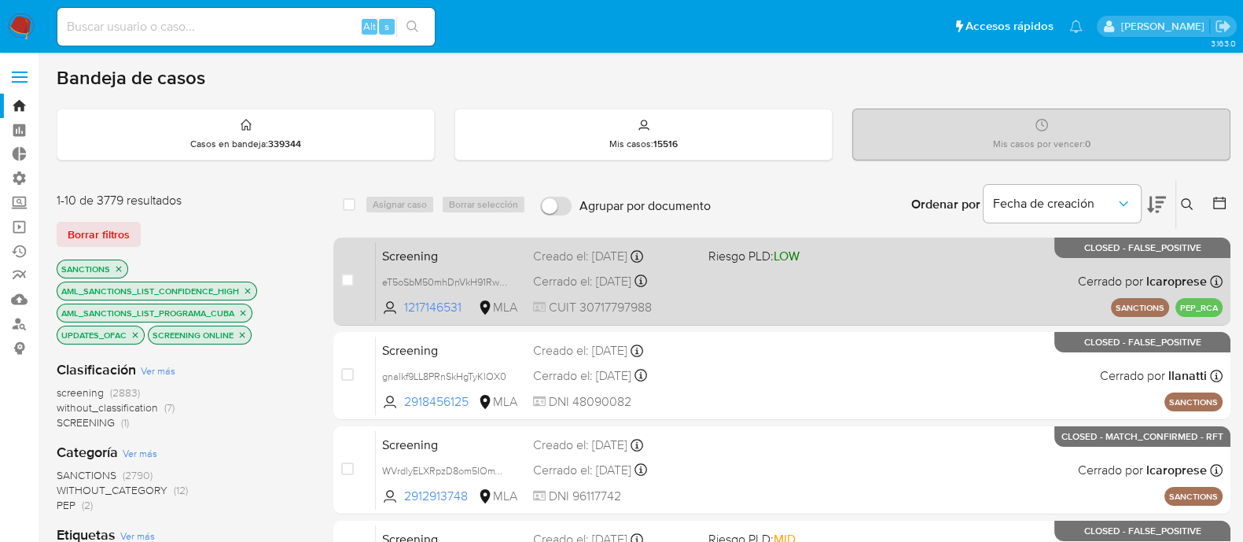
click at [504, 256] on span "Screening" at bounding box center [451, 254] width 138 height 20
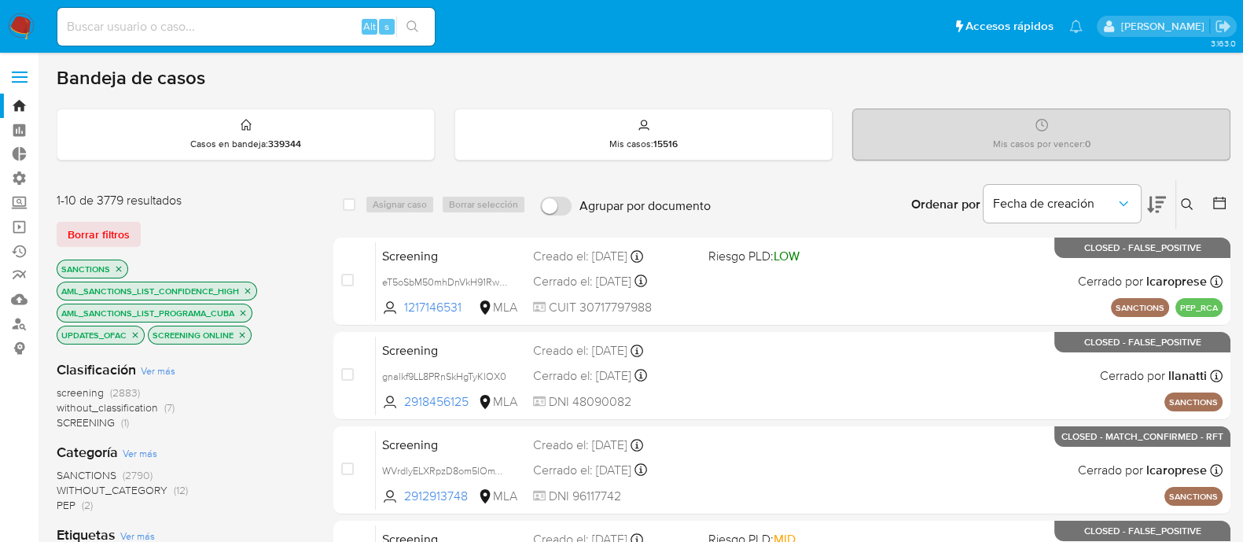
drag, startPoint x: 121, startPoint y: 235, endPoint x: 134, endPoint y: 165, distance: 71.2
click at [122, 235] on span "Borrar filtros" at bounding box center [99, 234] width 62 height 22
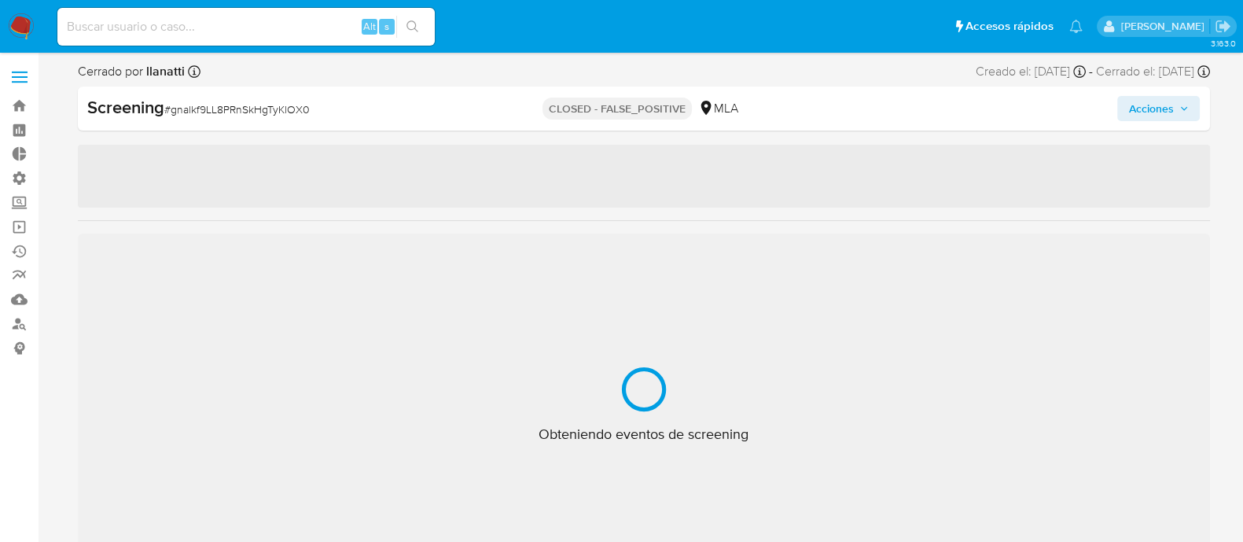
select select "10"
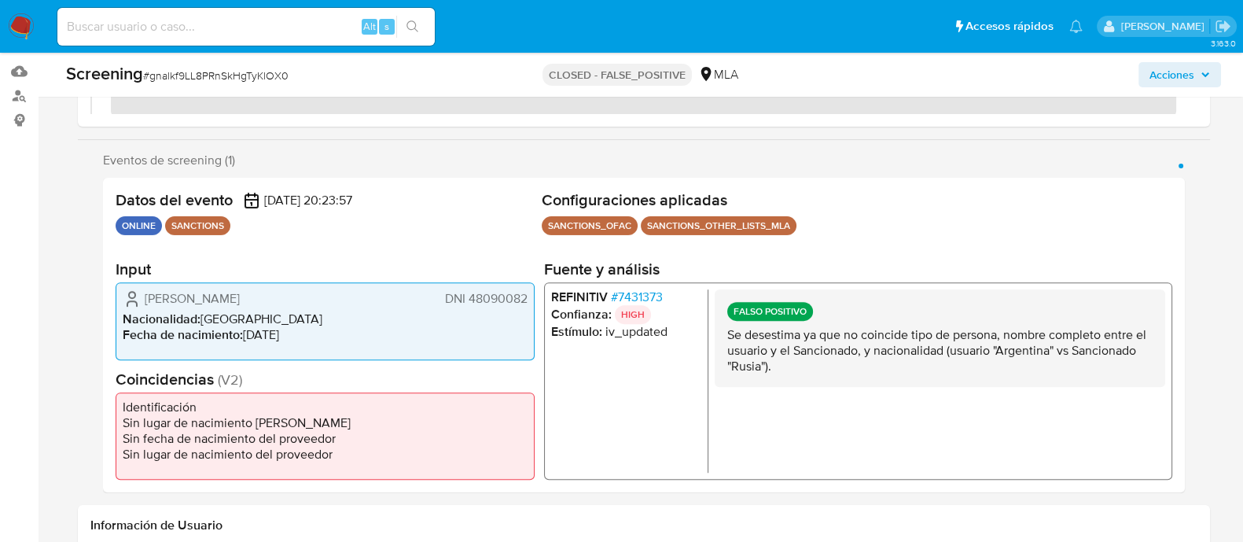
scroll to position [295, 0]
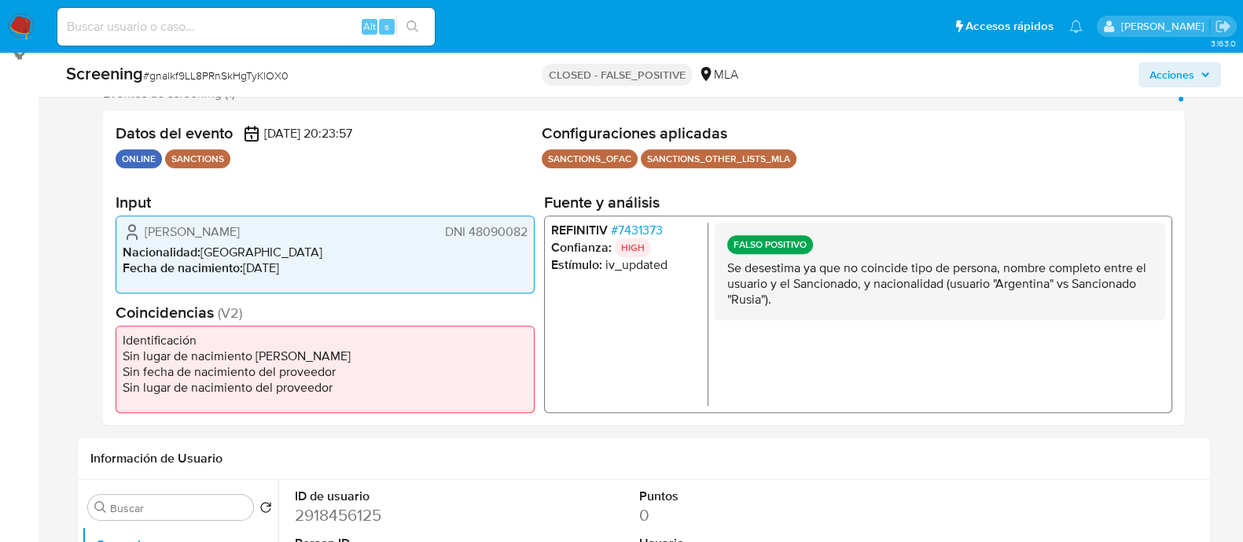
click at [642, 238] on p "HIGH" at bounding box center [632, 246] width 36 height 19
click at [646, 235] on span "# 7431373" at bounding box center [636, 230] width 52 height 16
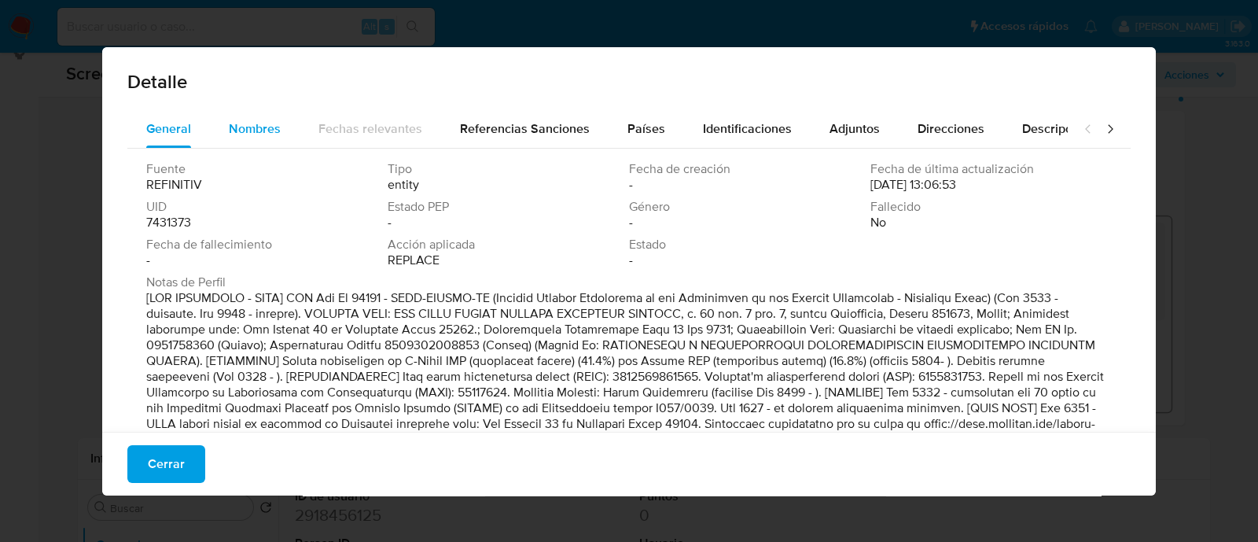
click at [274, 122] on span "Nombres" at bounding box center [255, 128] width 52 height 18
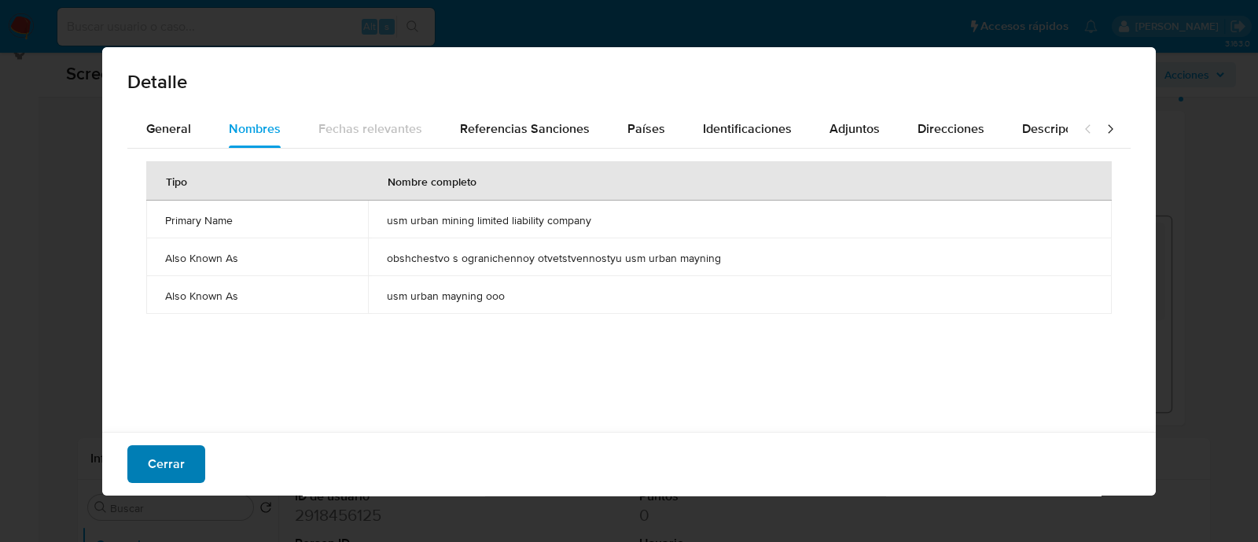
click at [191, 456] on button "Cerrar" at bounding box center [166, 464] width 78 height 38
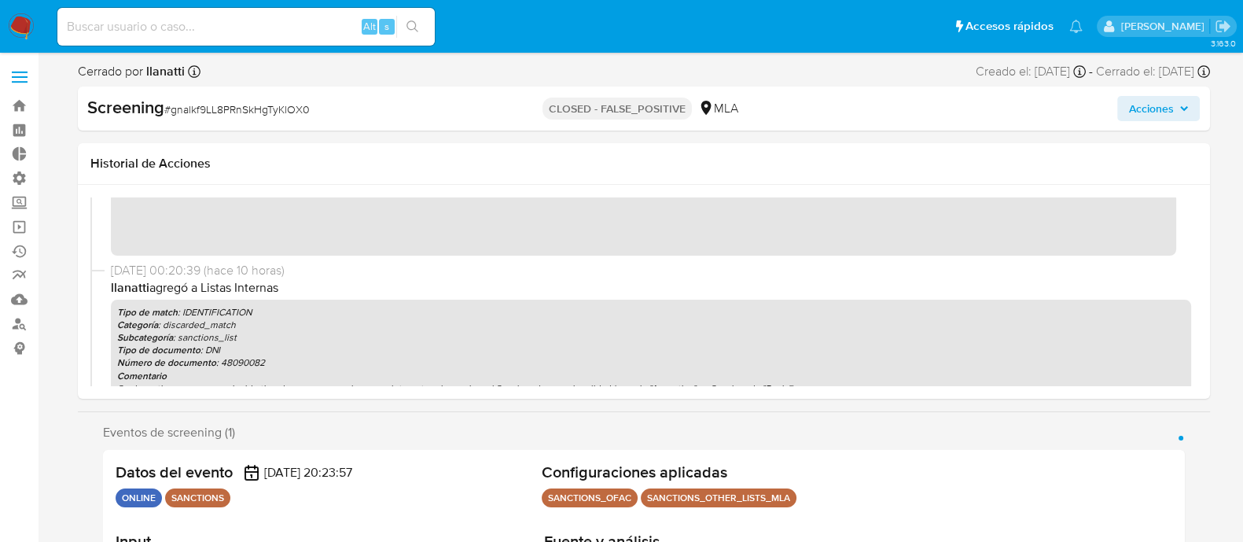
scroll to position [0, 0]
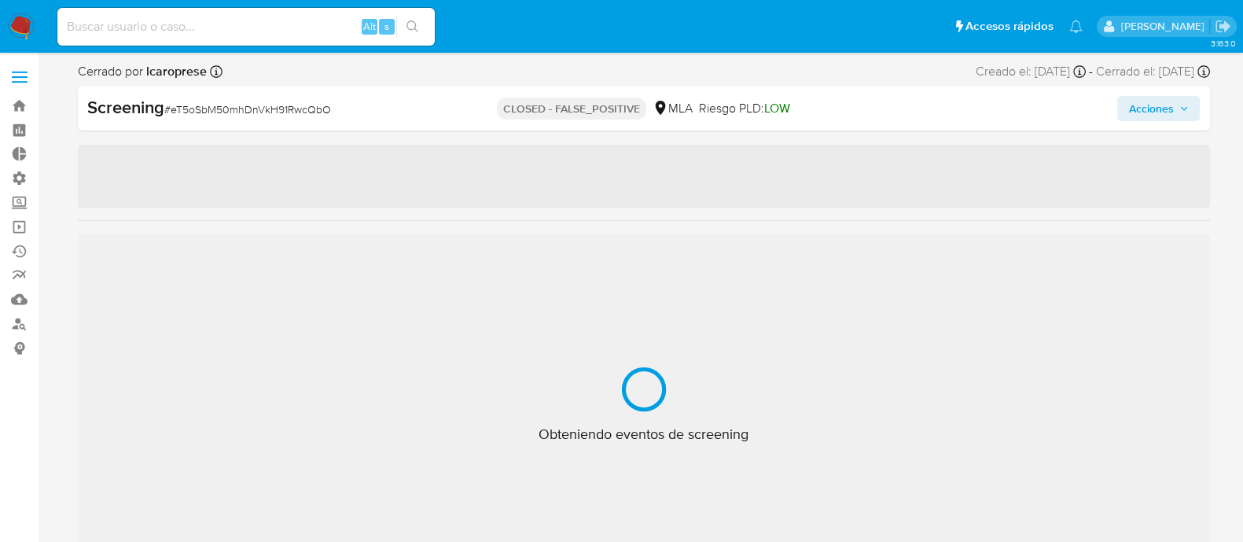
select select "10"
